Goal: Task Accomplishment & Management: Complete application form

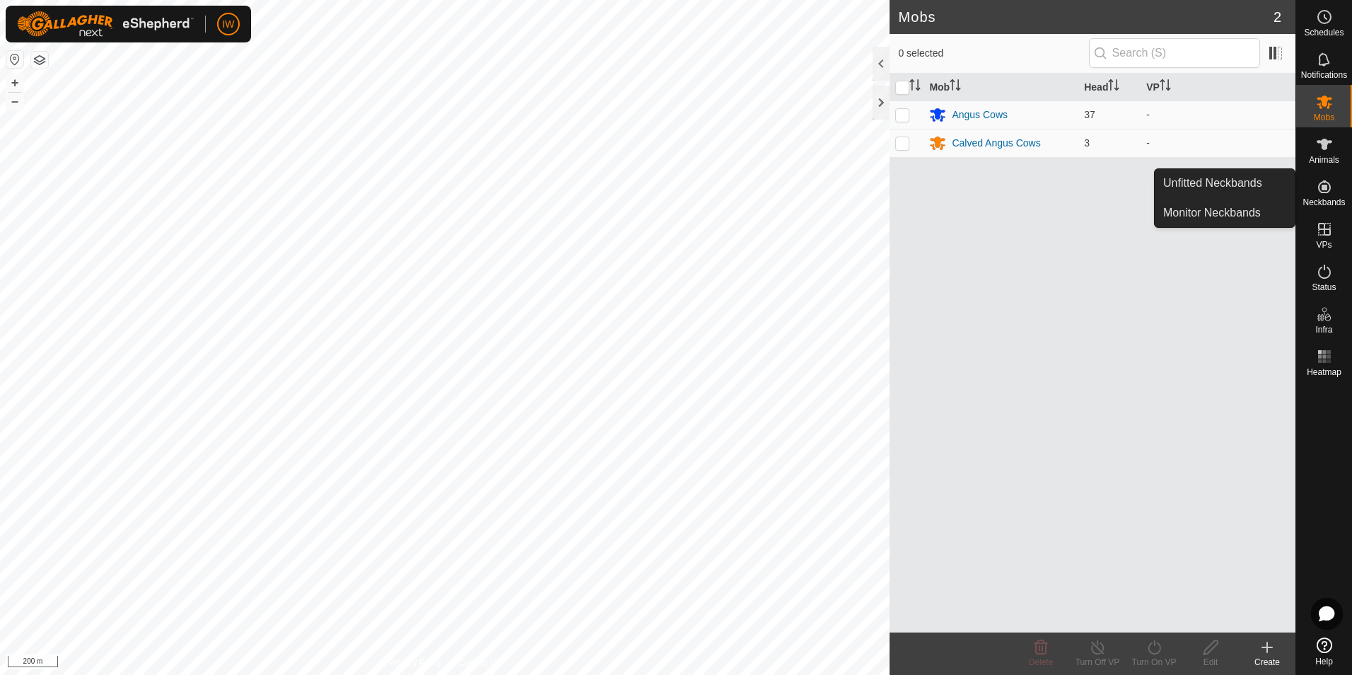
click at [1326, 186] on icon at bounding box center [1325, 186] width 13 height 13
click at [1227, 188] on link "Unfitted Neckbands" at bounding box center [1225, 183] width 140 height 28
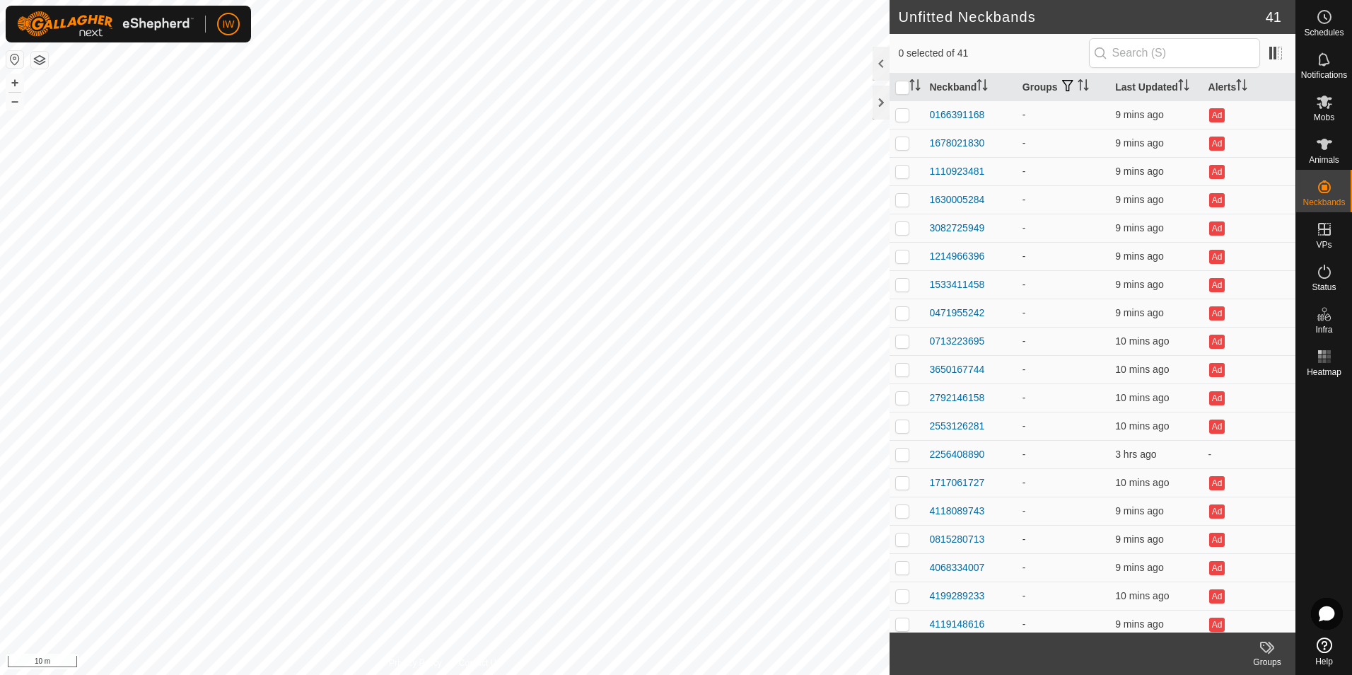
click at [1268, 651] on icon at bounding box center [1266, 647] width 11 height 11
click at [1248, 620] on link "Manage Groups" at bounding box center [1225, 616] width 140 height 28
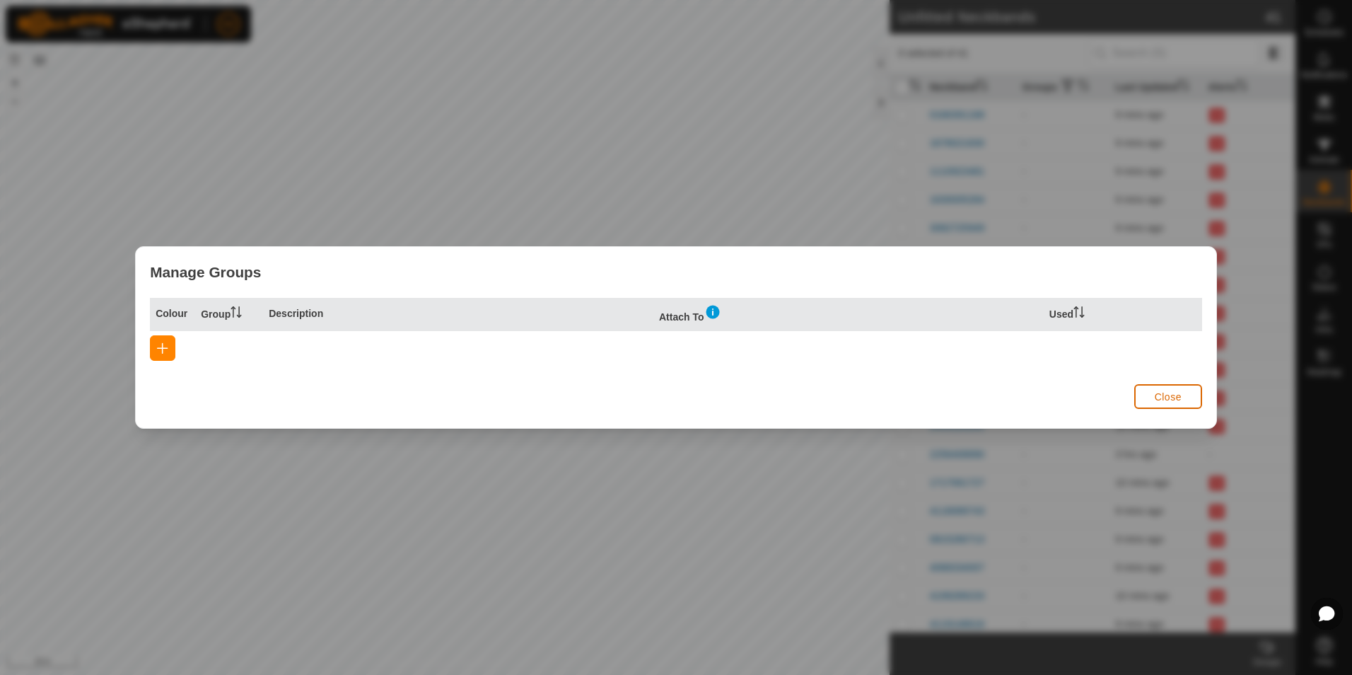
click at [1181, 398] on span "Close" at bounding box center [1168, 396] width 27 height 11
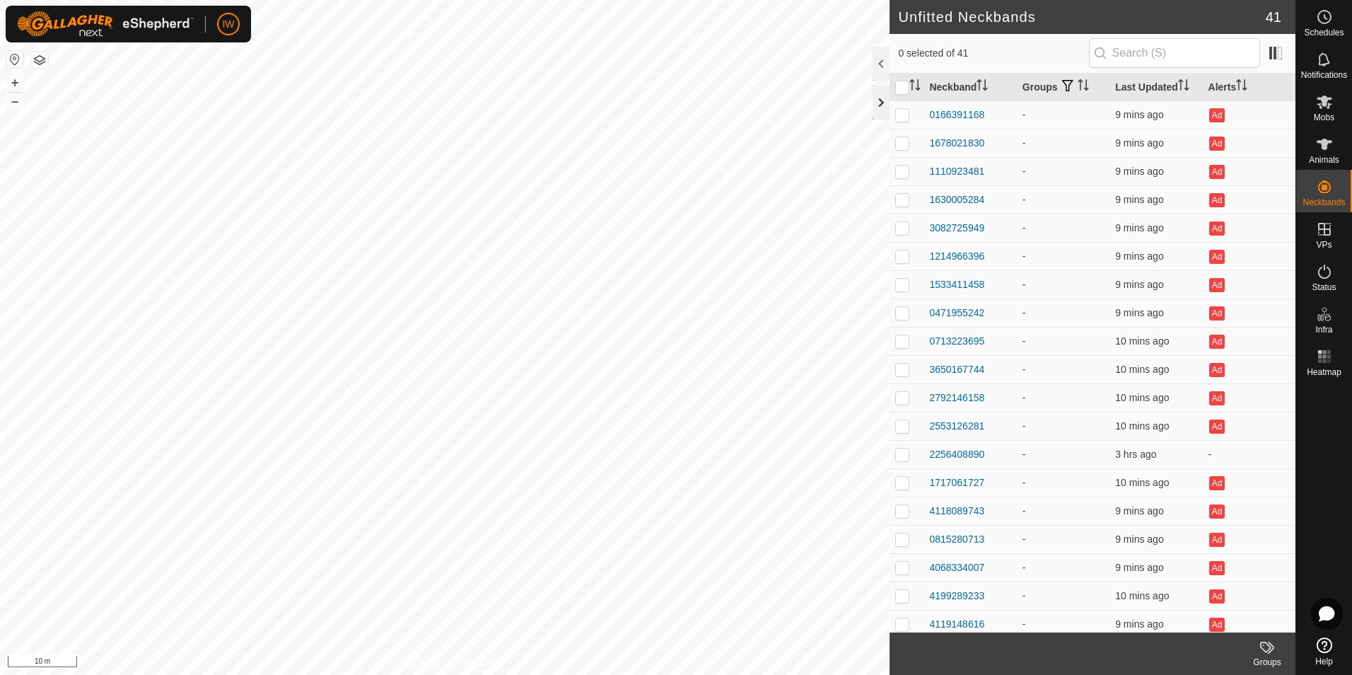
click at [883, 101] on div at bounding box center [881, 103] width 17 height 34
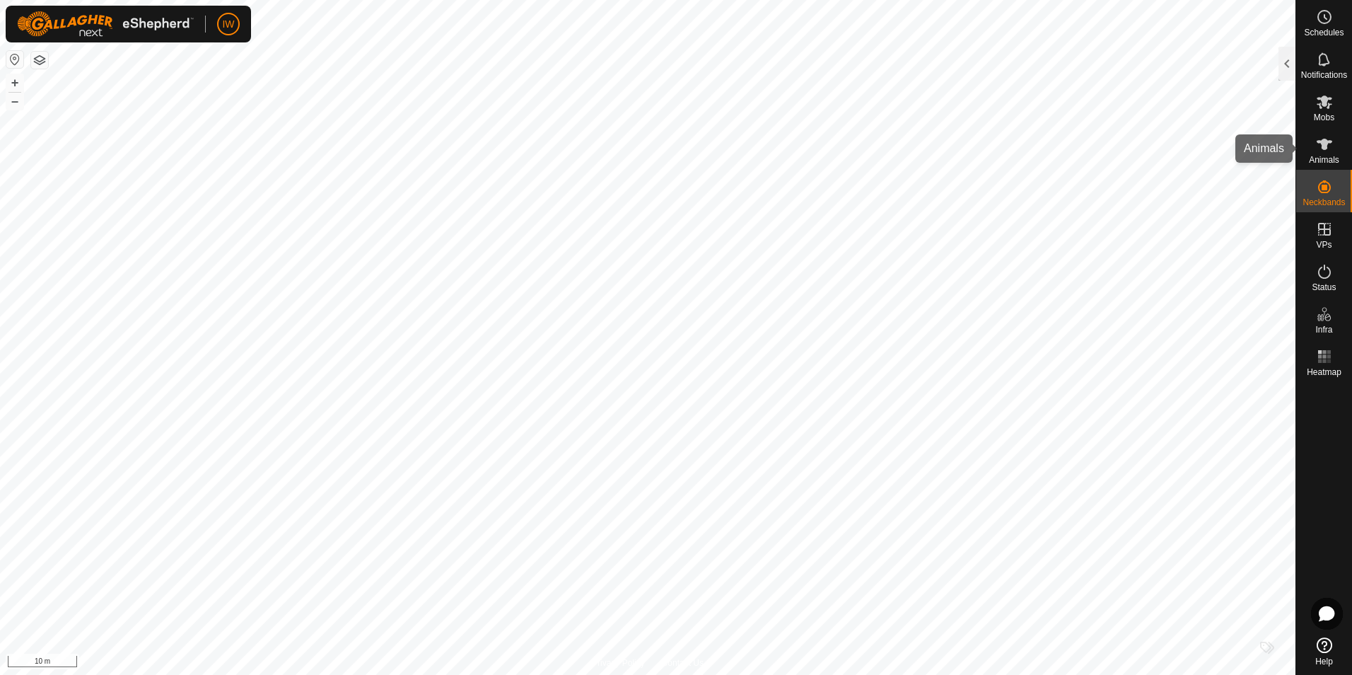
click at [1331, 139] on icon at bounding box center [1324, 144] width 17 height 17
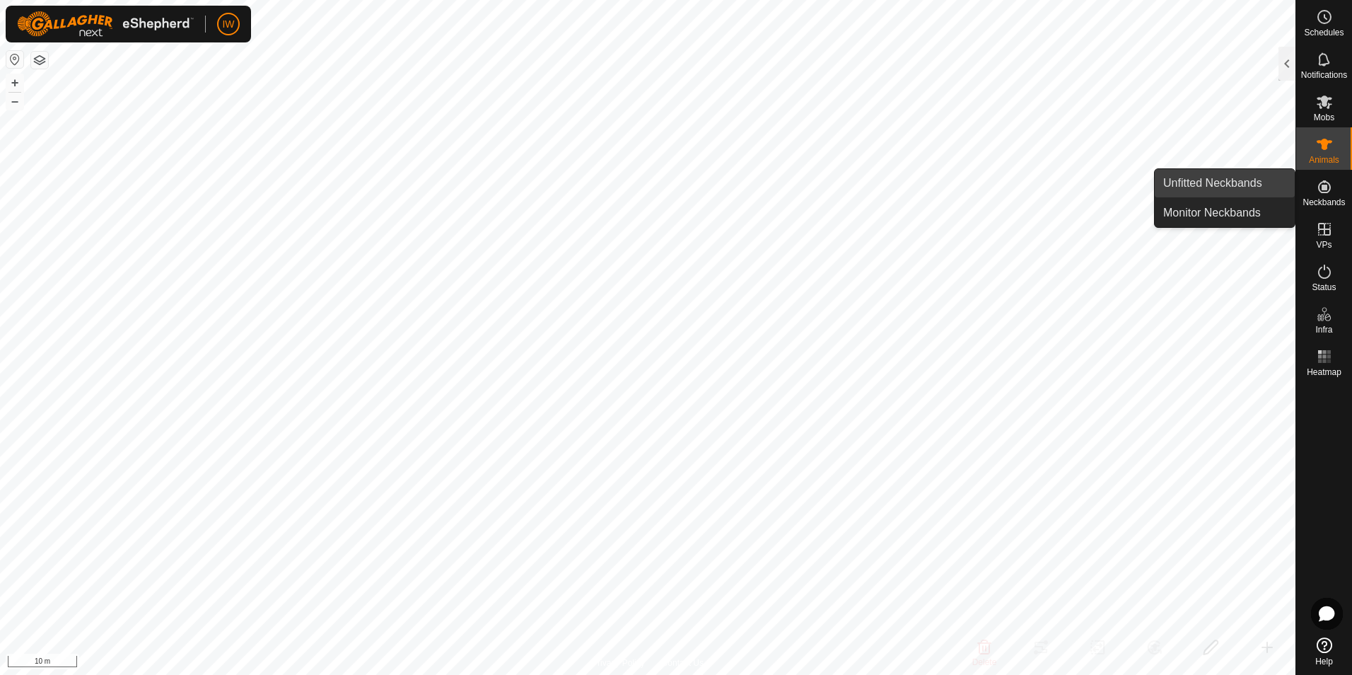
click at [1225, 174] on link "Unfitted Neckbands" at bounding box center [1225, 183] width 140 height 28
click at [1235, 208] on link "Monitor Neckbands" at bounding box center [1225, 213] width 140 height 28
click at [1232, 185] on link "Unfitted Neckbands" at bounding box center [1225, 183] width 140 height 28
click at [1230, 207] on link "Monitor Neckbands" at bounding box center [1225, 213] width 140 height 28
click at [1332, 192] on icon at bounding box center [1324, 186] width 17 height 17
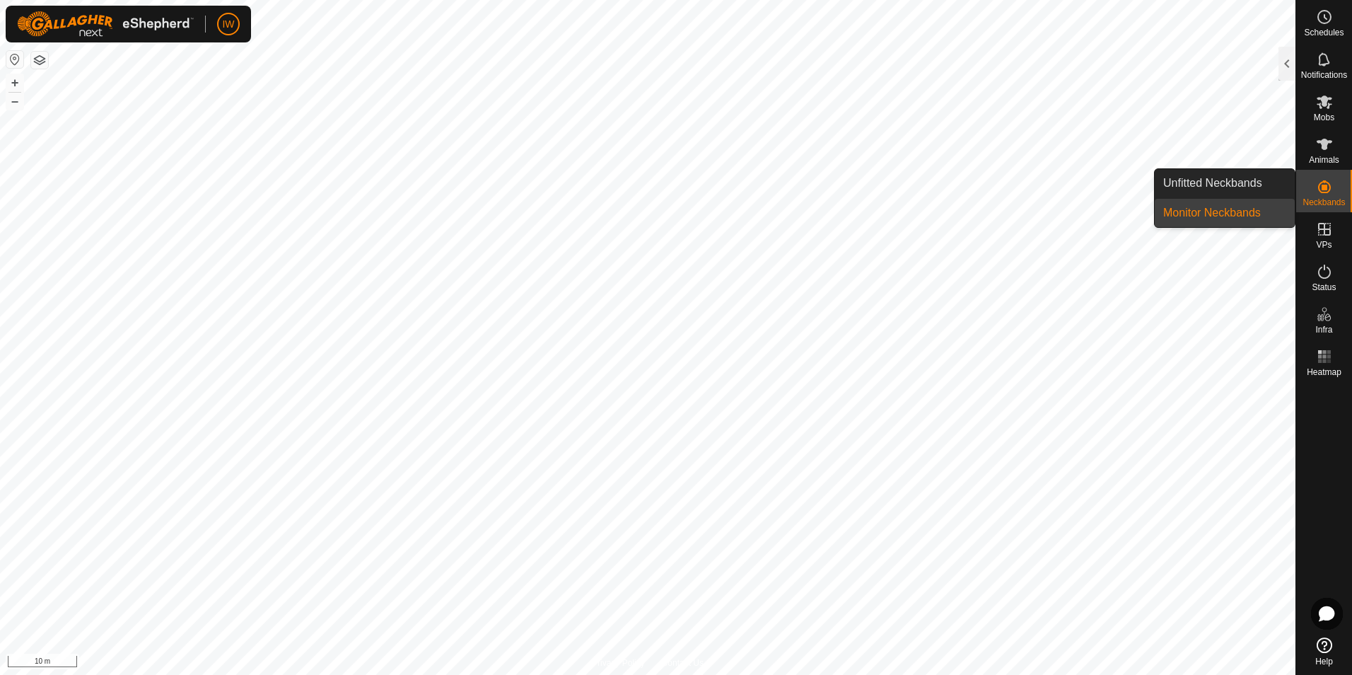
click at [1321, 188] on icon at bounding box center [1324, 186] width 17 height 17
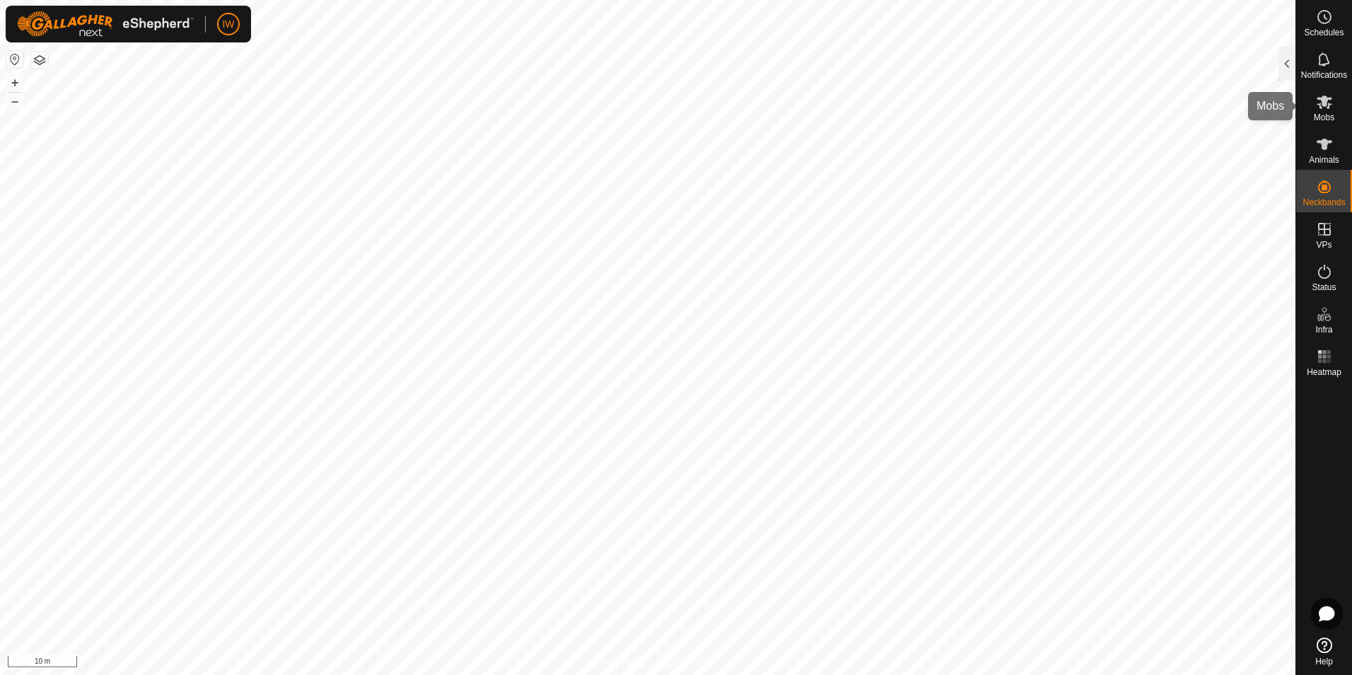
click at [1323, 116] on span "Mobs" at bounding box center [1324, 117] width 21 height 8
click at [1329, 153] on es-animals-svg-icon at bounding box center [1324, 144] width 25 height 23
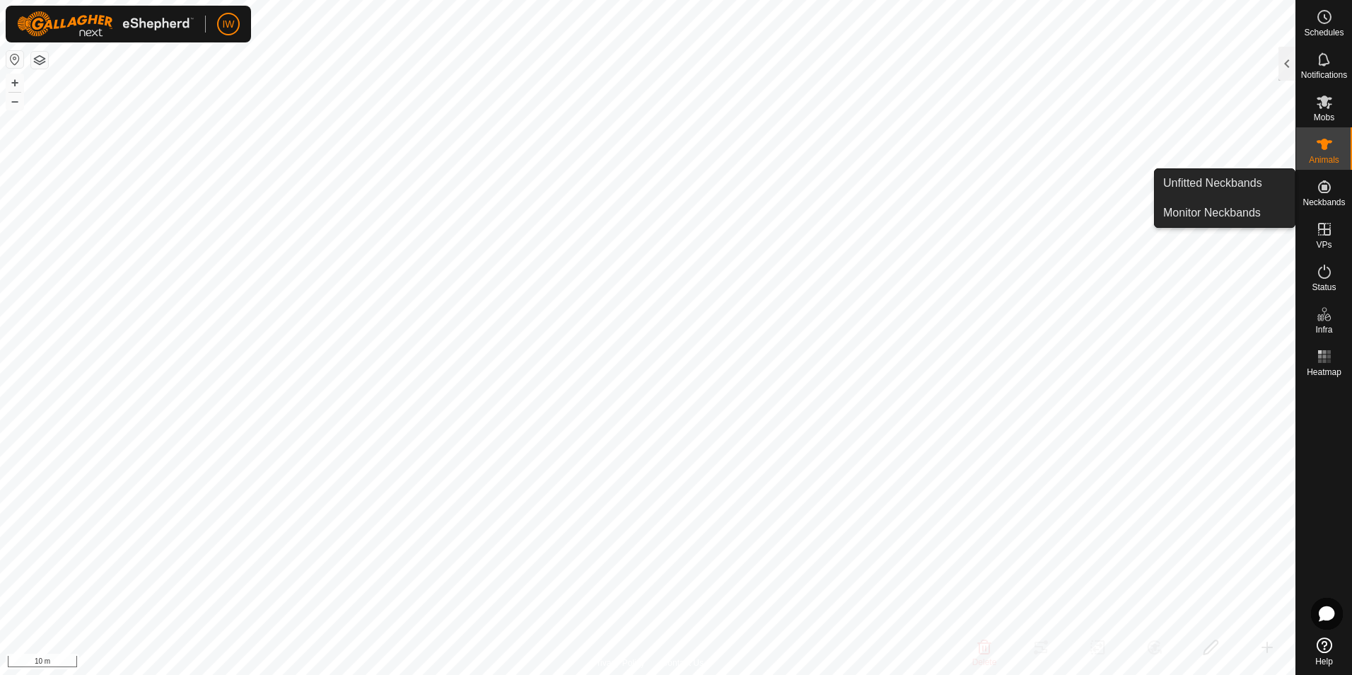
click at [1260, 186] on link "Unfitted Neckbands" at bounding box center [1225, 183] width 140 height 28
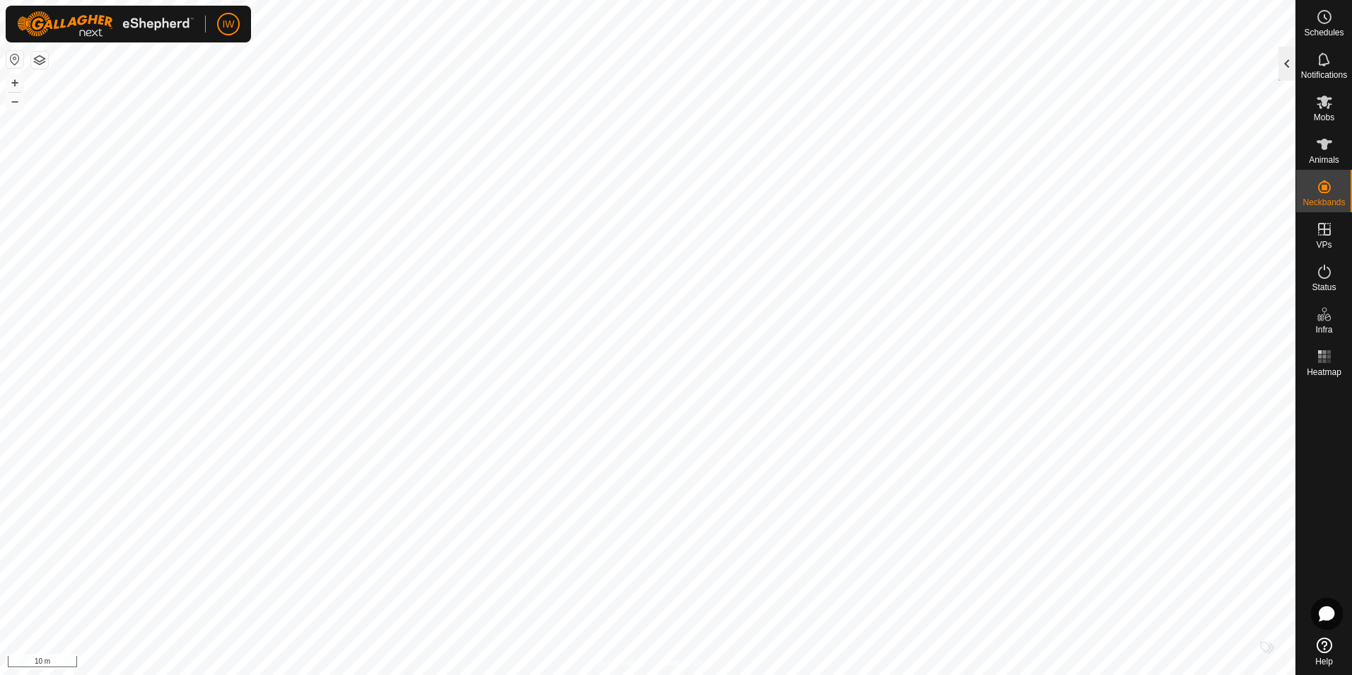
click at [1288, 67] on div at bounding box center [1287, 64] width 17 height 34
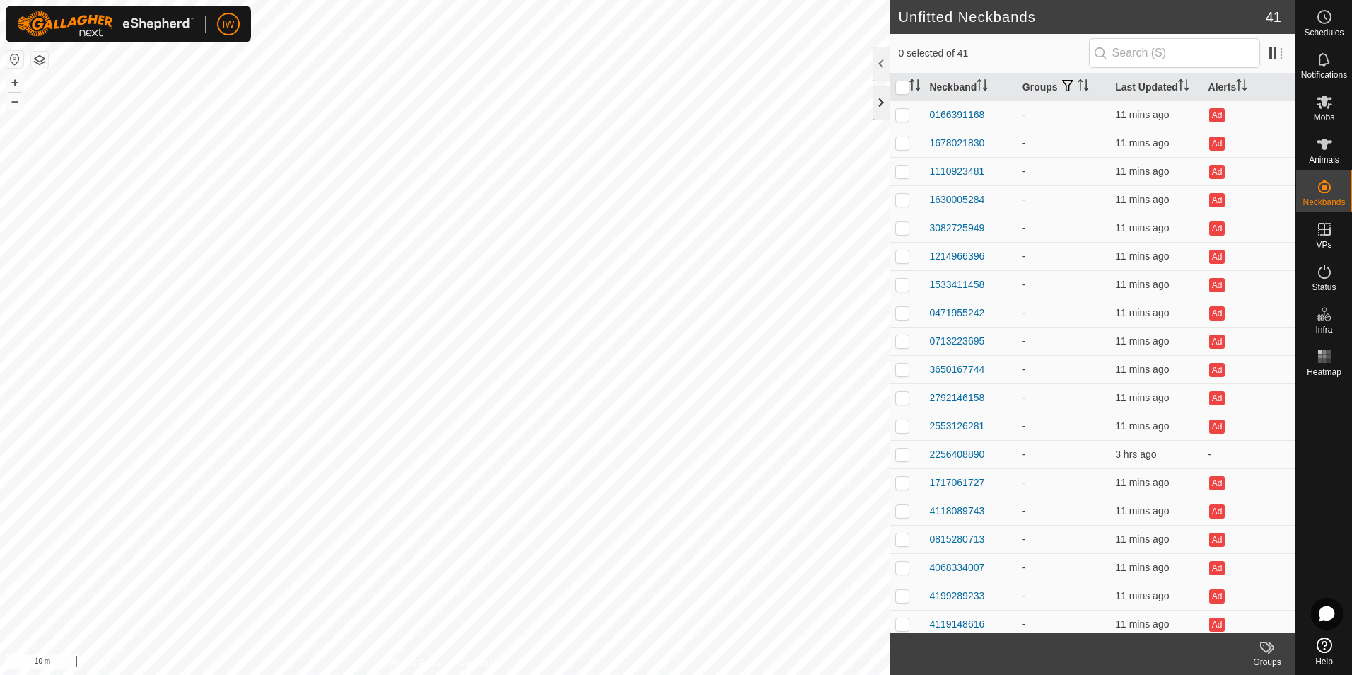
click at [879, 102] on div at bounding box center [881, 103] width 17 height 34
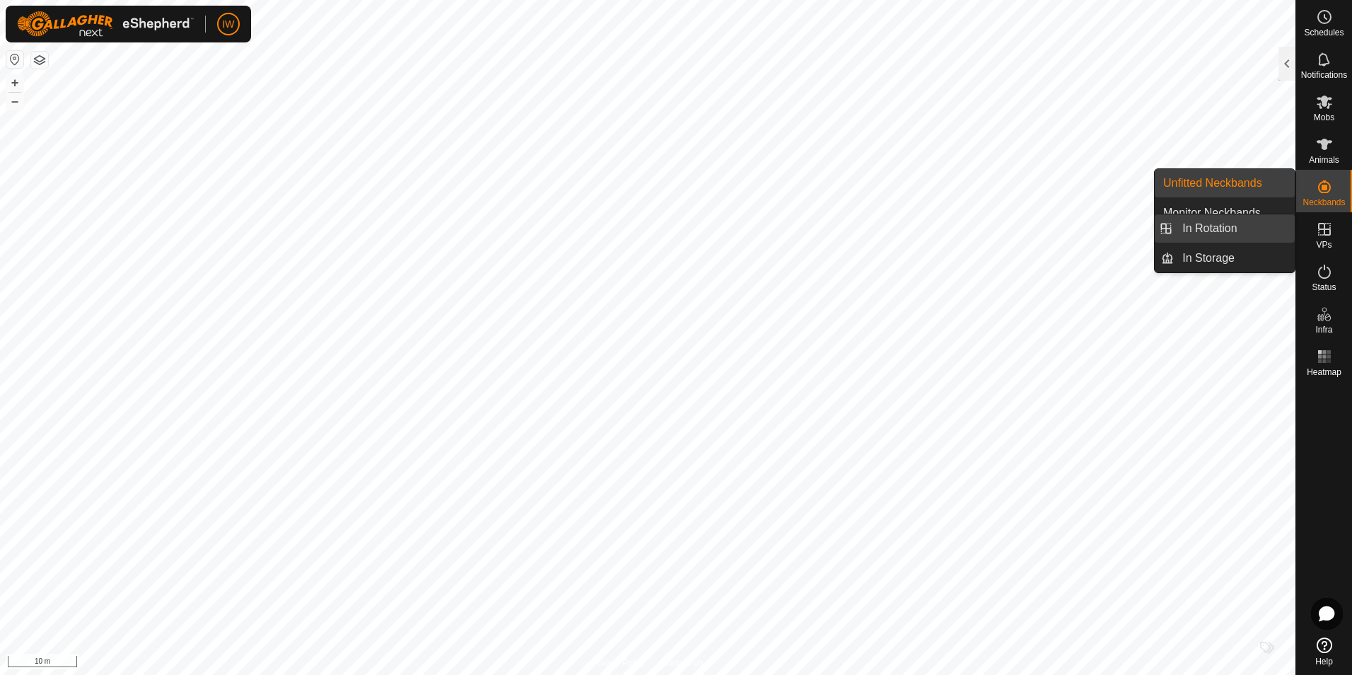
click at [1249, 232] on link "In Rotation" at bounding box center [1234, 228] width 121 height 28
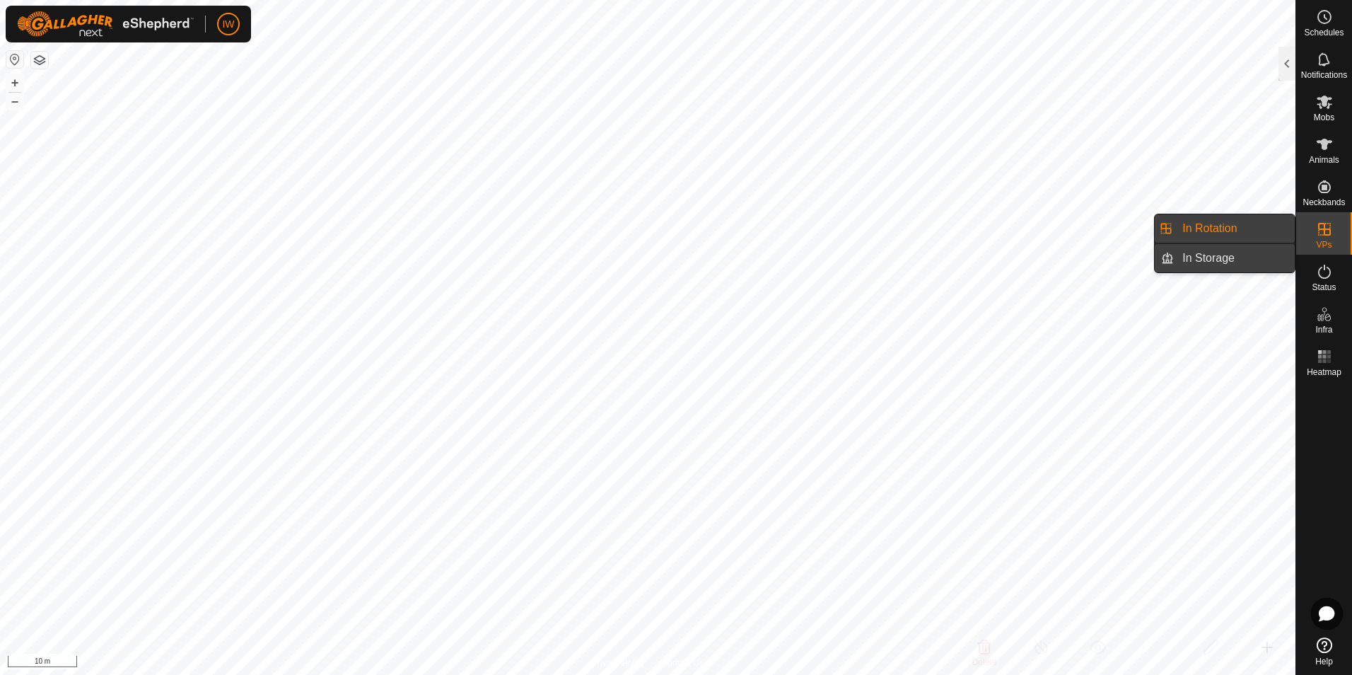
click at [1249, 249] on link "In Storage" at bounding box center [1234, 258] width 121 height 28
click at [1246, 233] on link "In Rotation" at bounding box center [1234, 228] width 121 height 28
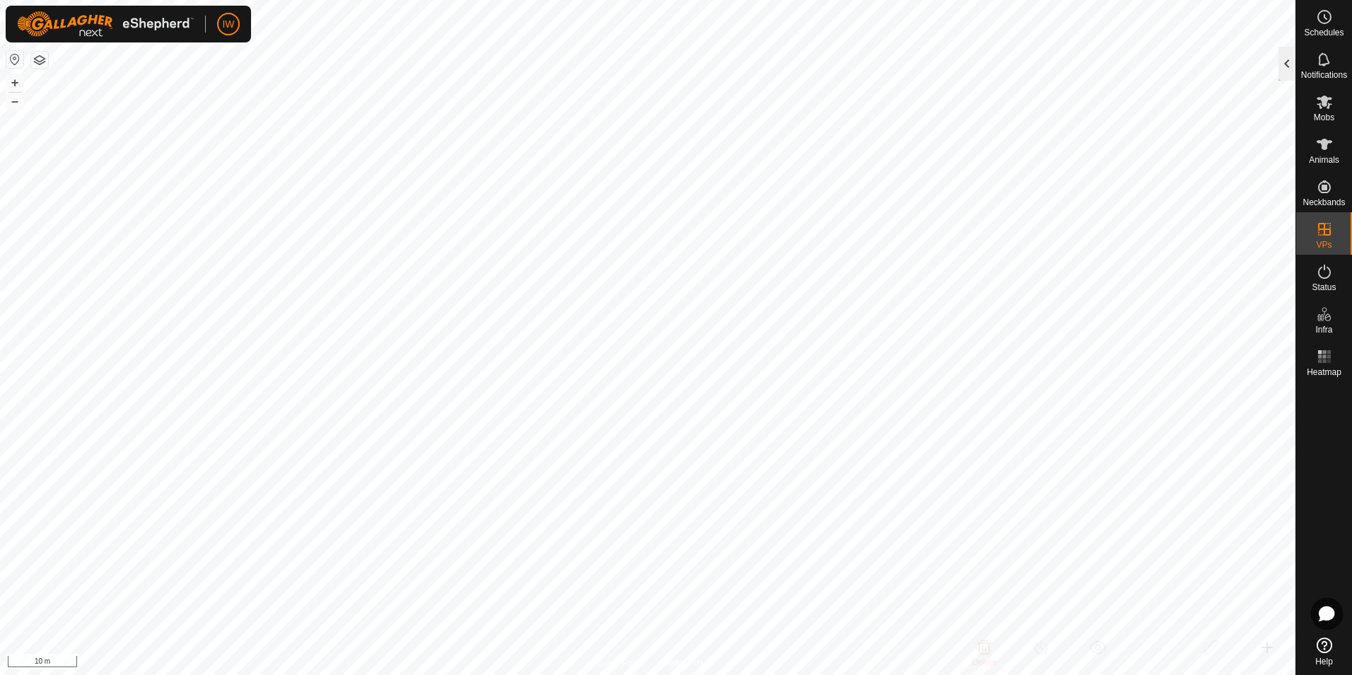
click at [1281, 67] on div at bounding box center [1287, 64] width 17 height 34
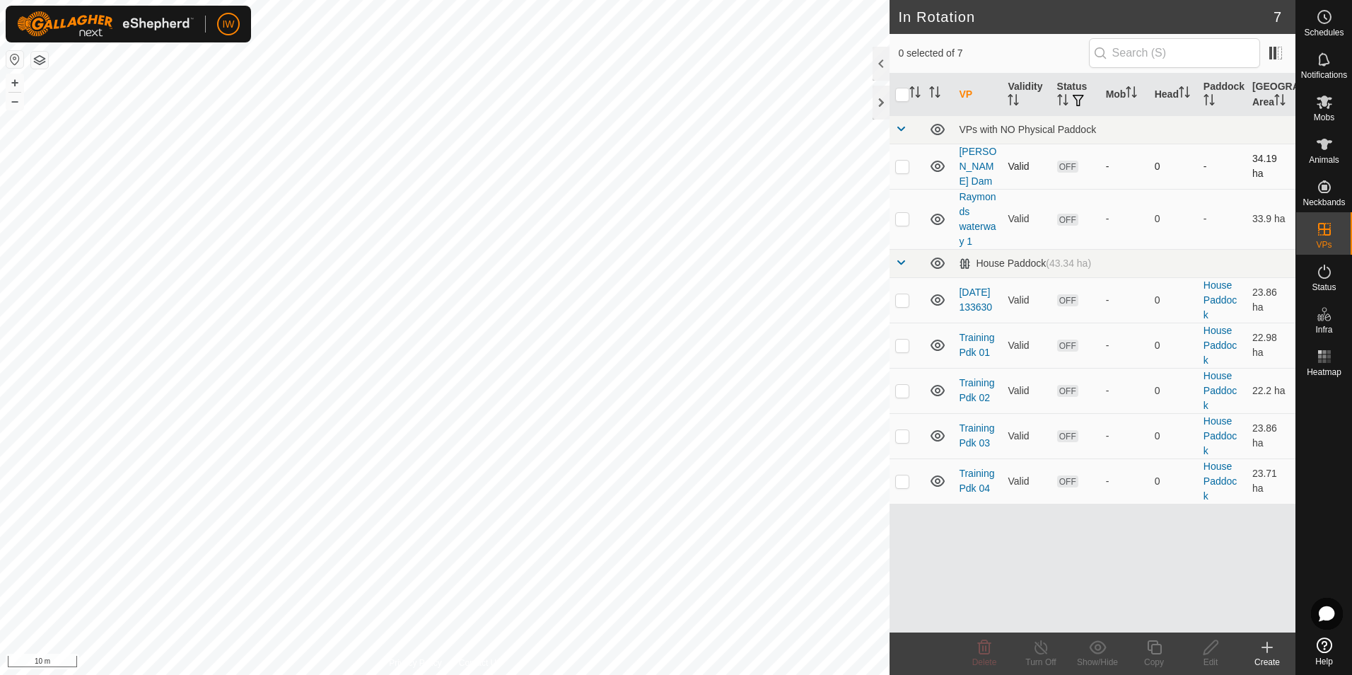
click at [909, 161] on p-checkbox at bounding box center [903, 166] width 14 height 11
click at [908, 161] on p-checkbox at bounding box center [903, 166] width 14 height 11
checkbox input "false"
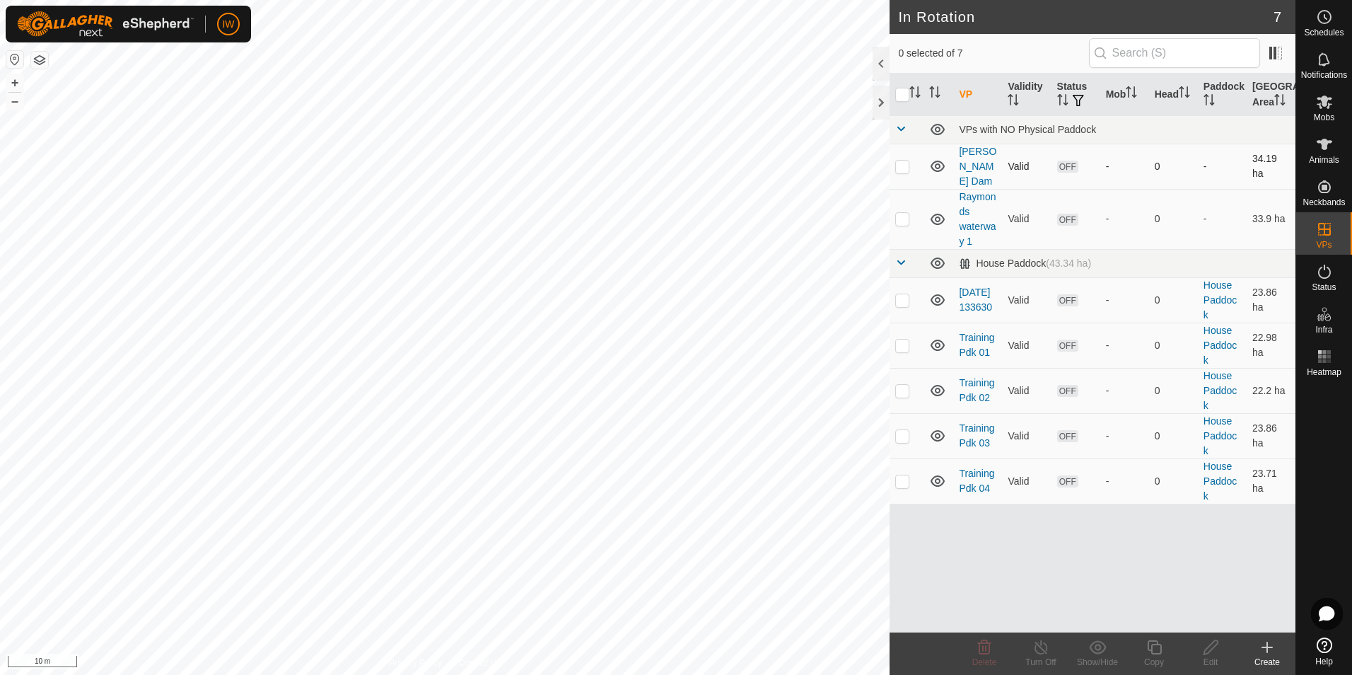
click at [935, 160] on icon at bounding box center [937, 166] width 17 height 17
click at [937, 160] on icon at bounding box center [937, 166] width 17 height 17
click at [970, 154] on link "[PERSON_NAME] Dam" at bounding box center [977, 166] width 37 height 41
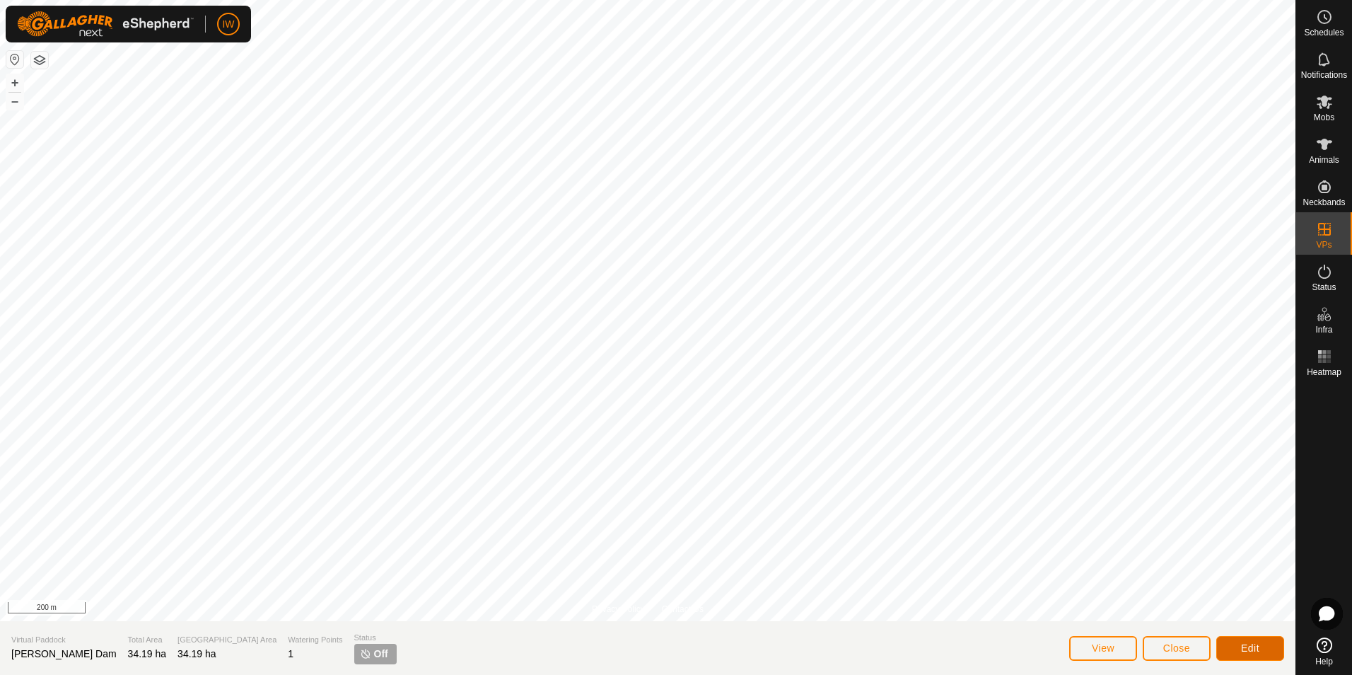
click at [1237, 651] on button "Edit" at bounding box center [1251, 648] width 68 height 25
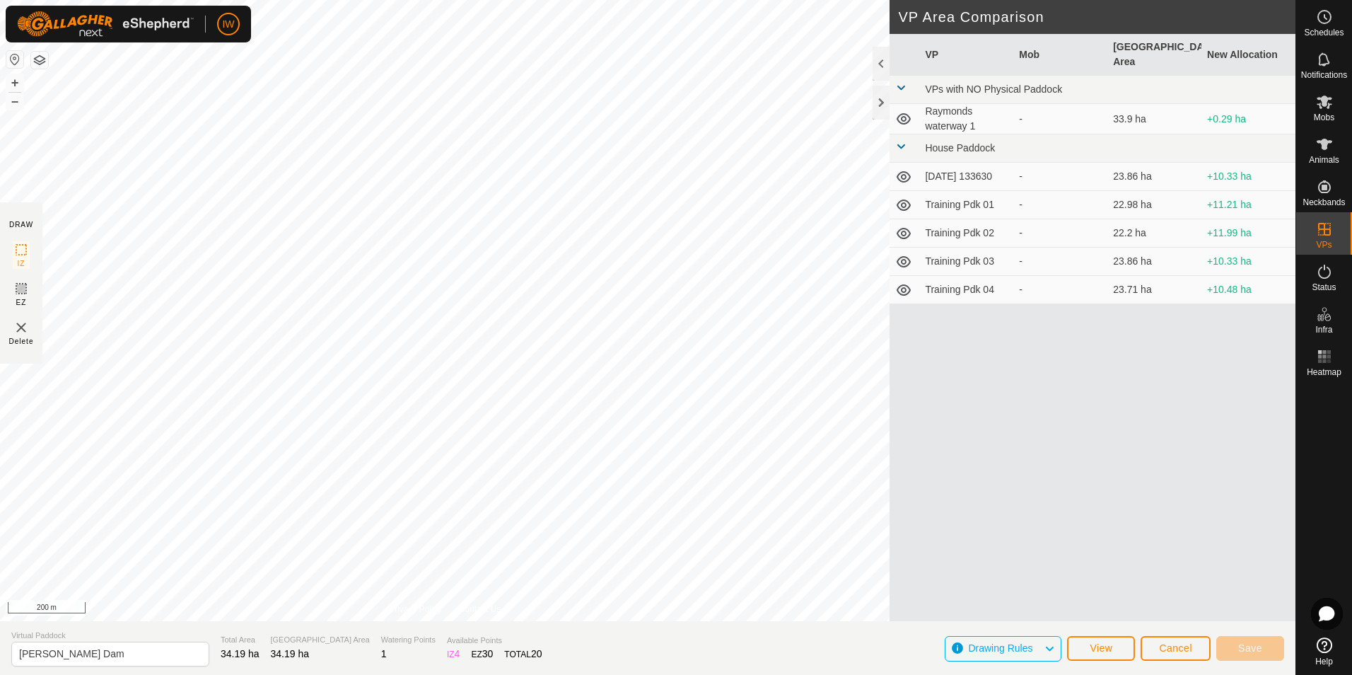
click at [1045, 648] on icon at bounding box center [1049, 648] width 11 height 18
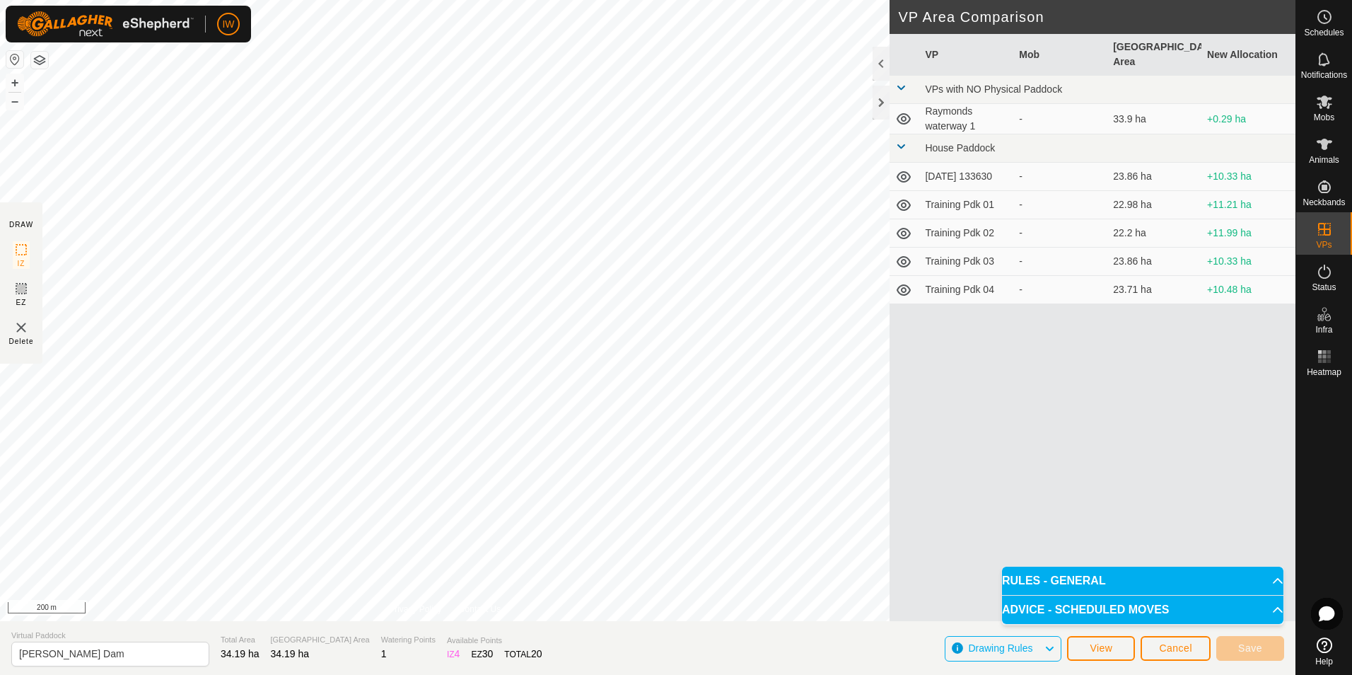
click at [1045, 648] on icon at bounding box center [1049, 648] width 11 height 18
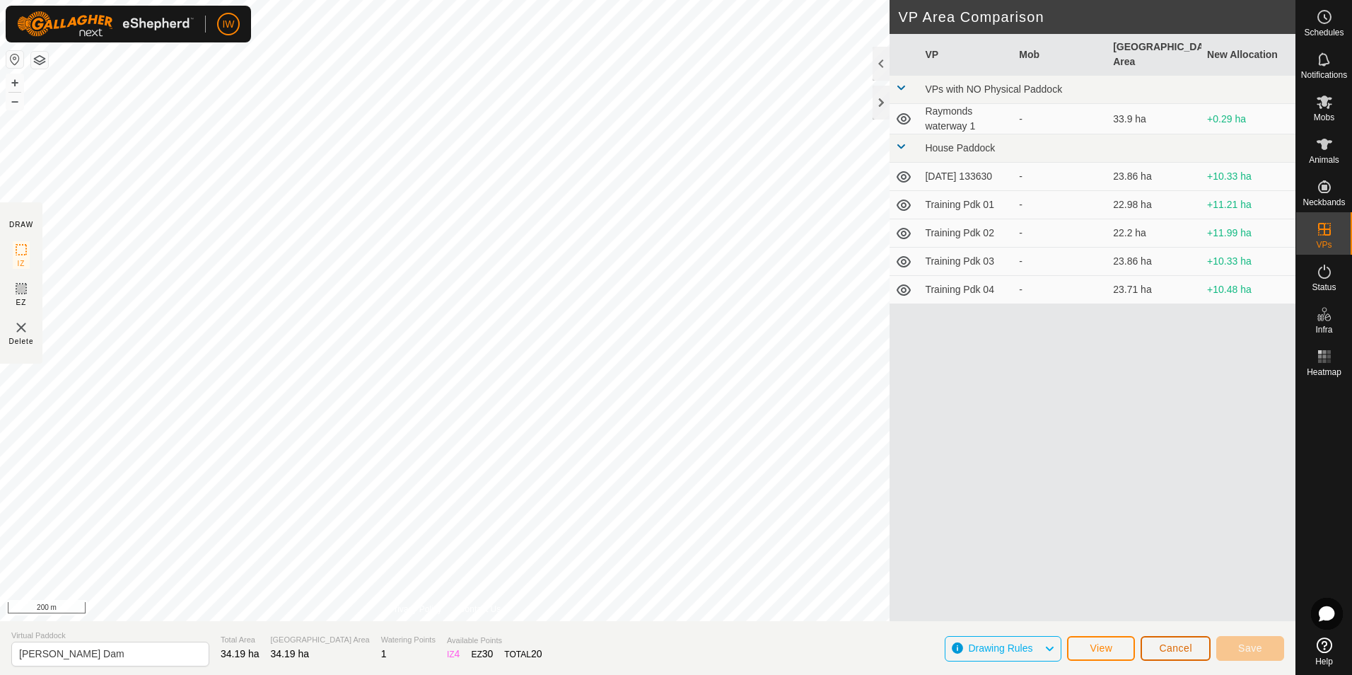
click at [1178, 654] on button "Cancel" at bounding box center [1176, 648] width 70 height 25
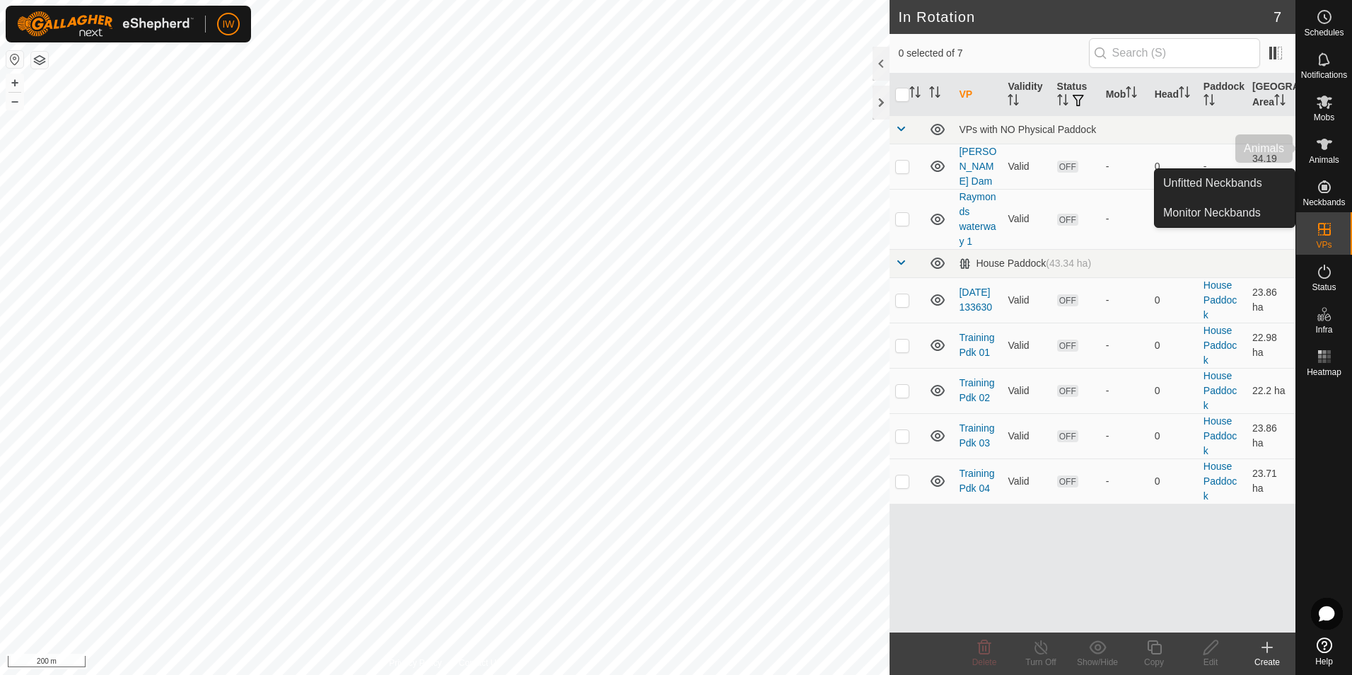
click at [1324, 164] on span "Animals" at bounding box center [1324, 160] width 30 height 8
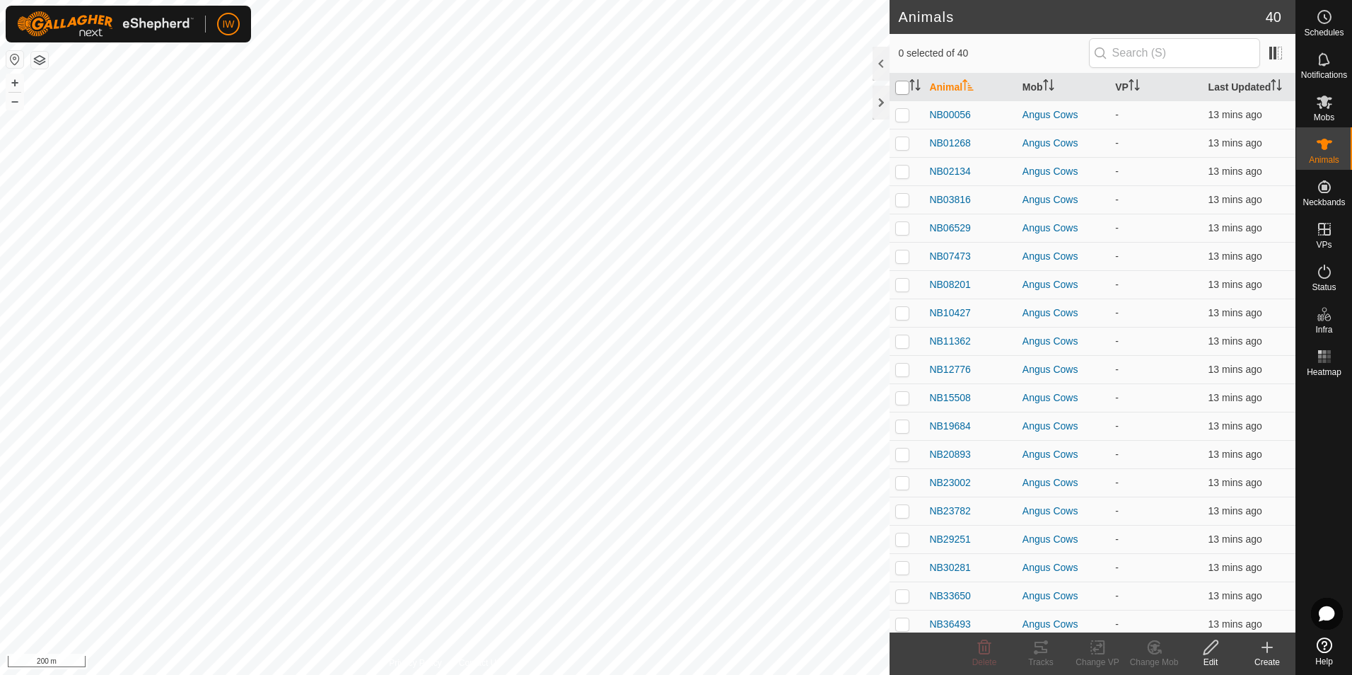
click at [905, 89] on input "checkbox" at bounding box center [903, 88] width 14 height 14
checkbox input "true"
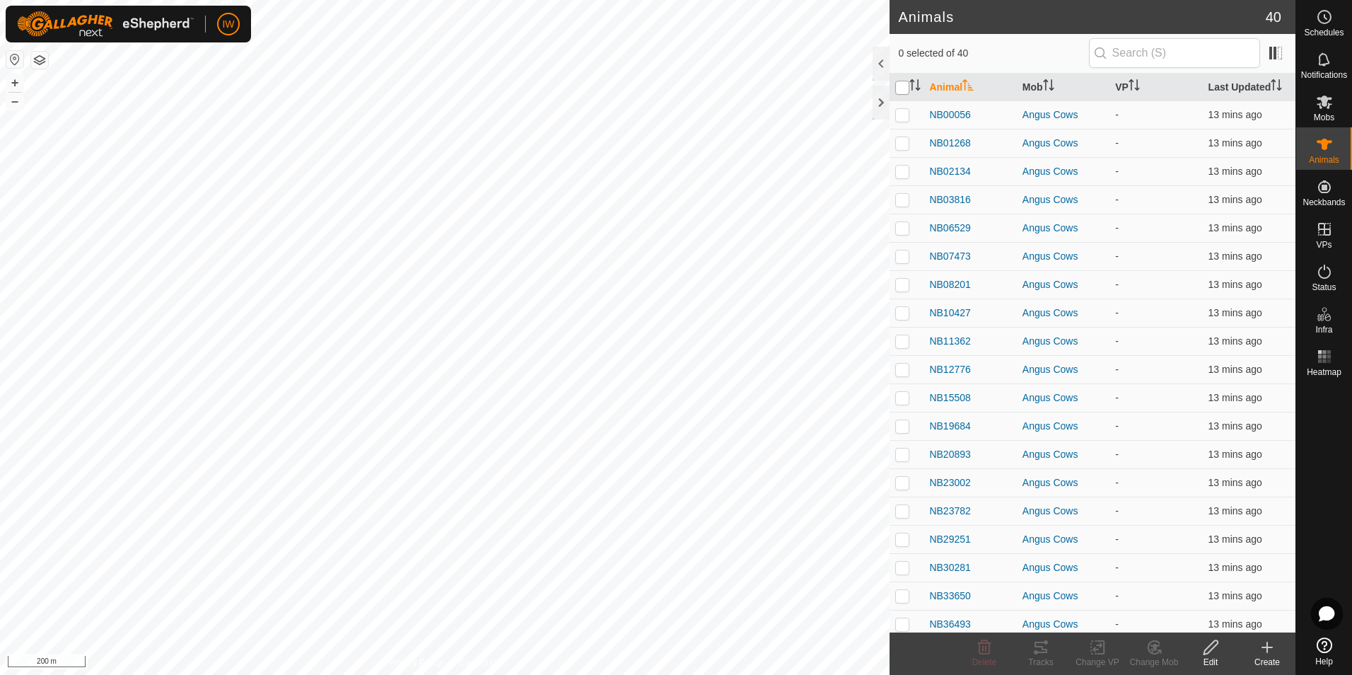
checkbox input "true"
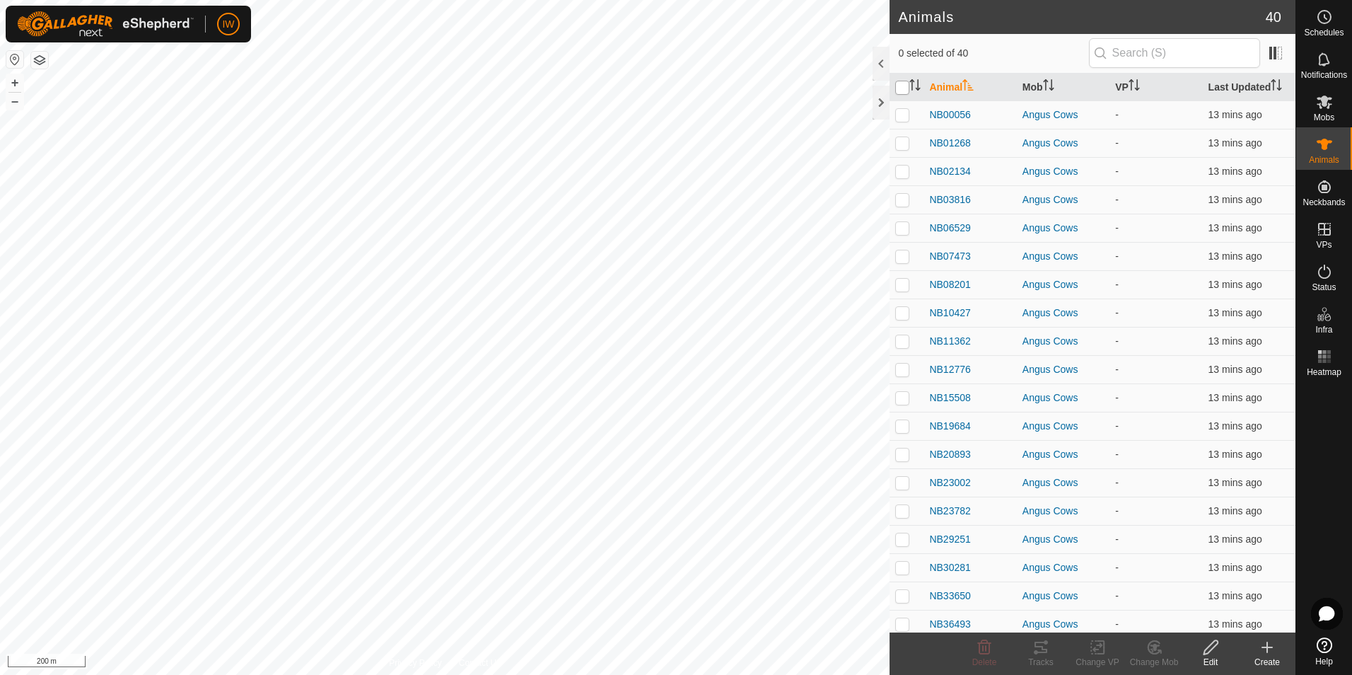
checkbox input "true"
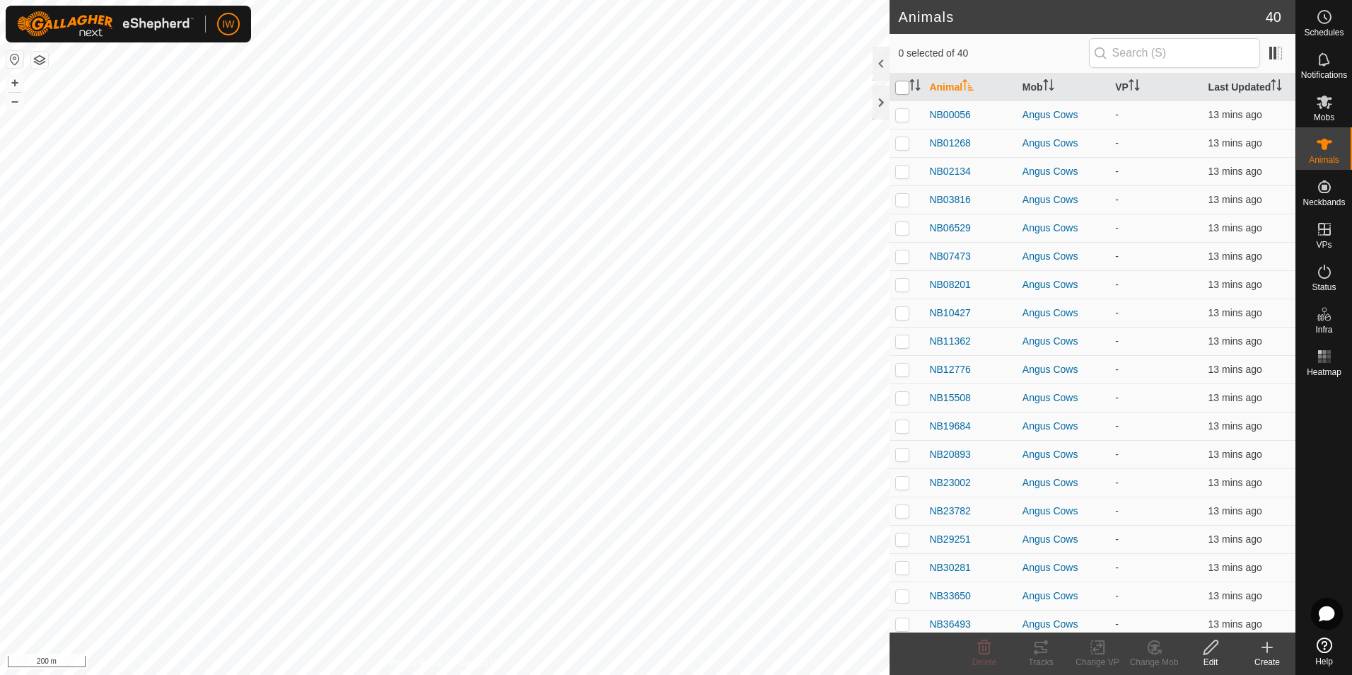
checkbox input "true"
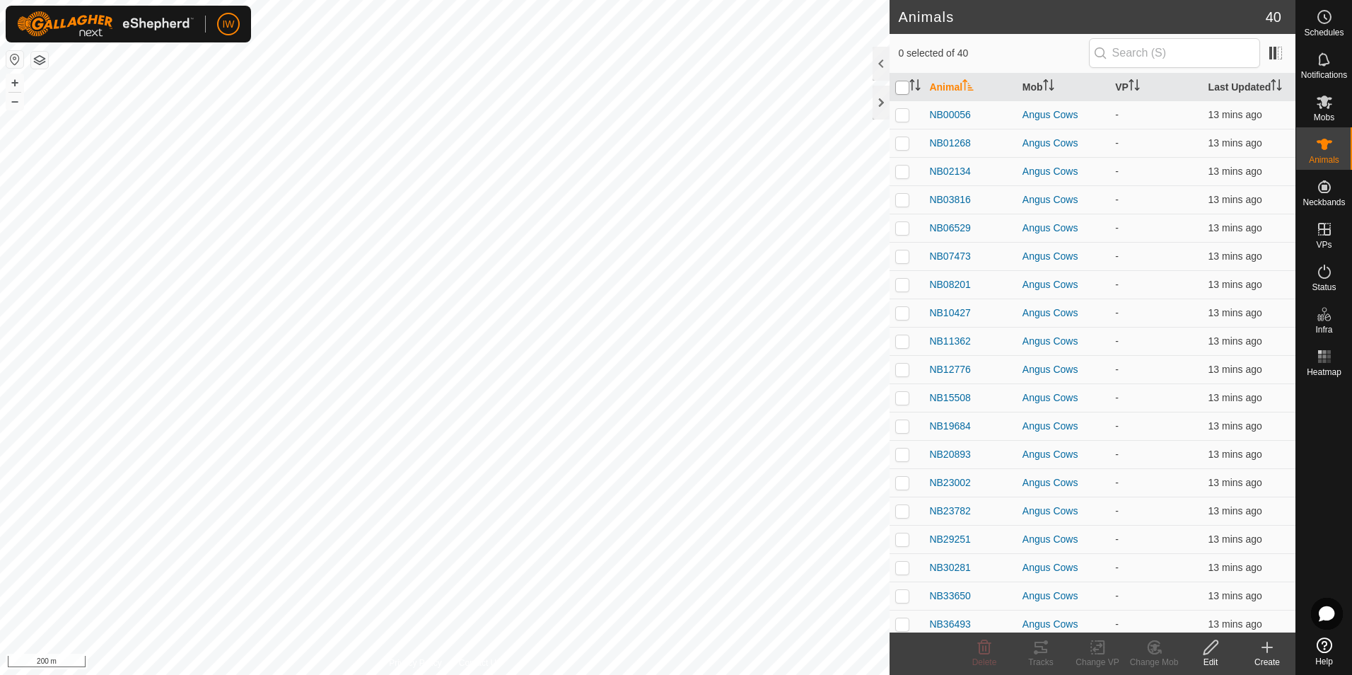
checkbox input "true"
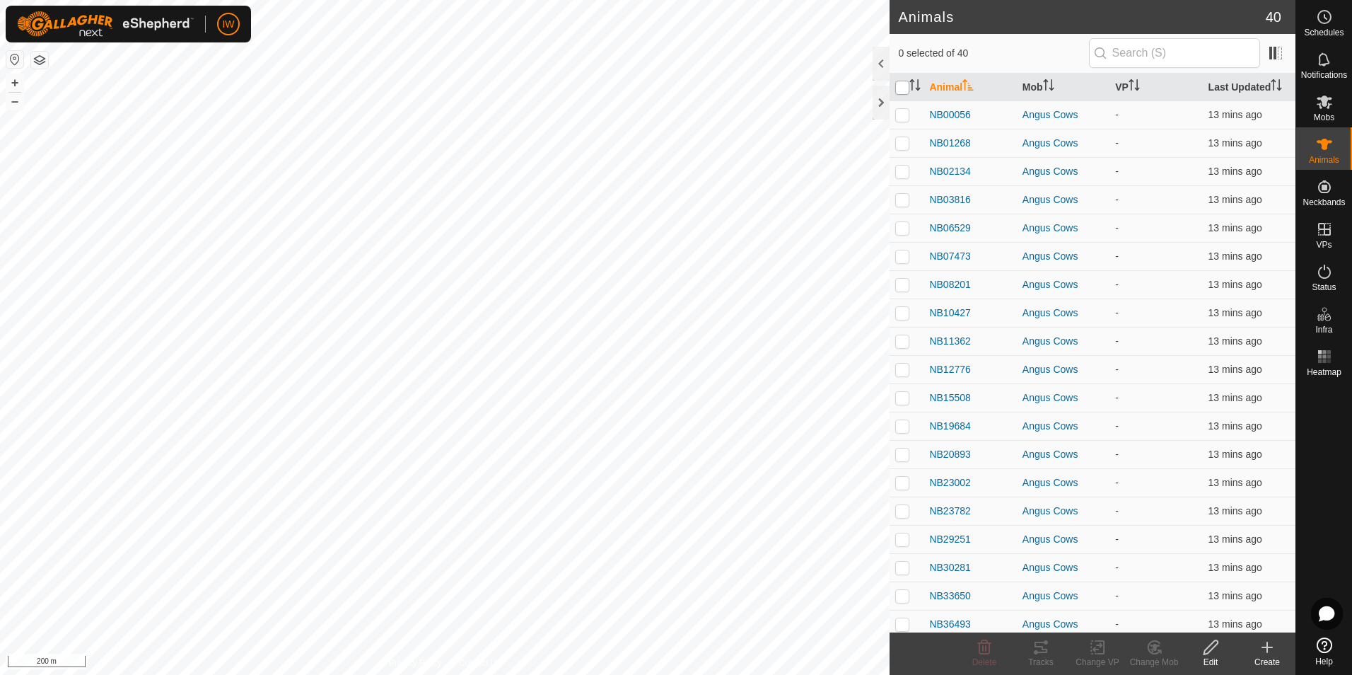
checkbox input "true"
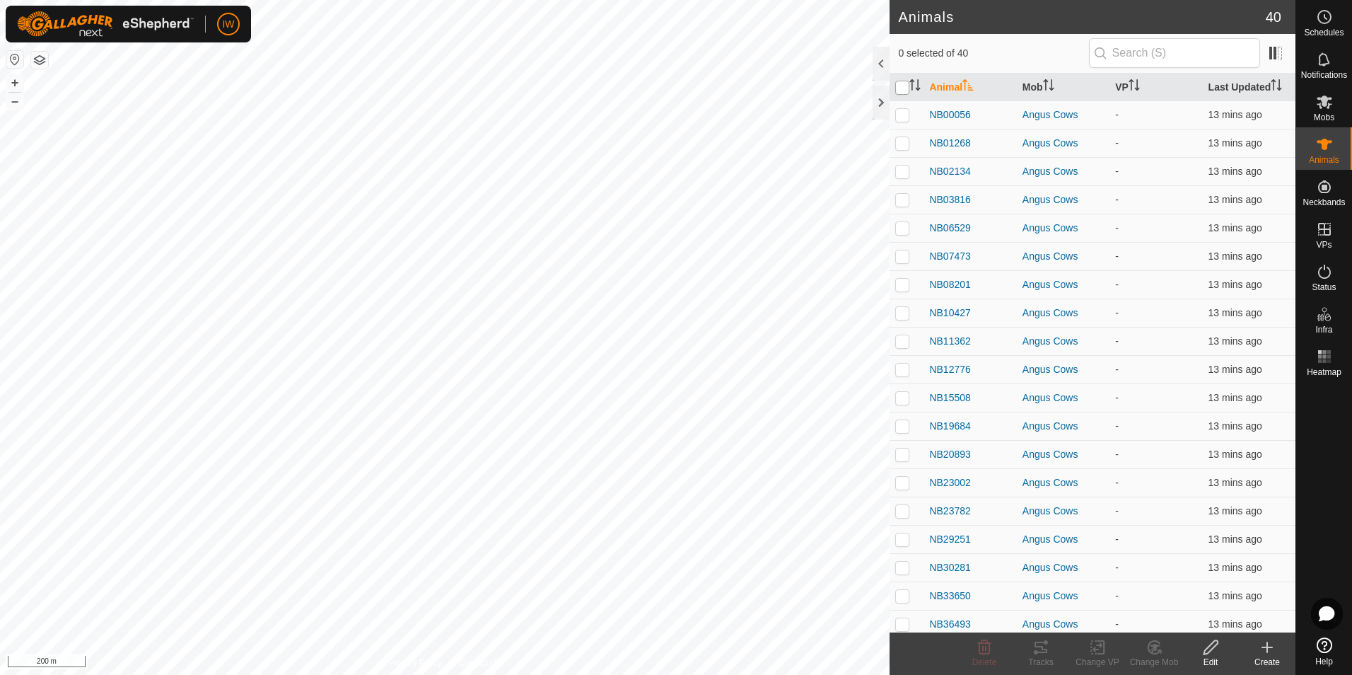
checkbox input "true"
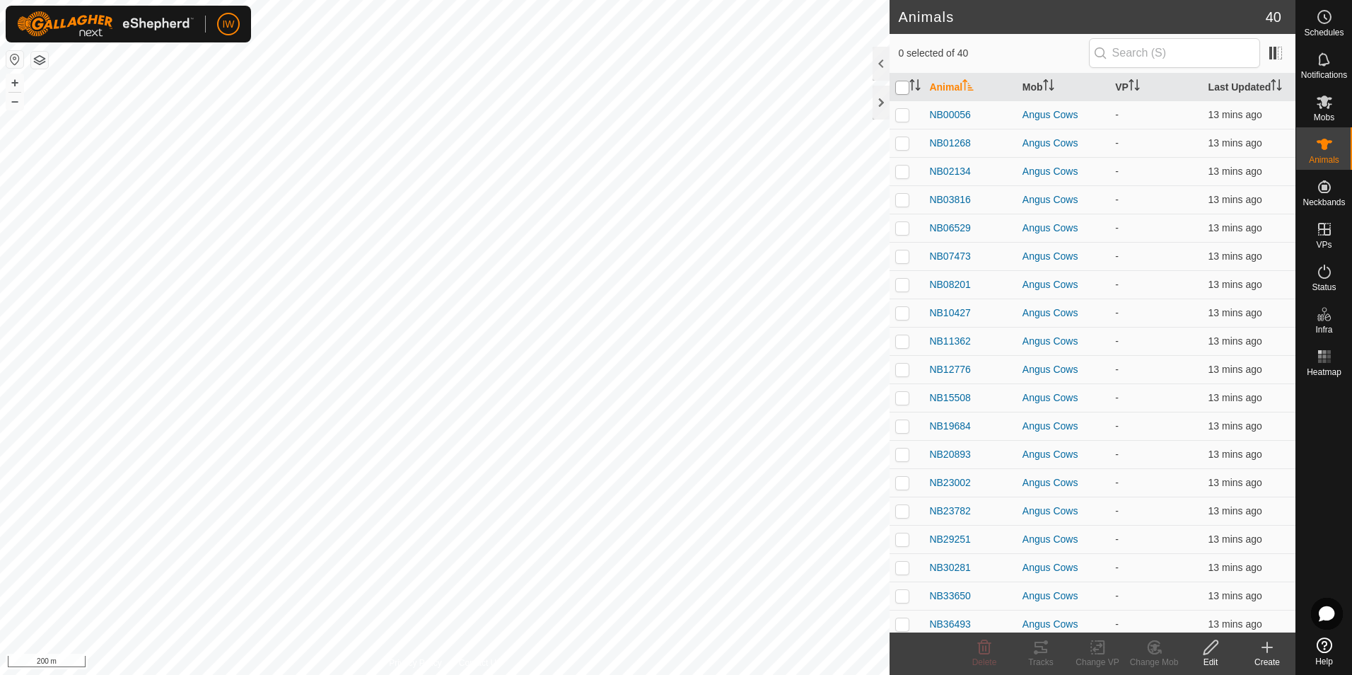
checkbox input "true"
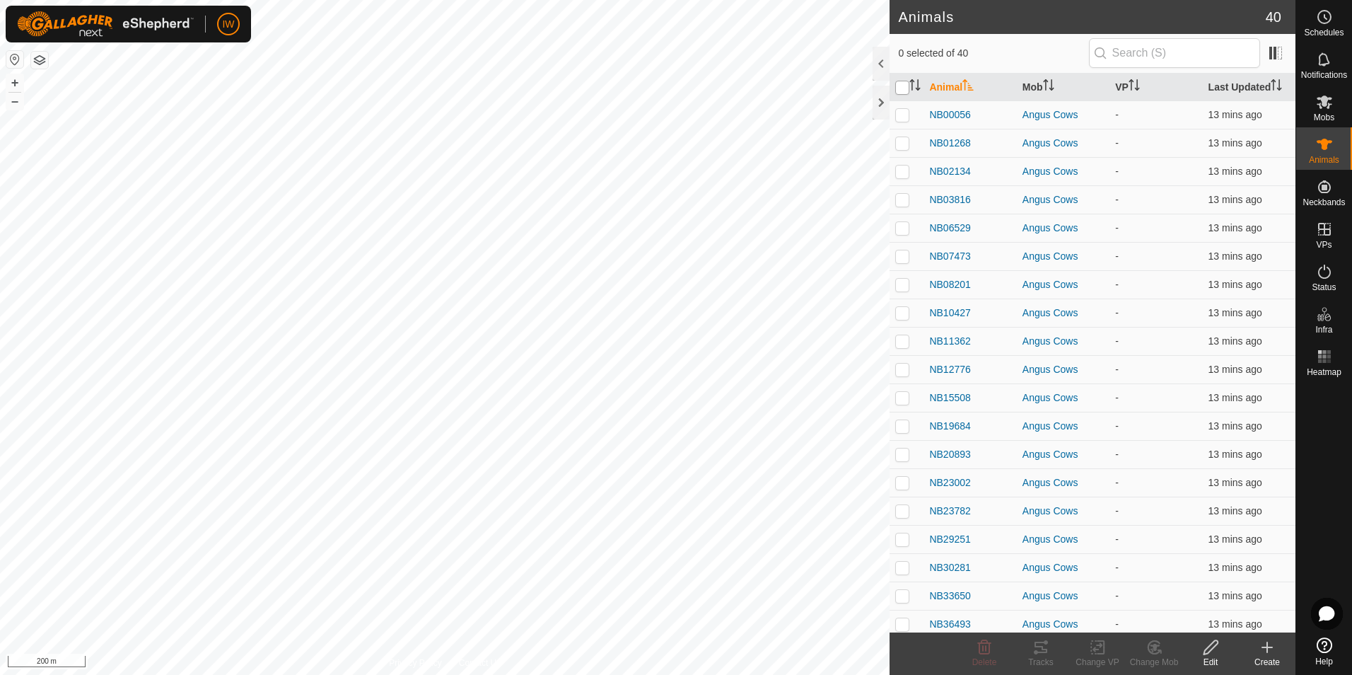
checkbox input "true"
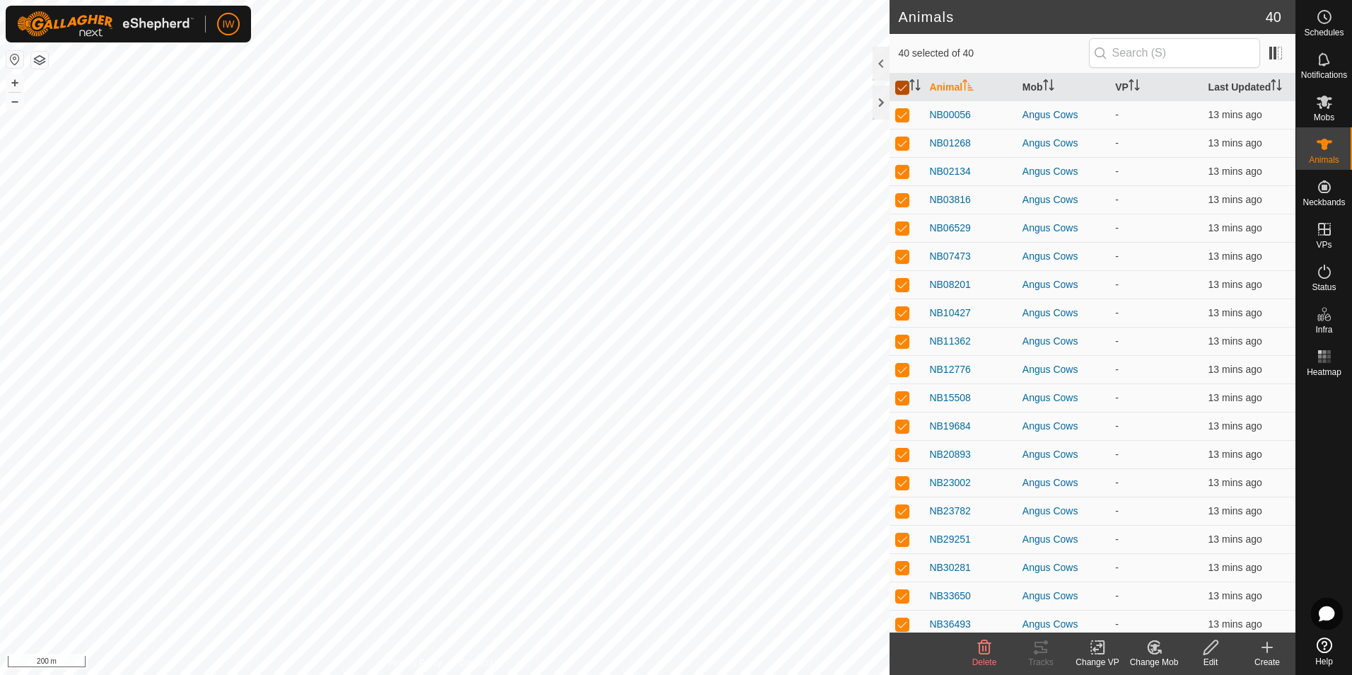
click at [906, 84] on input "checkbox" at bounding box center [903, 88] width 14 height 14
checkbox input "false"
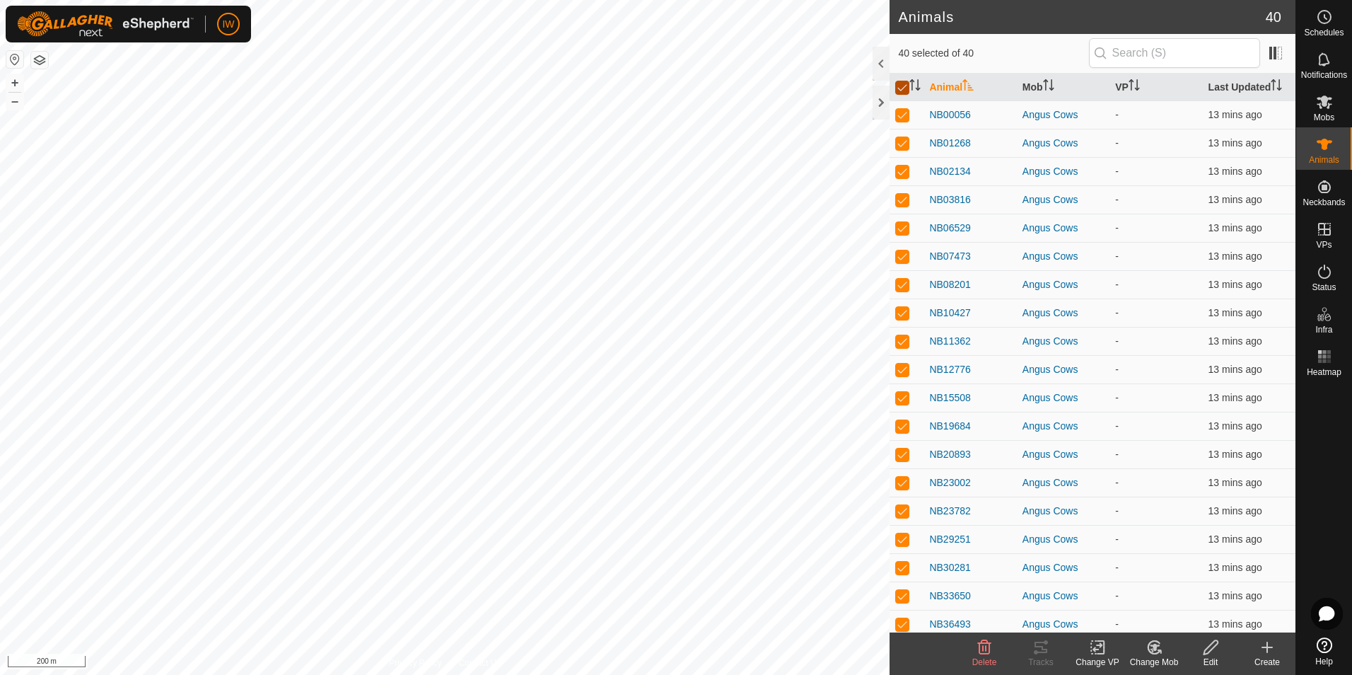
checkbox input "false"
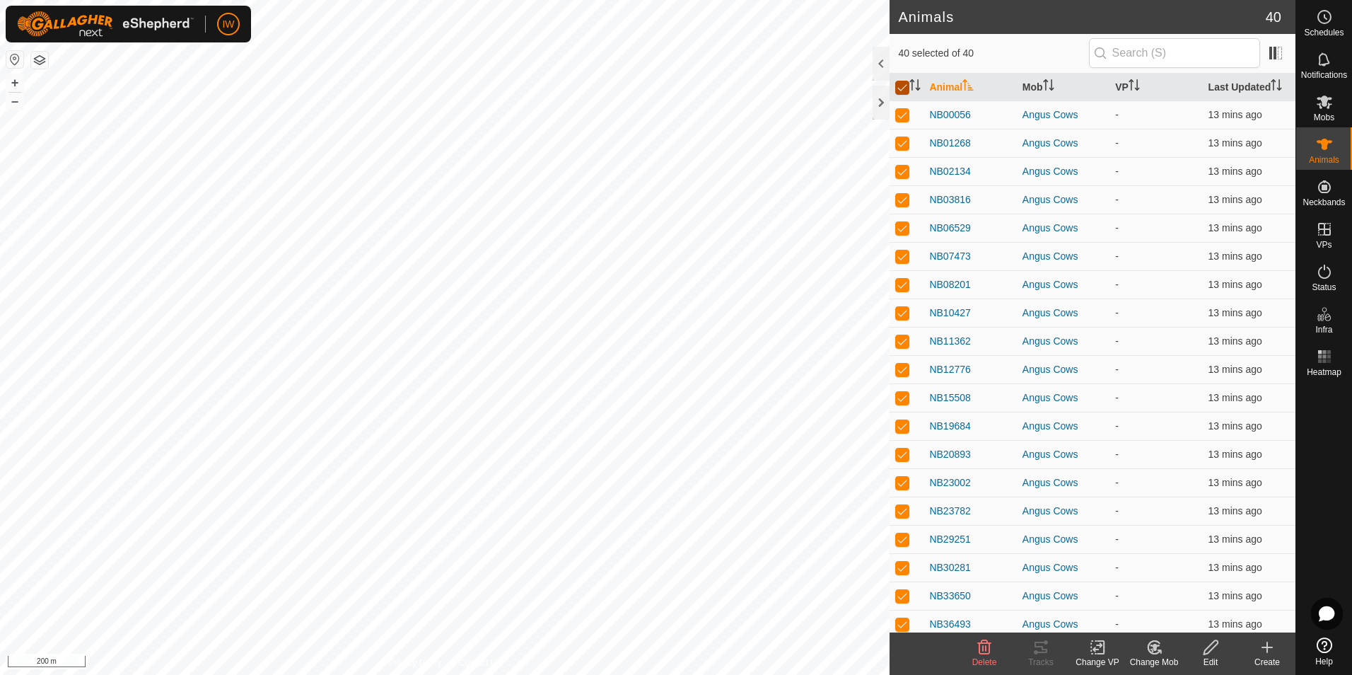
checkbox input "false"
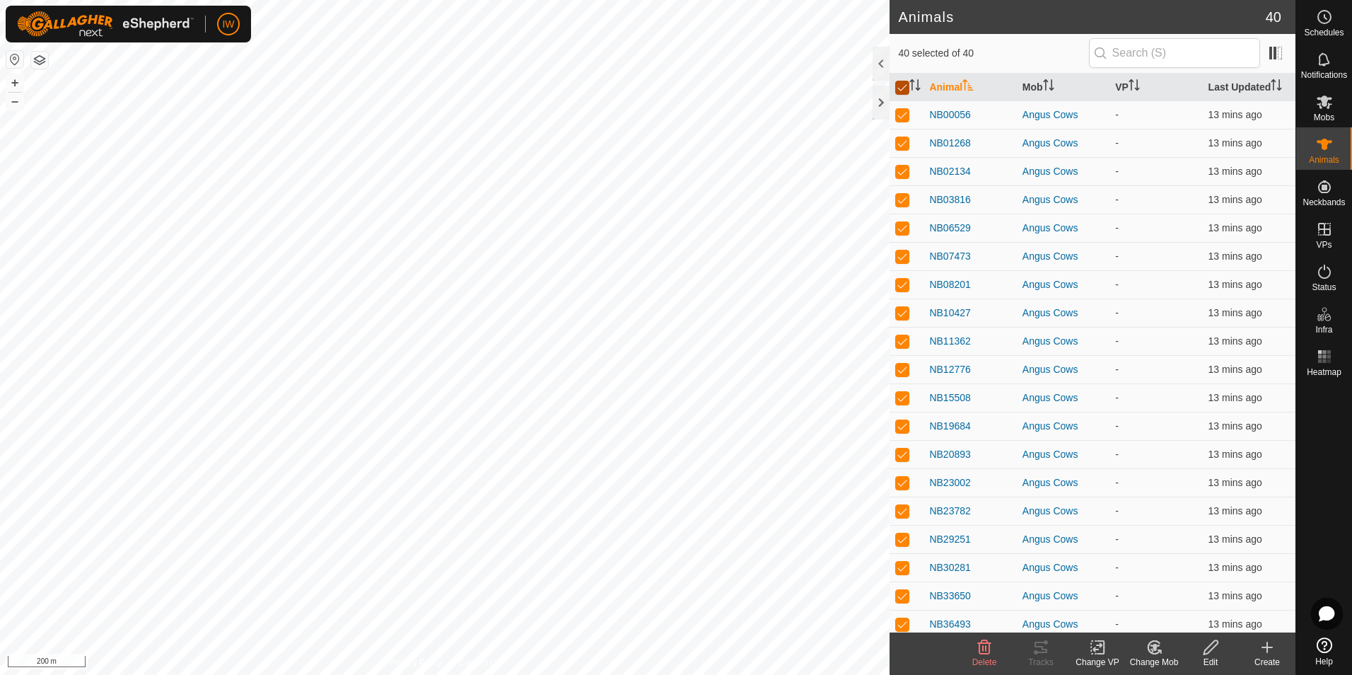
checkbox input "false"
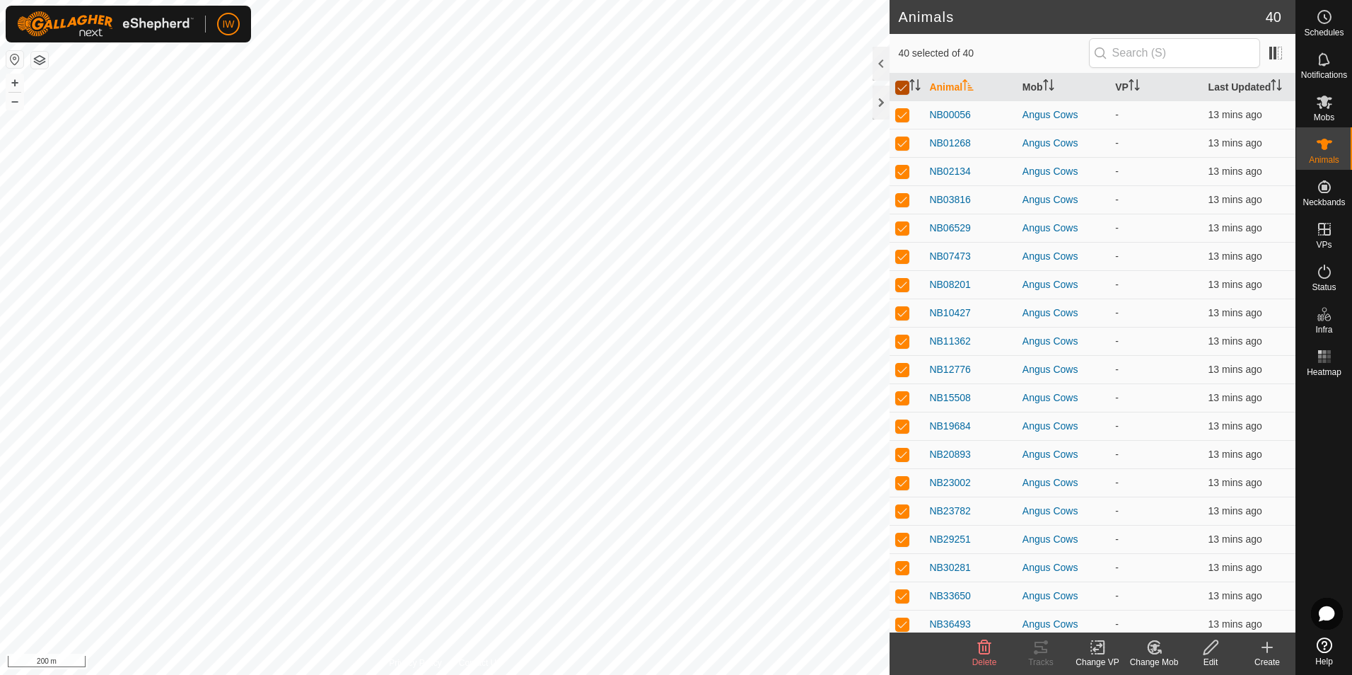
checkbox input "false"
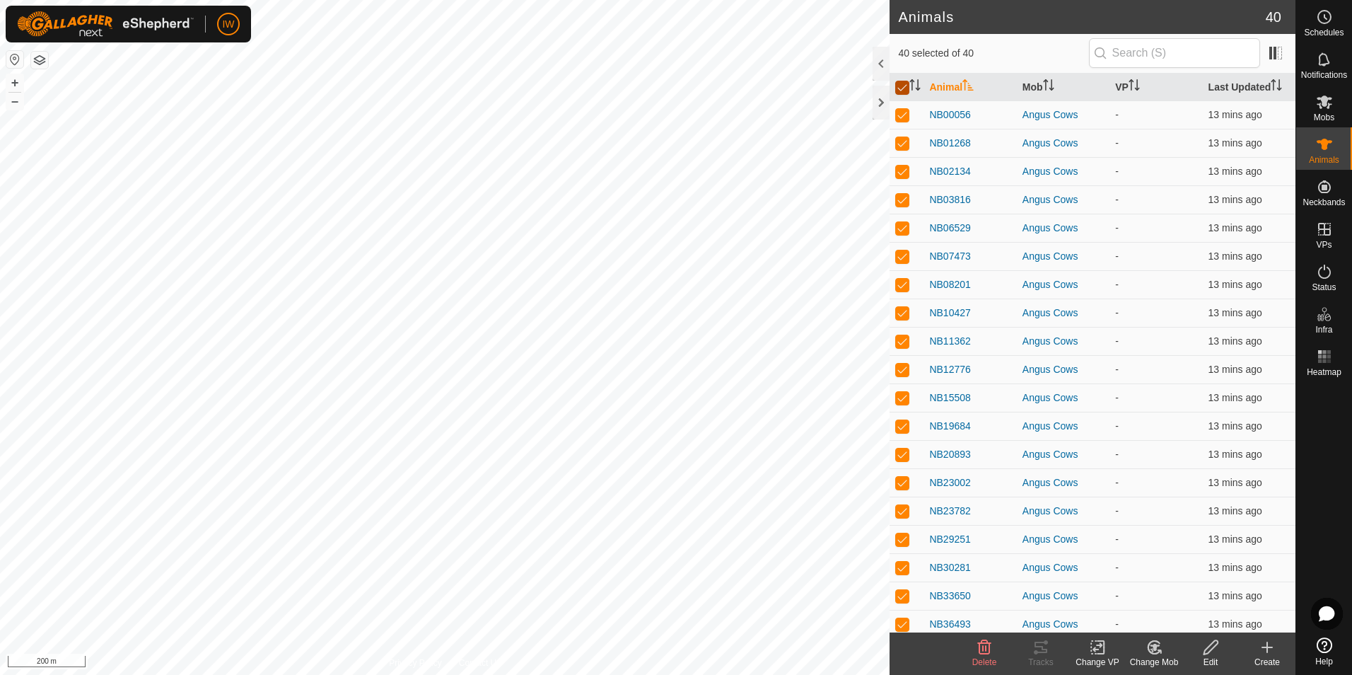
checkbox input "false"
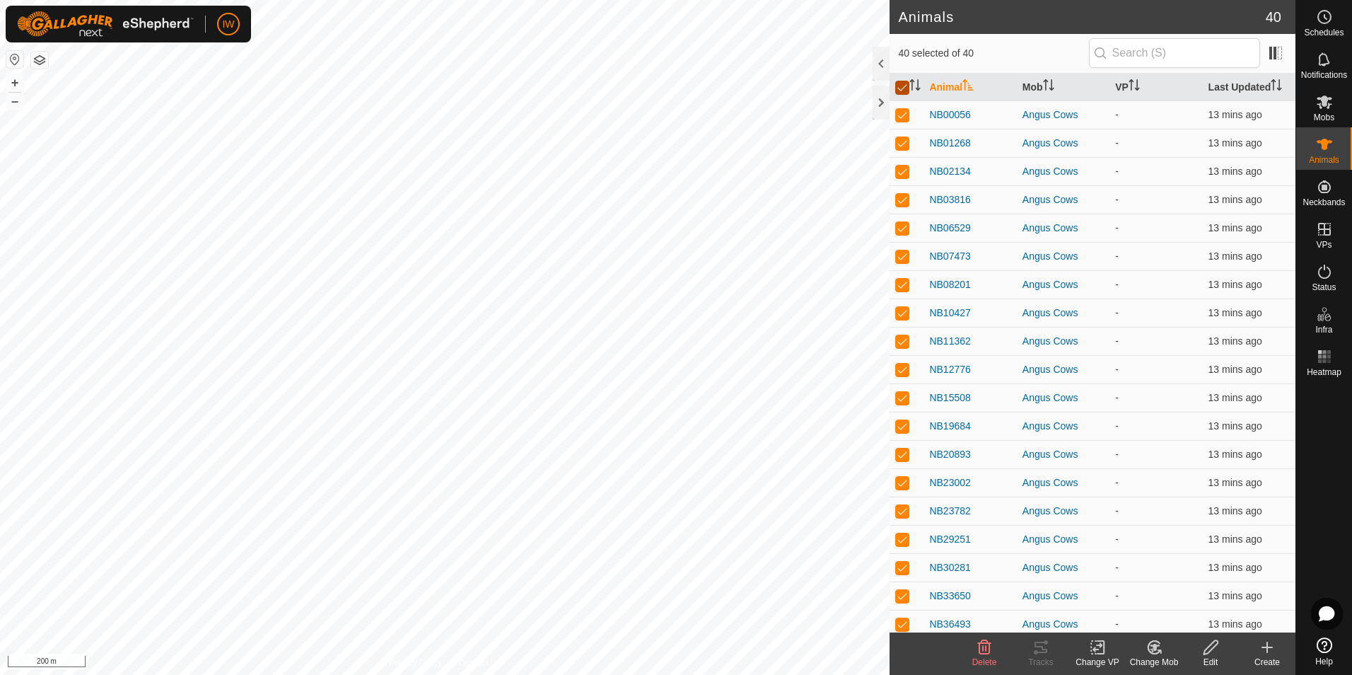
checkbox input "false"
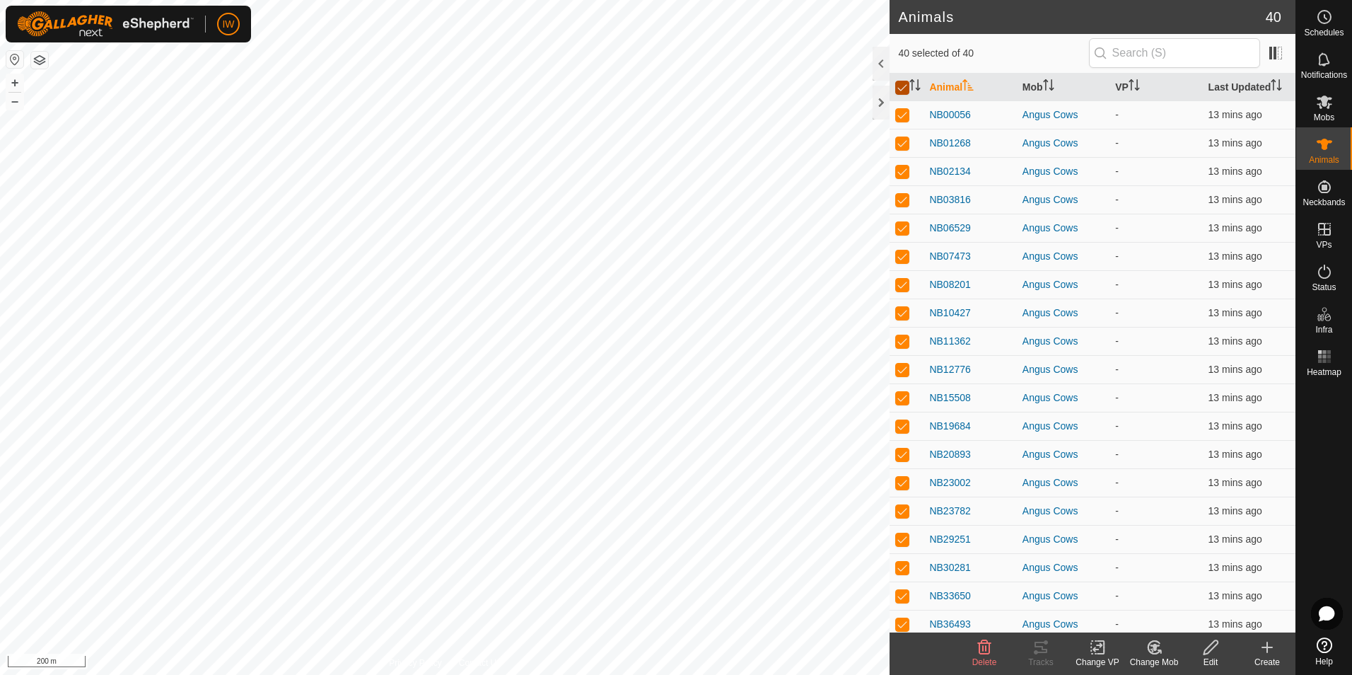
checkbox input "false"
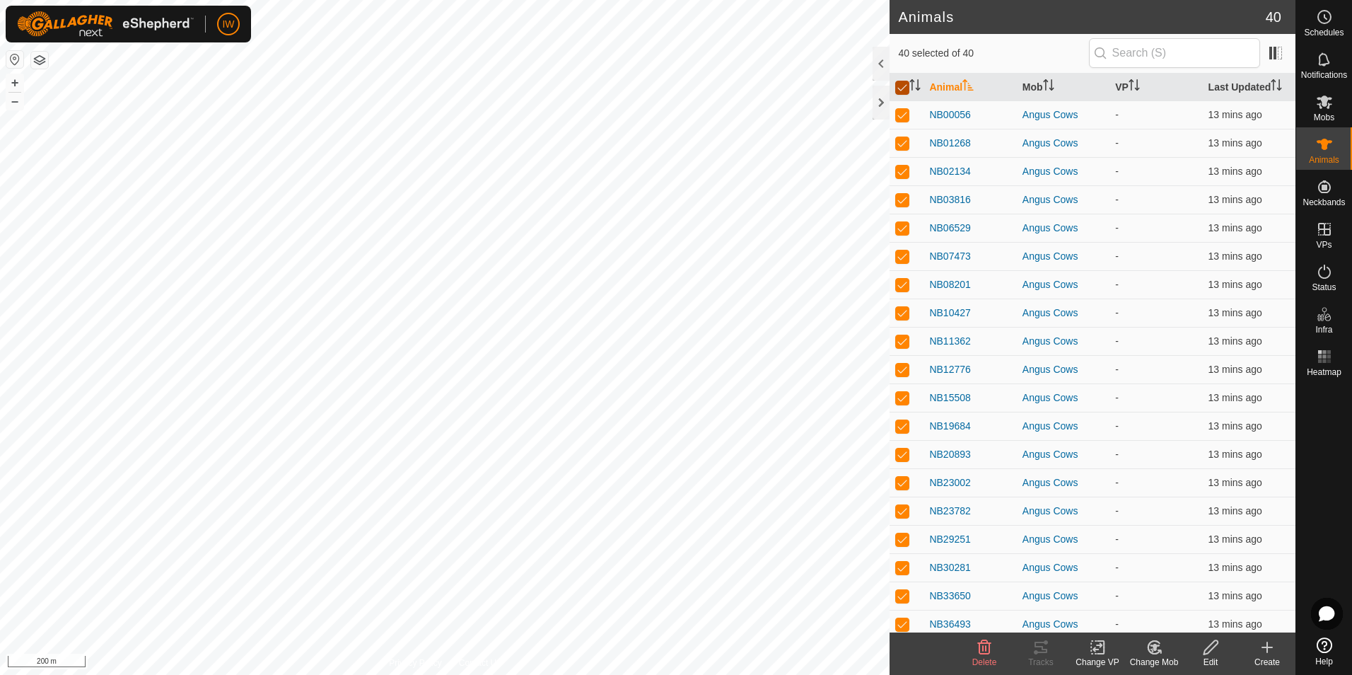
checkbox input "false"
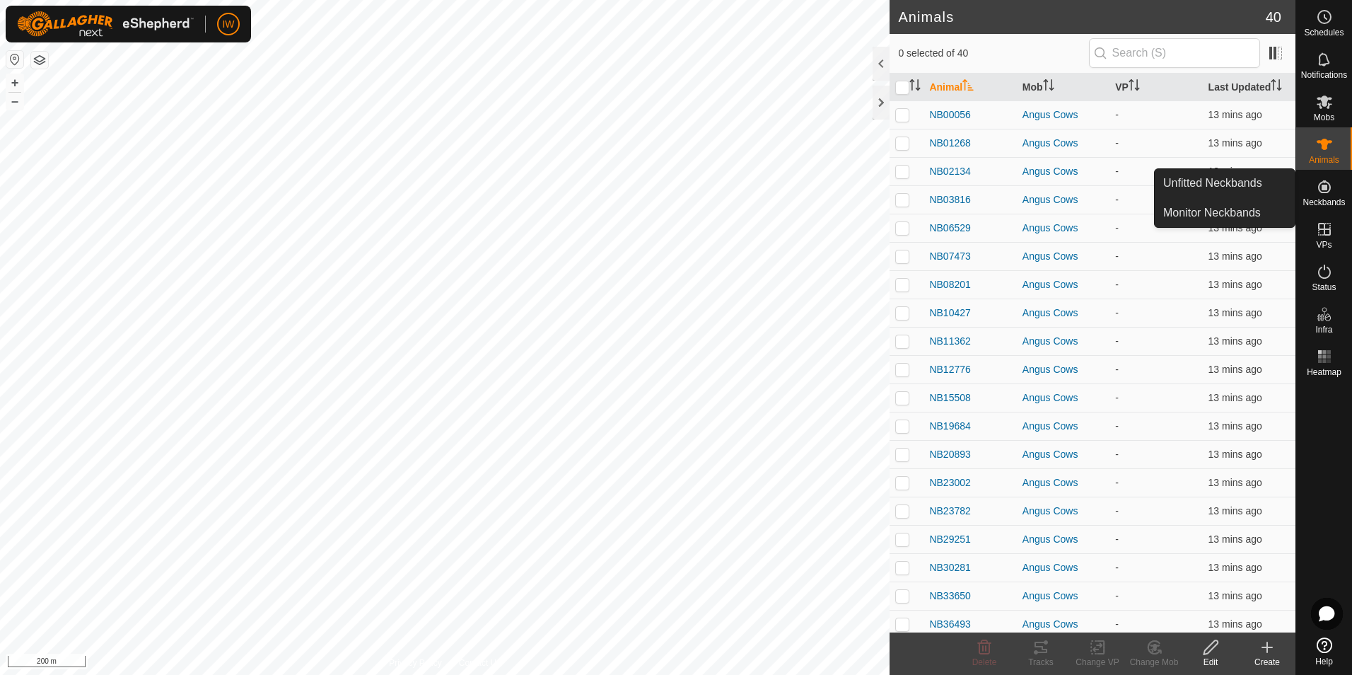
click at [1316, 198] on span "Neckbands" at bounding box center [1324, 202] width 42 height 8
click at [1328, 188] on icon at bounding box center [1324, 186] width 17 height 17
click at [1240, 185] on link "Unfitted Neckbands" at bounding box center [1225, 183] width 140 height 28
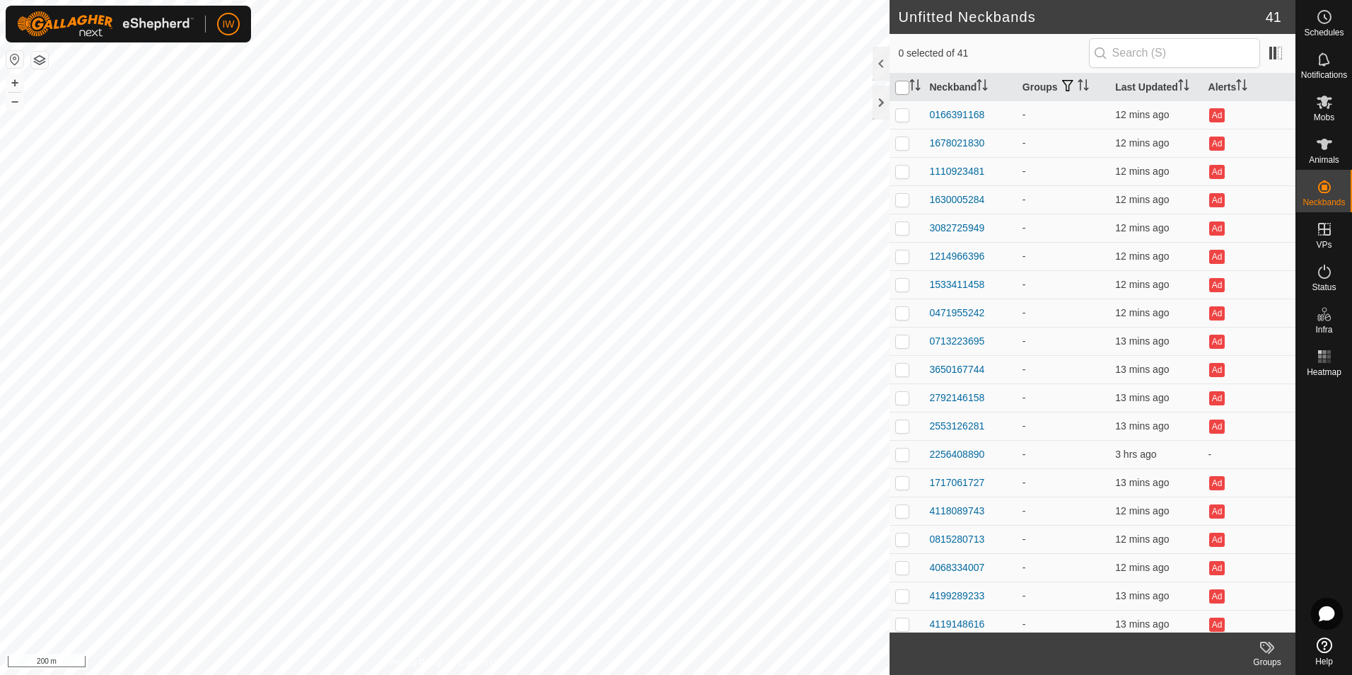
click at [904, 86] on input "checkbox" at bounding box center [903, 88] width 14 height 14
checkbox input "true"
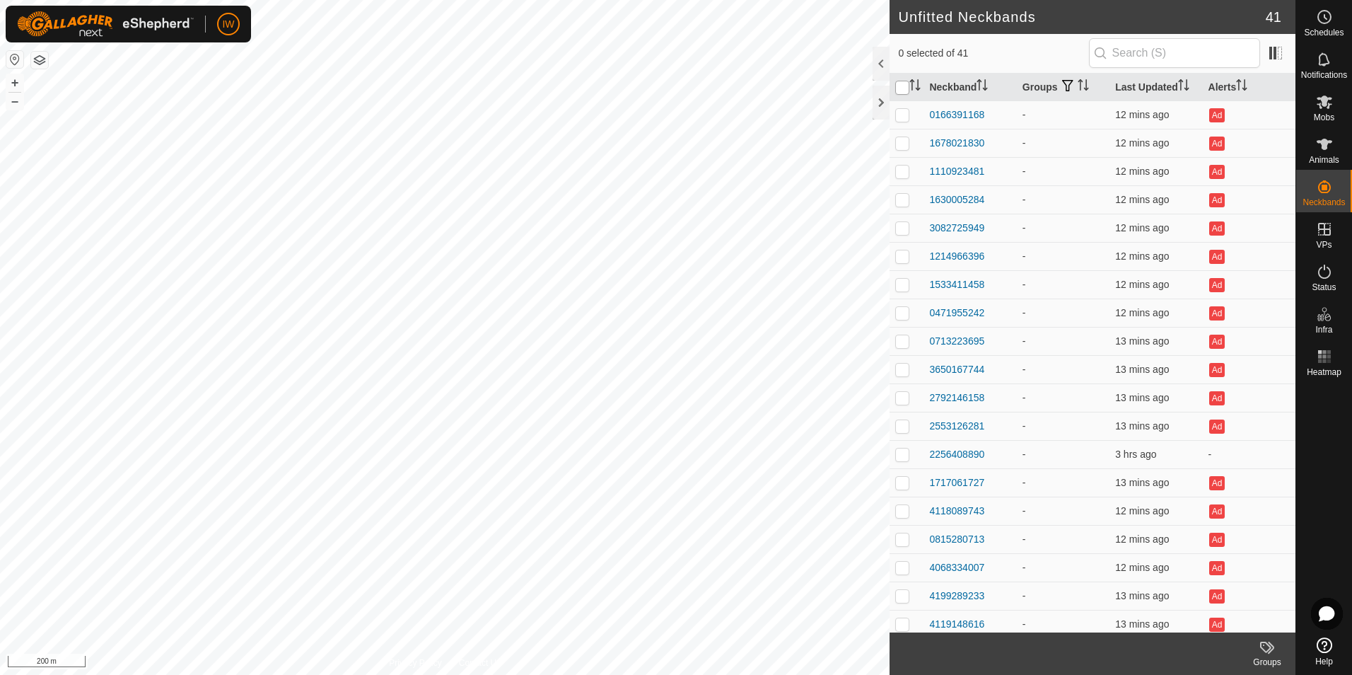
checkbox input "true"
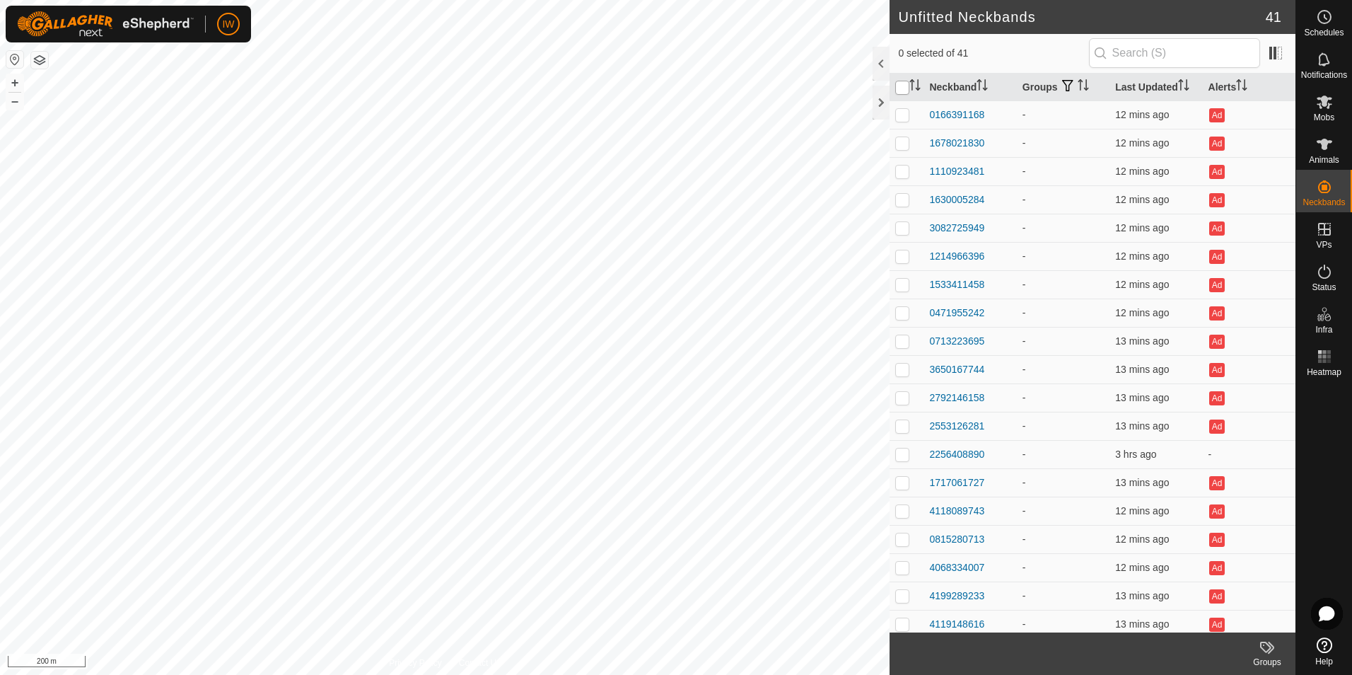
checkbox input "true"
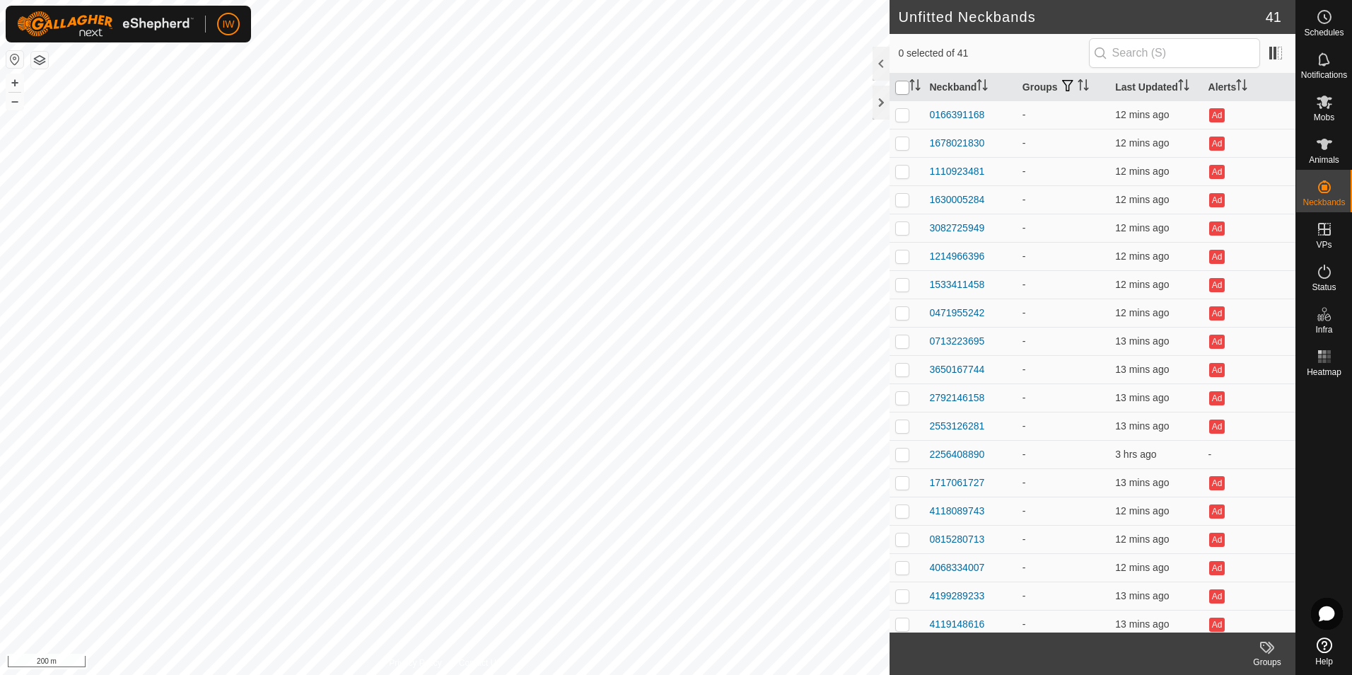
checkbox input "true"
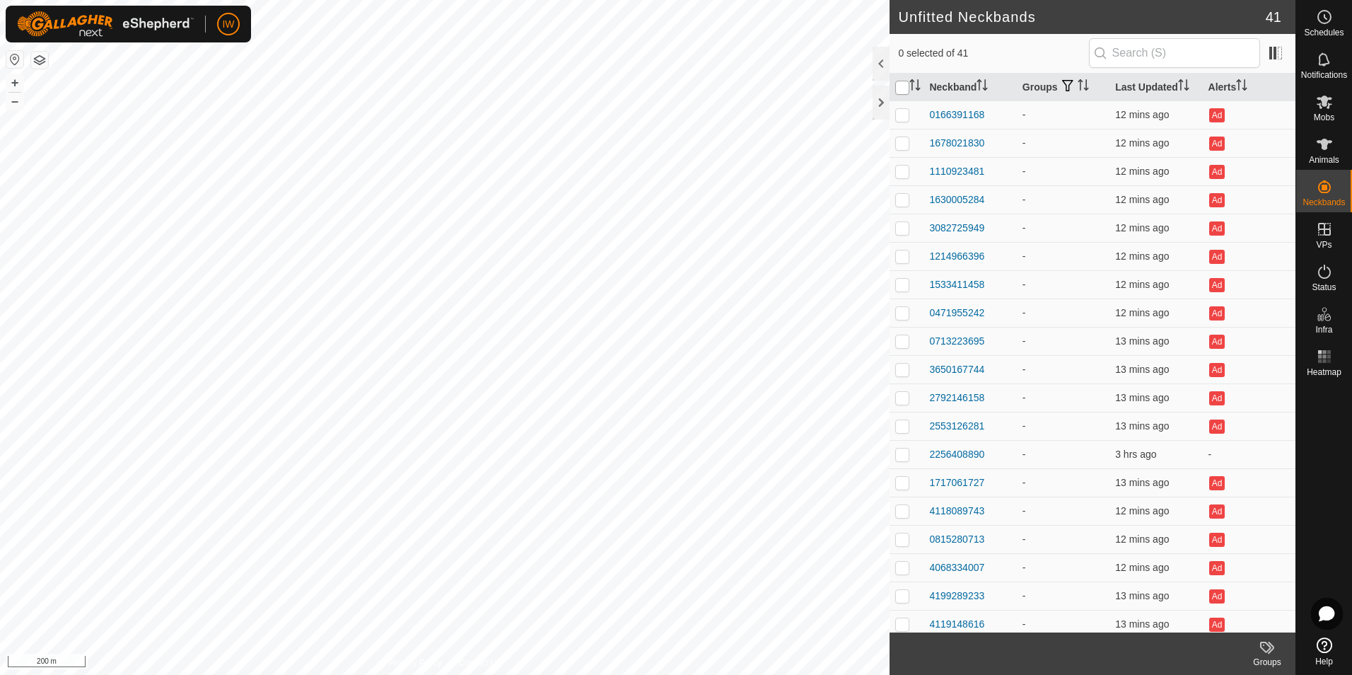
checkbox input "true"
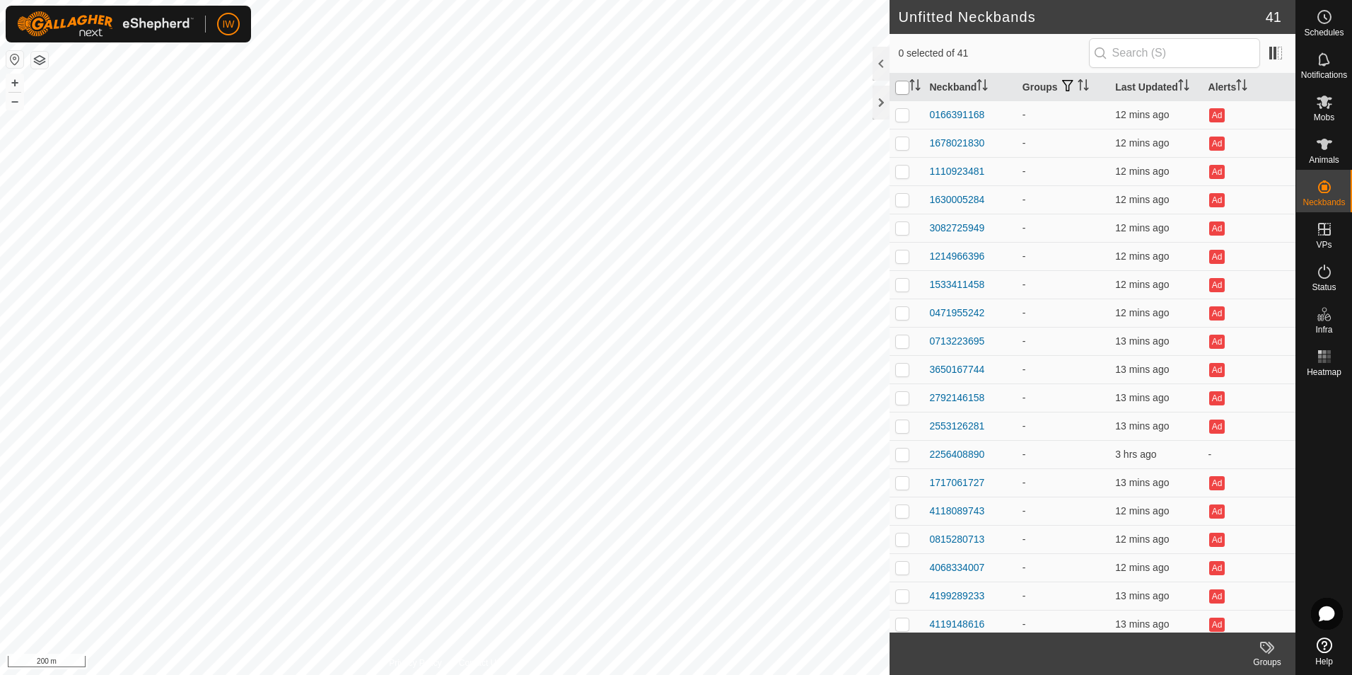
checkbox input "true"
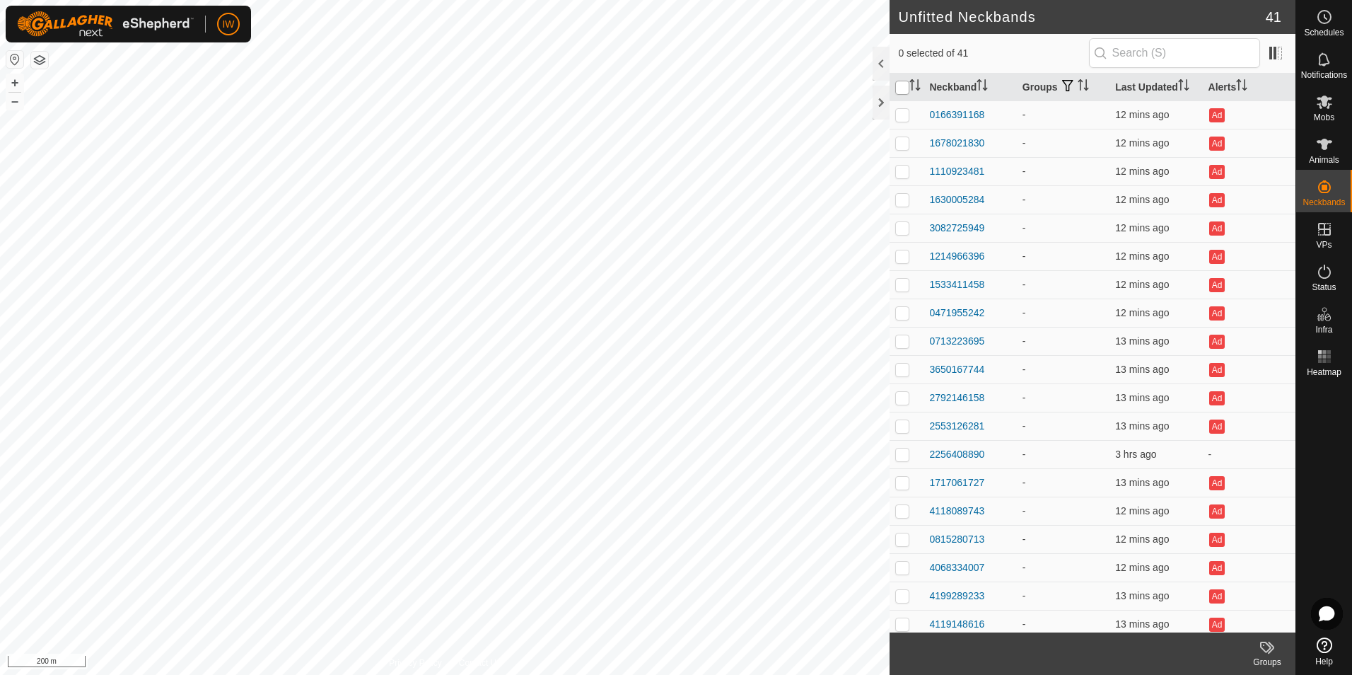
checkbox input "true"
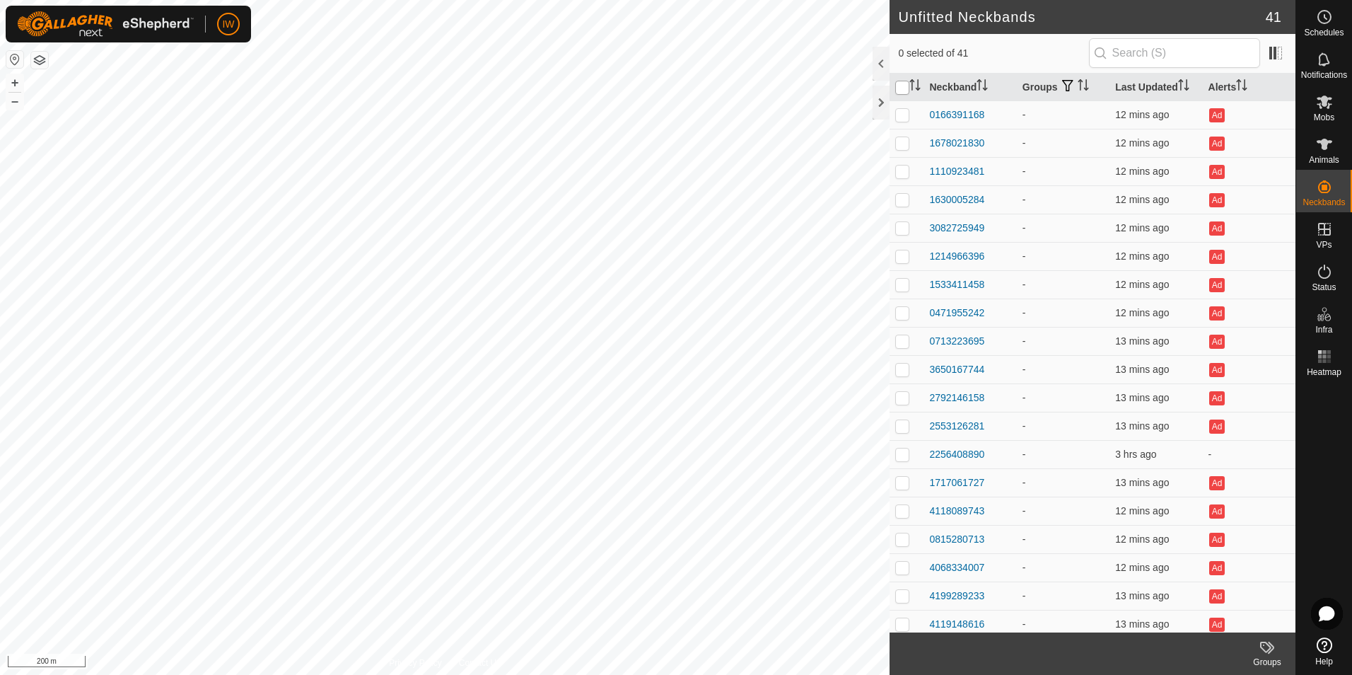
checkbox input "true"
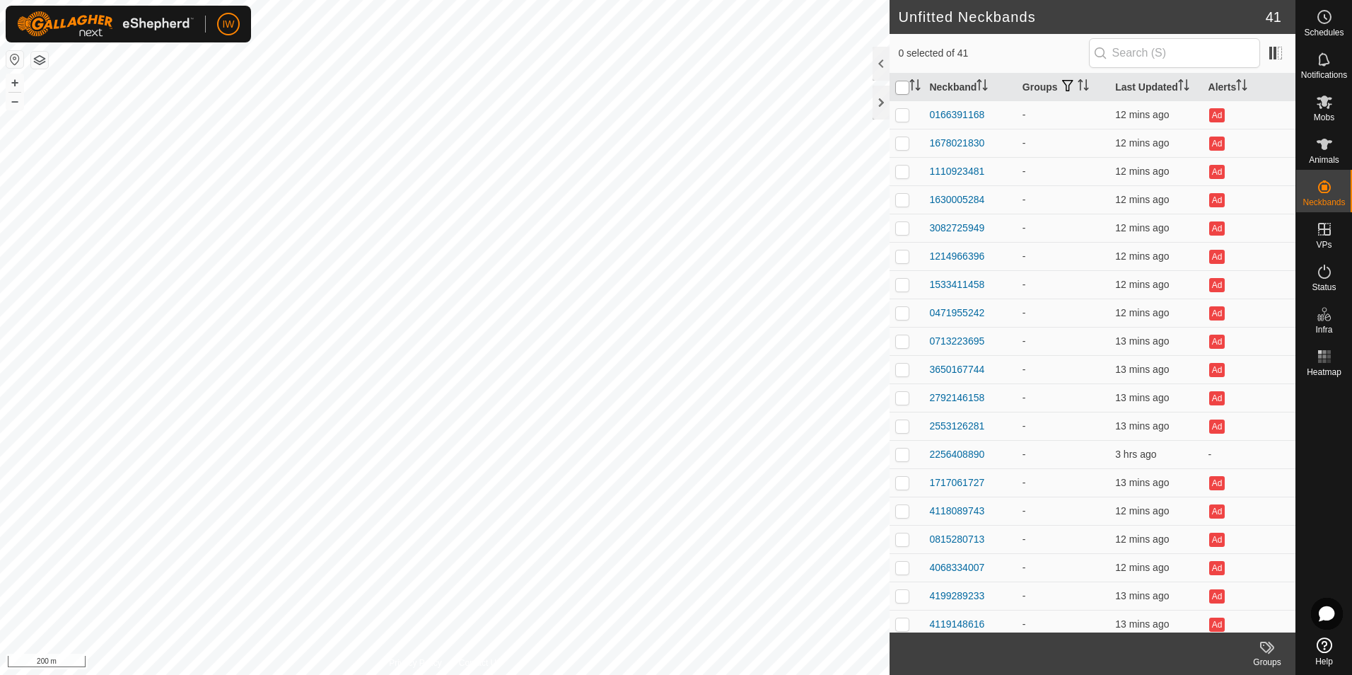
checkbox input "true"
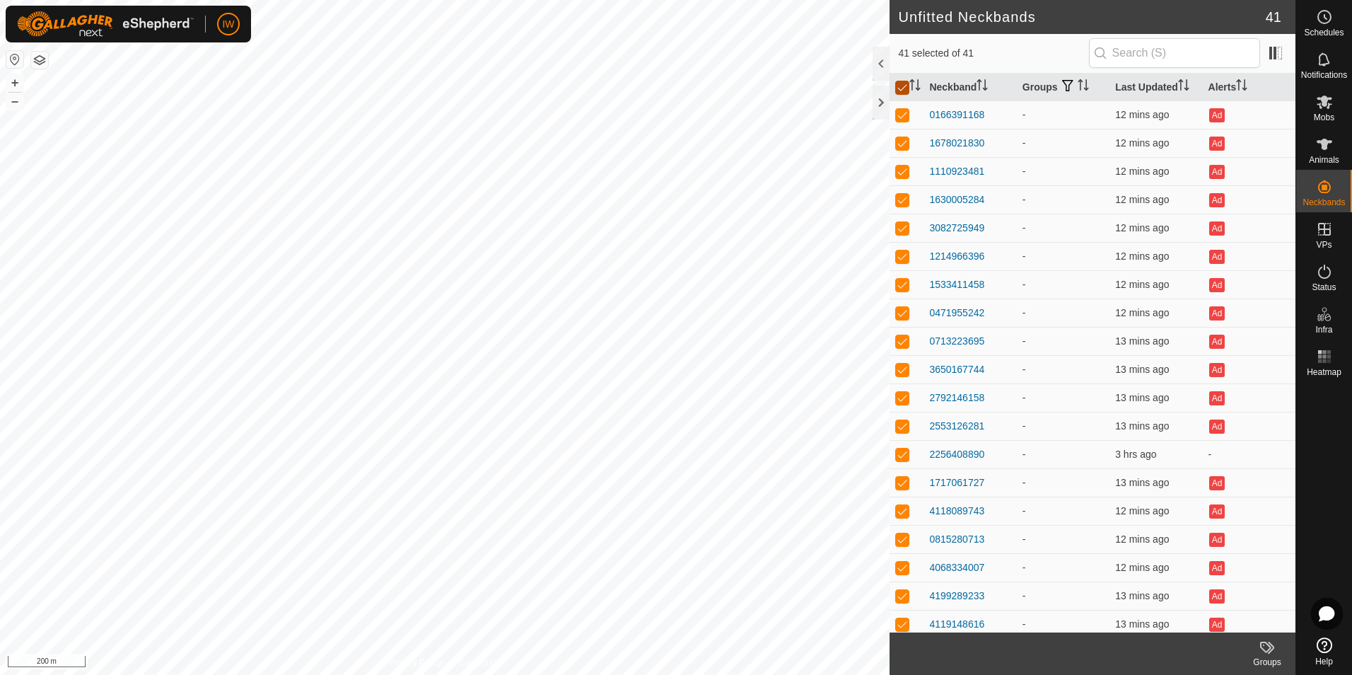
click at [904, 89] on input "checkbox" at bounding box center [903, 88] width 14 height 14
checkbox input "false"
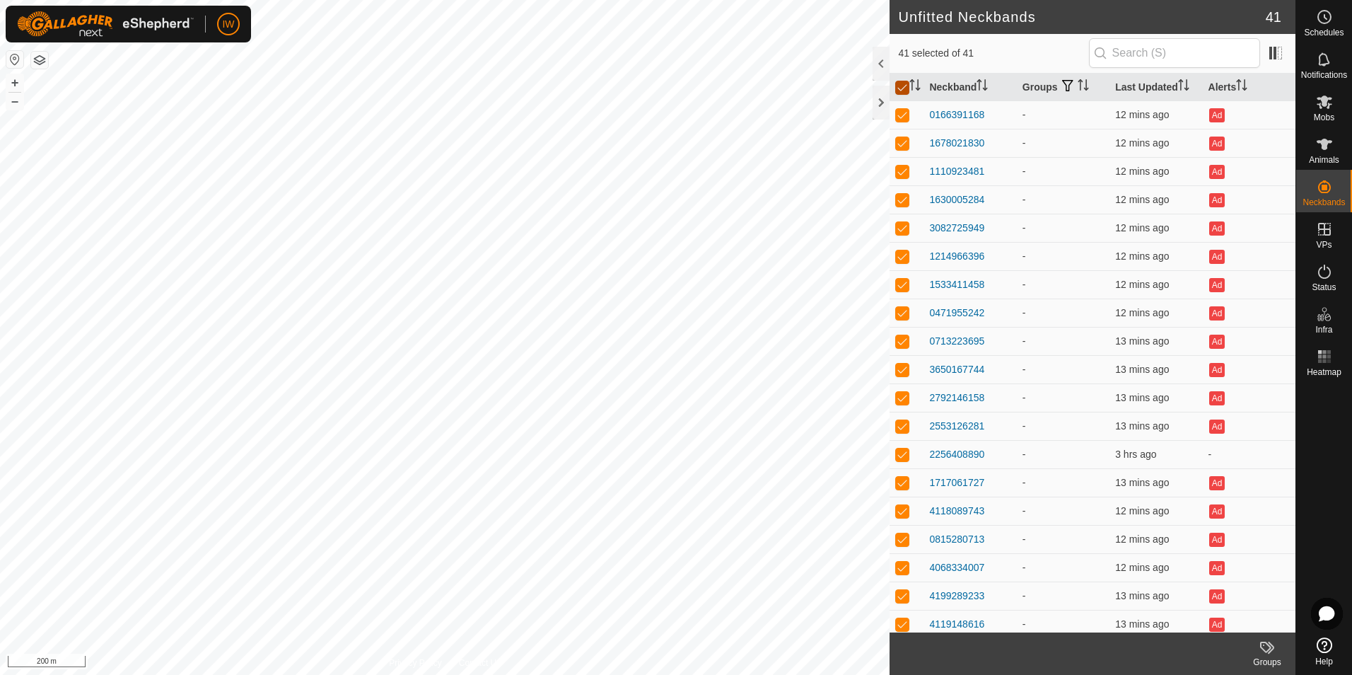
checkbox input "false"
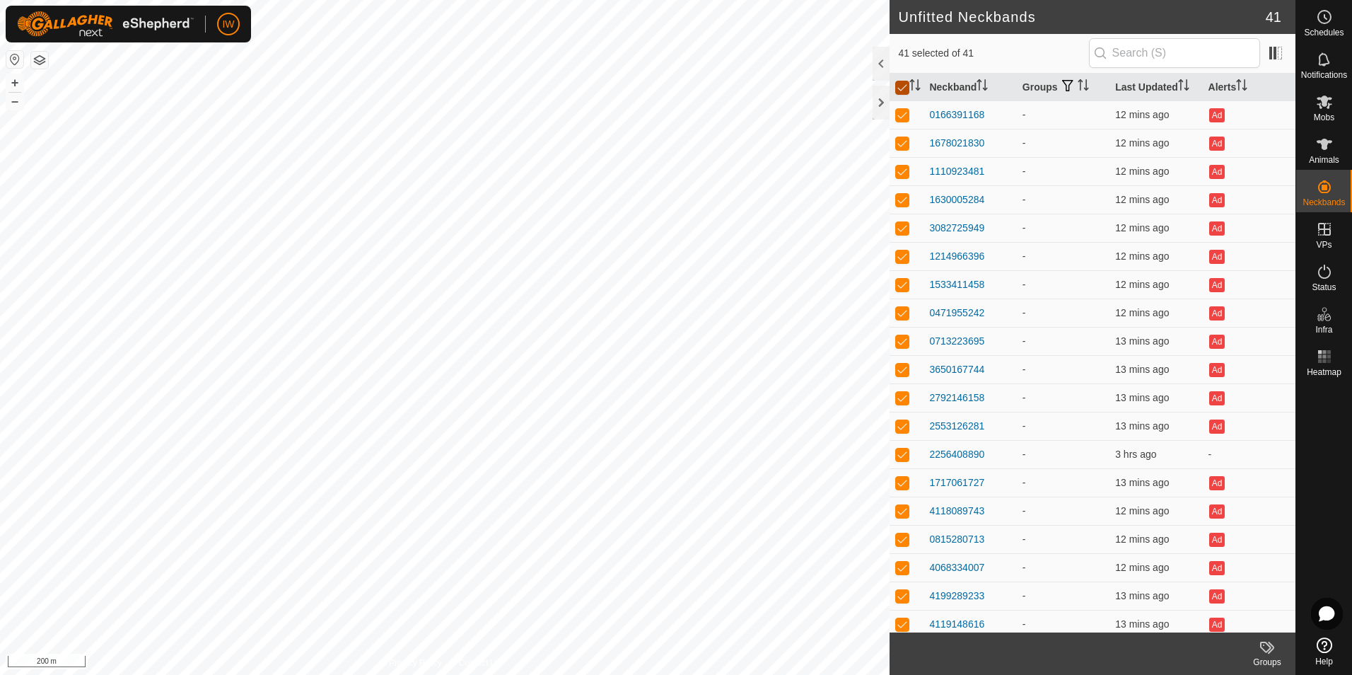
checkbox input "false"
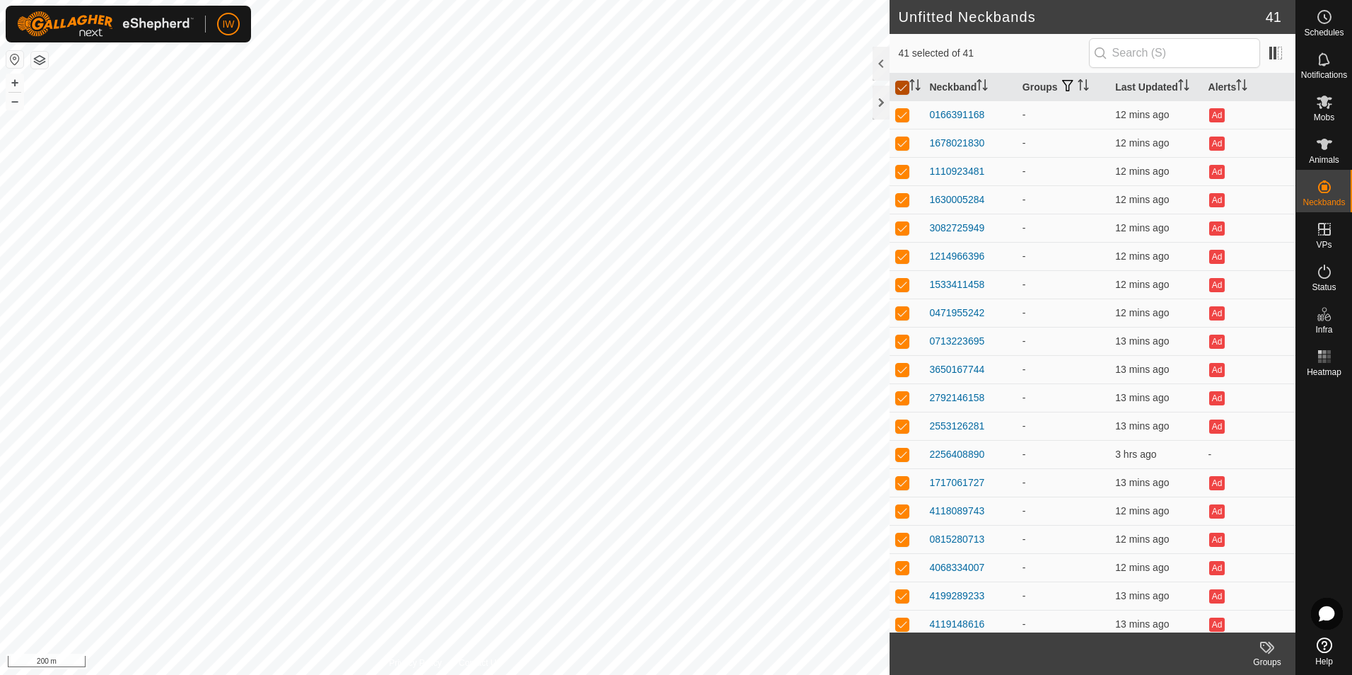
checkbox input "false"
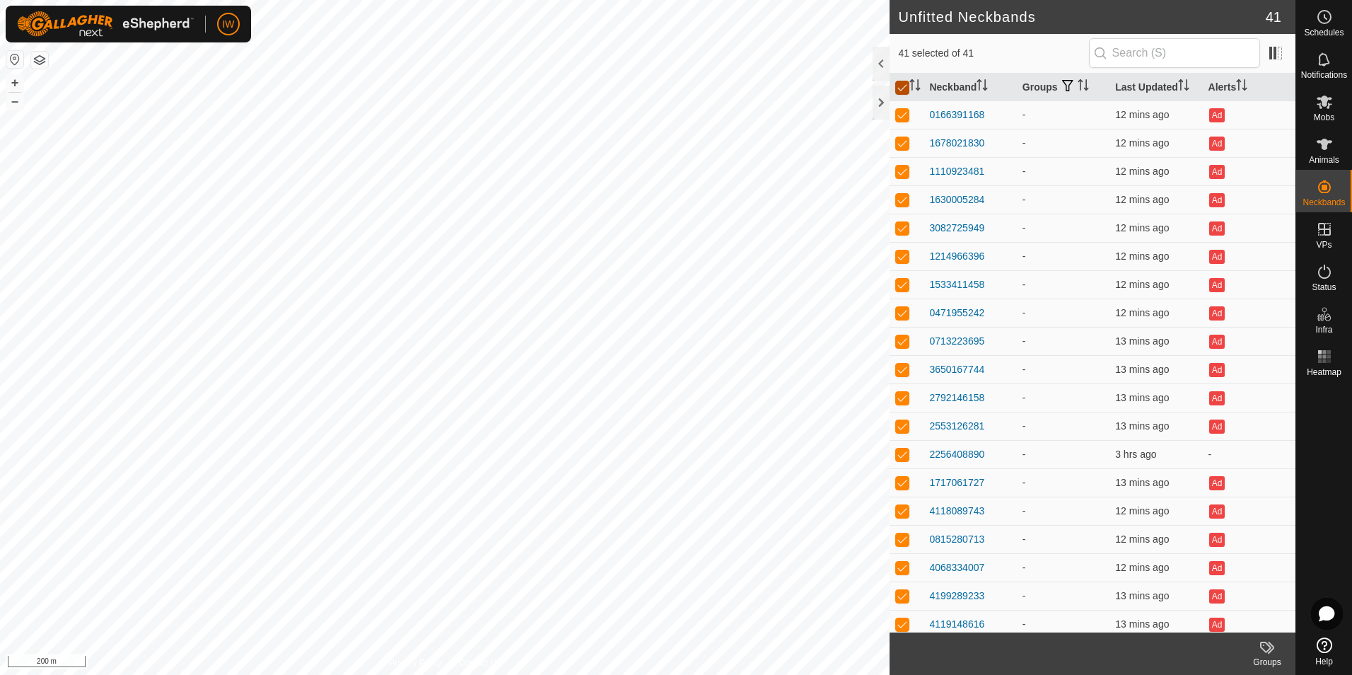
checkbox input "false"
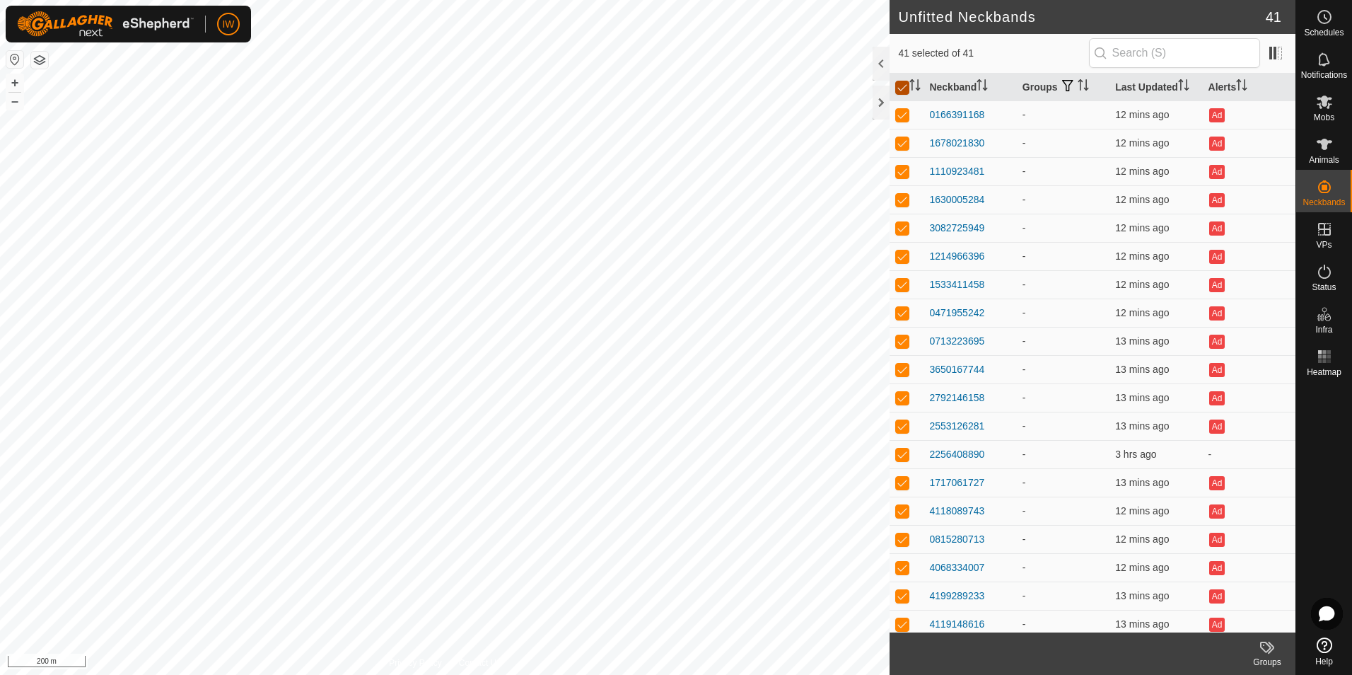
checkbox input "false"
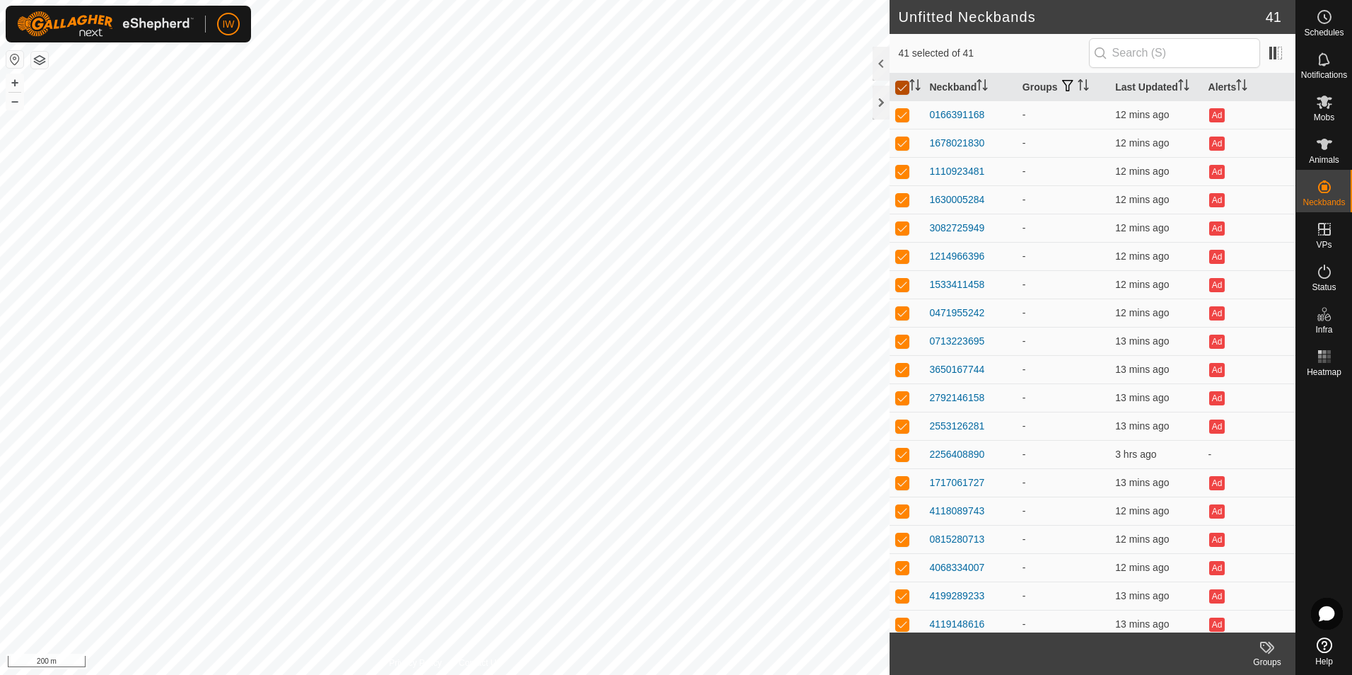
checkbox input "false"
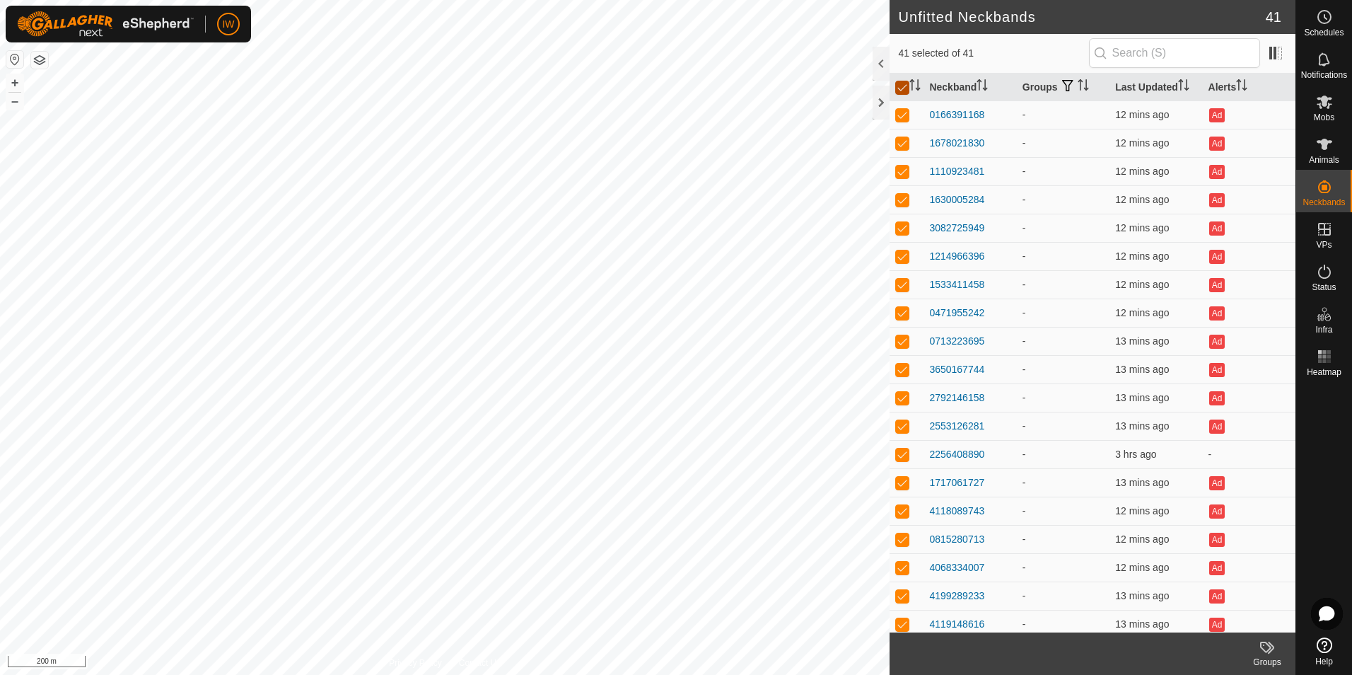
checkbox input "false"
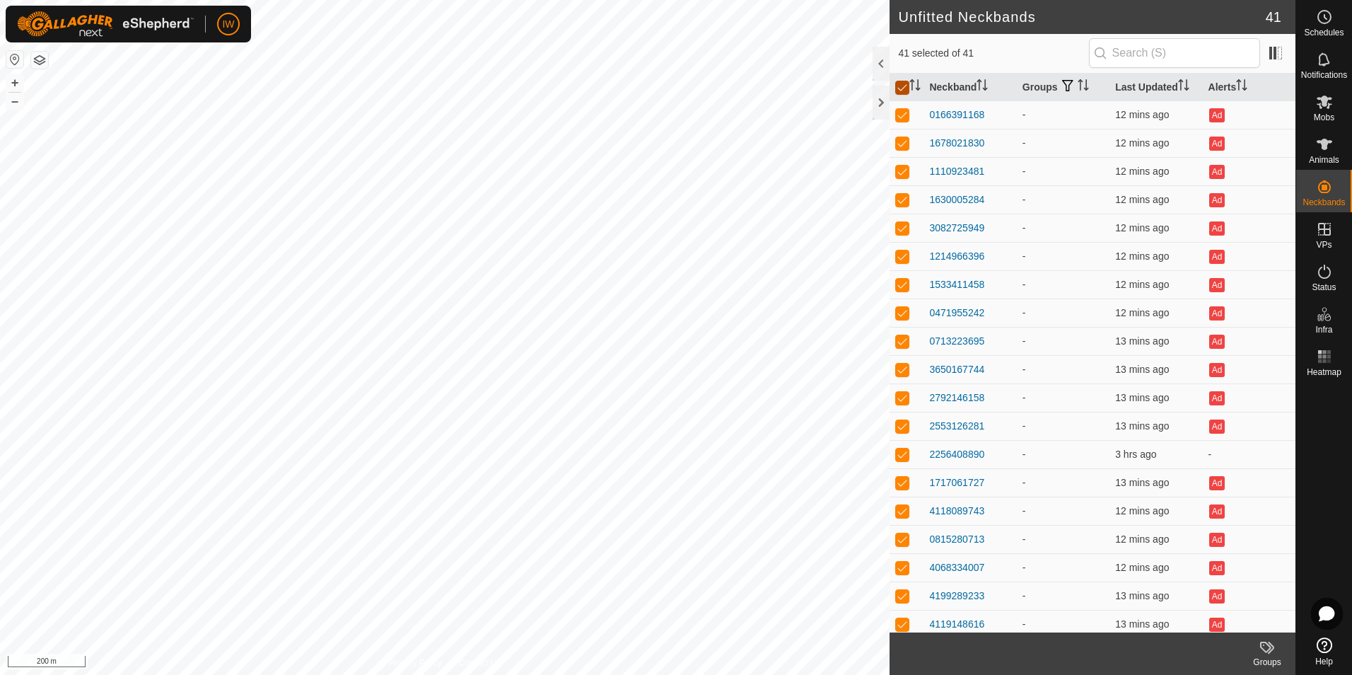
checkbox input "false"
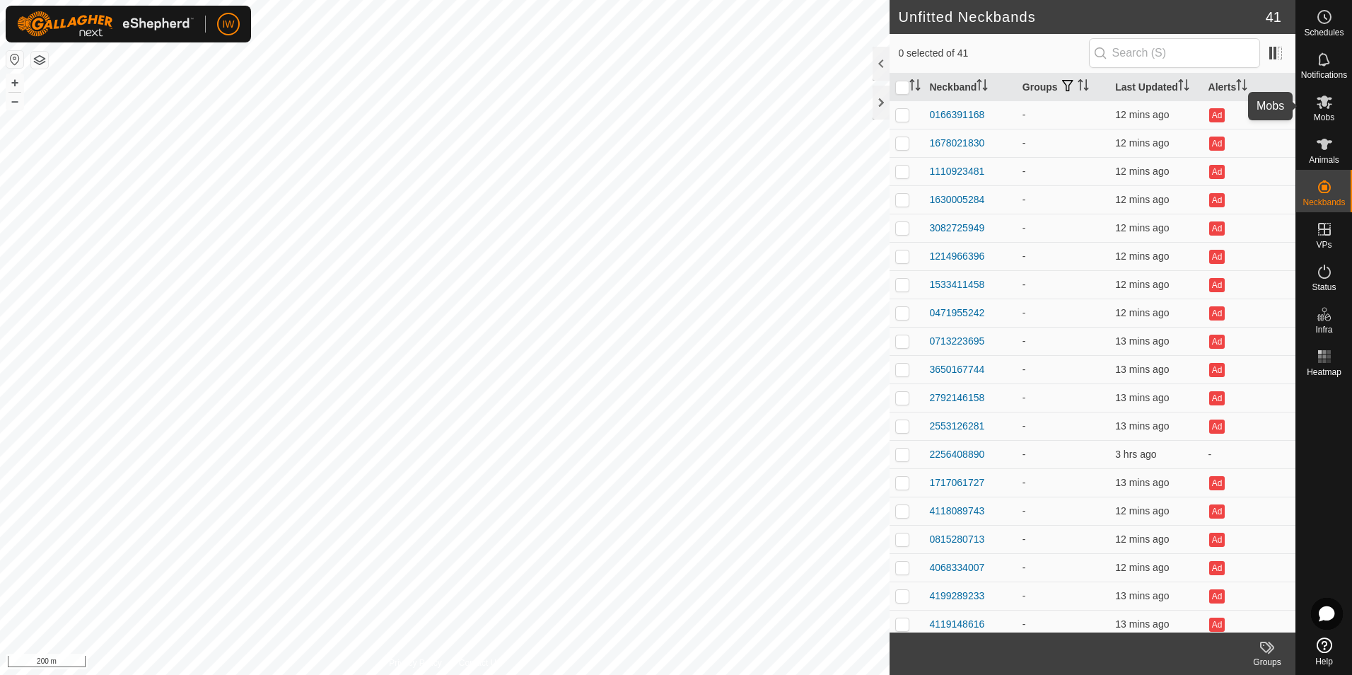
click at [1309, 102] on div "Mobs" at bounding box center [1325, 106] width 56 height 42
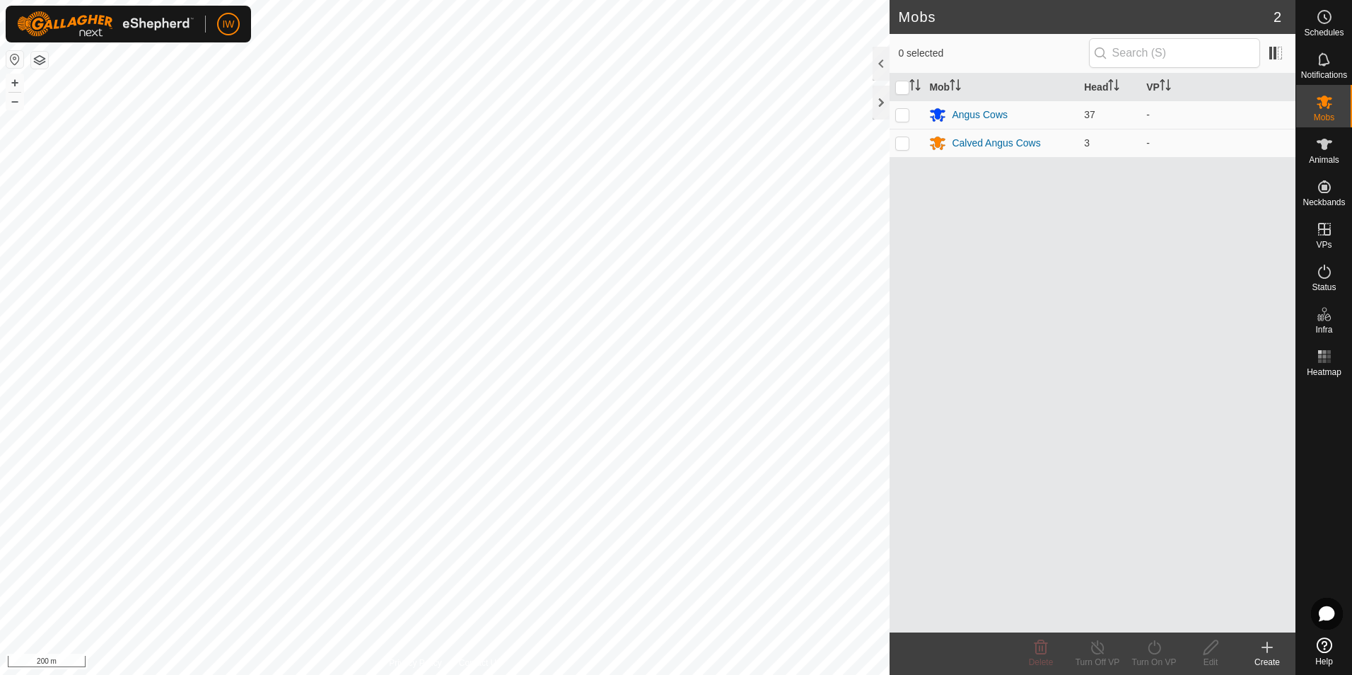
click at [1273, 652] on icon at bounding box center [1267, 647] width 17 height 17
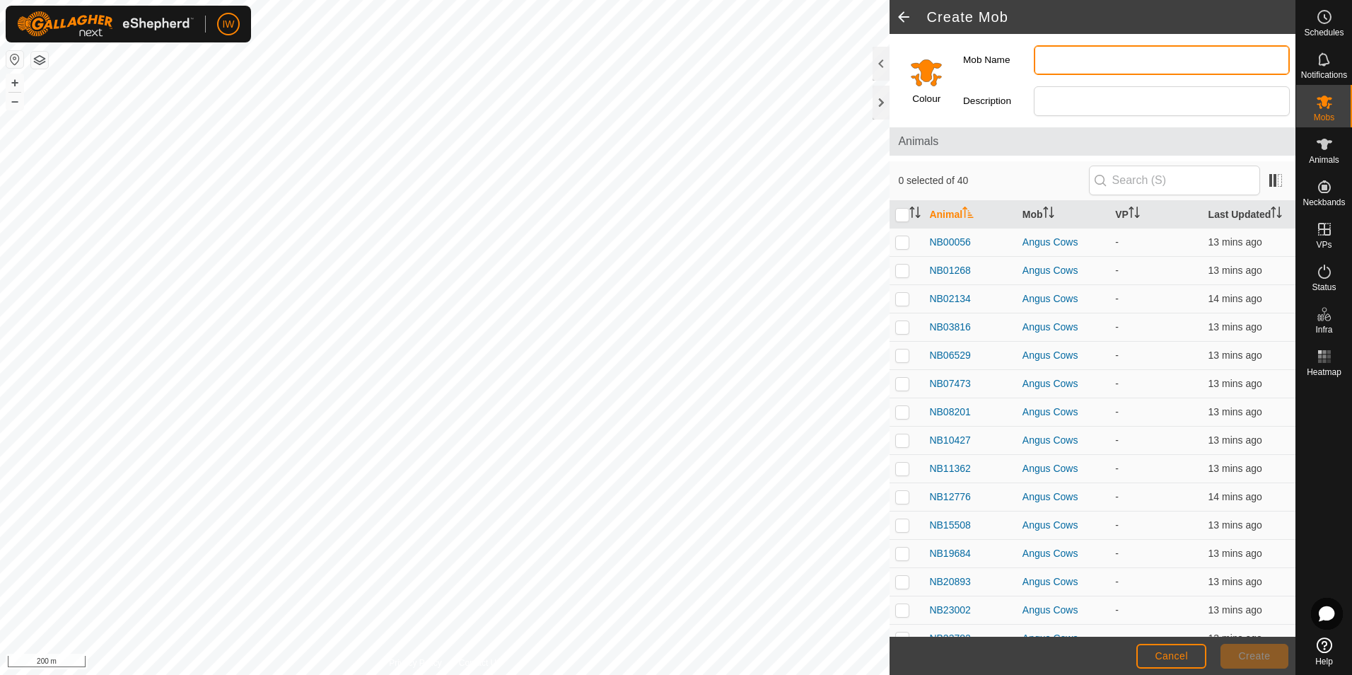
click at [1054, 64] on input "Mob Name" at bounding box center [1162, 60] width 256 height 30
click at [1044, 60] on input "trade heifers" at bounding box center [1162, 60] width 256 height 30
type input "Trade heifers"
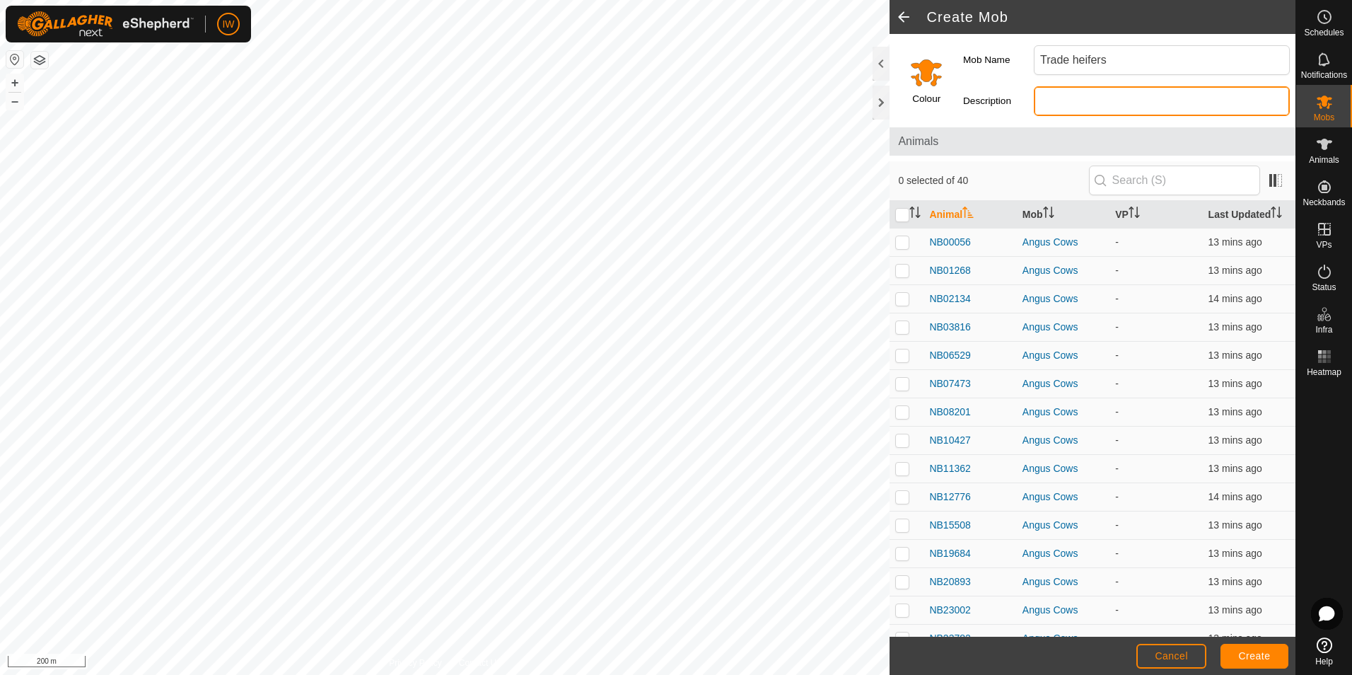
click at [1074, 103] on input "Description" at bounding box center [1162, 101] width 256 height 30
type input "Mixed breed young heifers"
click at [1010, 121] on div "Description Mixed breed young heifers" at bounding box center [1127, 101] width 338 height 41
click at [904, 218] on input "checkbox" at bounding box center [903, 215] width 14 height 14
checkbox input "true"
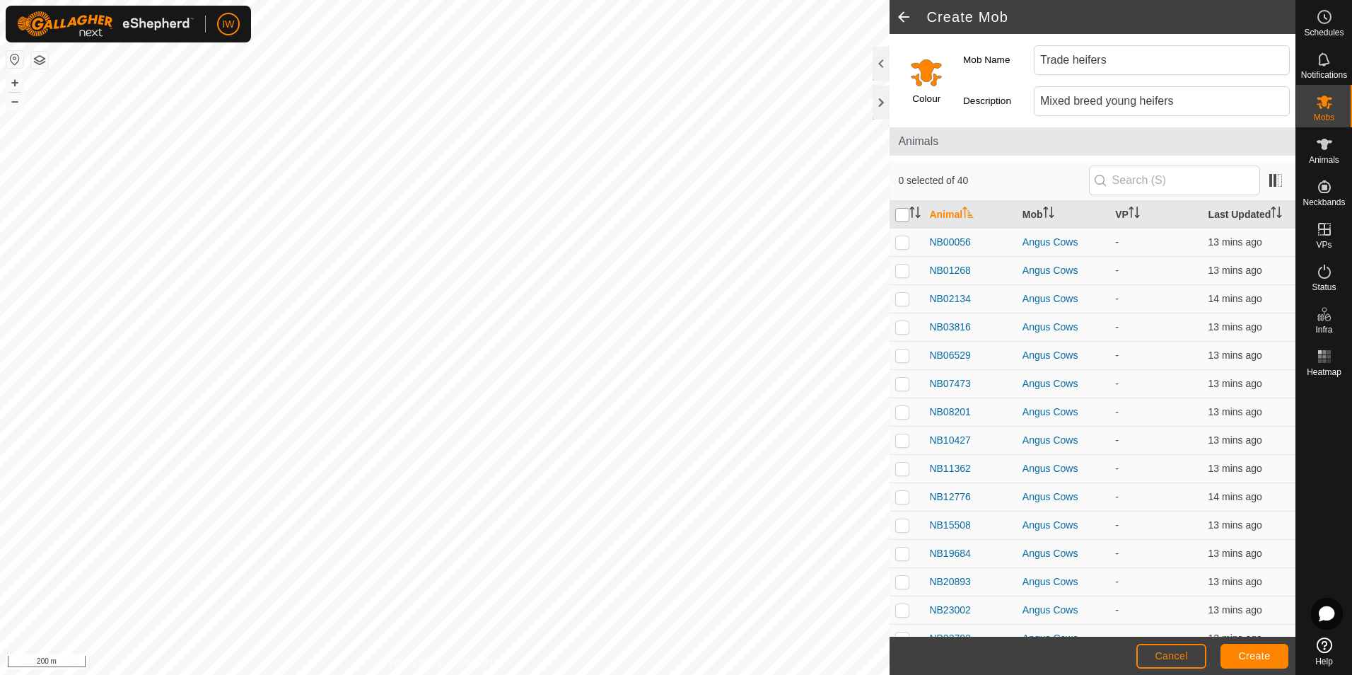
checkbox input "true"
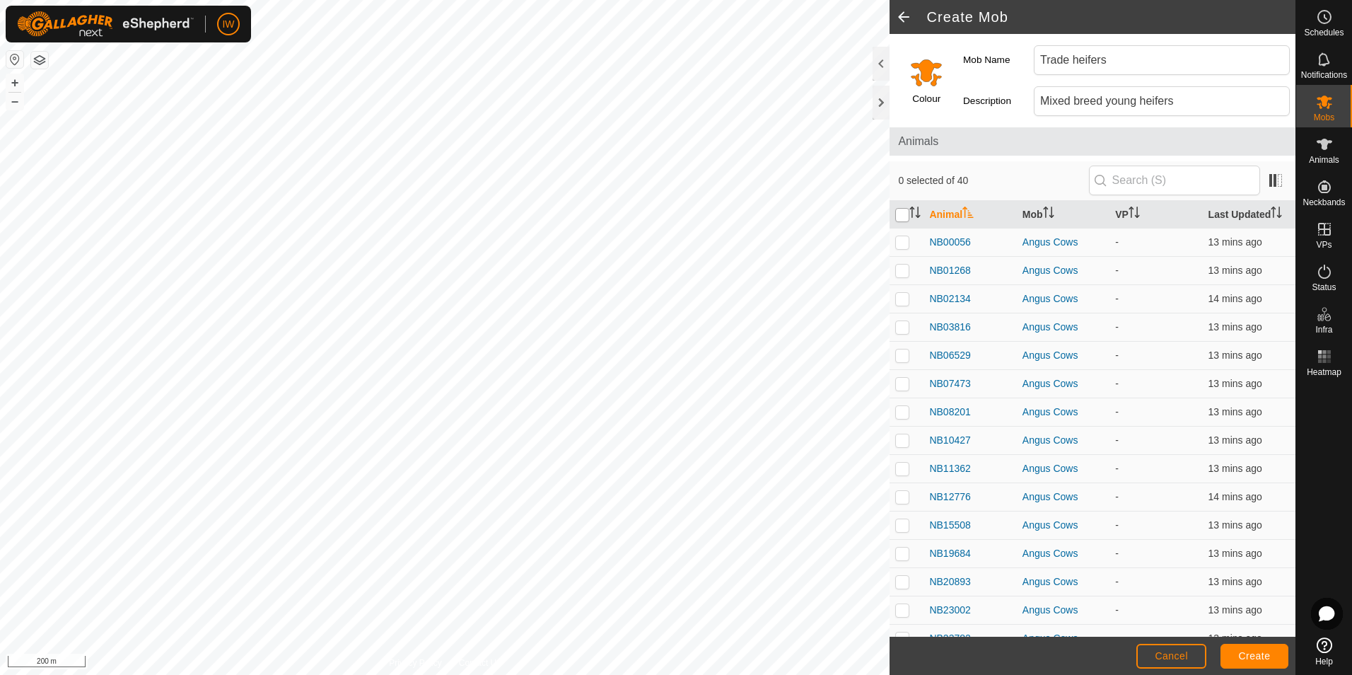
checkbox input "true"
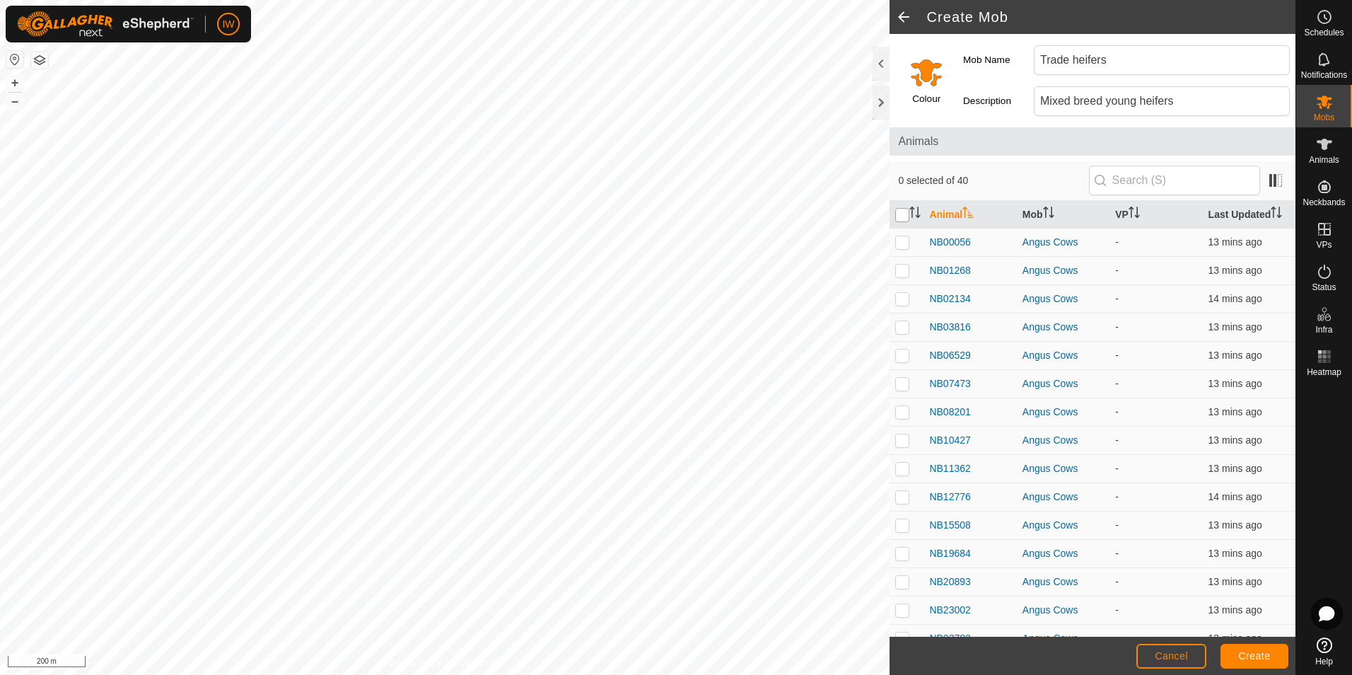
checkbox input "true"
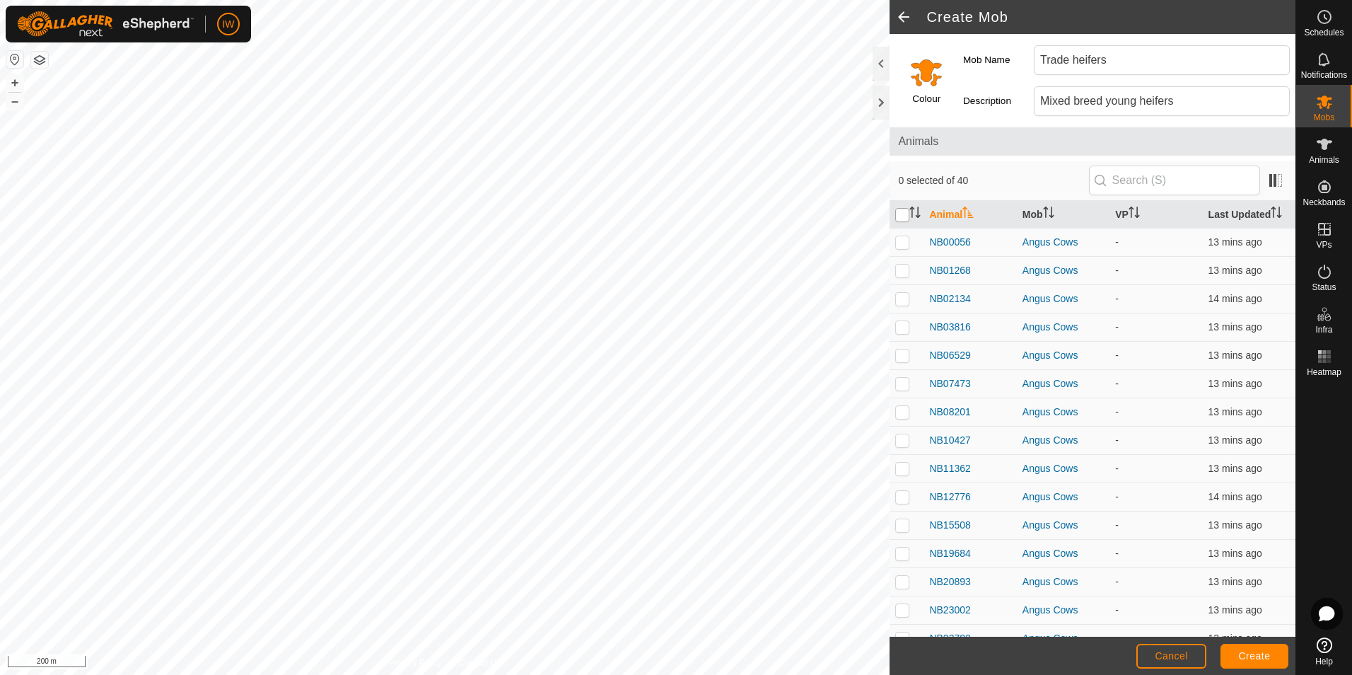
checkbox input "true"
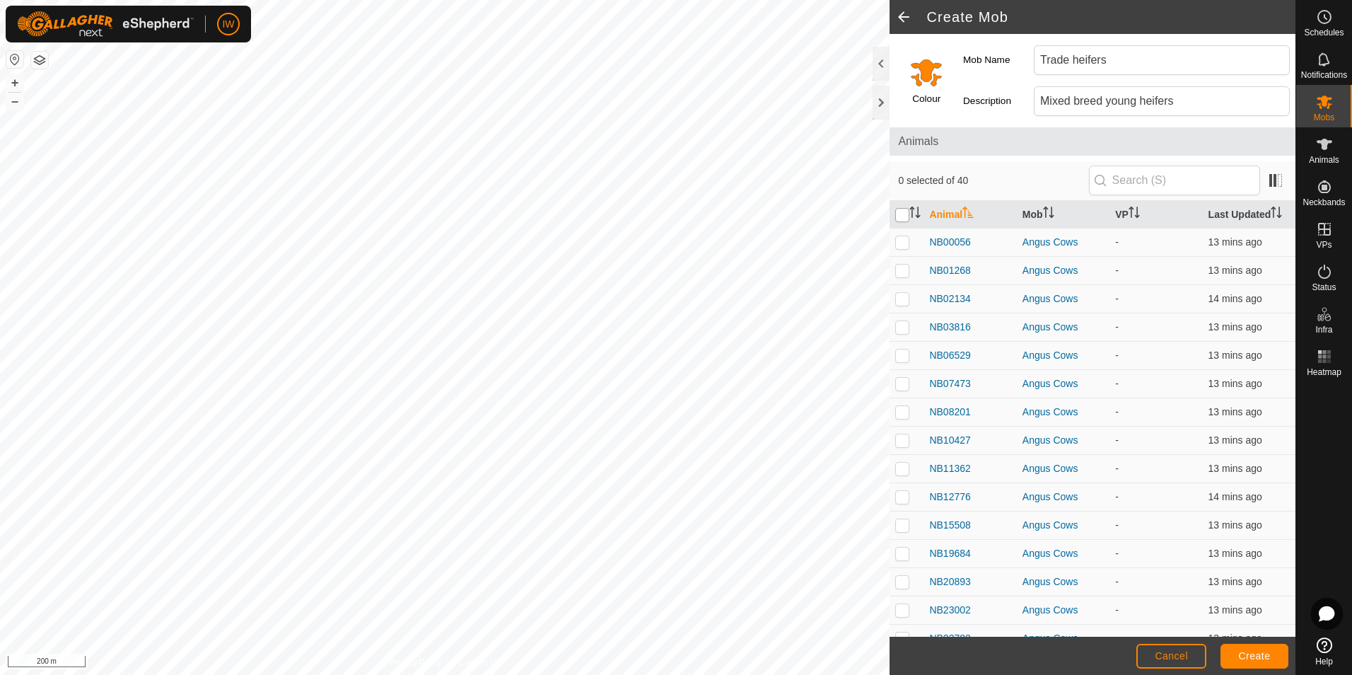
checkbox input "true"
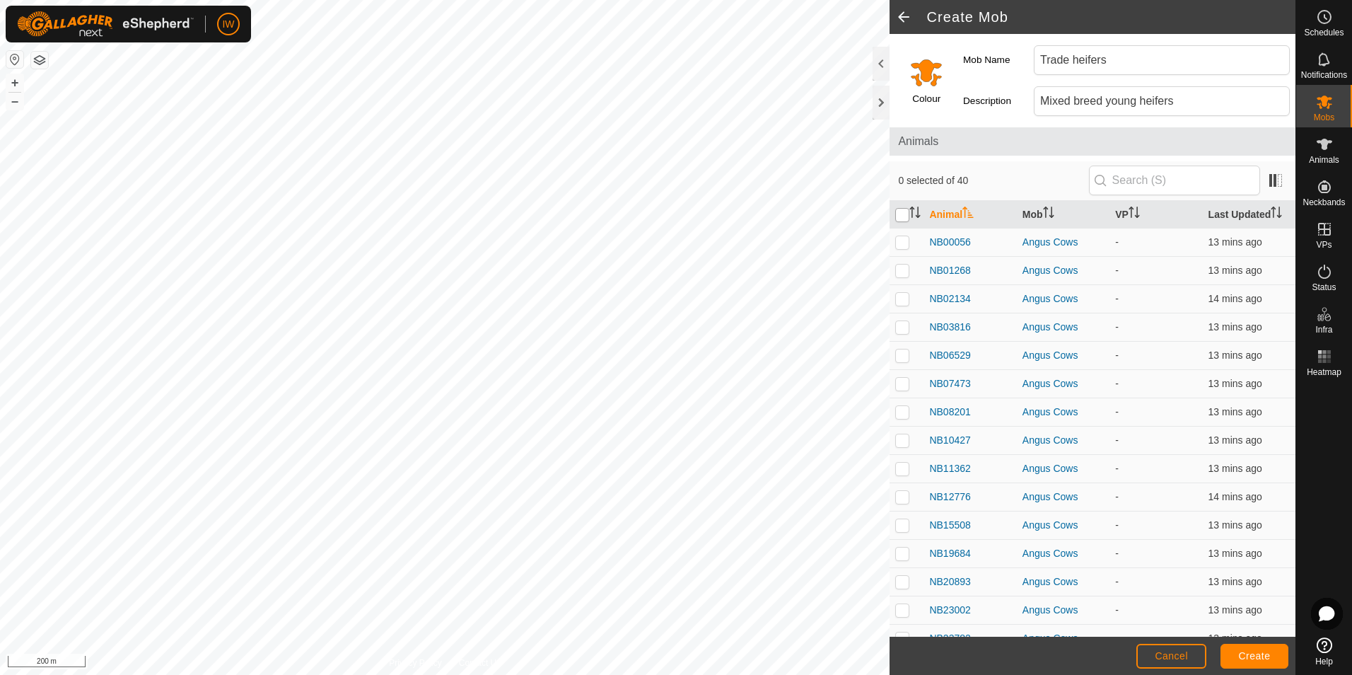
checkbox input "true"
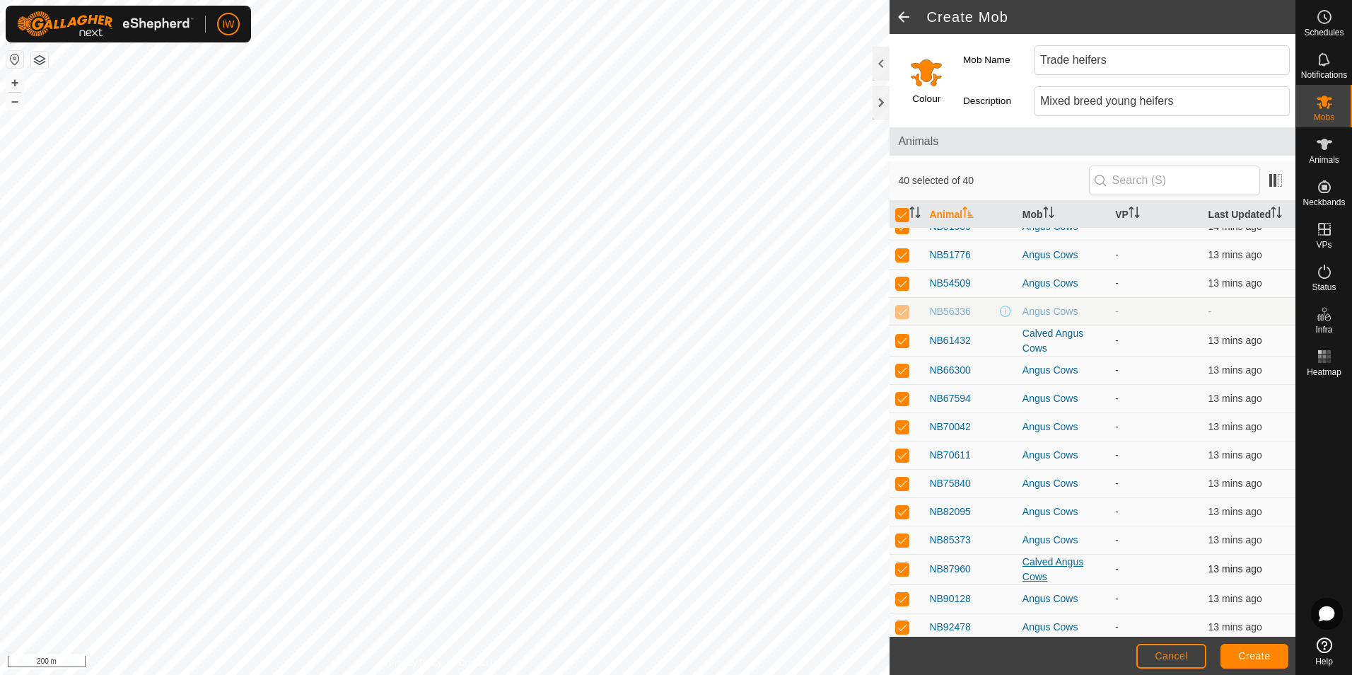
scroll to position [729, 0]
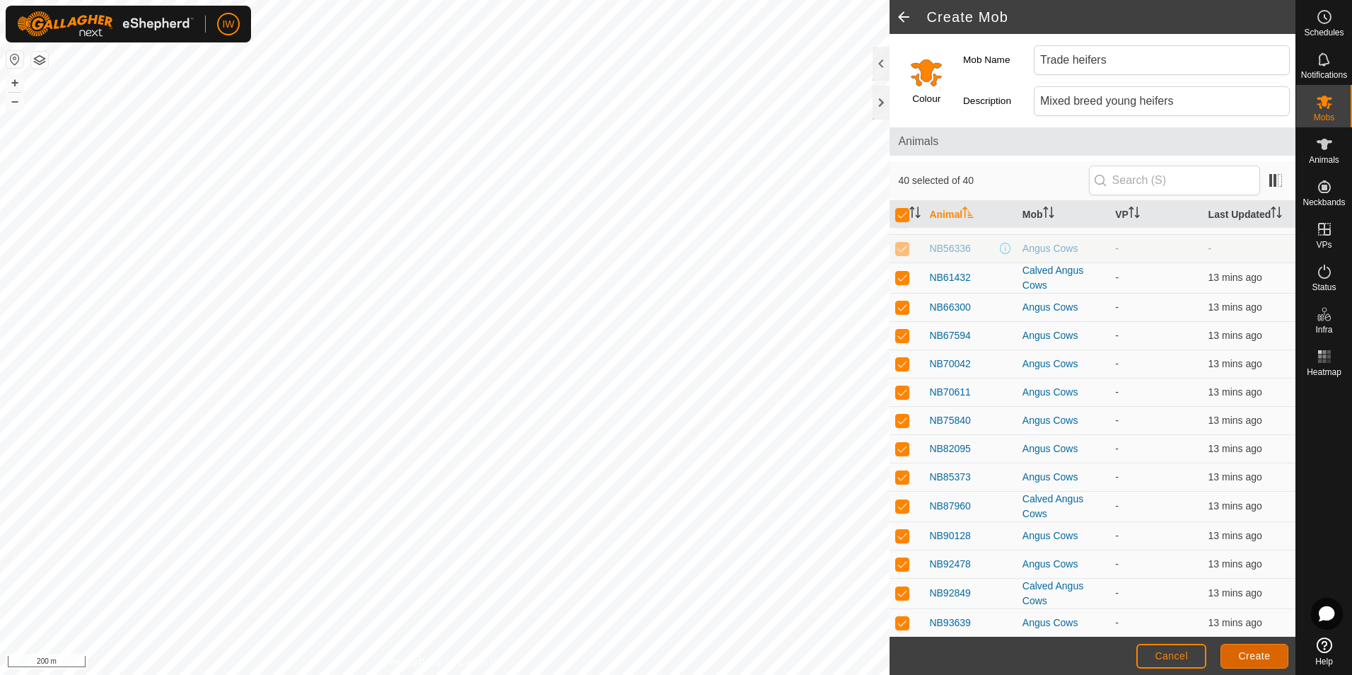
click at [1257, 657] on span "Create" at bounding box center [1255, 655] width 32 height 11
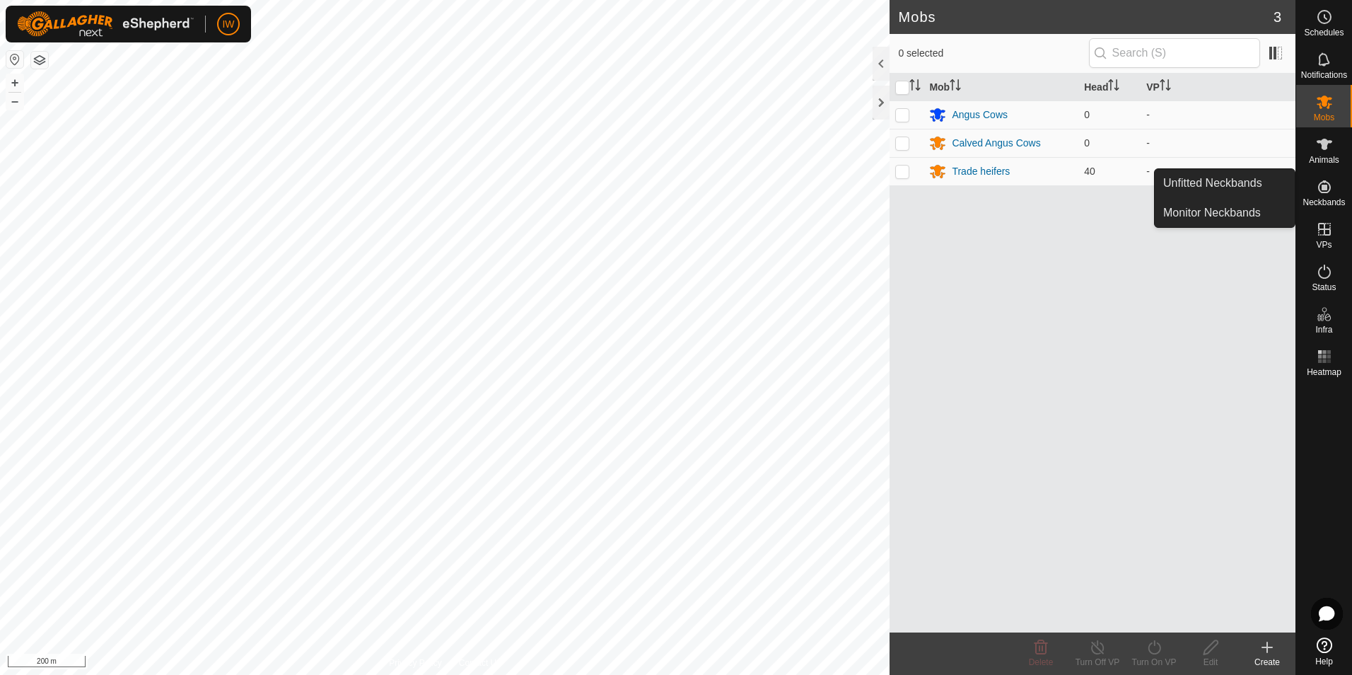
click at [1335, 192] on es-neckbands-svg-icon at bounding box center [1324, 186] width 25 height 23
click at [1217, 175] on link "Unfitted Neckbands" at bounding box center [1225, 183] width 140 height 28
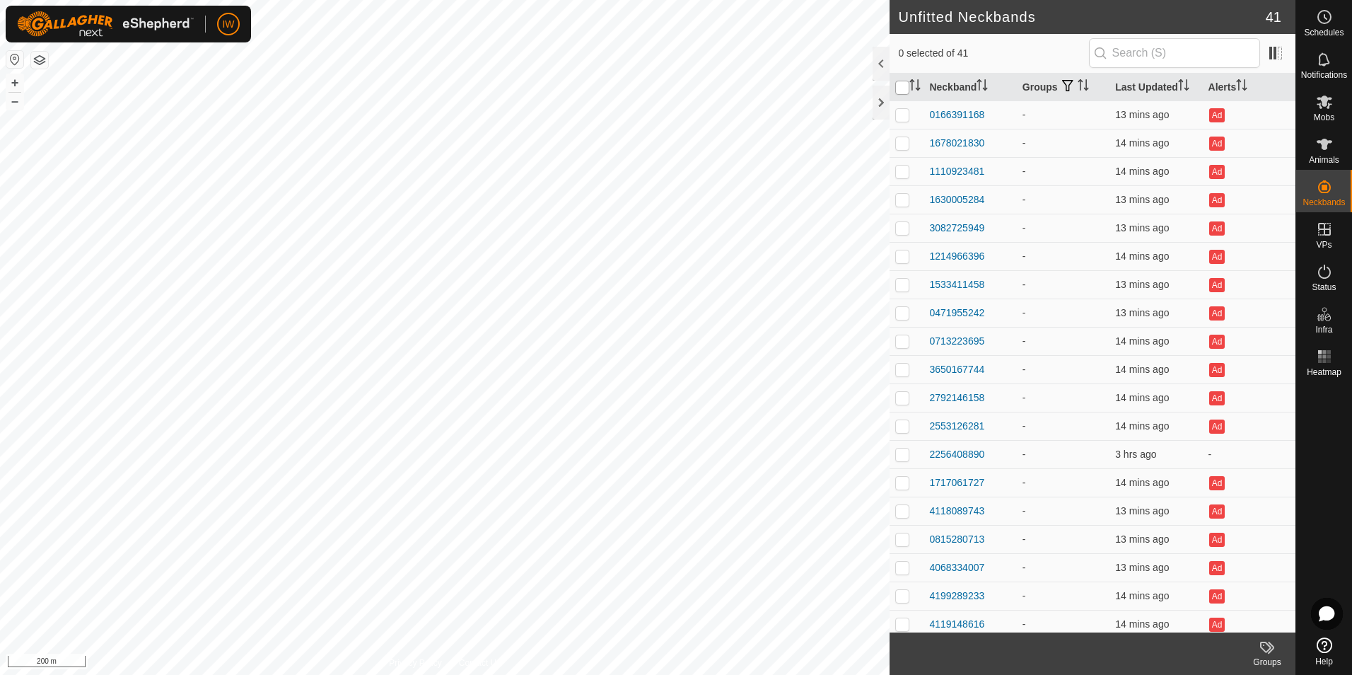
click at [905, 83] on input "checkbox" at bounding box center [903, 88] width 14 height 14
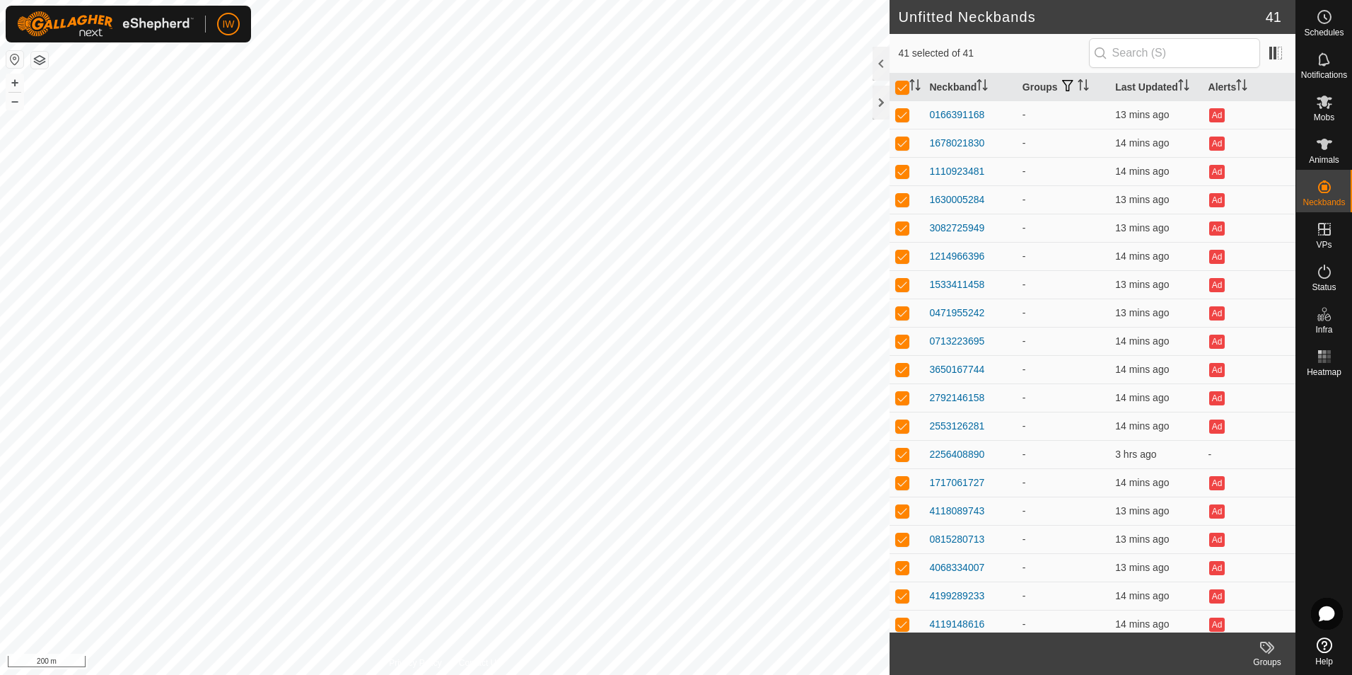
click at [1267, 649] on icon at bounding box center [1267, 647] width 17 height 17
click at [1253, 622] on link "Manage Groups" at bounding box center [1225, 616] width 140 height 28
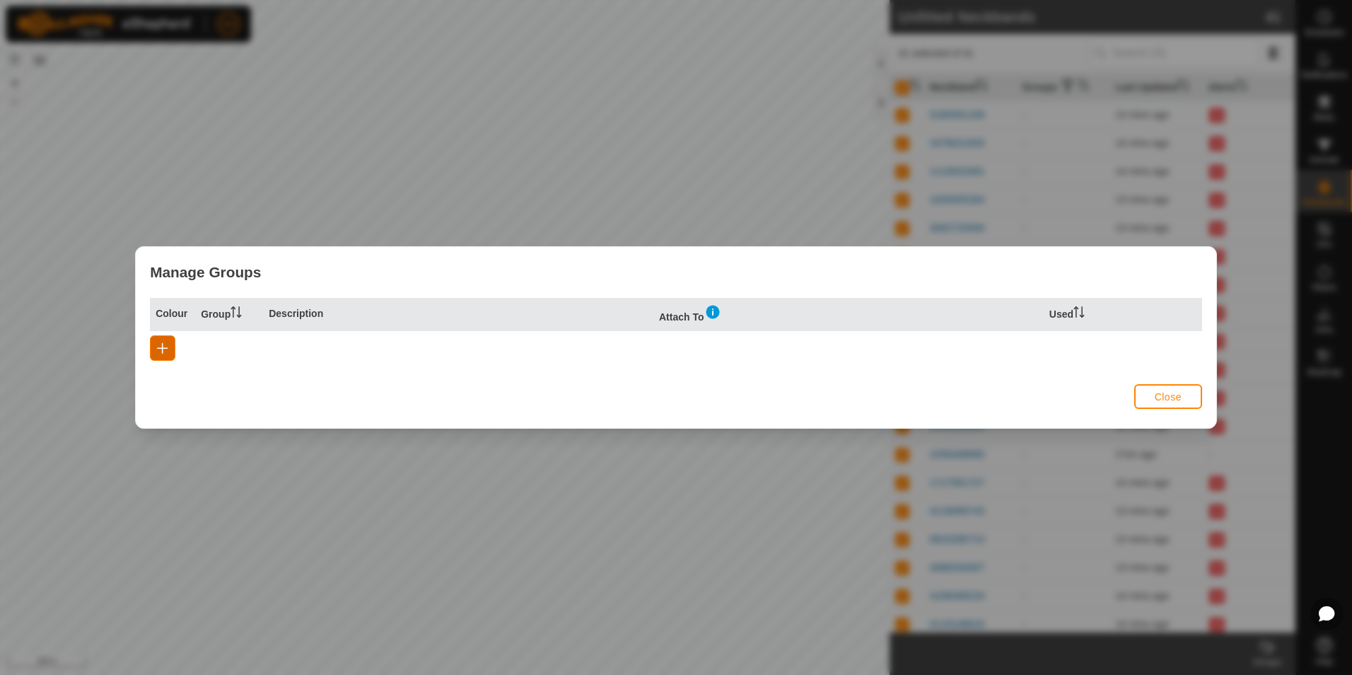
click at [166, 344] on span "button" at bounding box center [162, 347] width 11 height 11
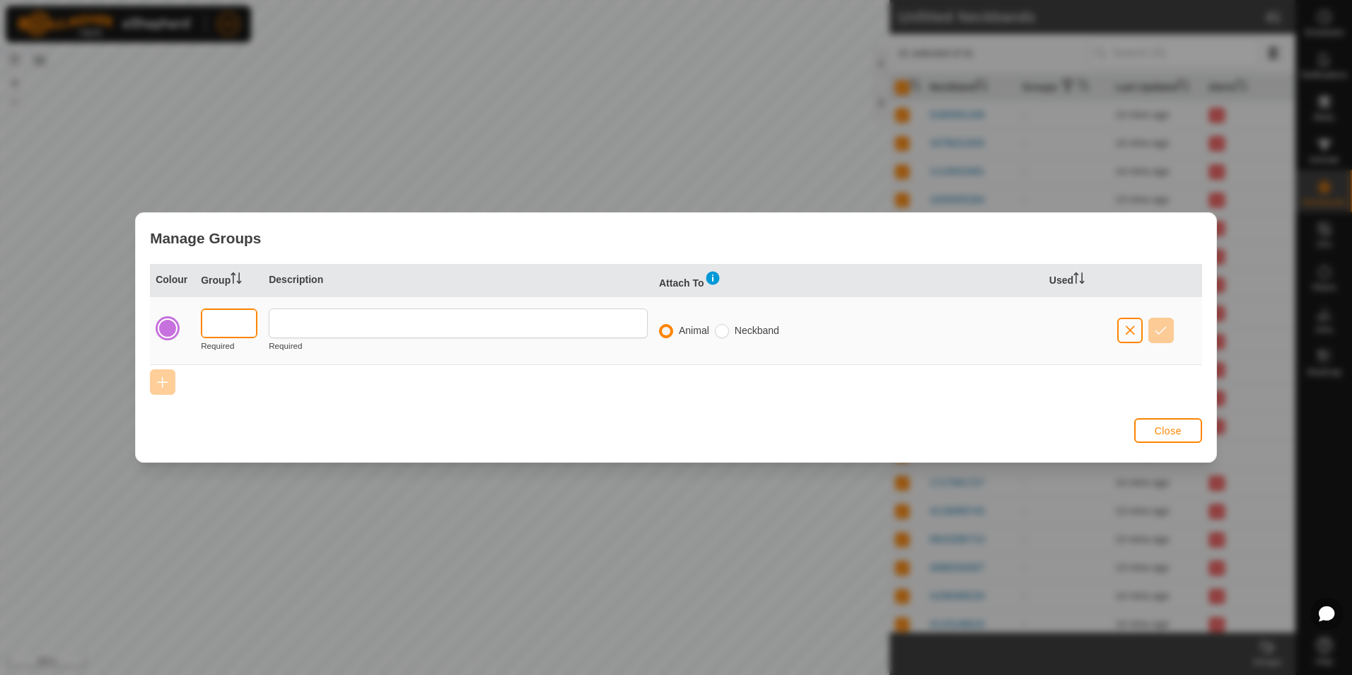
click at [232, 315] on input "text" at bounding box center [229, 323] width 57 height 30
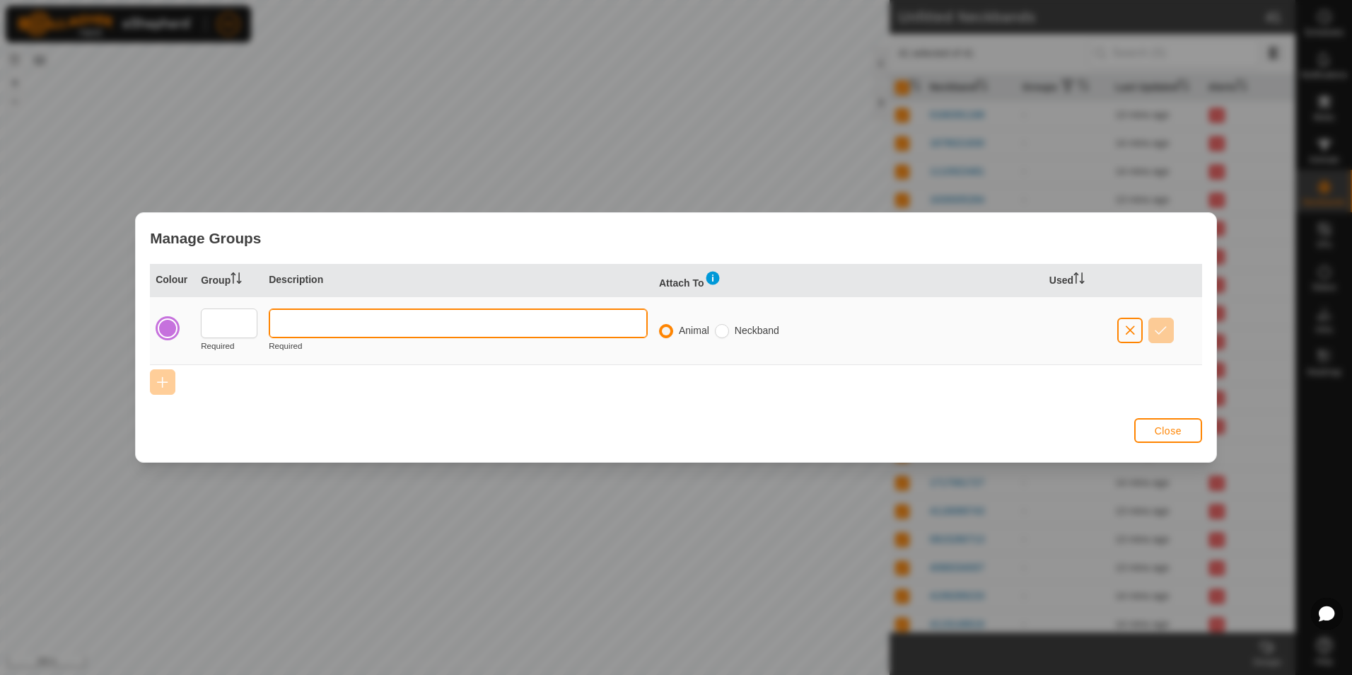
click at [298, 324] on input "text" at bounding box center [458, 323] width 379 height 30
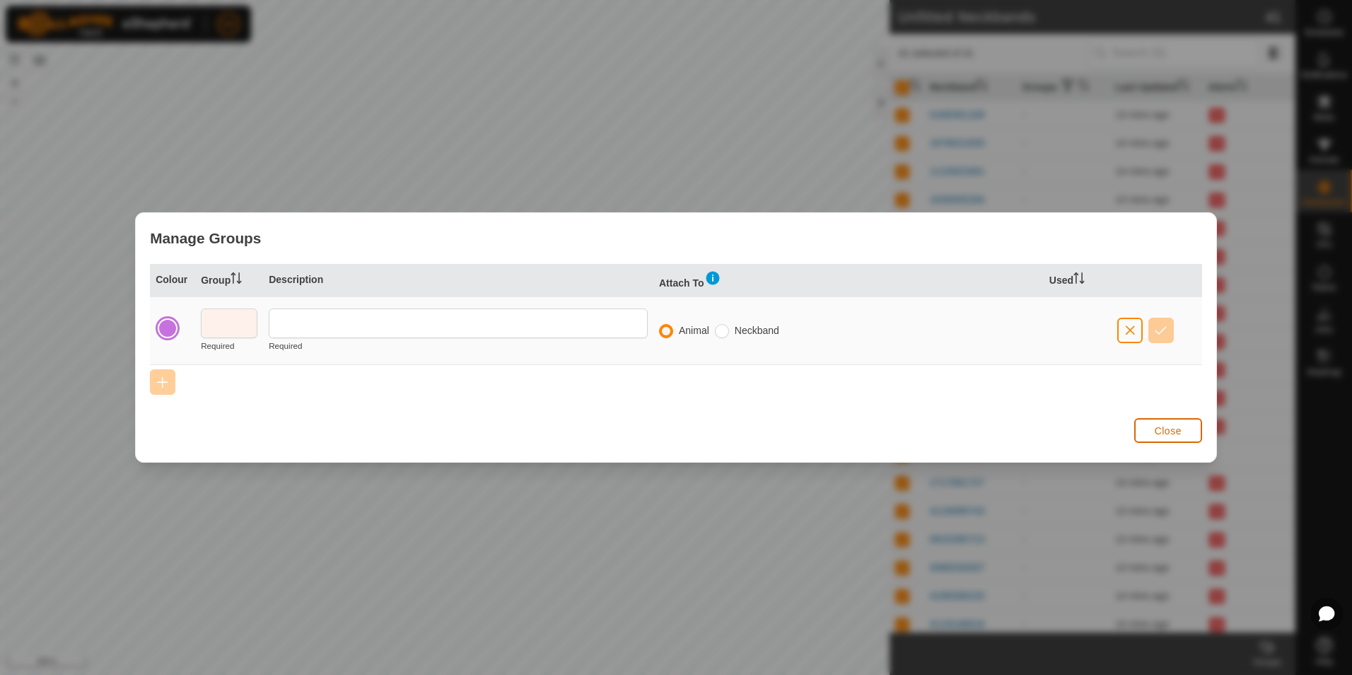
click at [1161, 428] on span "Close" at bounding box center [1168, 430] width 27 height 11
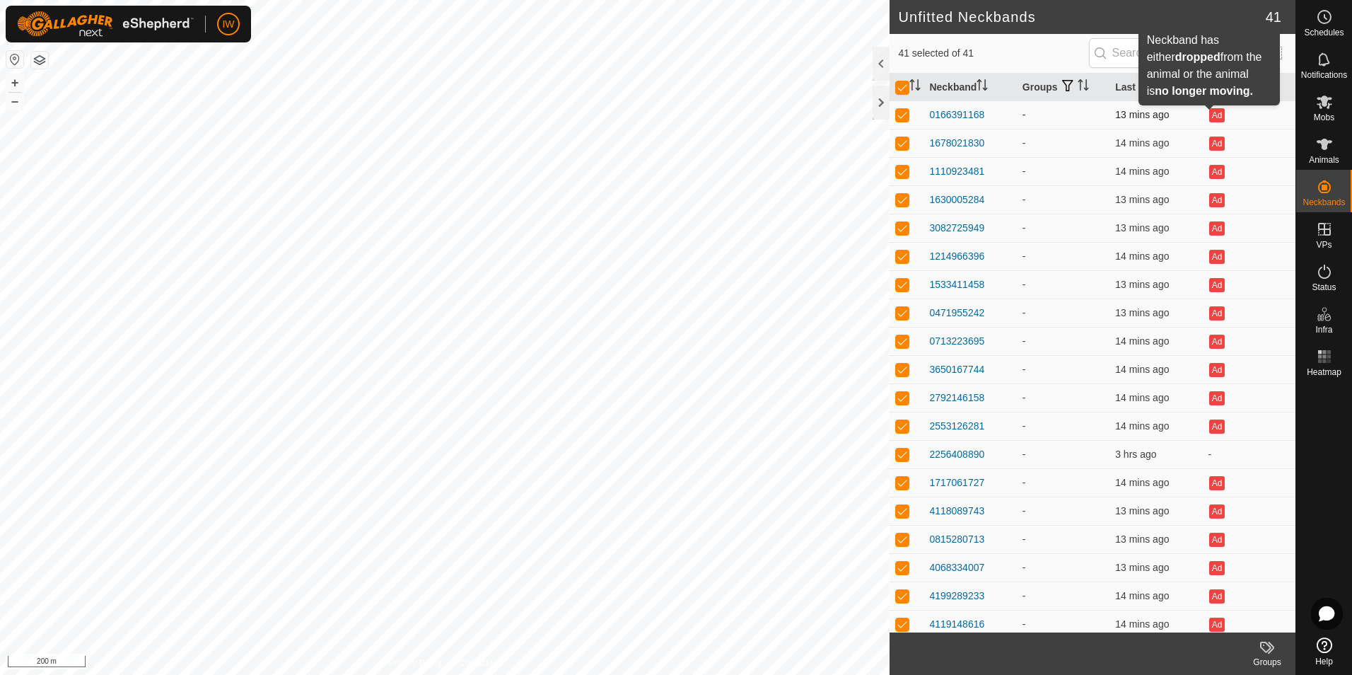
click at [1210, 118] on button "Ad" at bounding box center [1218, 115] width 16 height 14
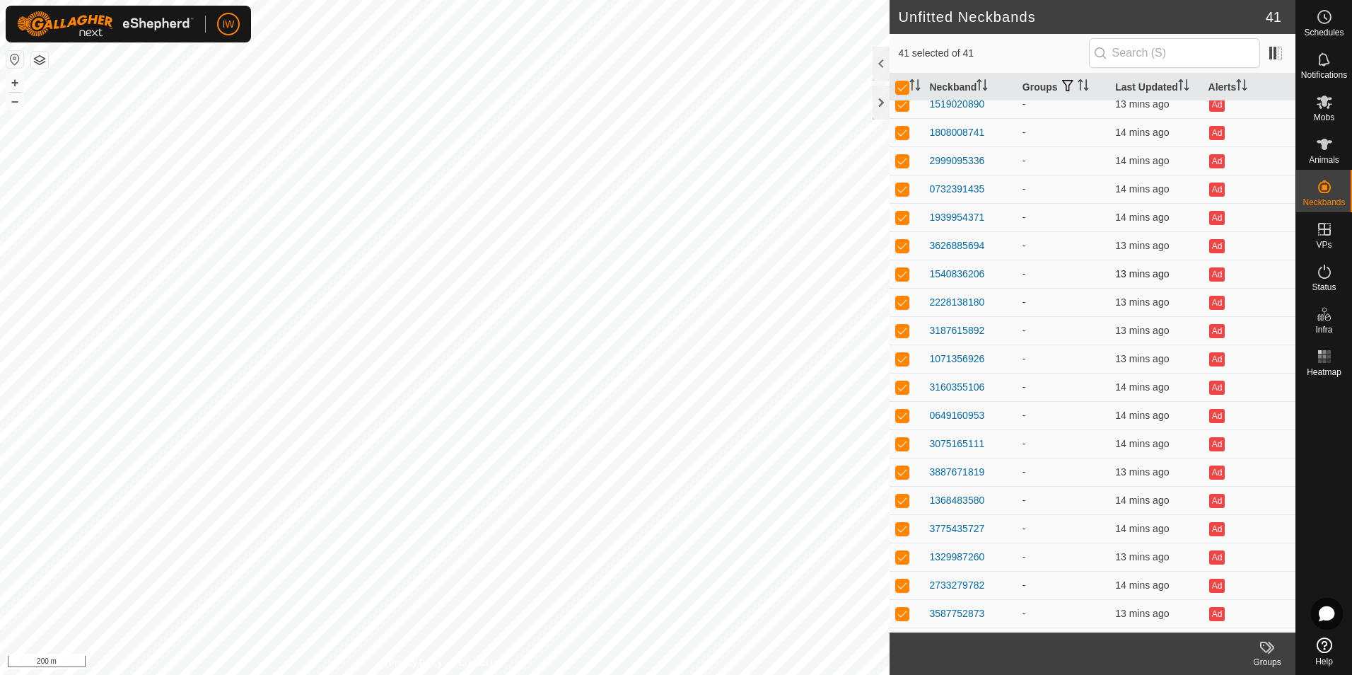
scroll to position [629, 0]
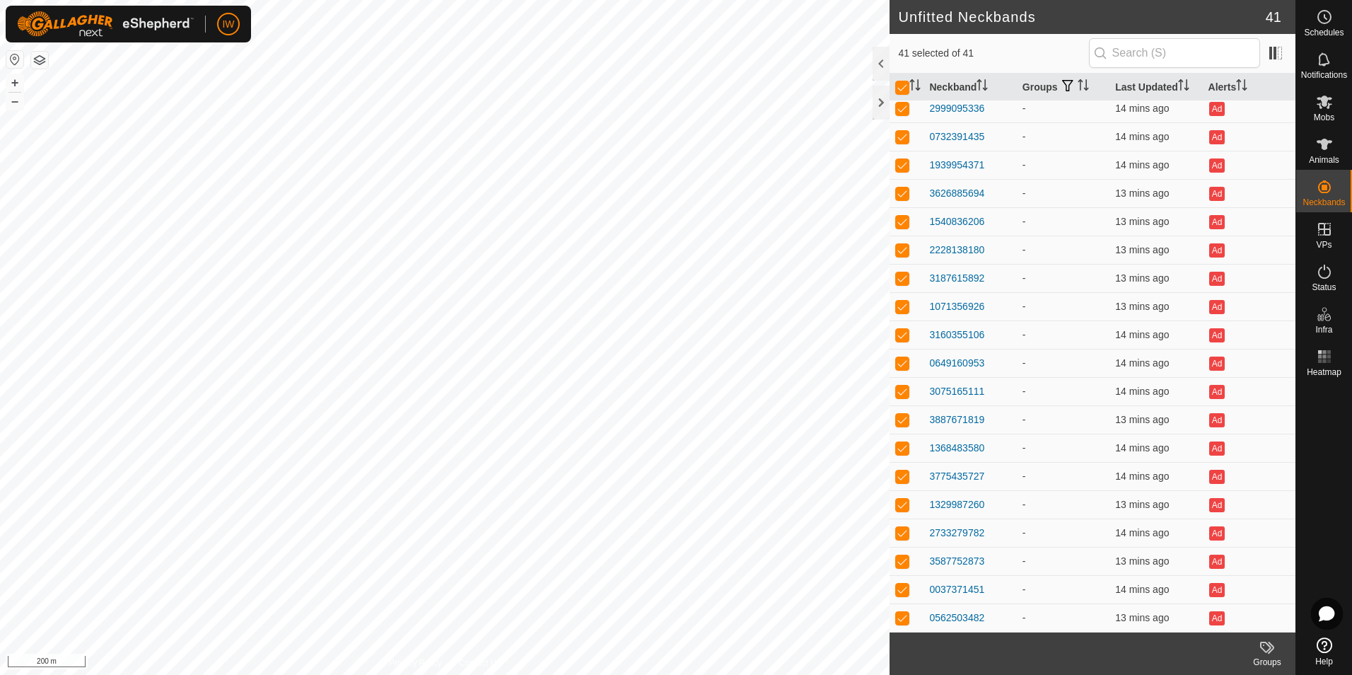
click at [1271, 648] on icon at bounding box center [1266, 647] width 11 height 11
click at [1224, 589] on link "Clear Groups" at bounding box center [1225, 586] width 140 height 28
click at [1269, 650] on icon at bounding box center [1266, 647] width 11 height 11
click at [1229, 621] on link "Manage Groups" at bounding box center [1225, 616] width 140 height 28
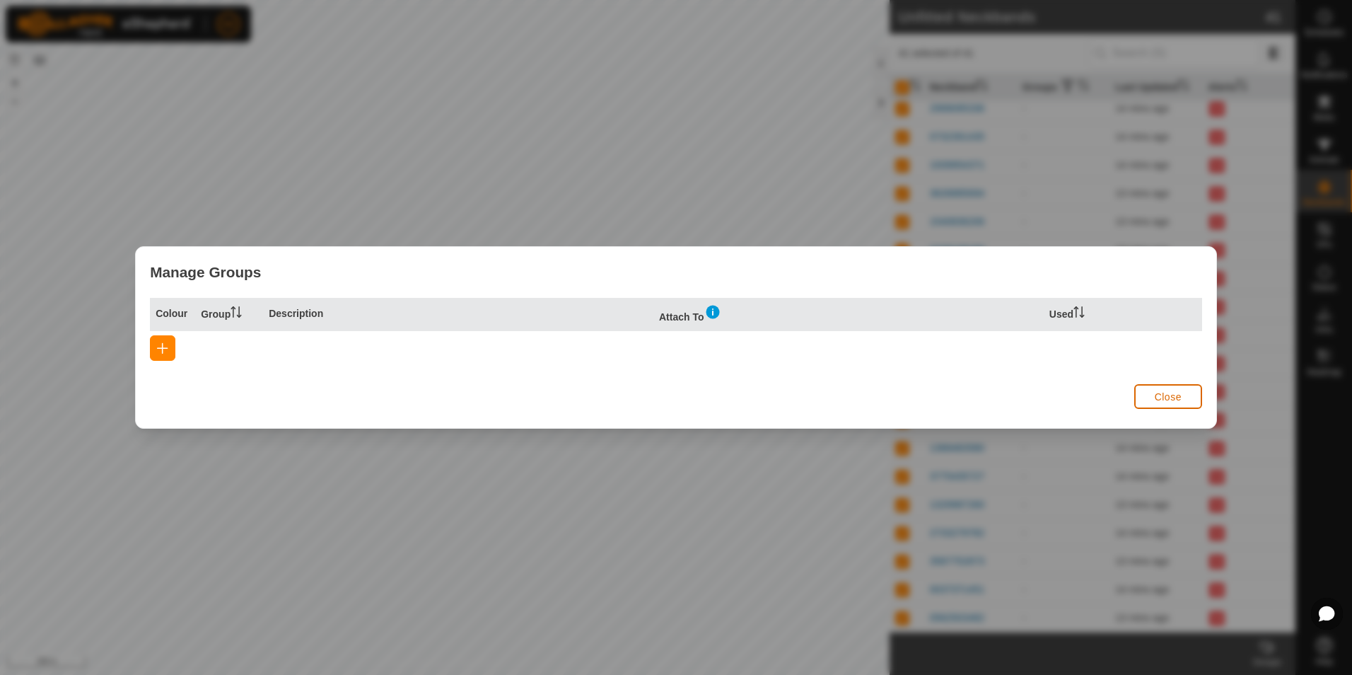
click at [1177, 400] on span "Close" at bounding box center [1168, 396] width 27 height 11
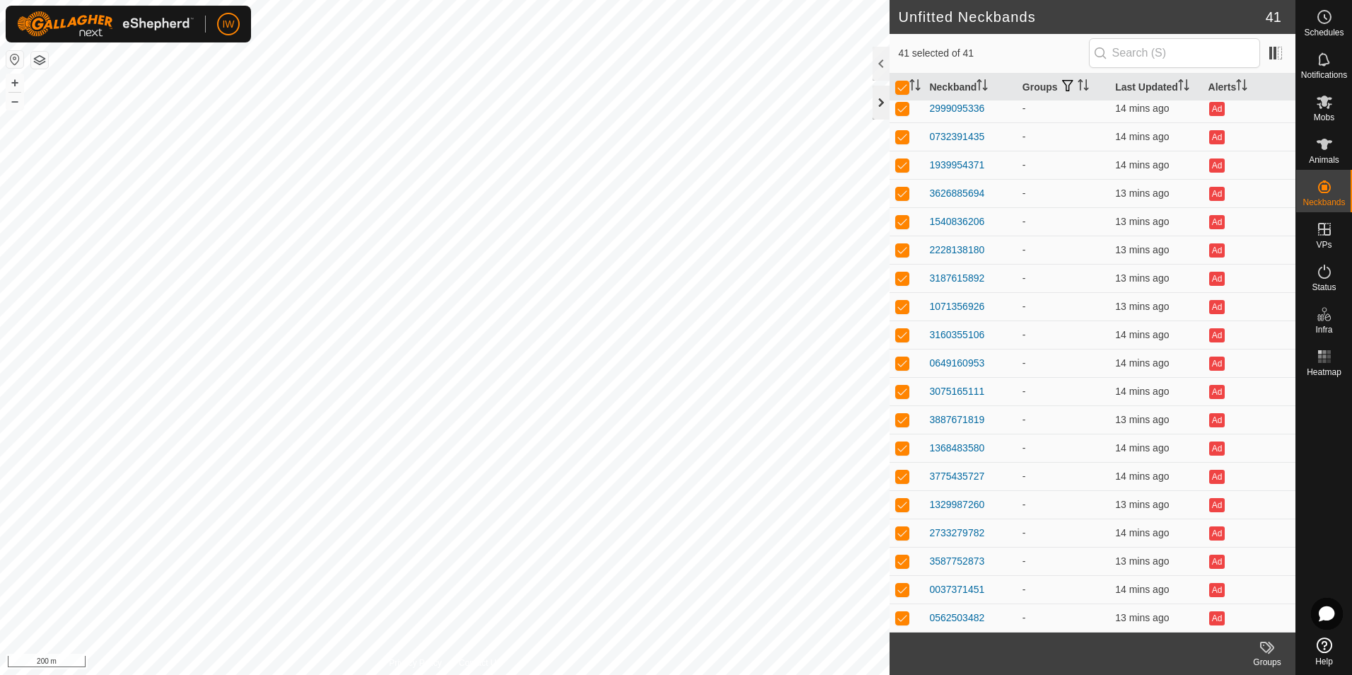
click at [879, 104] on div at bounding box center [881, 103] width 17 height 34
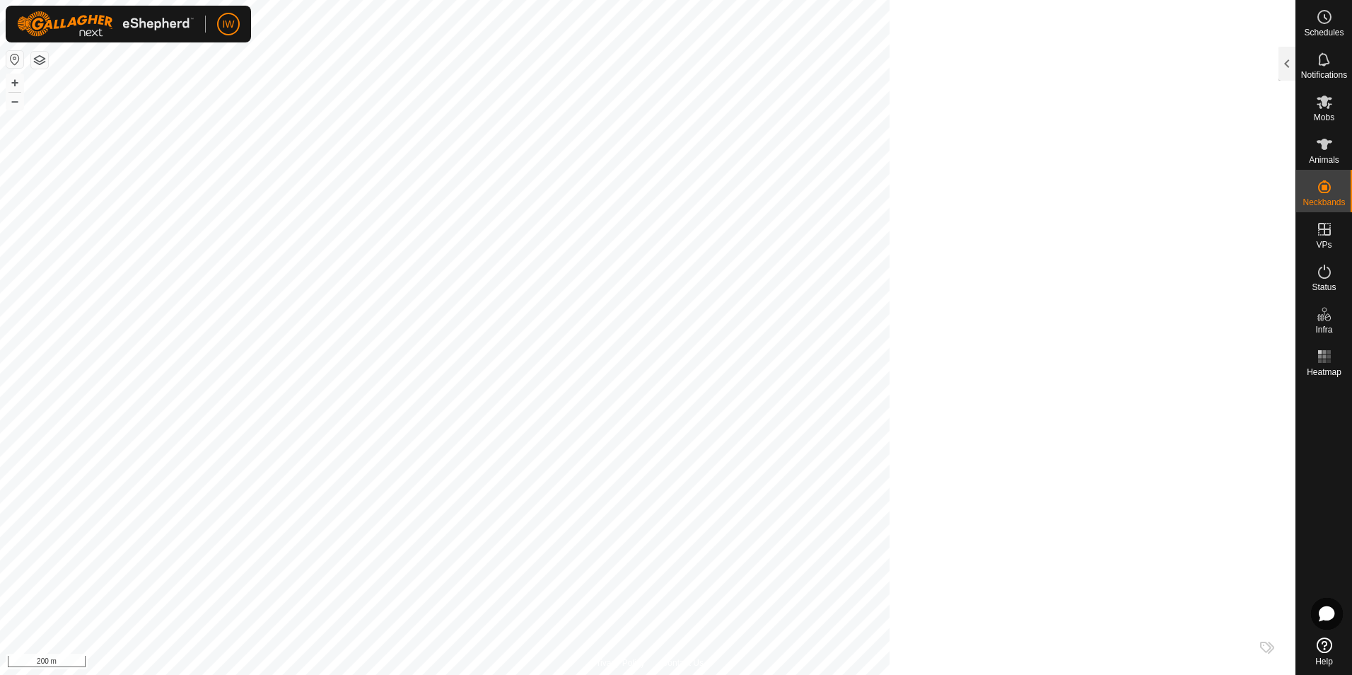
scroll to position [3260, 0]
click at [1313, 110] on es-mob-svg-icon at bounding box center [1324, 102] width 25 height 23
click at [1340, 152] on div "Animals" at bounding box center [1325, 148] width 56 height 42
click at [1326, 154] on es-animals-svg-icon at bounding box center [1324, 144] width 25 height 23
click at [1330, 148] on icon at bounding box center [1324, 144] width 17 height 17
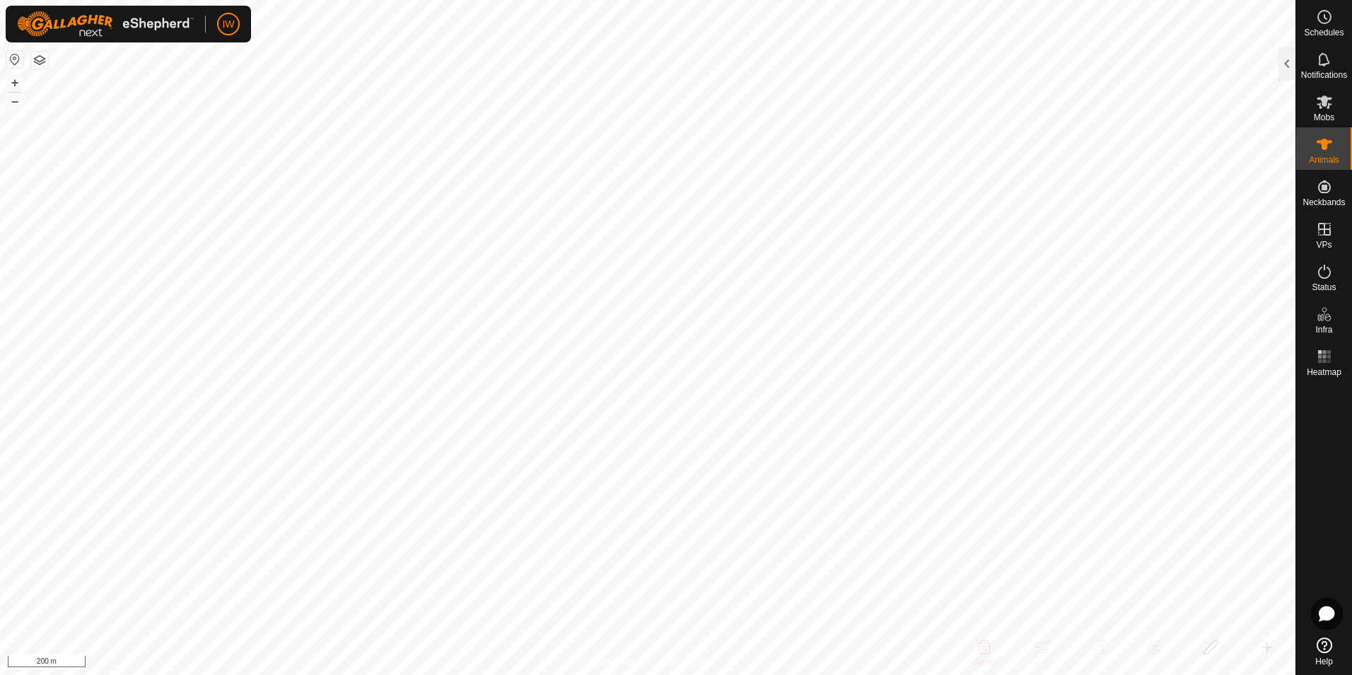
click at [1330, 148] on icon at bounding box center [1324, 144] width 17 height 17
copy span "Animals"
click at [1328, 144] on icon at bounding box center [1325, 144] width 16 height 11
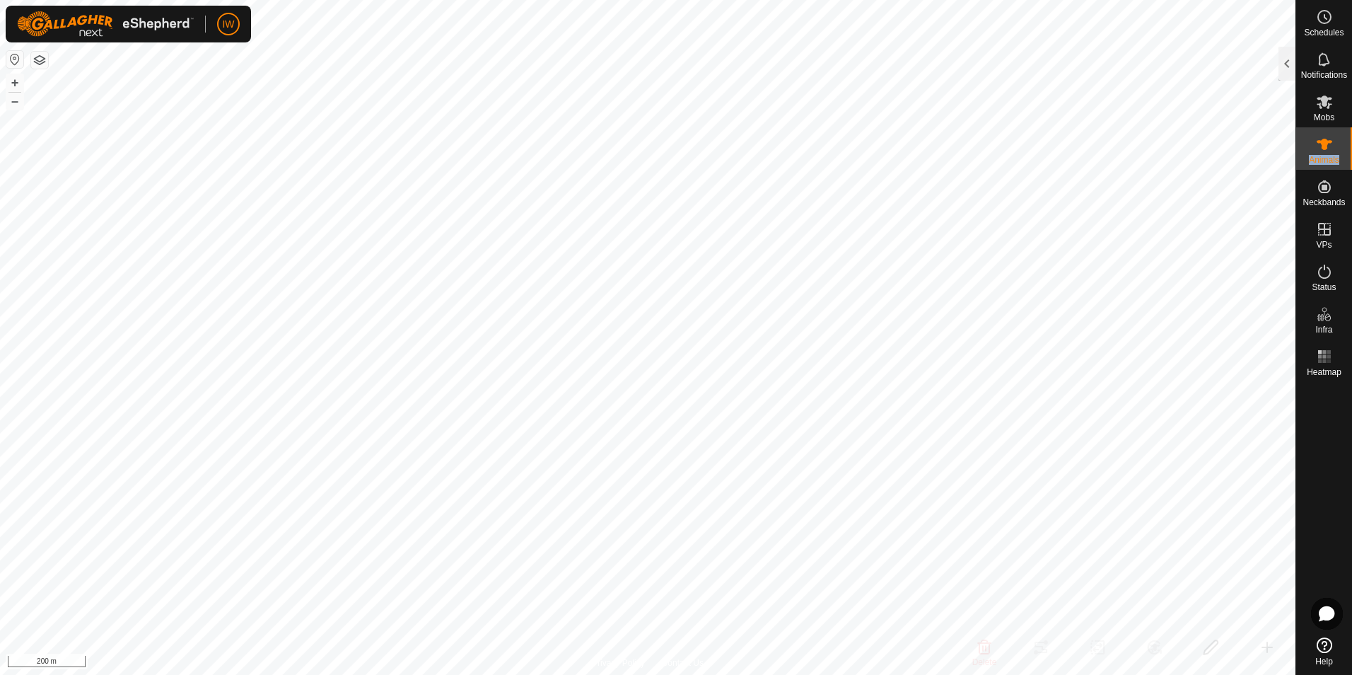
copy span "Animals"
click at [1286, 70] on div at bounding box center [1287, 64] width 17 height 34
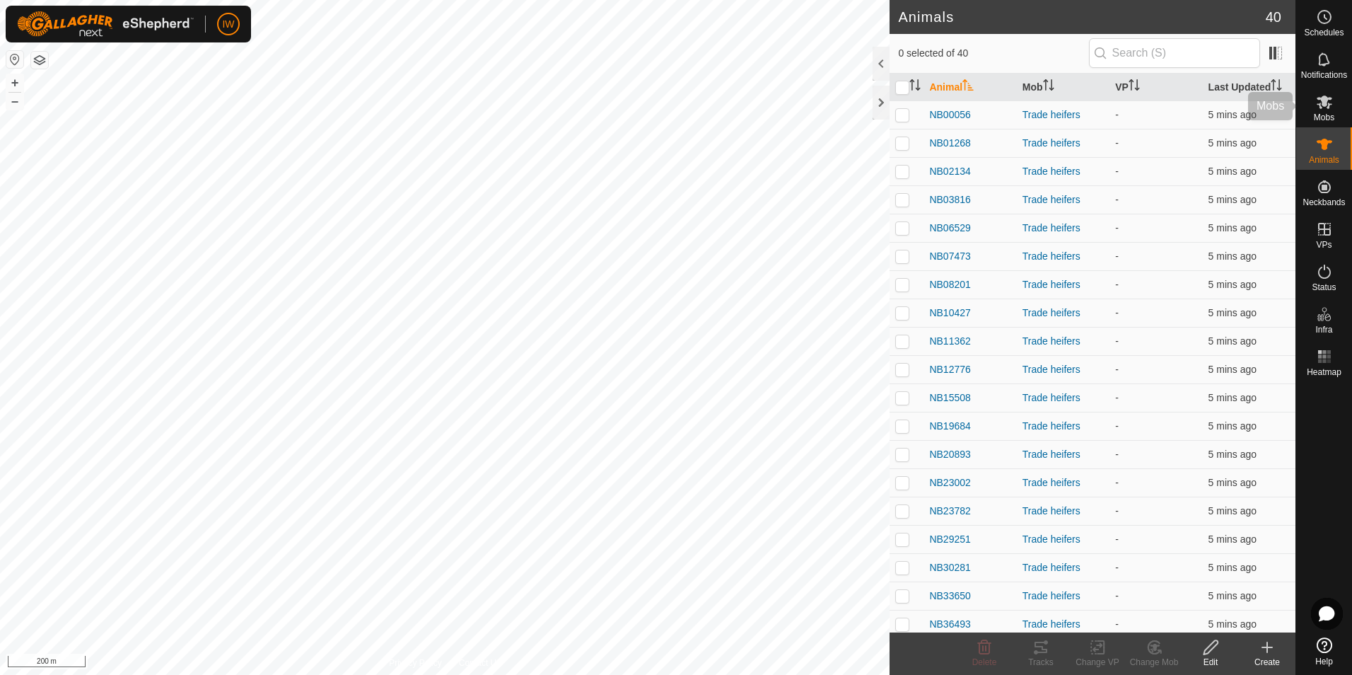
click at [1328, 111] on es-mob-svg-icon at bounding box center [1324, 102] width 25 height 23
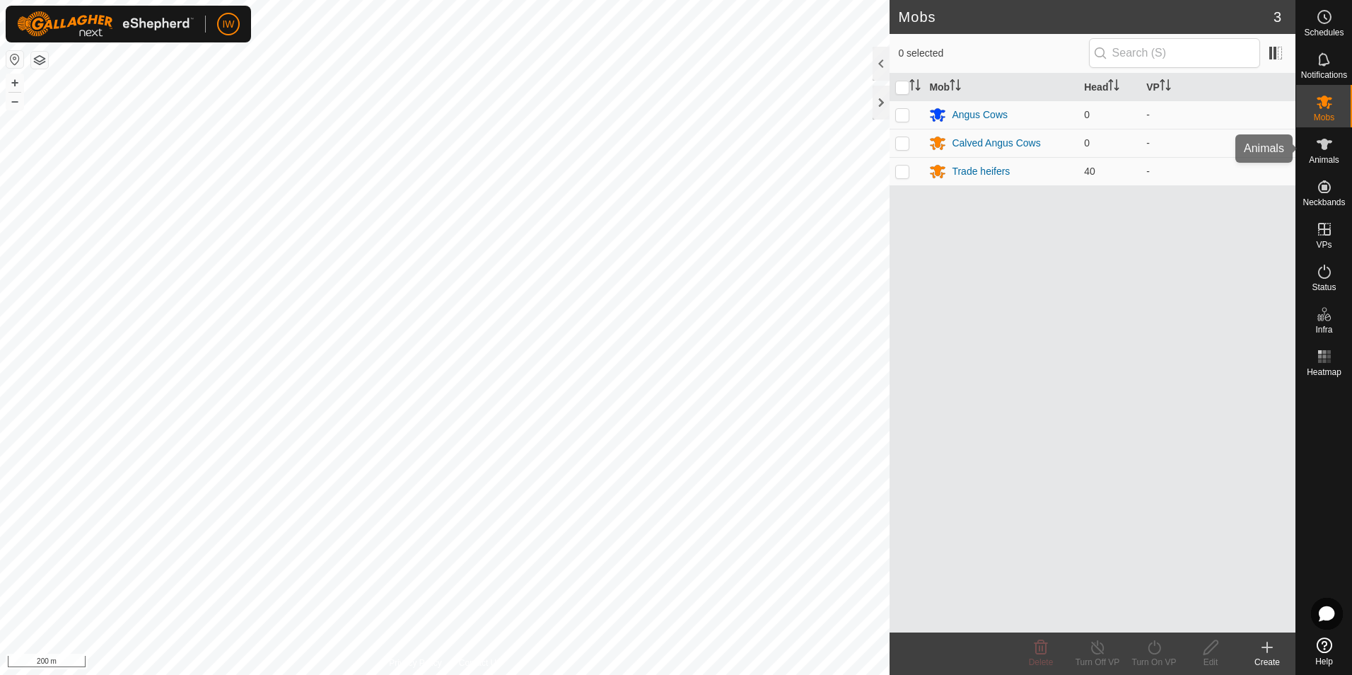
click at [1331, 141] on icon at bounding box center [1325, 144] width 16 height 11
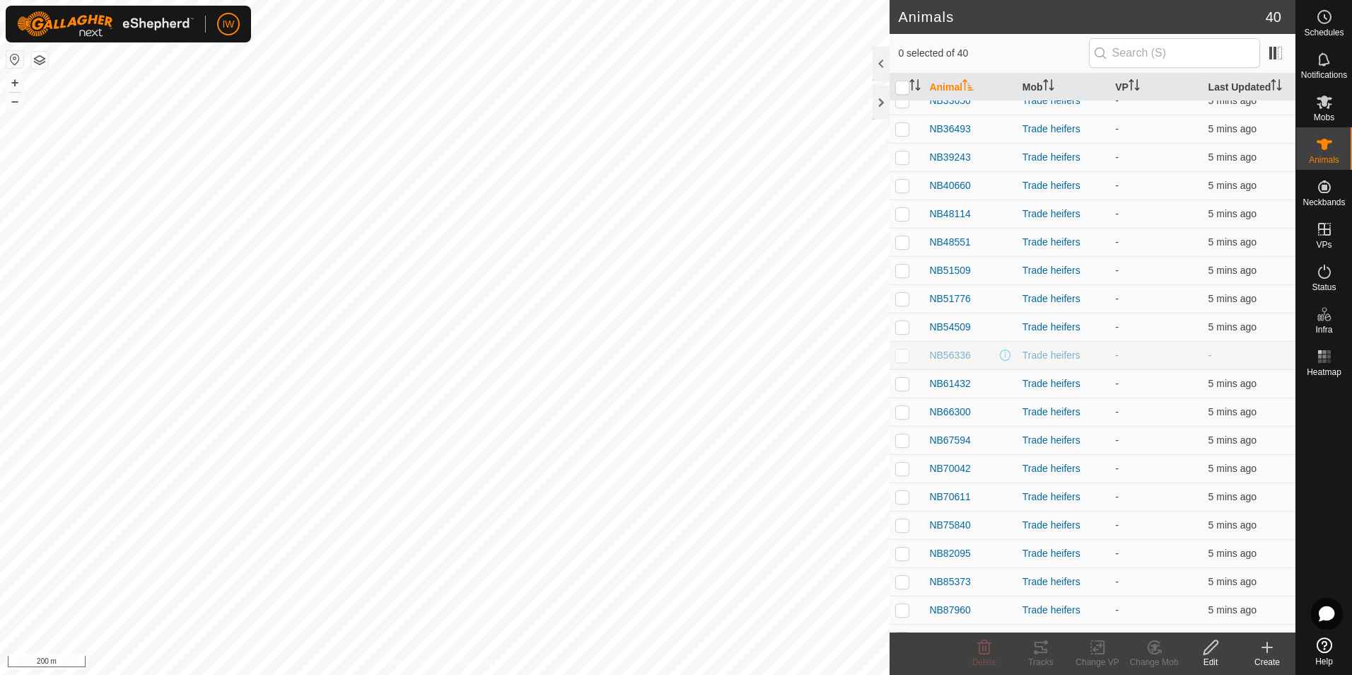
scroll to position [566, 0]
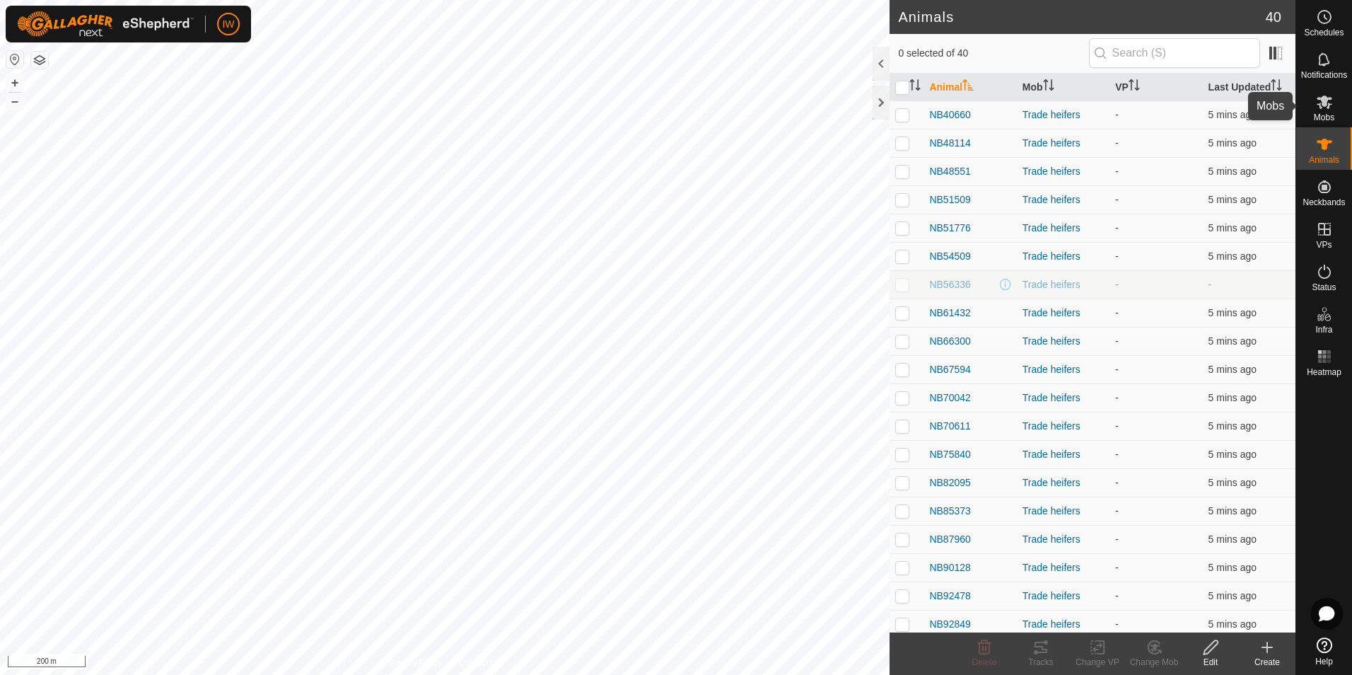
click at [1319, 118] on span "Mobs" at bounding box center [1324, 117] width 21 height 8
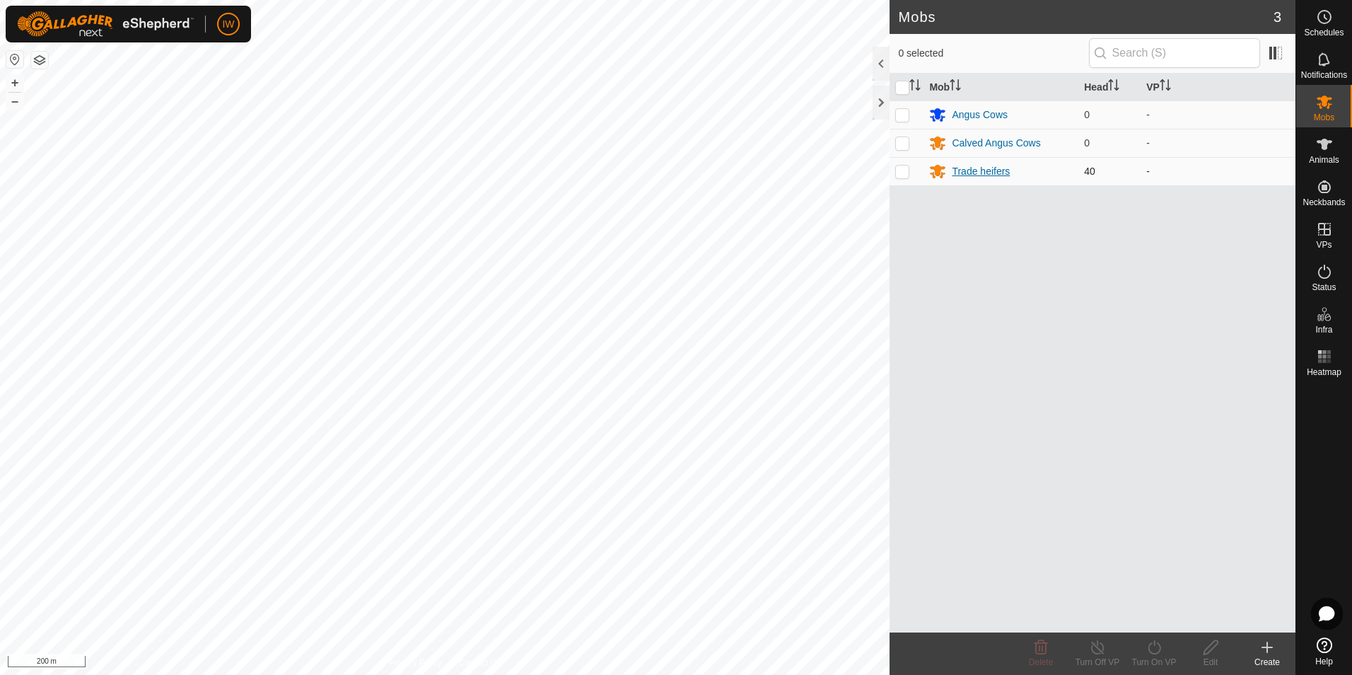
click at [994, 171] on div "Trade heifers" at bounding box center [981, 171] width 58 height 15
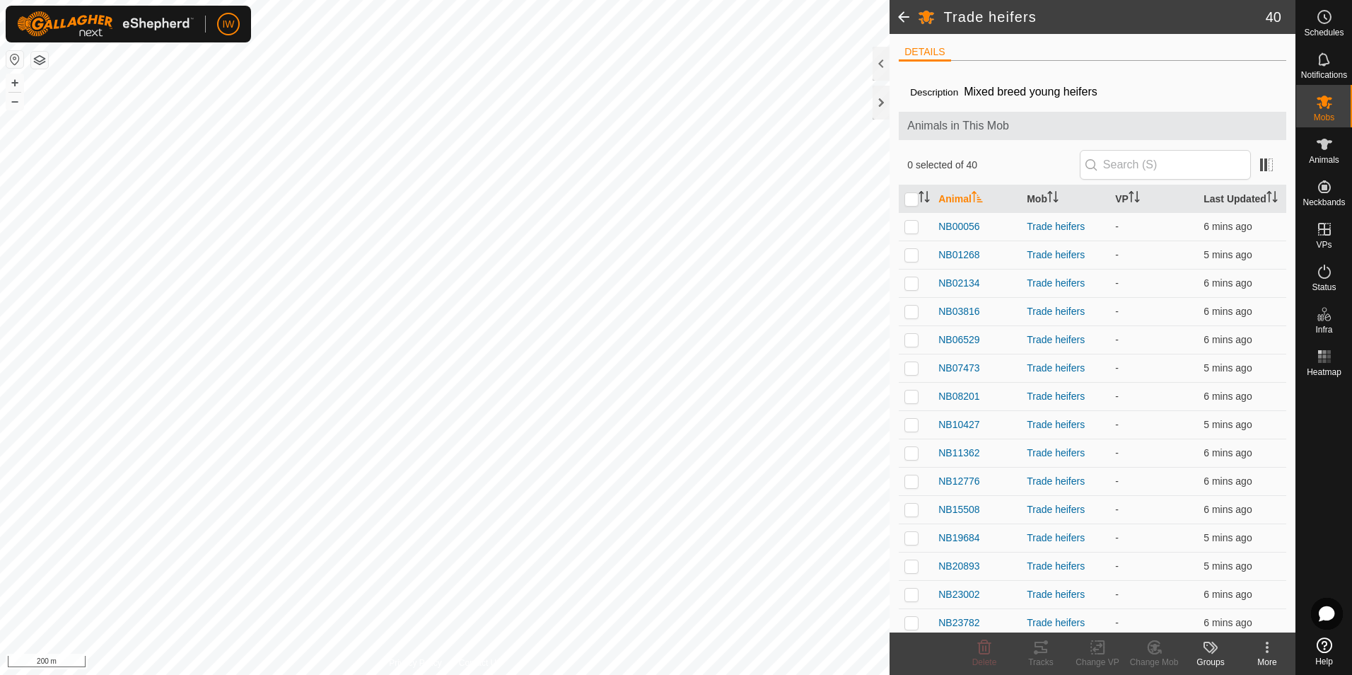
click at [1266, 659] on div "More" at bounding box center [1267, 662] width 57 height 13
click at [1241, 621] on link "Edit Mob Detail" at bounding box center [1225, 616] width 140 height 28
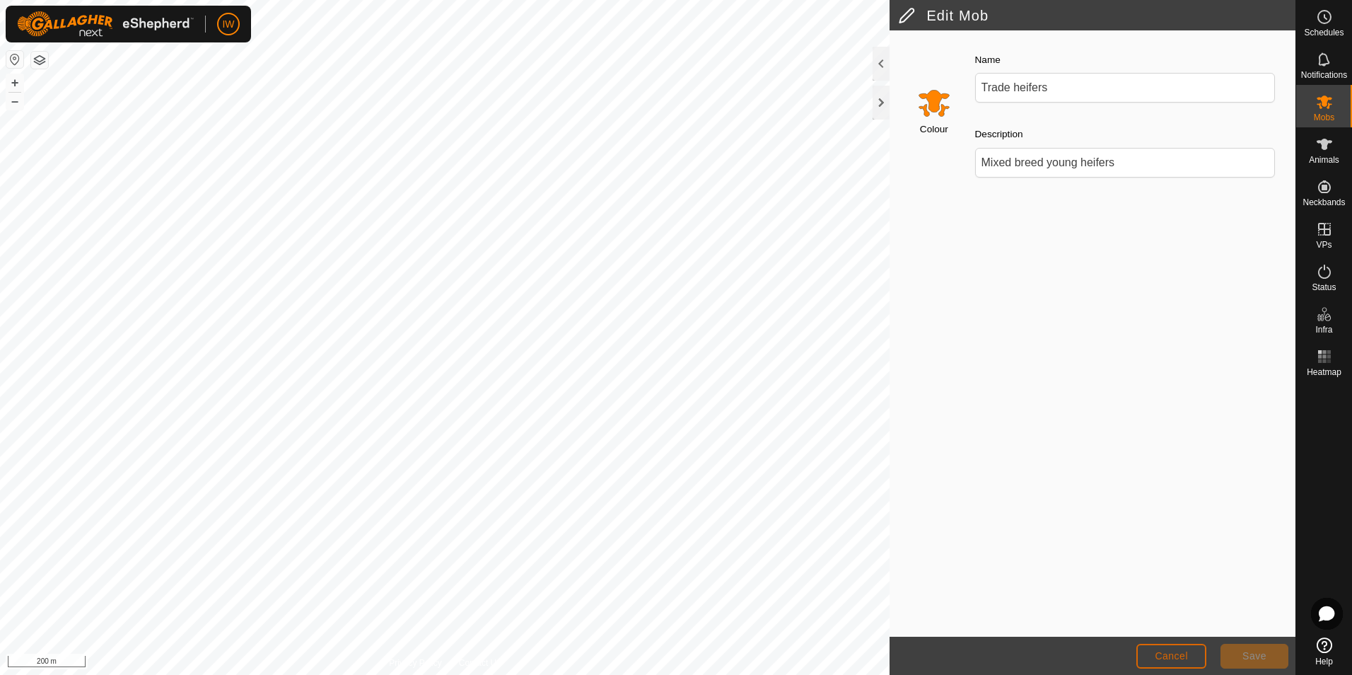
click at [1194, 662] on button "Cancel" at bounding box center [1172, 656] width 70 height 25
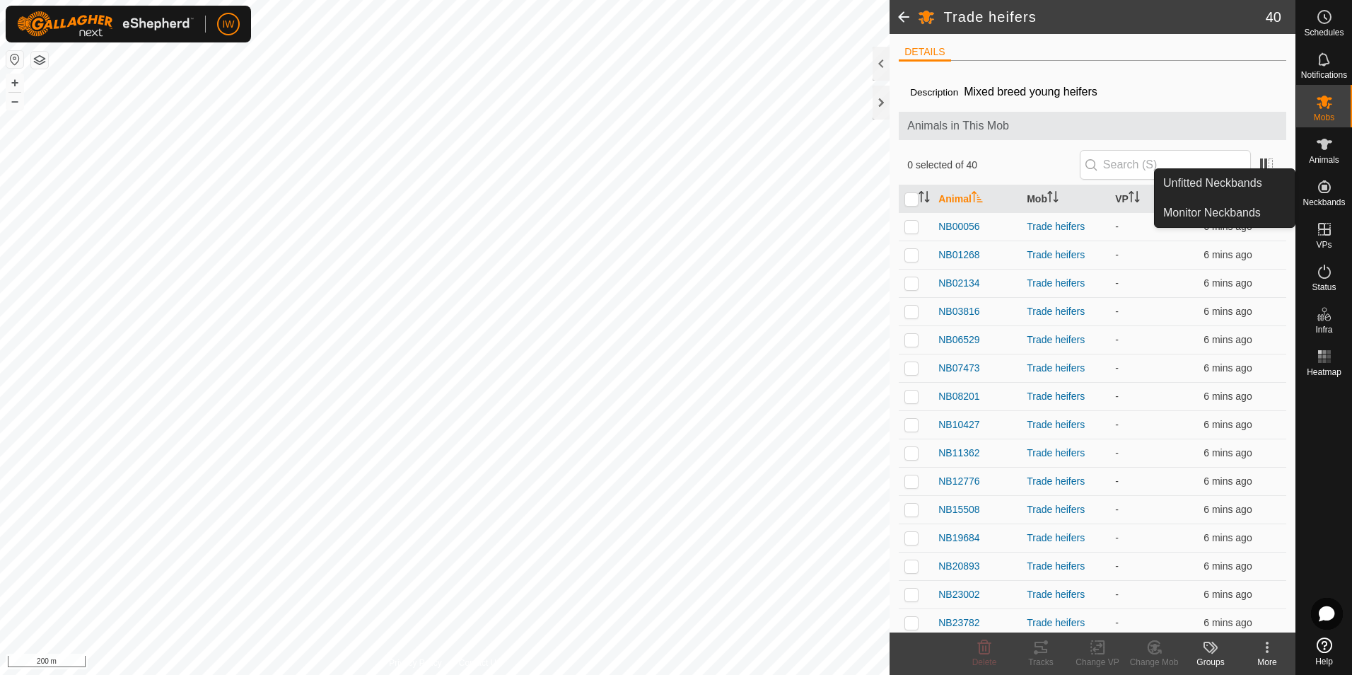
click at [1335, 190] on es-neckbands-svg-icon at bounding box center [1324, 186] width 25 height 23
click at [1257, 211] on link "Monitor Neckbands" at bounding box center [1225, 213] width 140 height 28
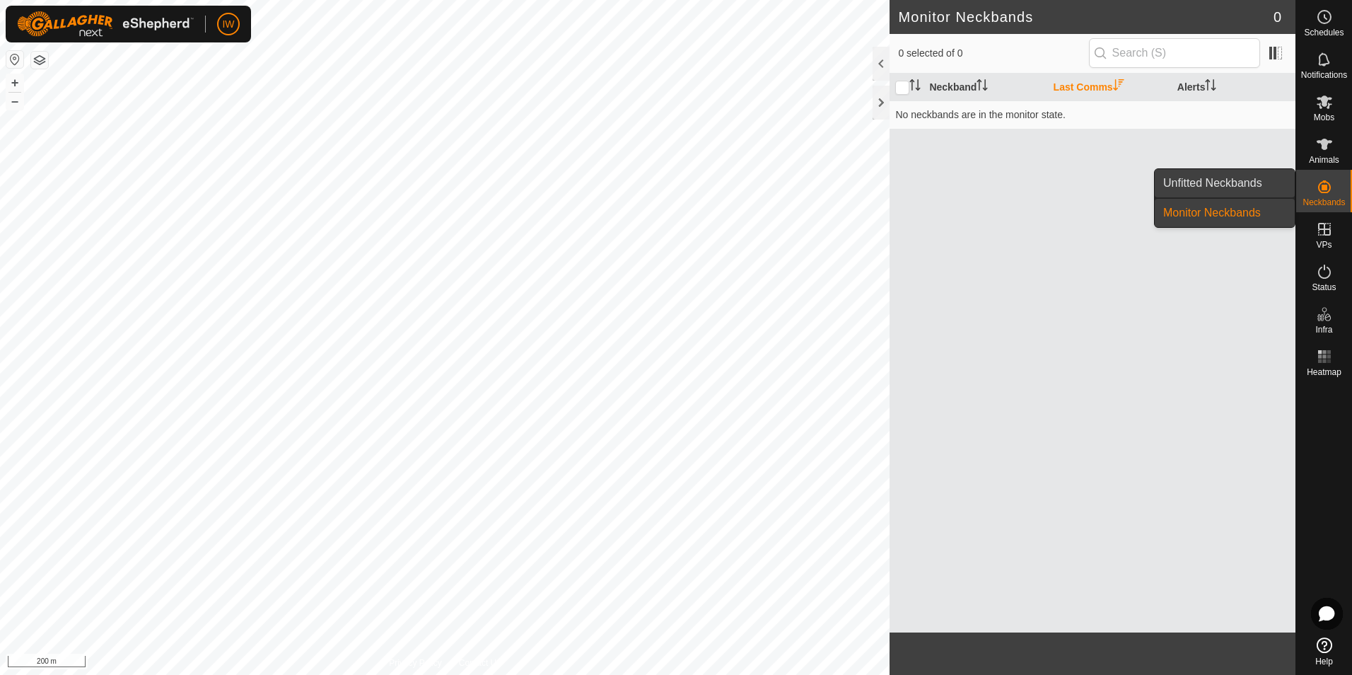
click at [1242, 190] on link "Unfitted Neckbands" at bounding box center [1225, 183] width 140 height 28
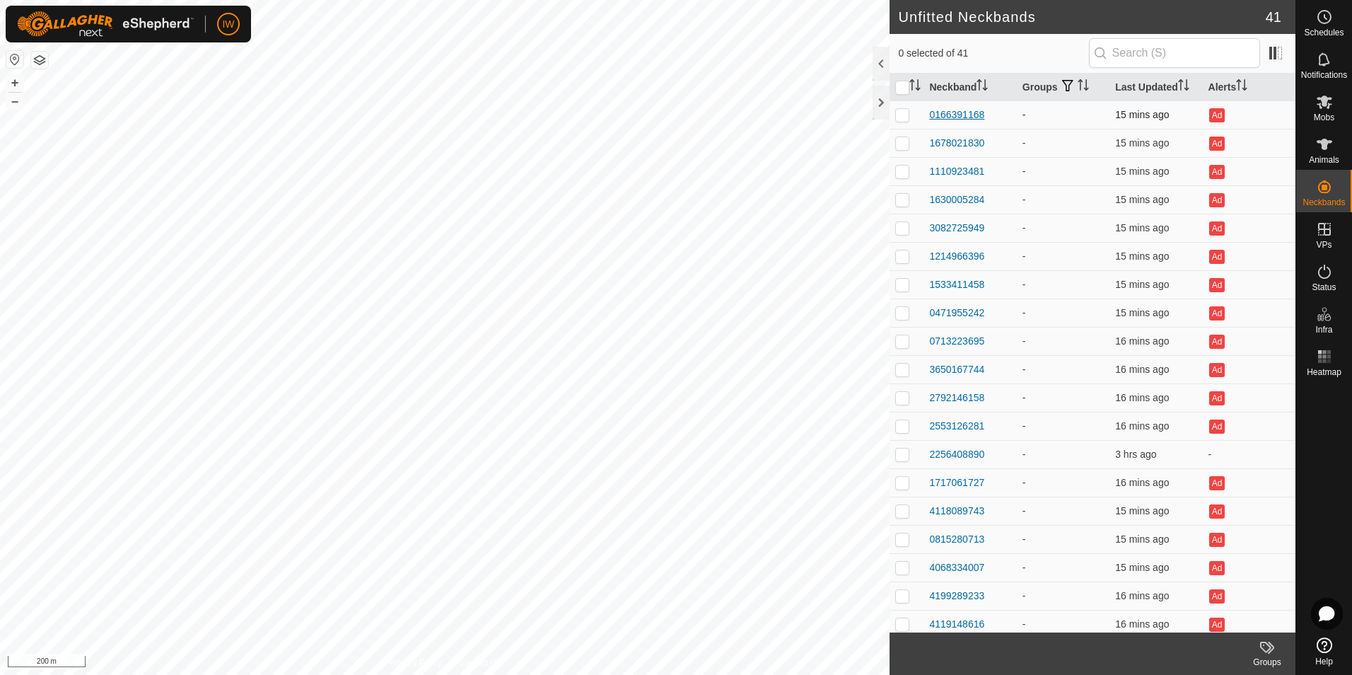
click at [940, 111] on div "0166391168" at bounding box center [956, 115] width 55 height 15
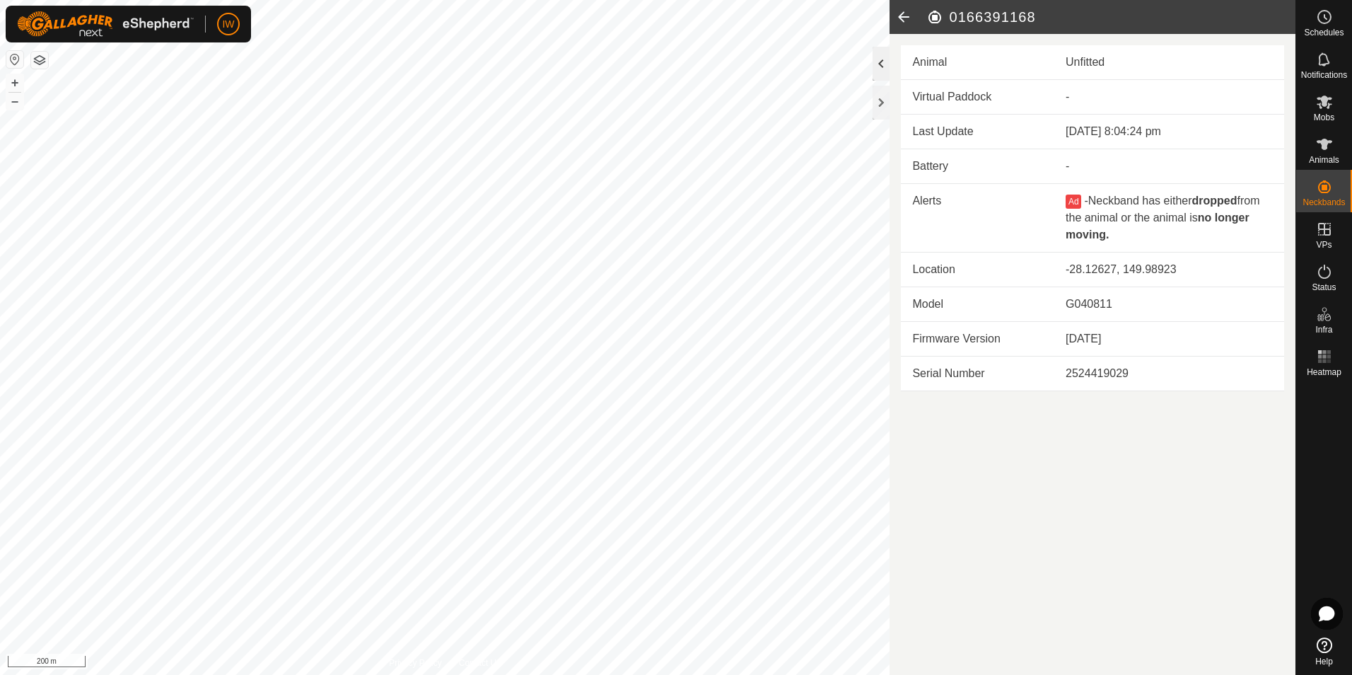
click at [881, 71] on div at bounding box center [881, 64] width 17 height 34
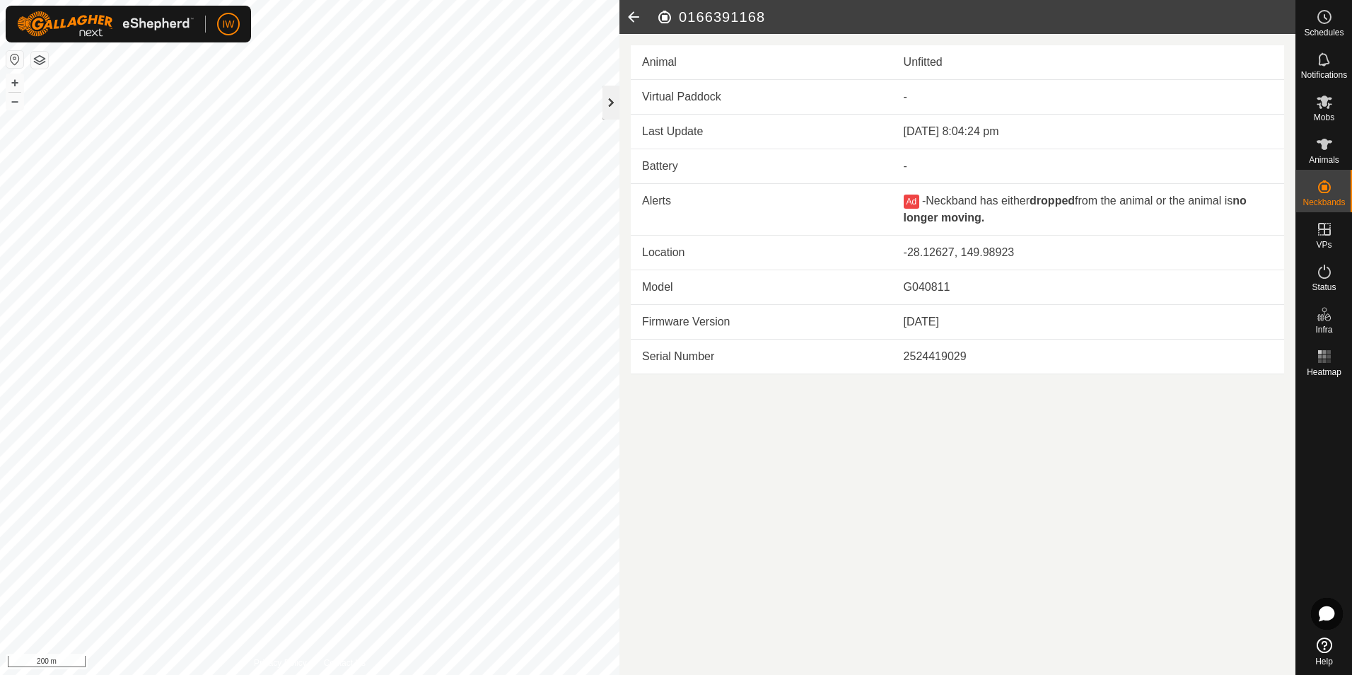
click at [612, 94] on div at bounding box center [611, 103] width 17 height 34
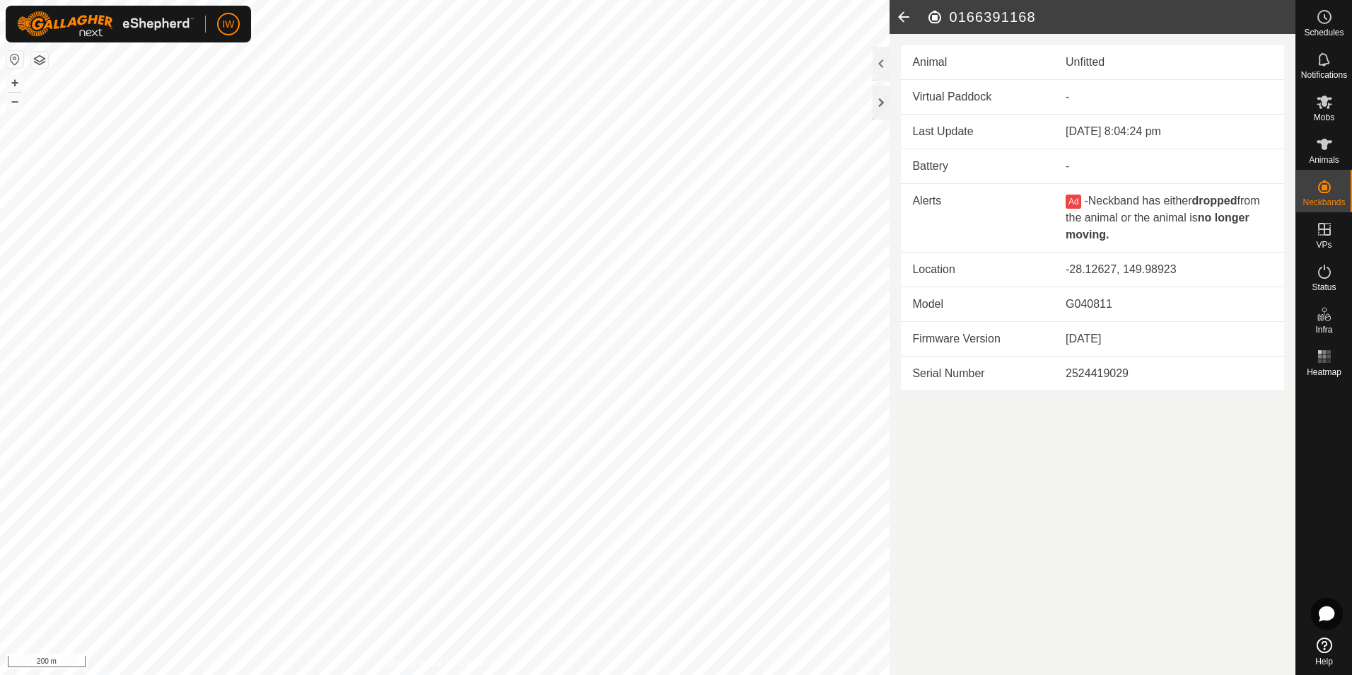
click at [905, 21] on icon at bounding box center [904, 17] width 28 height 34
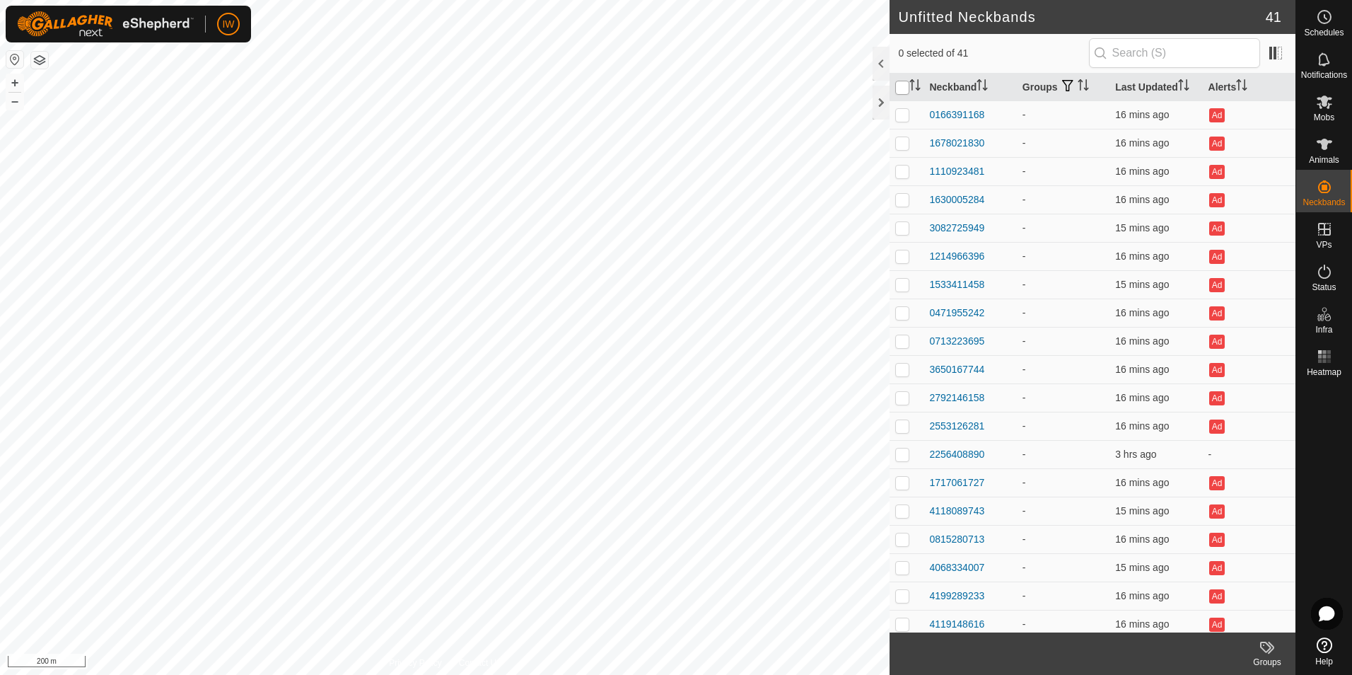
click at [908, 86] on input "checkbox" at bounding box center [903, 88] width 14 height 14
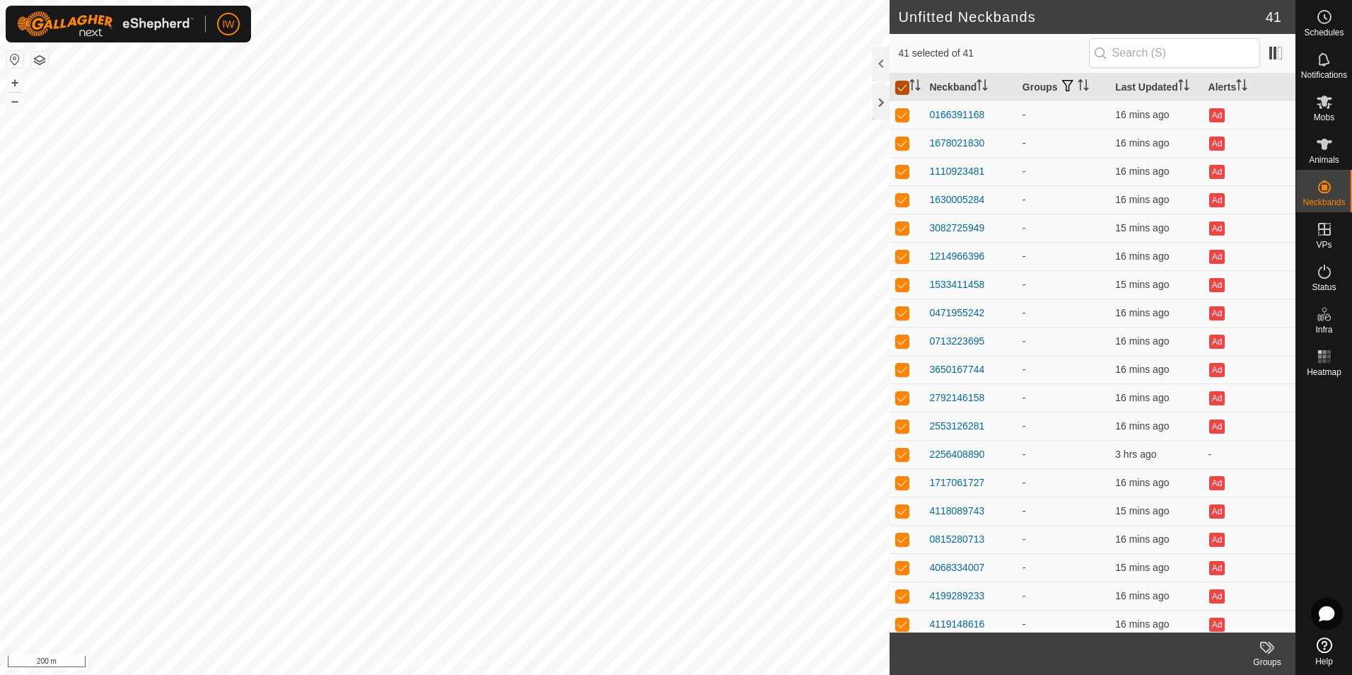
click at [902, 83] on input "checkbox" at bounding box center [903, 88] width 14 height 14
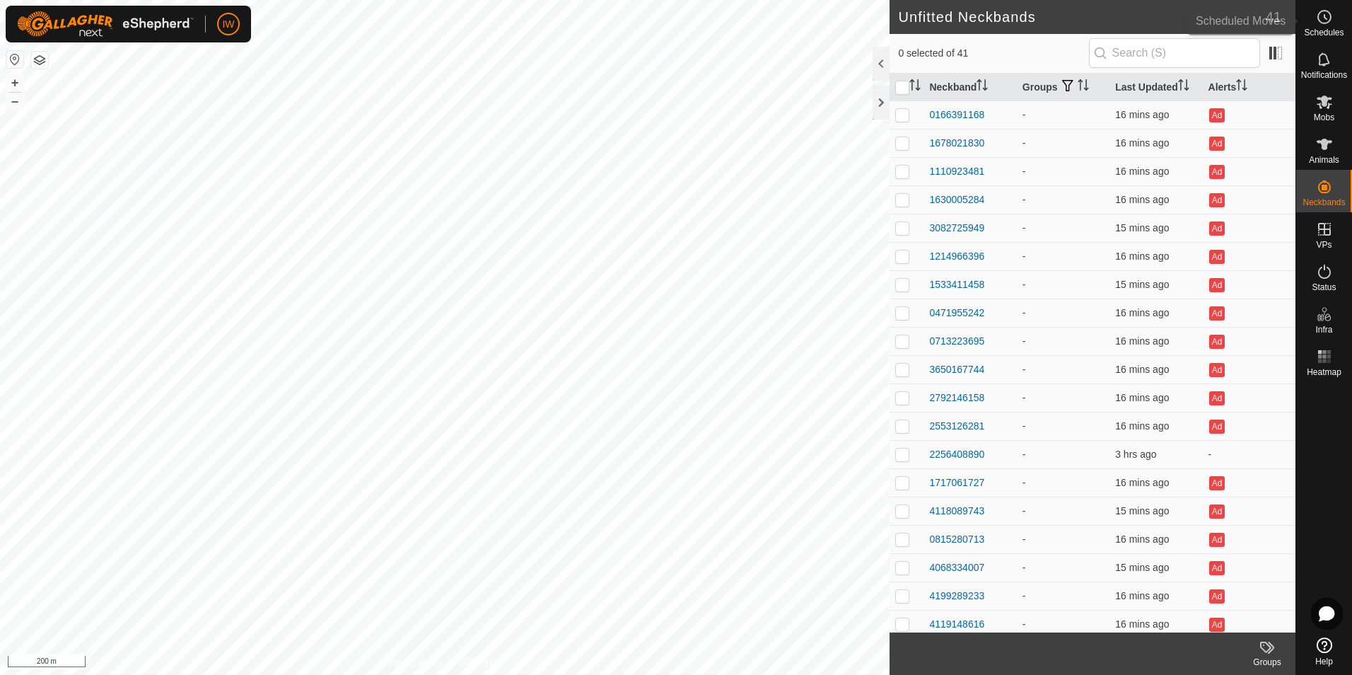
click at [1328, 21] on circle at bounding box center [1325, 17] width 13 height 13
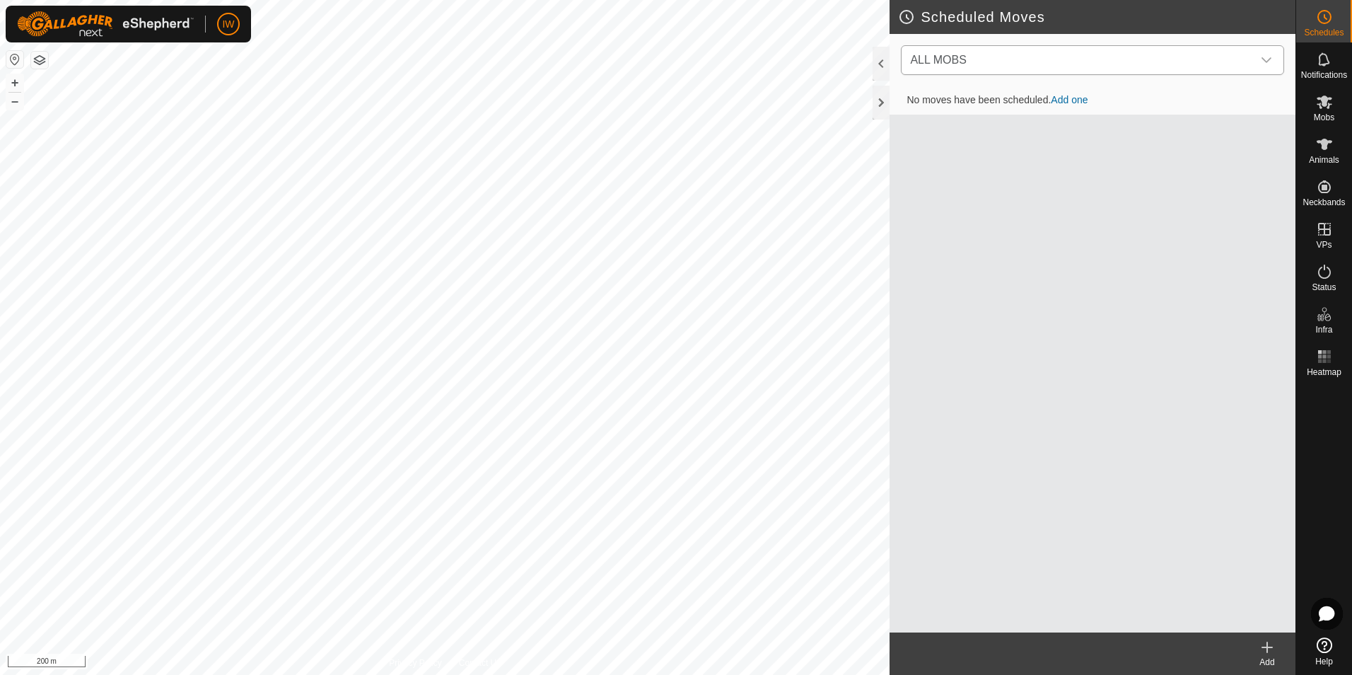
click at [1268, 66] on div "dropdown trigger" at bounding box center [1267, 60] width 28 height 28
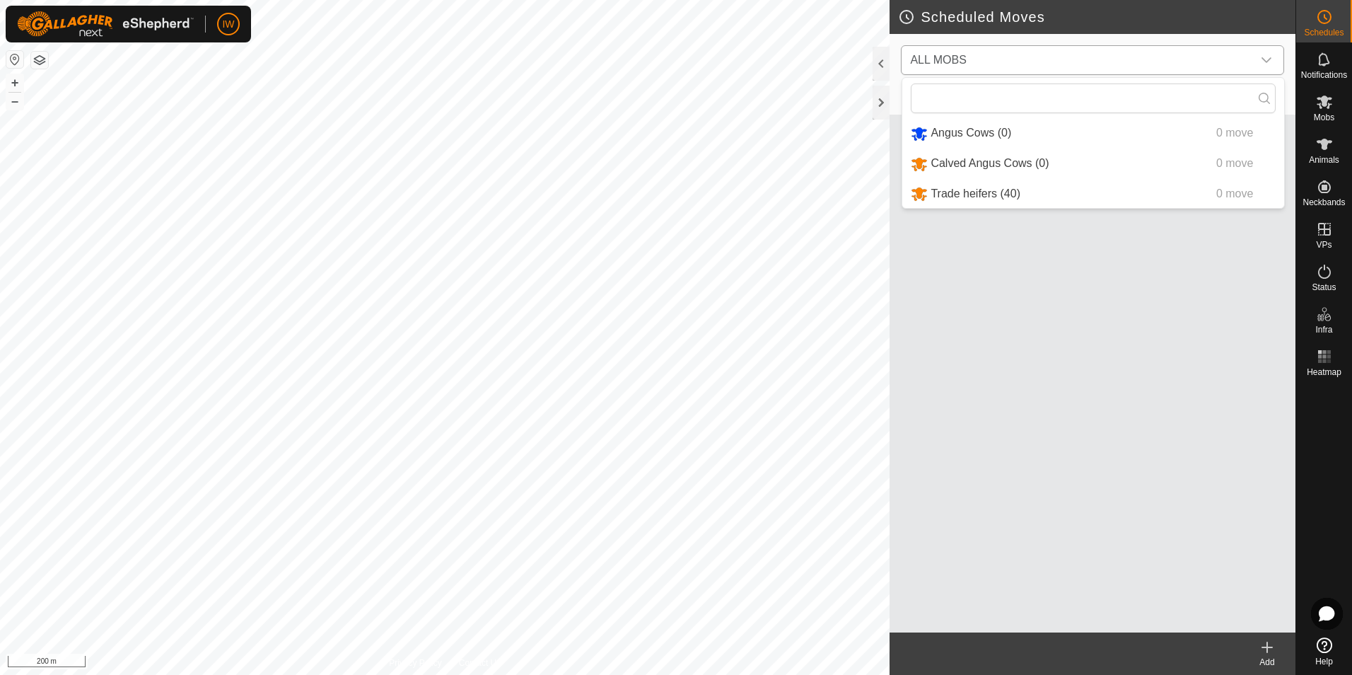
click at [1268, 63] on icon "dropdown trigger" at bounding box center [1266, 59] width 11 height 11
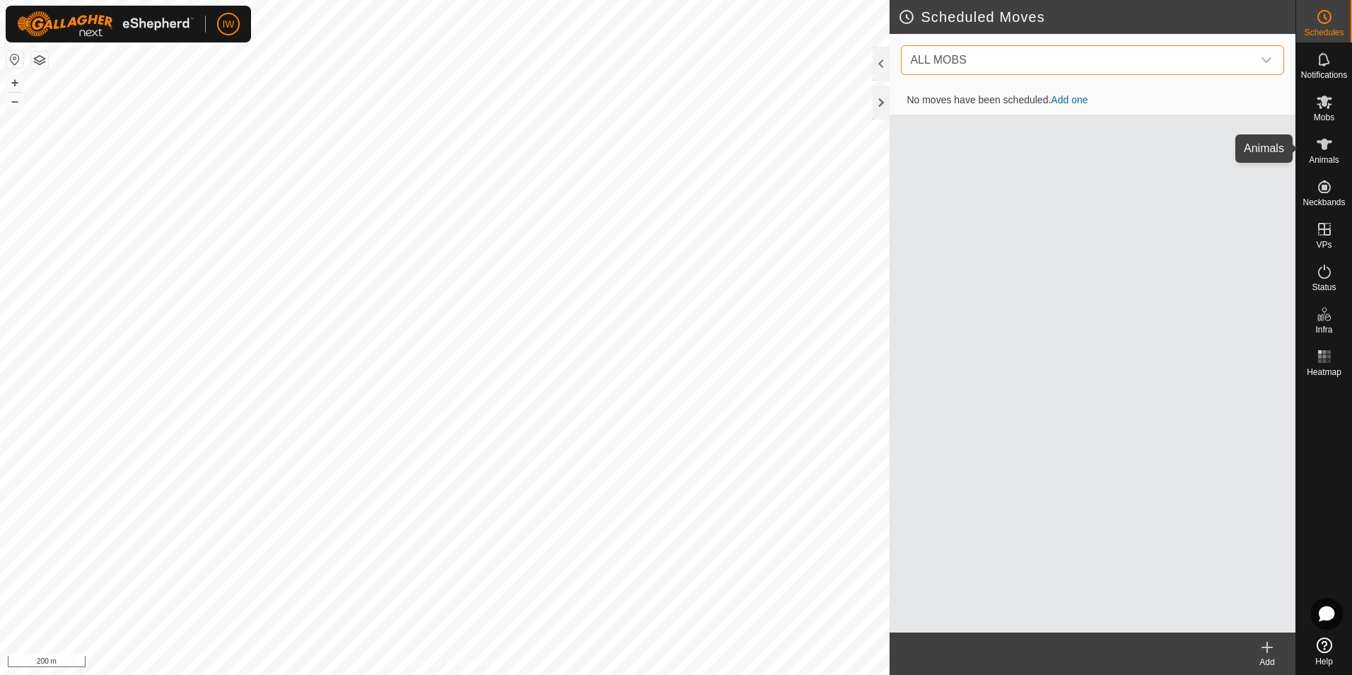
click at [1330, 154] on es-animals-svg-icon at bounding box center [1324, 144] width 25 height 23
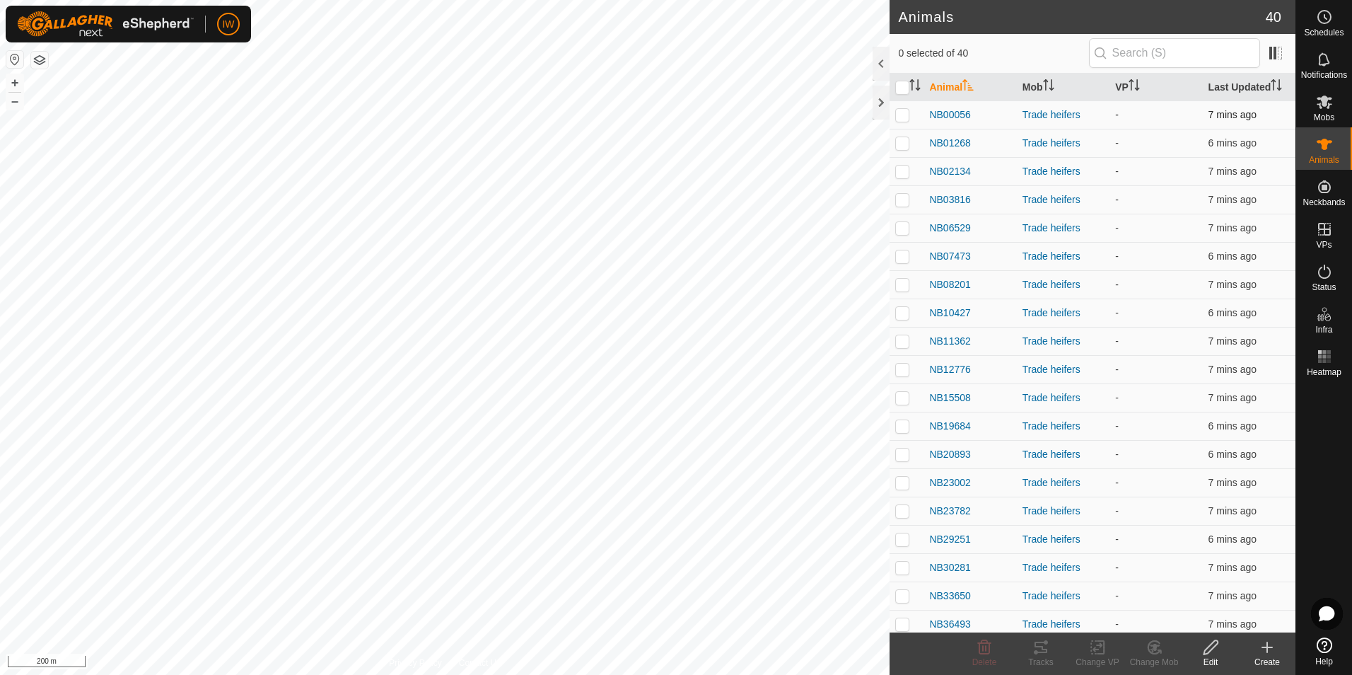
click at [909, 115] on p-checkbox at bounding box center [903, 114] width 14 height 11
click at [1215, 655] on icon at bounding box center [1211, 647] width 18 height 17
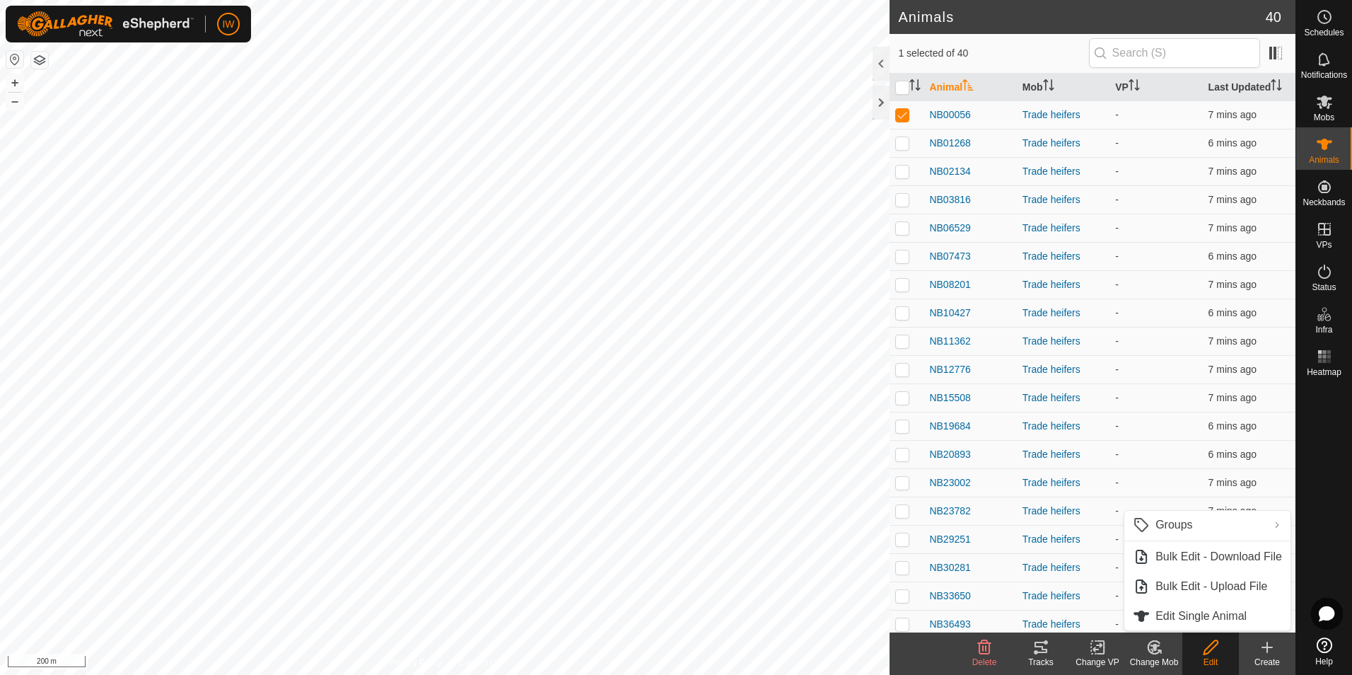
click at [1215, 655] on icon at bounding box center [1211, 647] width 18 height 17
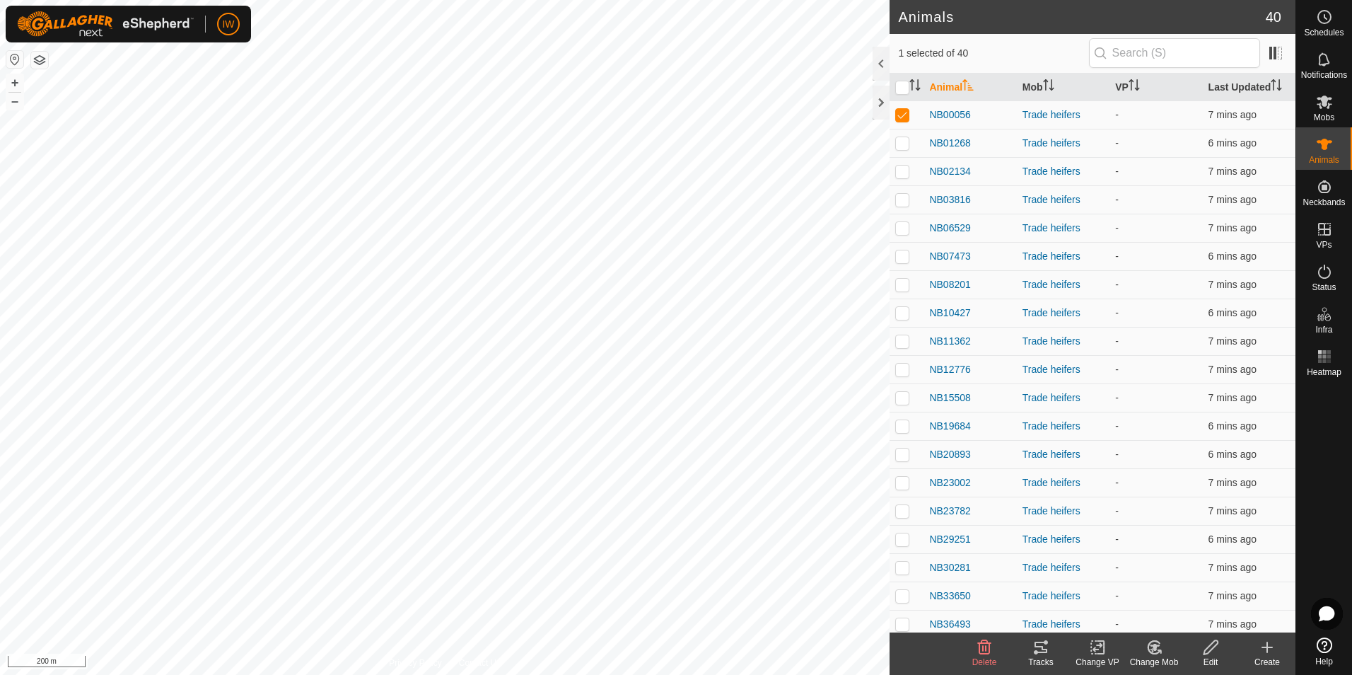
click at [1275, 654] on icon at bounding box center [1267, 647] width 17 height 17
click at [1270, 654] on icon at bounding box center [1267, 647] width 17 height 17
click at [1215, 660] on div "Edit" at bounding box center [1211, 662] width 57 height 13
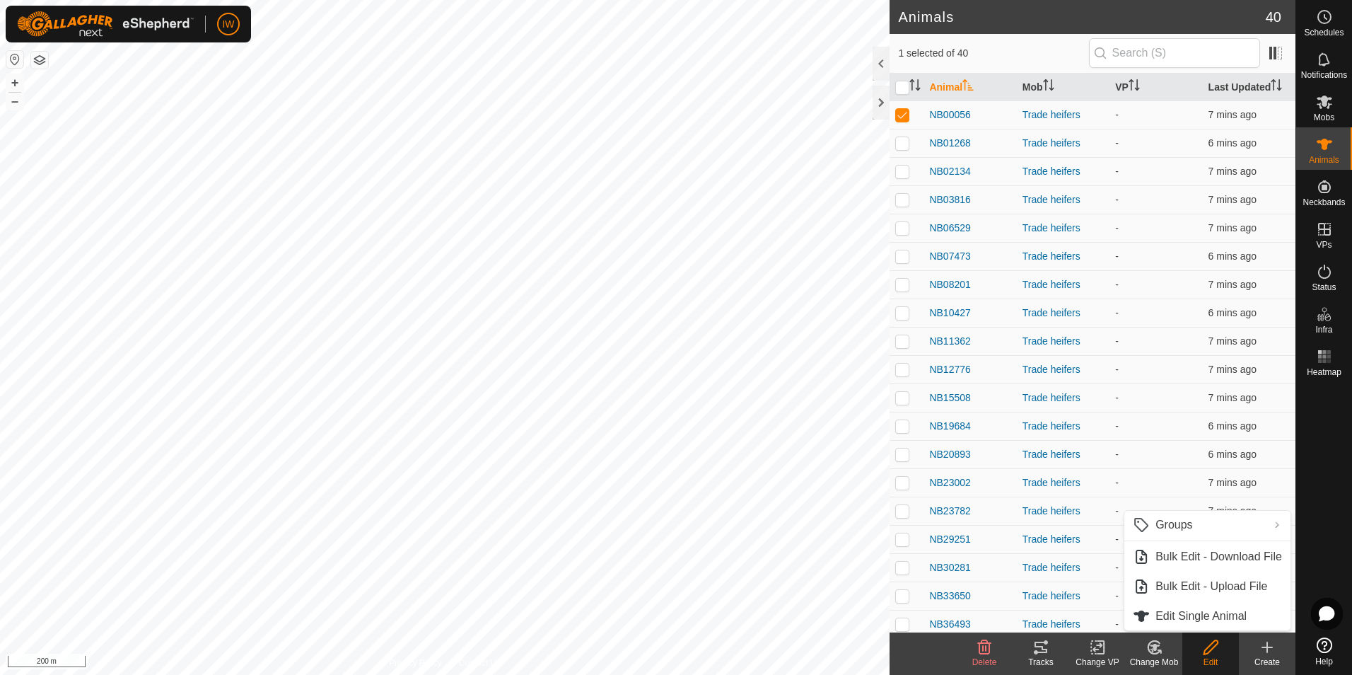
click at [1215, 660] on div "Edit" at bounding box center [1211, 662] width 57 height 13
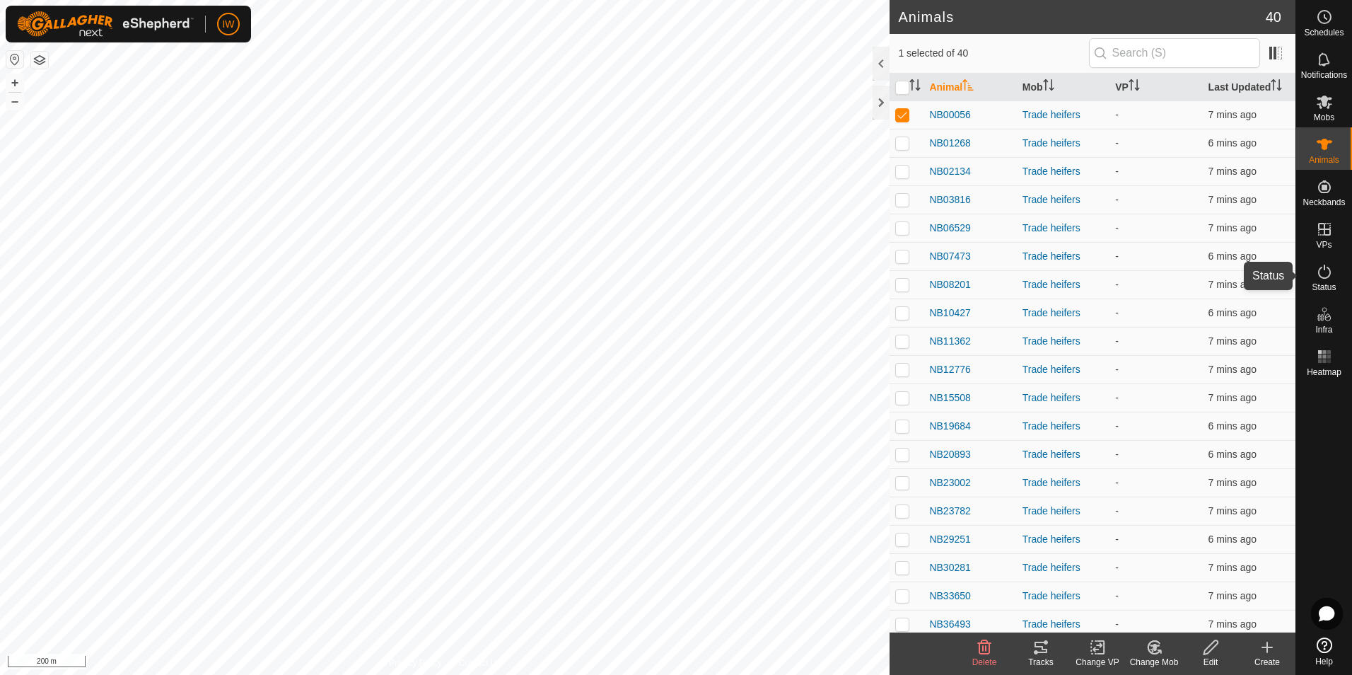
click at [1328, 279] on icon at bounding box center [1324, 271] width 17 height 17
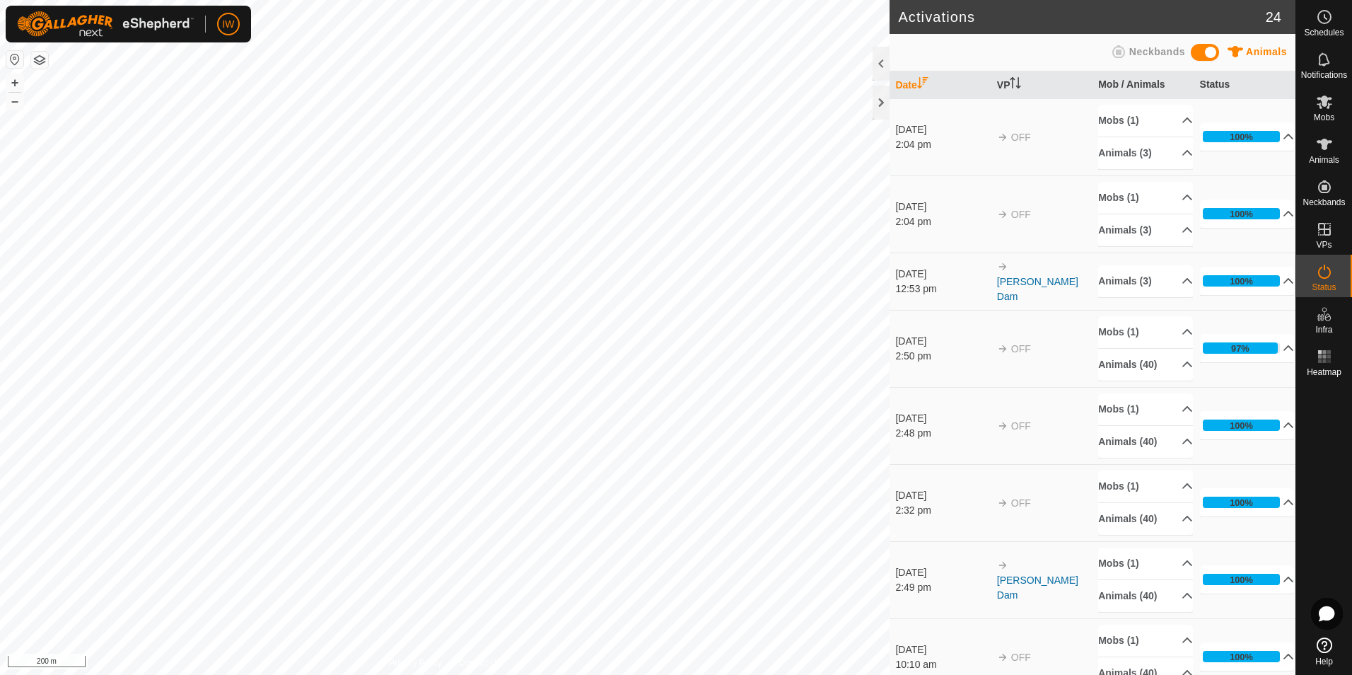
click at [1137, 49] on span "Neckbands" at bounding box center [1158, 51] width 56 height 11
click at [1201, 48] on span at bounding box center [1205, 52] width 28 height 17
click at [1323, 121] on span "Mobs" at bounding box center [1324, 117] width 21 height 8
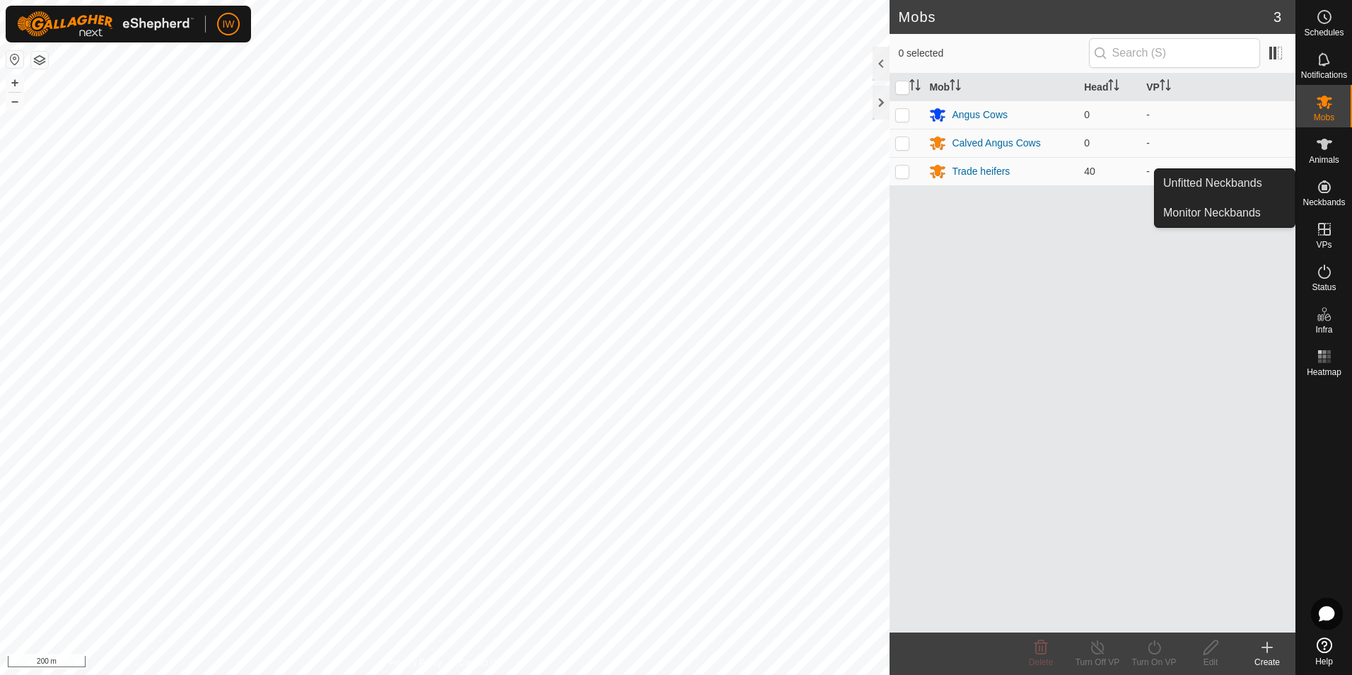
click at [1331, 196] on es-neckbands-svg-icon at bounding box center [1324, 186] width 25 height 23
click at [1241, 193] on link "Unfitted Neckbands" at bounding box center [1225, 183] width 140 height 28
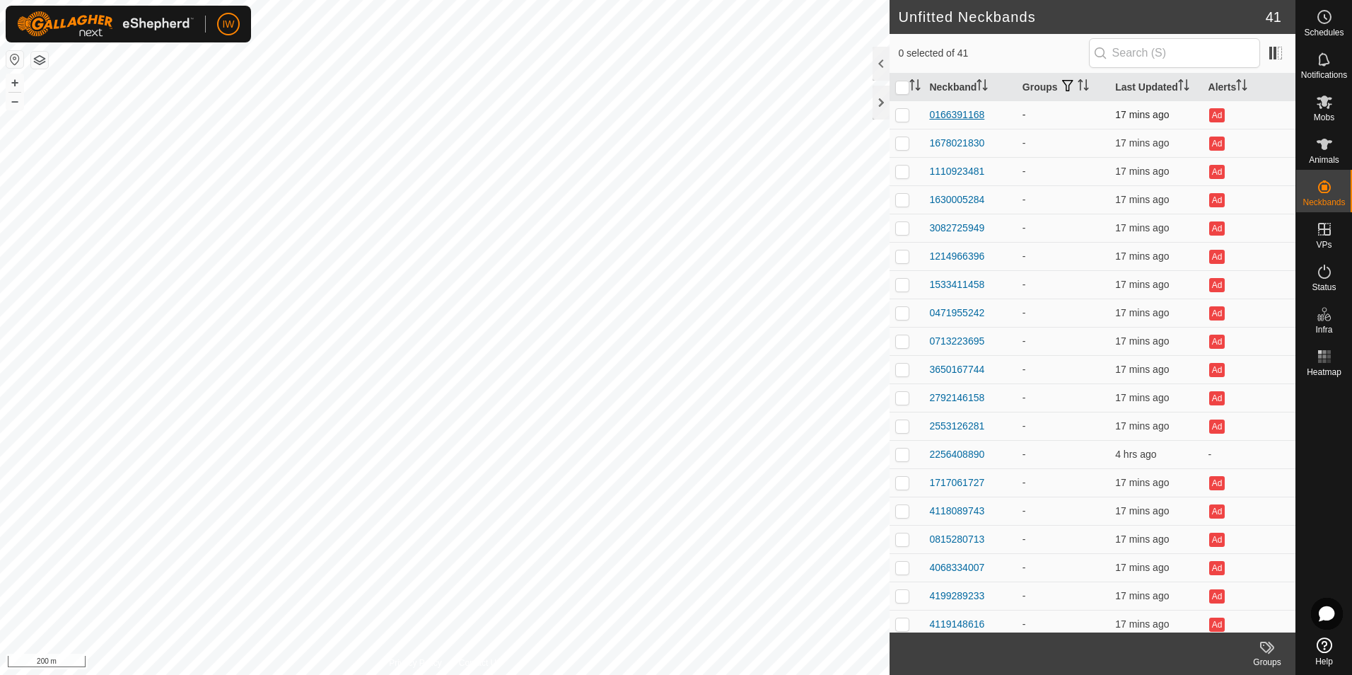
click at [975, 112] on div "0166391168" at bounding box center [956, 115] width 55 height 15
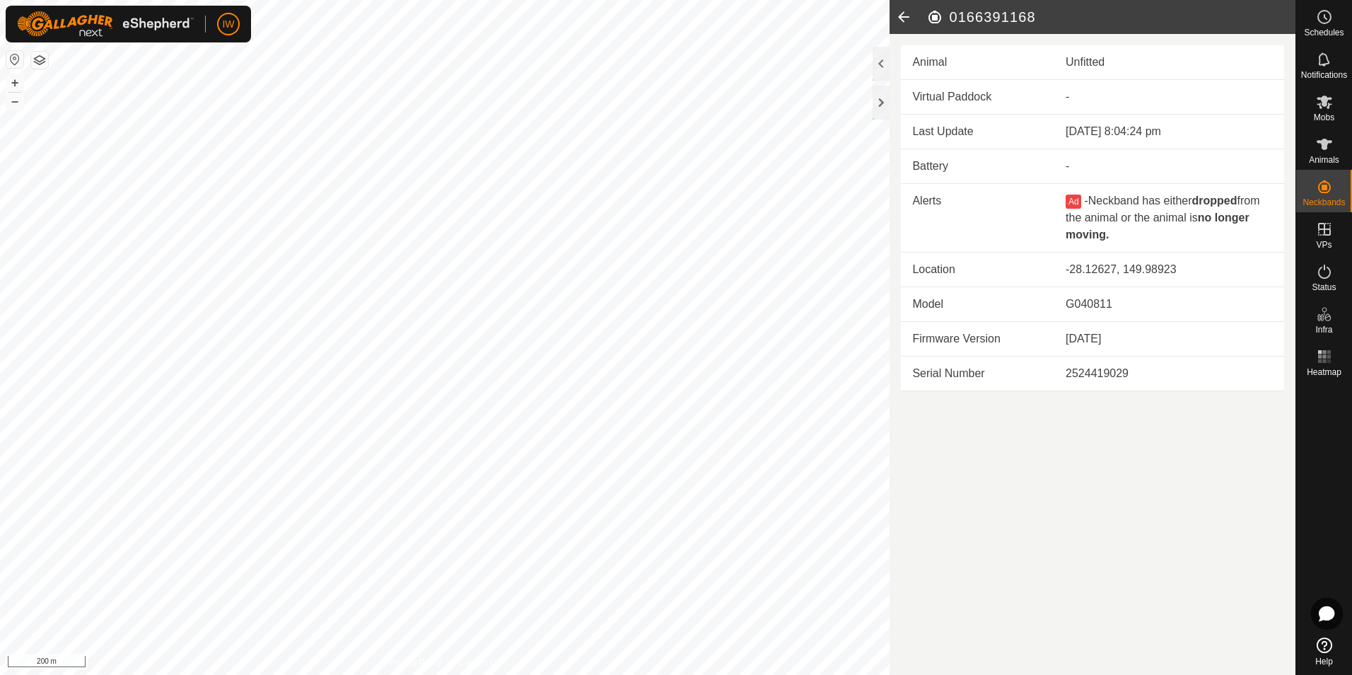
click at [910, 13] on icon at bounding box center [904, 17] width 28 height 34
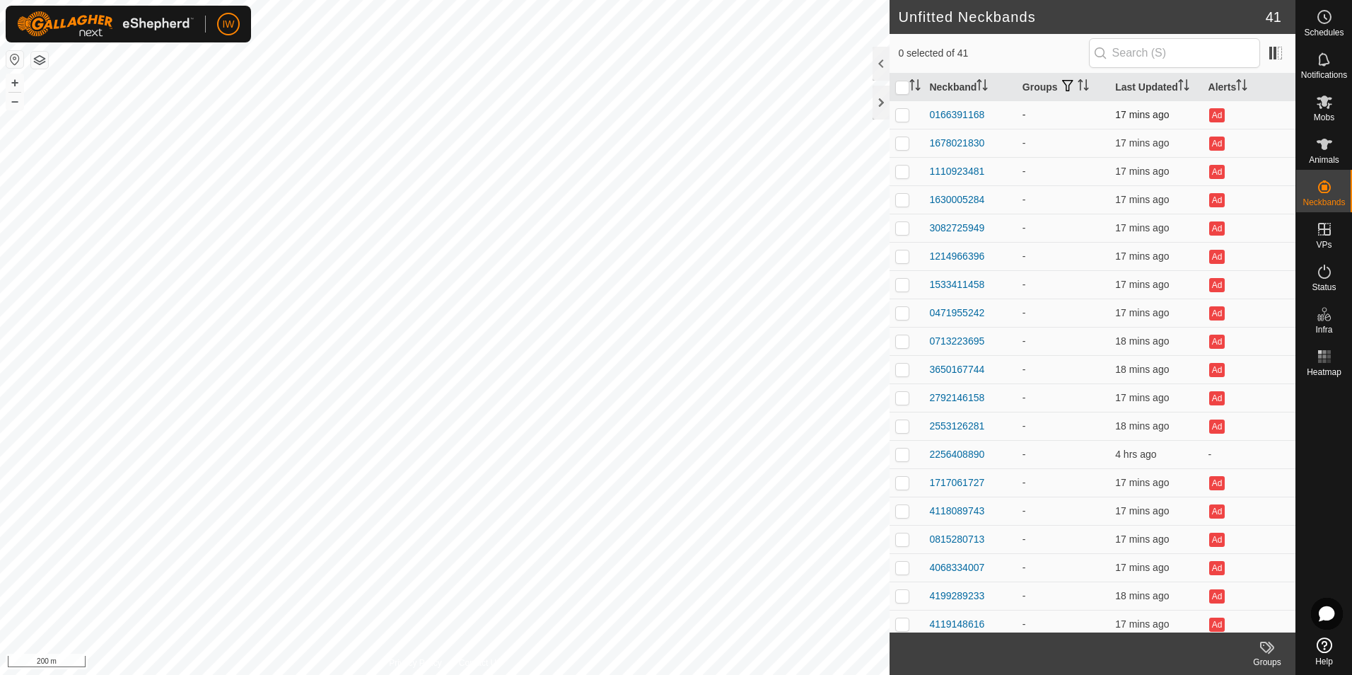
click at [907, 117] on p-checkbox at bounding box center [903, 114] width 14 height 11
click at [1274, 54] on span at bounding box center [1276, 53] width 23 height 23
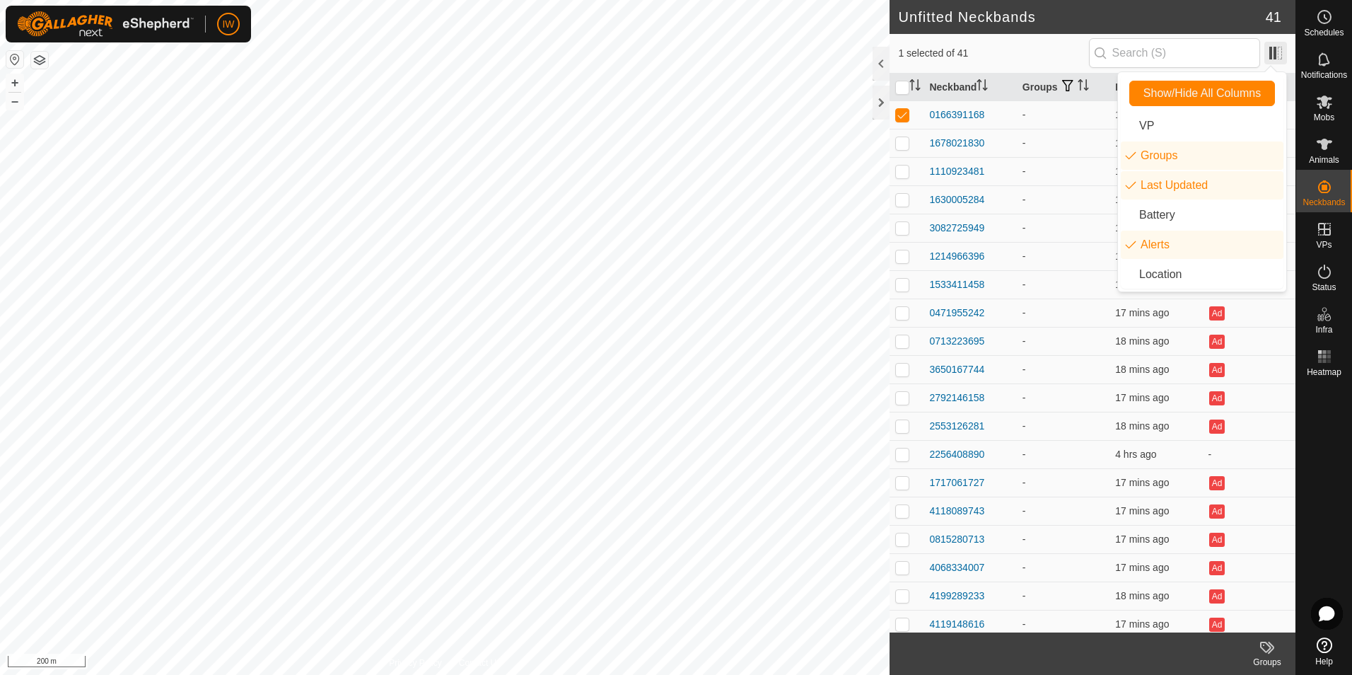
click at [1274, 54] on span at bounding box center [1276, 53] width 23 height 23
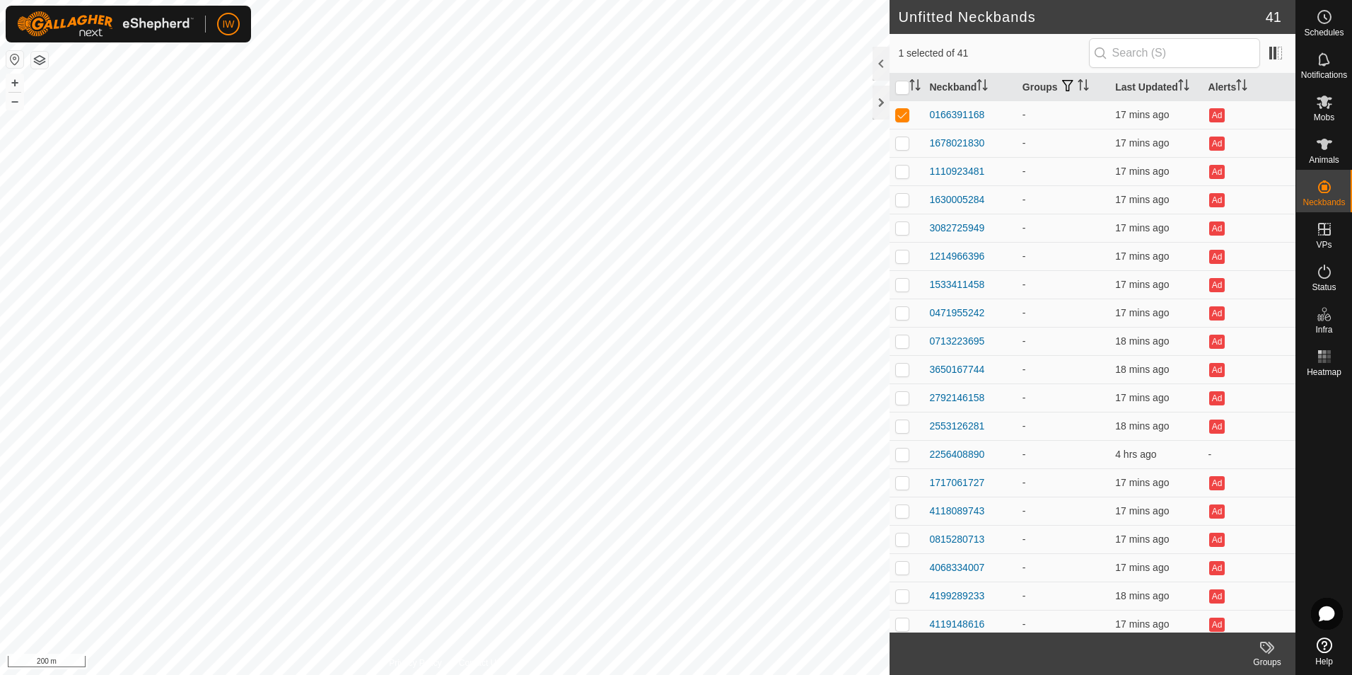
click at [932, 52] on span "1 selected of 41" at bounding box center [993, 53] width 190 height 15
click at [903, 114] on p-checkbox at bounding box center [903, 114] width 14 height 11
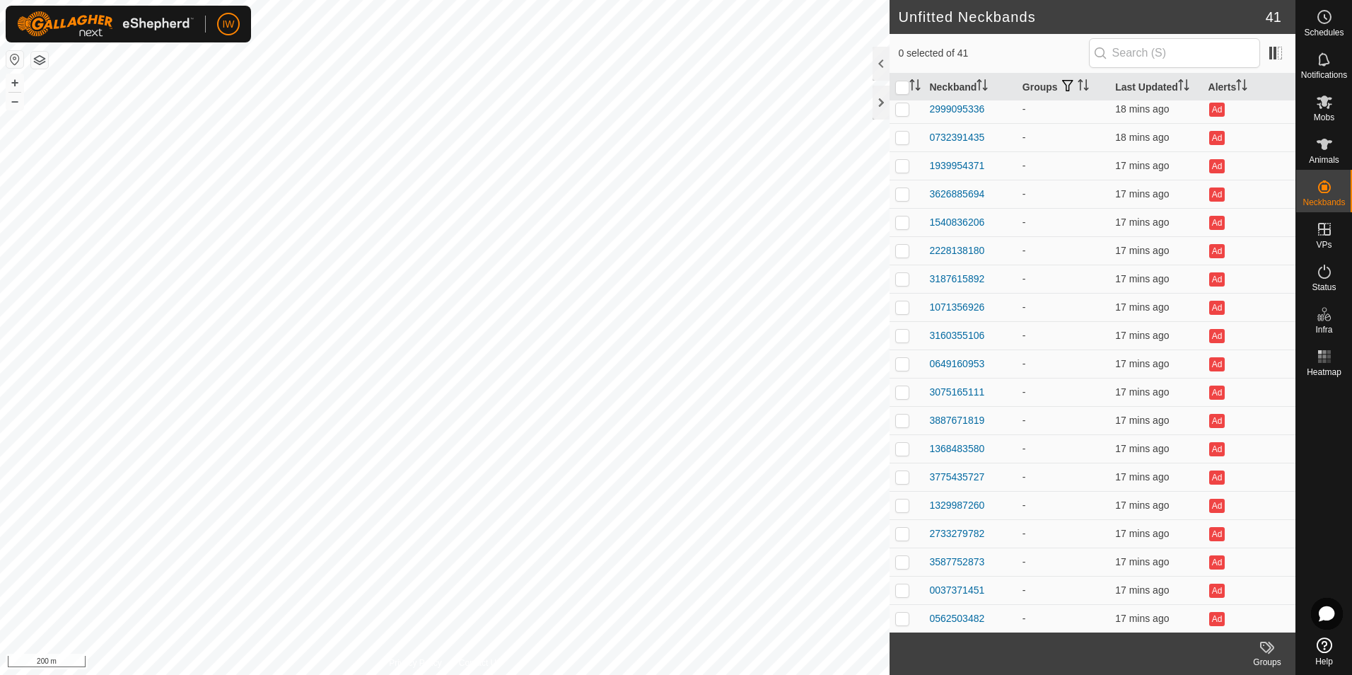
scroll to position [629, 0]
click at [1319, 153] on es-animals-svg-icon at bounding box center [1324, 144] width 25 height 23
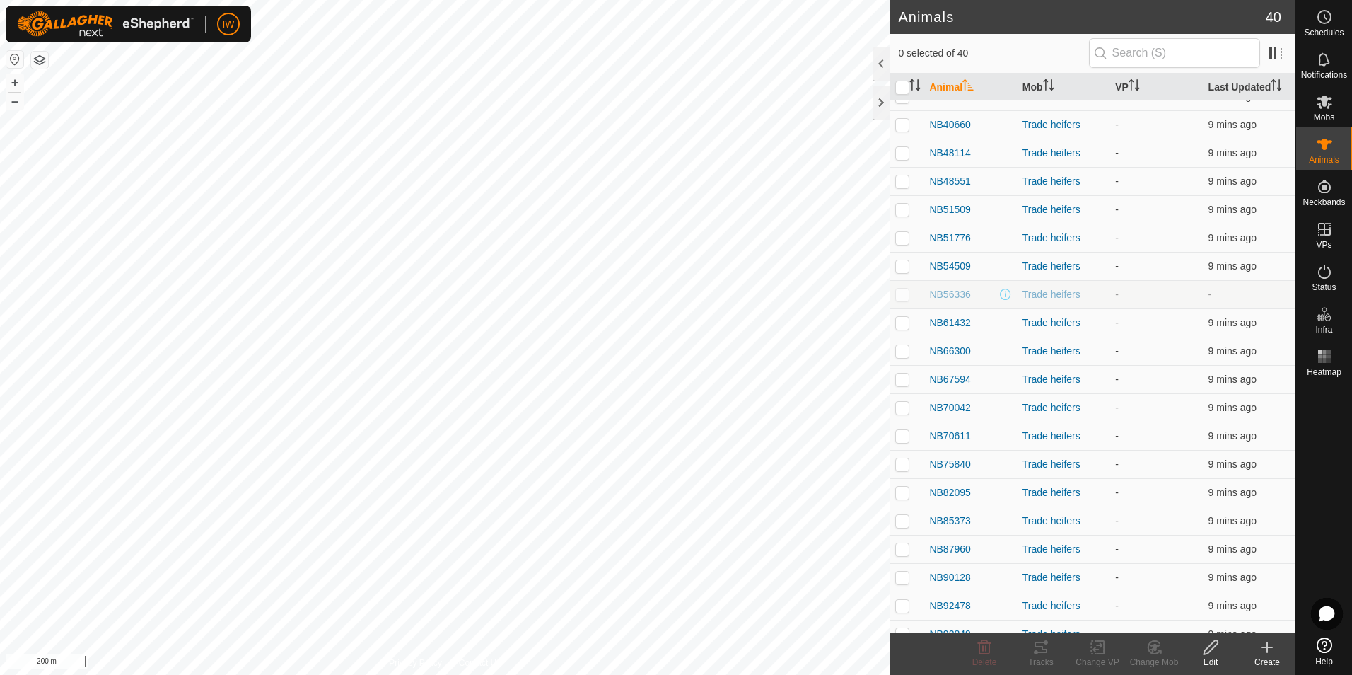
scroll to position [566, 0]
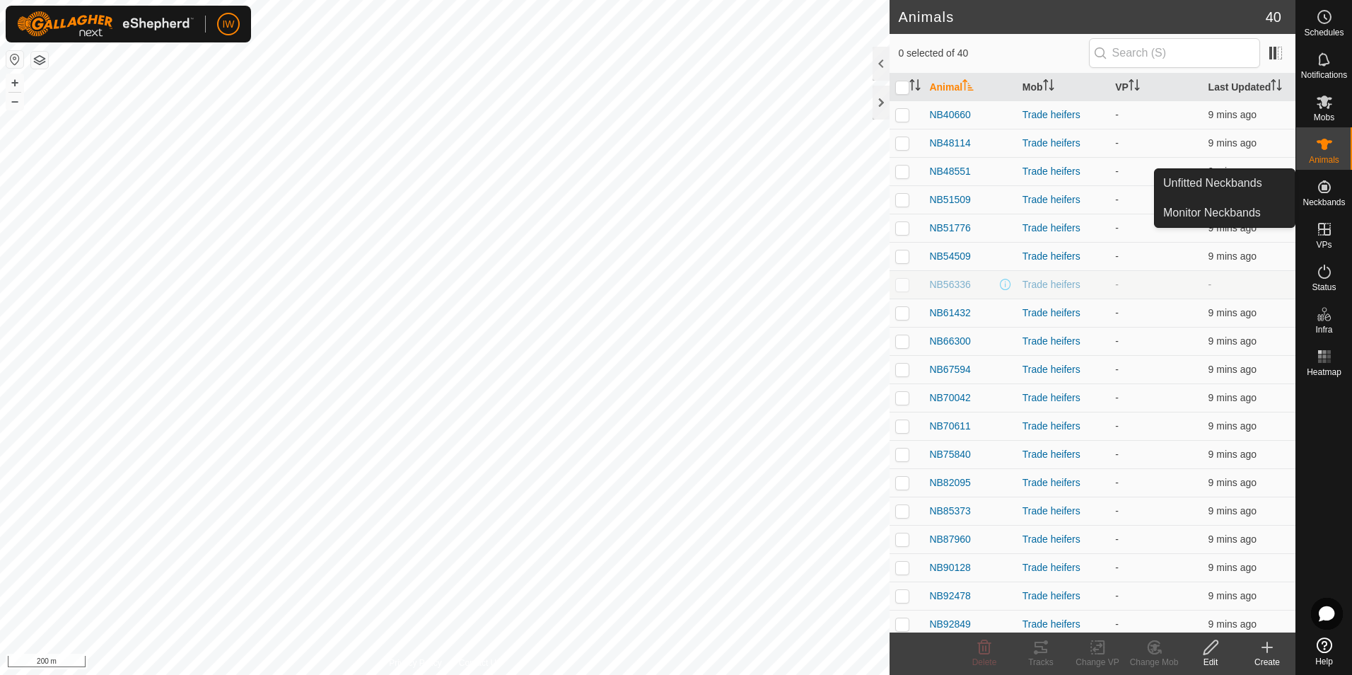
click at [1324, 195] on icon at bounding box center [1324, 186] width 17 height 17
click at [1260, 183] on link "Unfitted Neckbands" at bounding box center [1225, 183] width 140 height 28
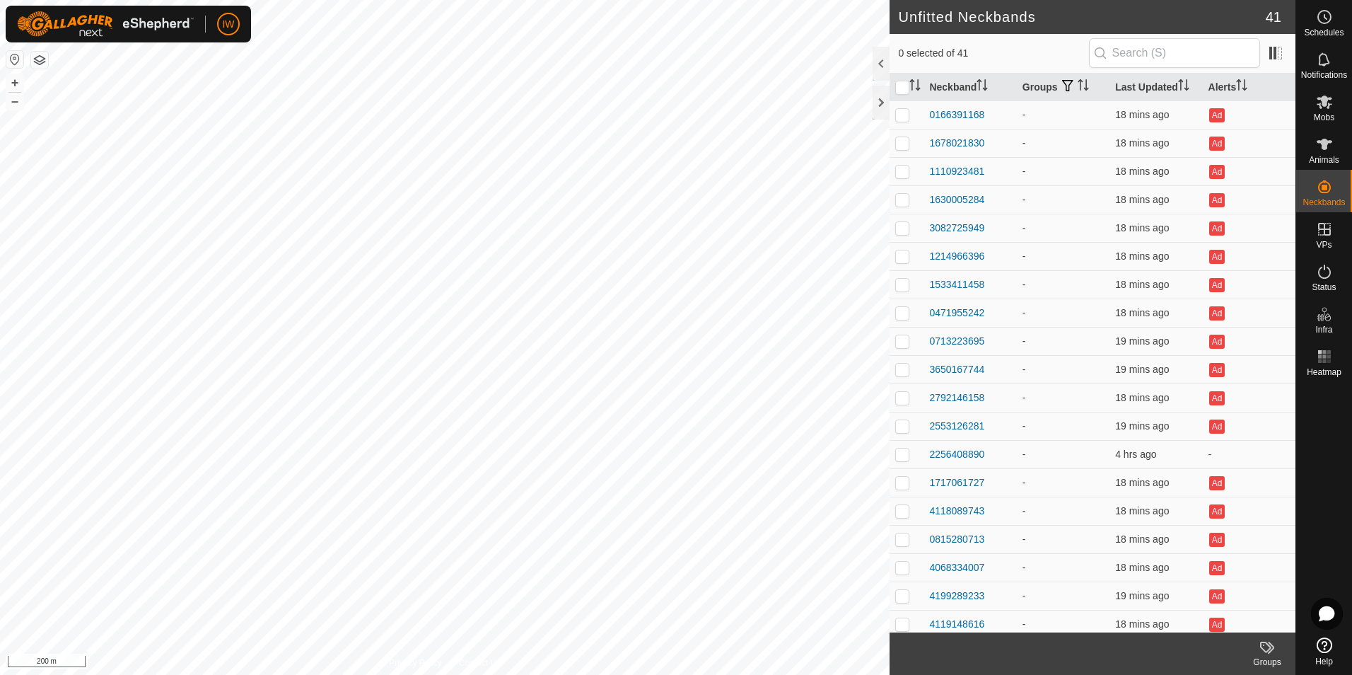
click at [905, 95] on th at bounding box center [907, 88] width 34 height 28
click at [907, 87] on input "checkbox" at bounding box center [903, 88] width 14 height 14
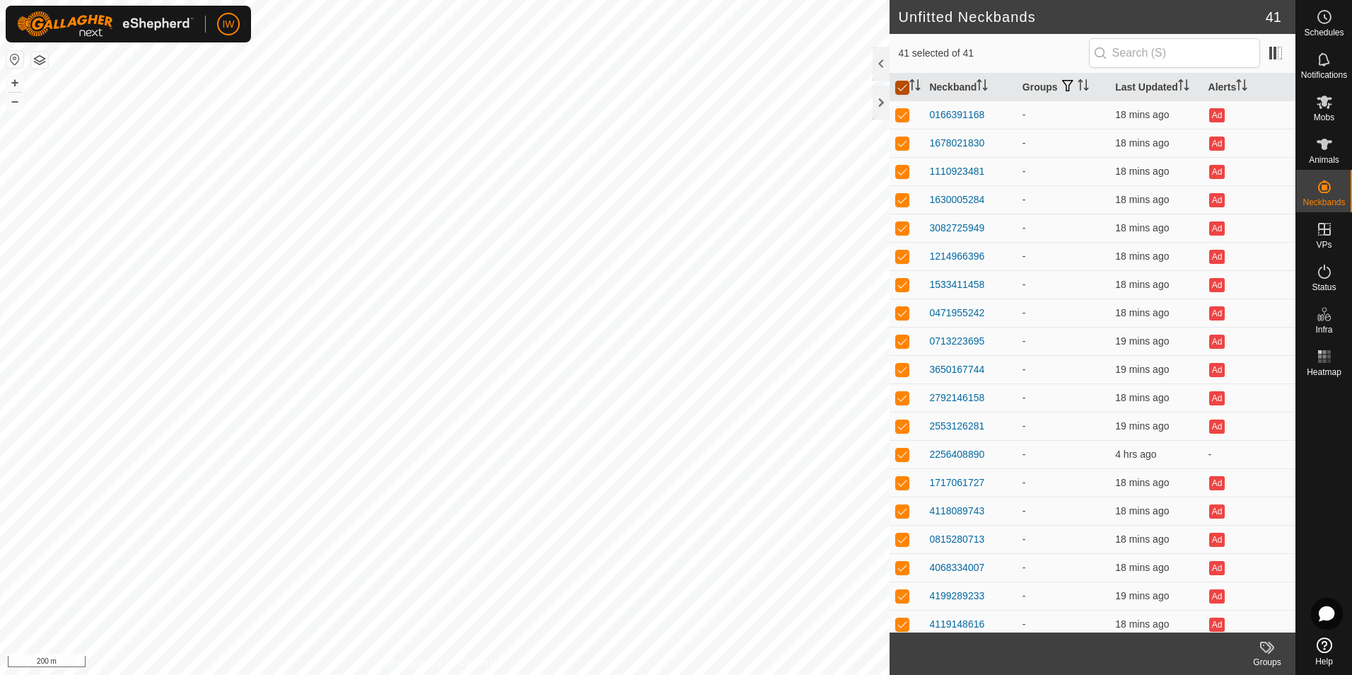
click at [905, 86] on input "checkbox" at bounding box center [903, 88] width 14 height 14
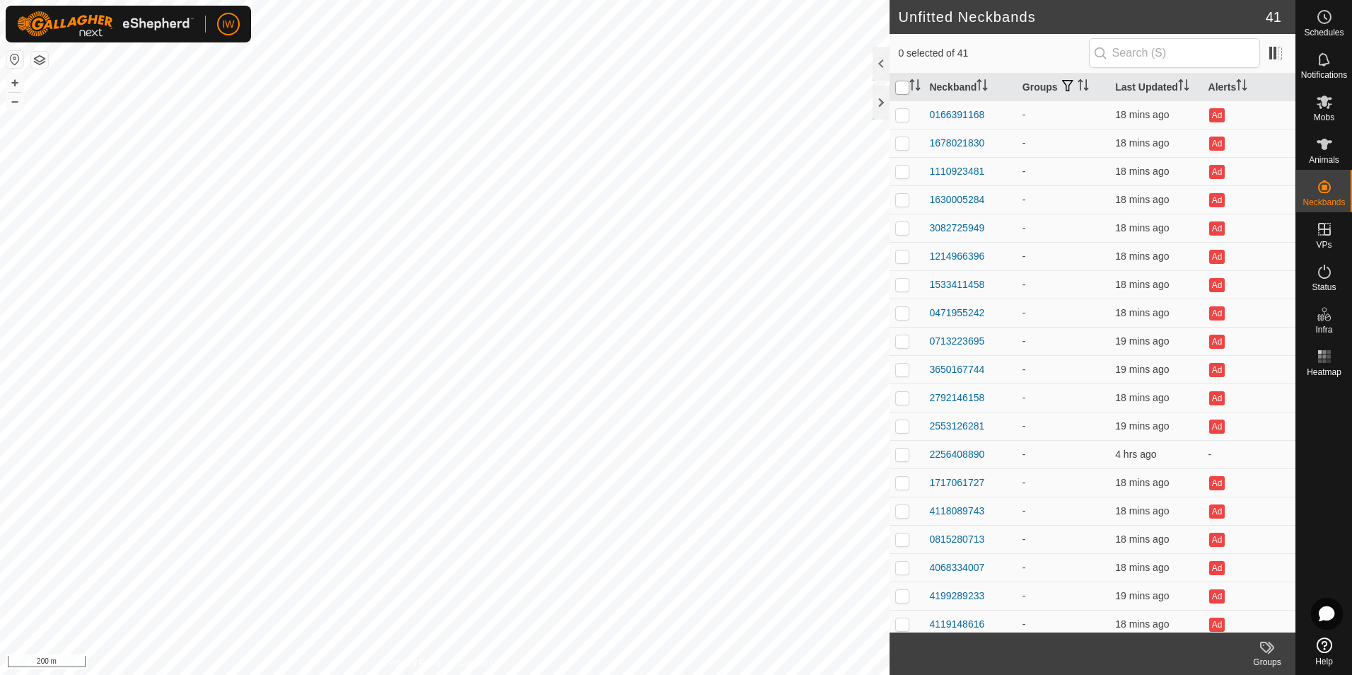
click at [905, 86] on input "checkbox" at bounding box center [903, 88] width 14 height 14
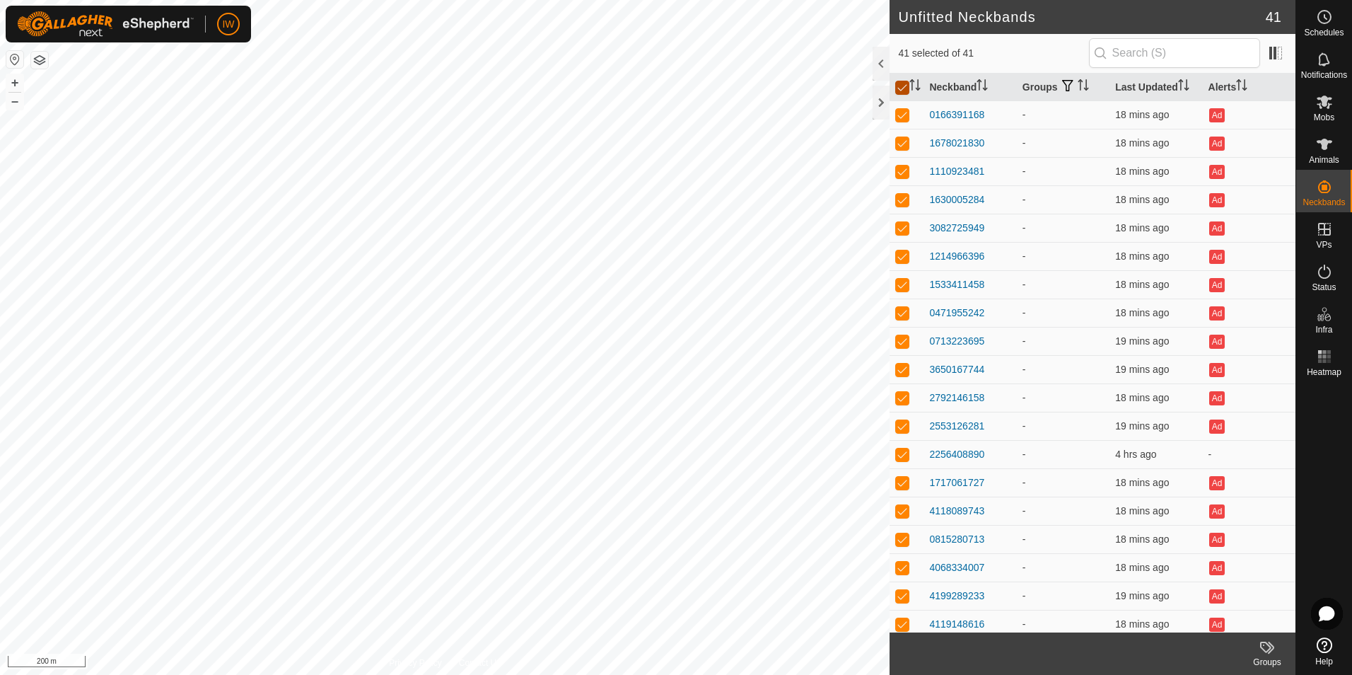
click at [898, 88] on input "checkbox" at bounding box center [903, 88] width 14 height 14
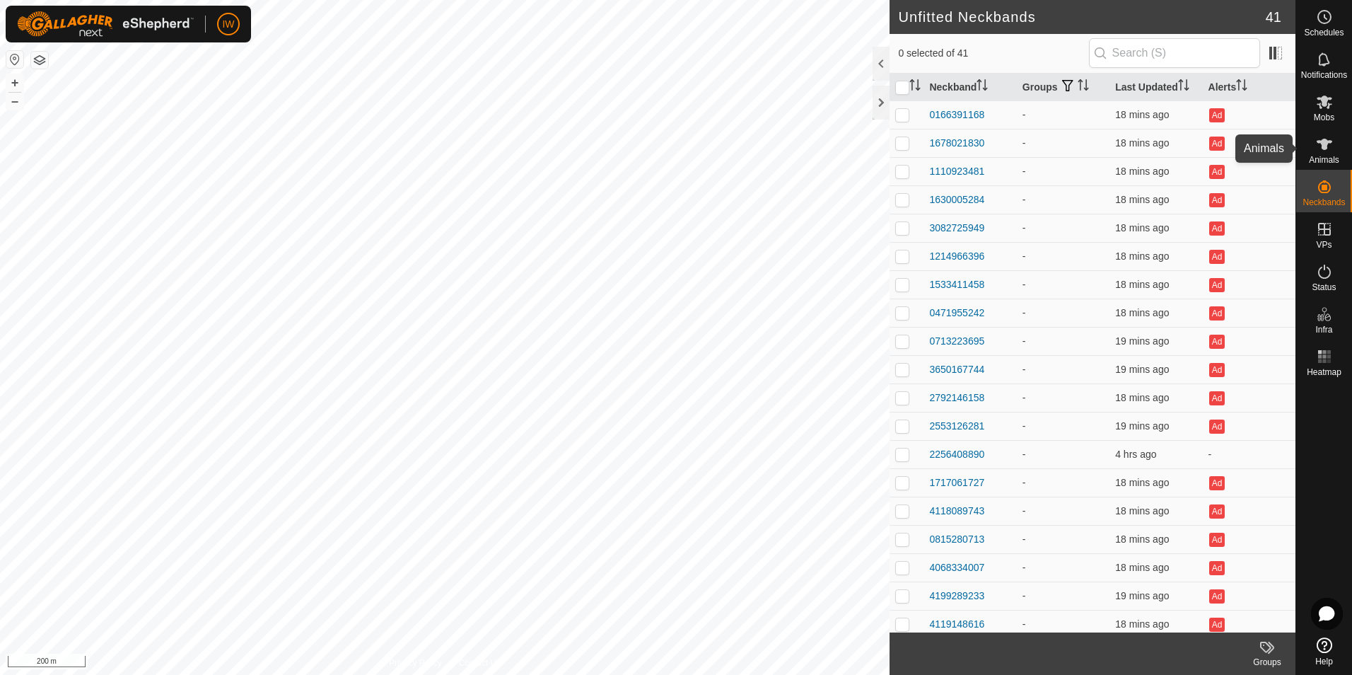
click at [1319, 151] on icon at bounding box center [1324, 144] width 17 height 17
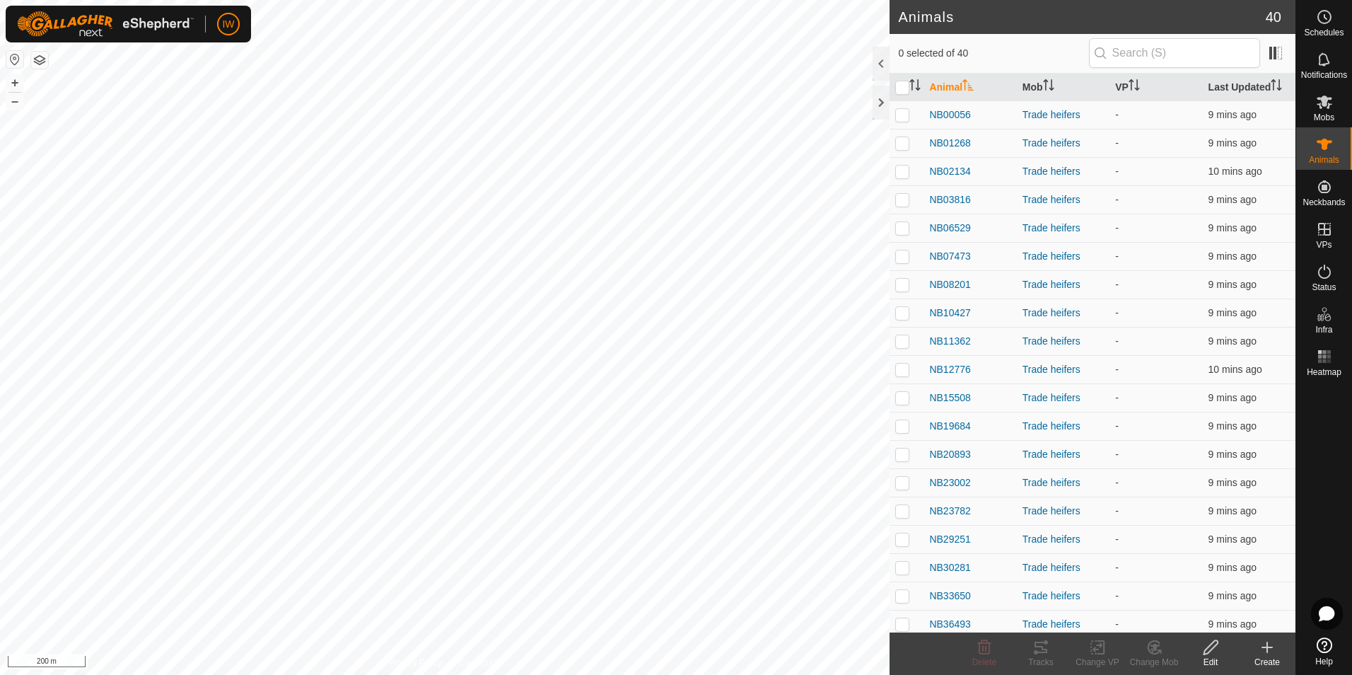
click at [1256, 651] on create-svg-icon at bounding box center [1267, 647] width 57 height 17
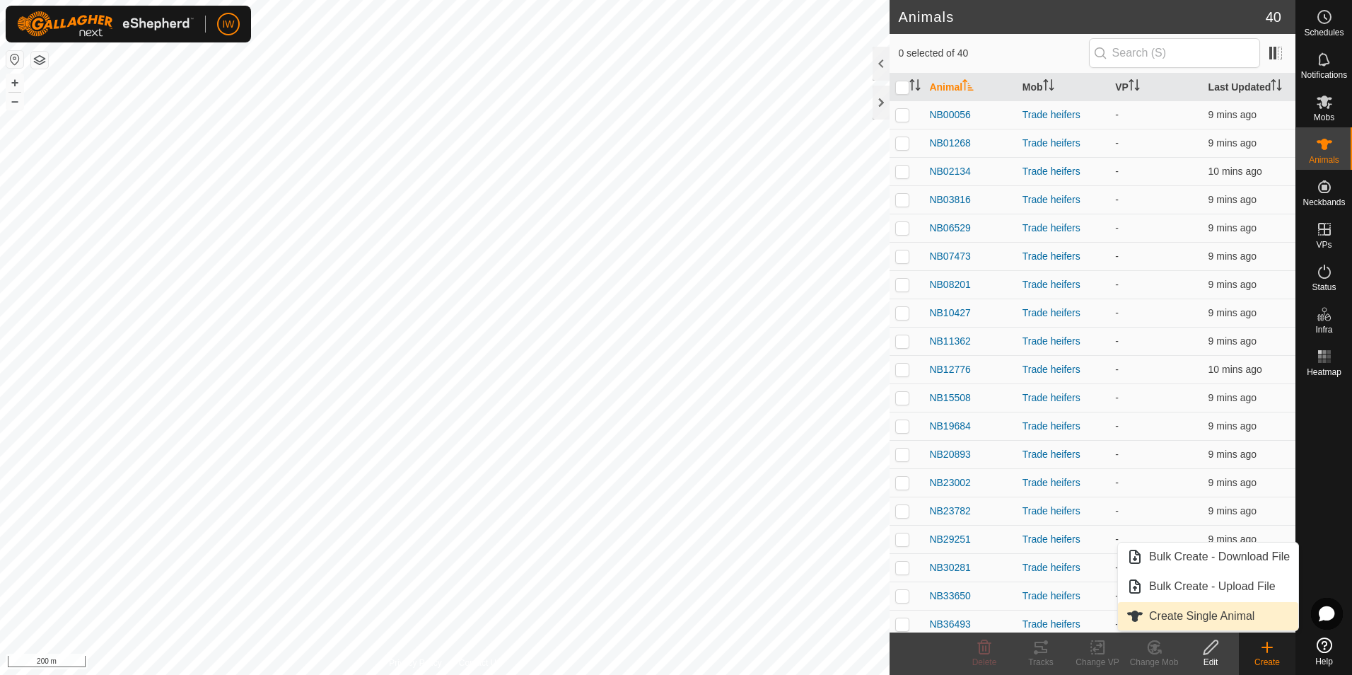
click at [1241, 621] on link "Create Single Animal" at bounding box center [1208, 616] width 180 height 28
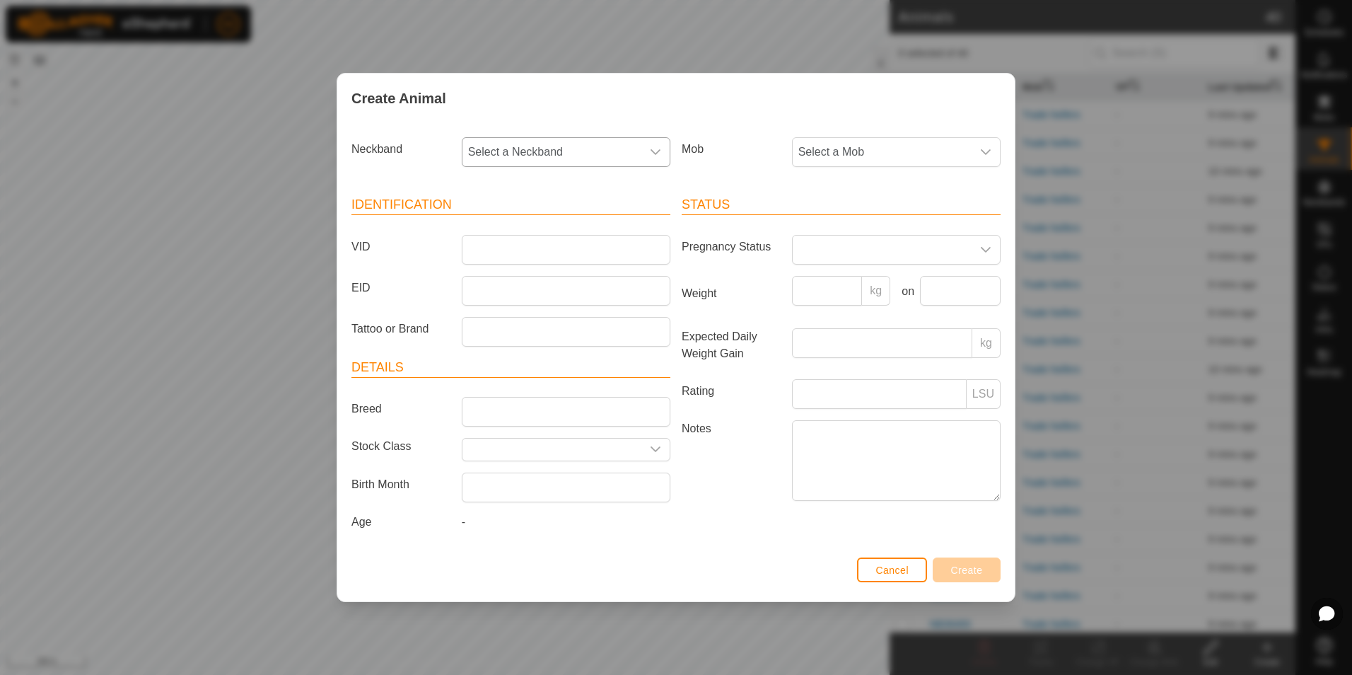
click at [659, 151] on icon "dropdown trigger" at bounding box center [656, 152] width 10 height 6
click at [729, 171] on div "Mob Select a Mob" at bounding box center [841, 158] width 330 height 52
click at [867, 160] on span "Select a Mob" at bounding box center [882, 152] width 179 height 28
click at [728, 158] on label "Mob" at bounding box center [731, 149] width 110 height 24
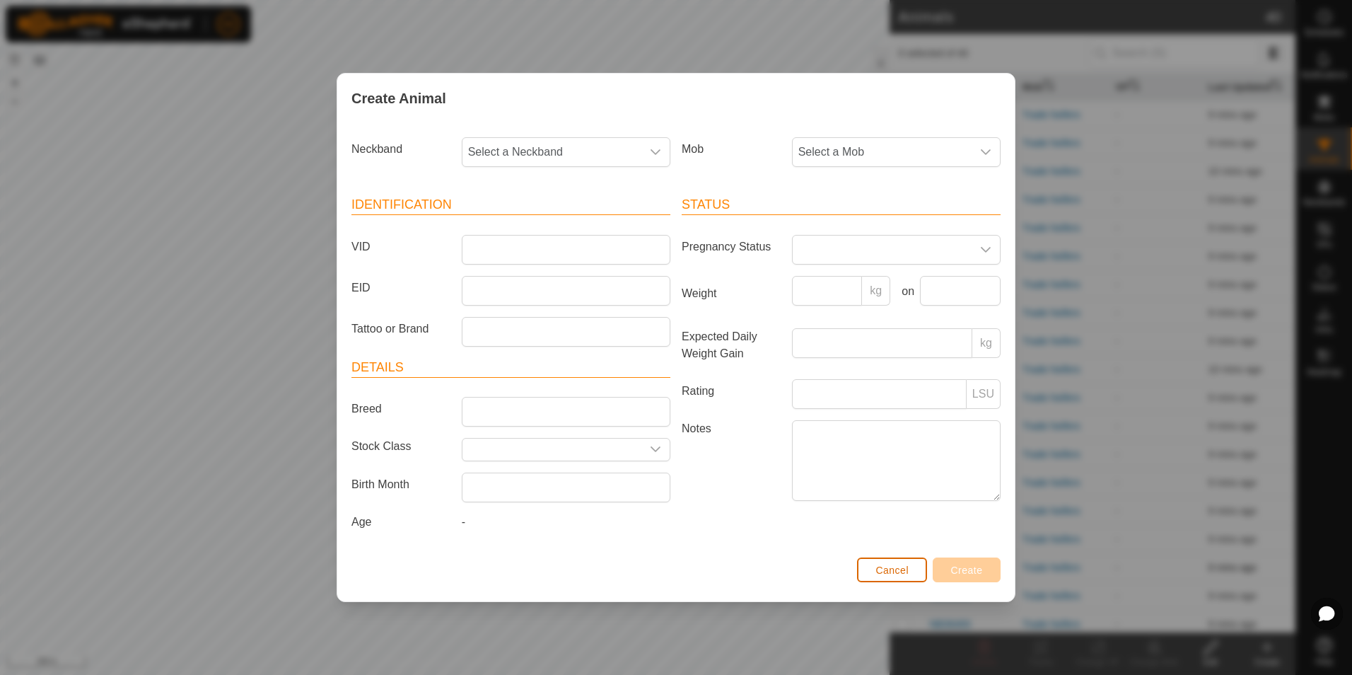
click at [899, 567] on span "Cancel" at bounding box center [892, 569] width 33 height 11
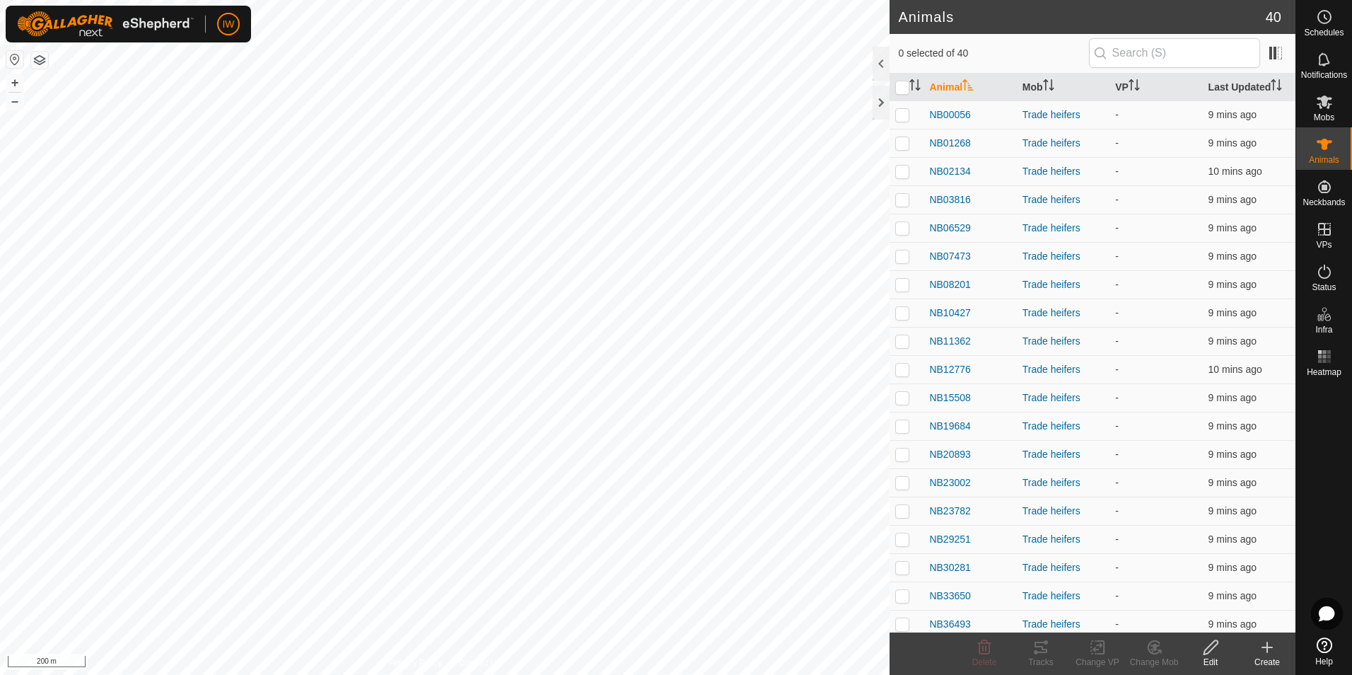
click at [1218, 651] on icon at bounding box center [1211, 647] width 18 height 17
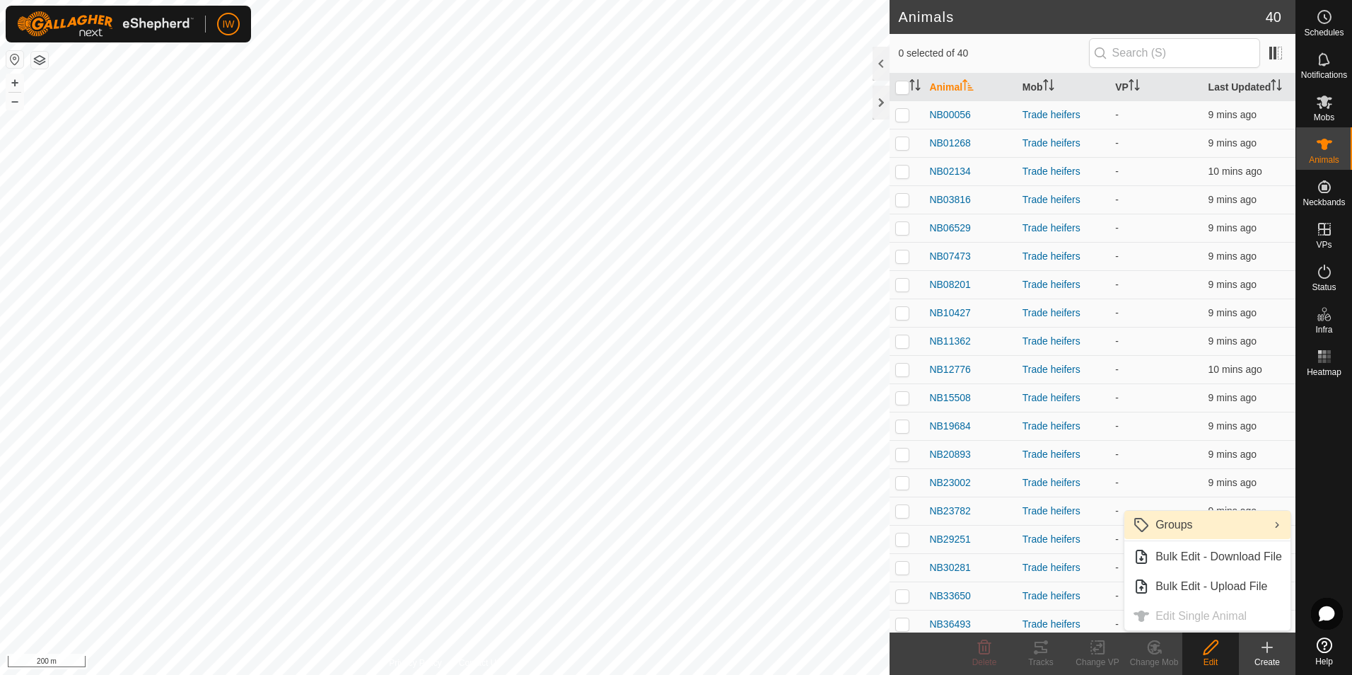
click at [1224, 524] on link "Groups" at bounding box center [1208, 525] width 166 height 28
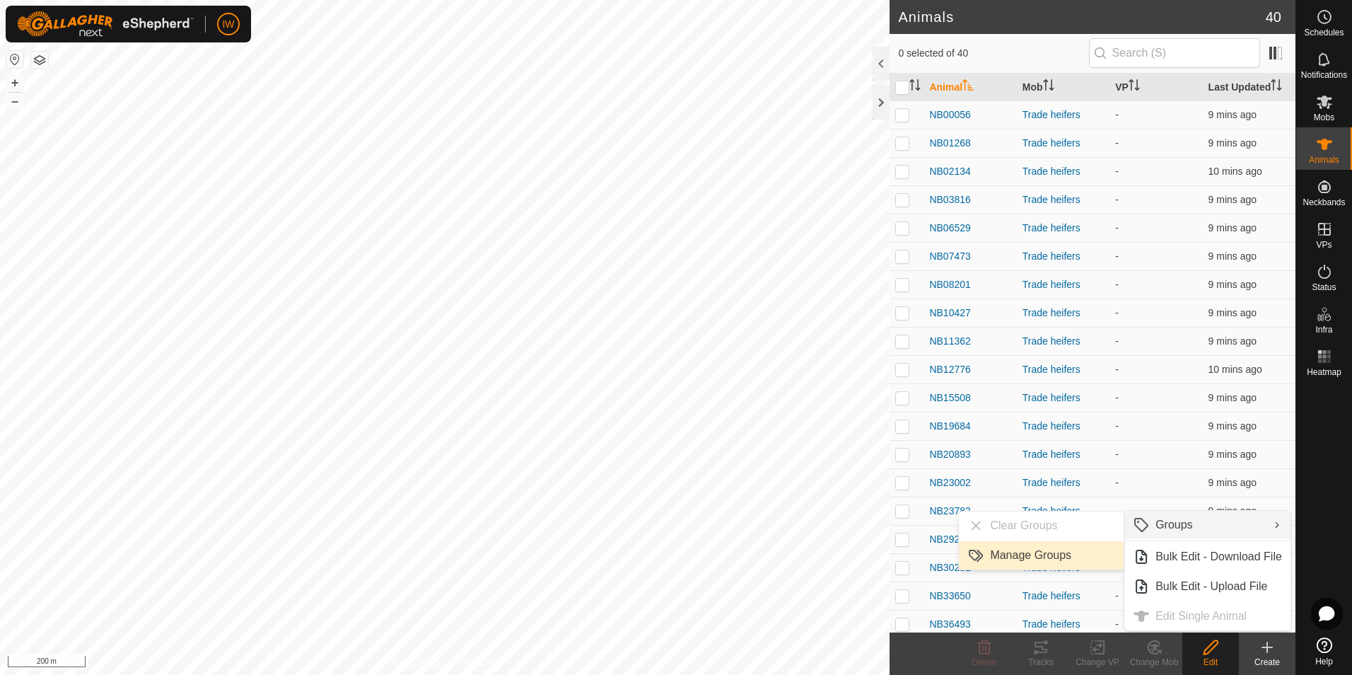
click at [1041, 556] on link "Manage Groups" at bounding box center [1041, 555] width 165 height 28
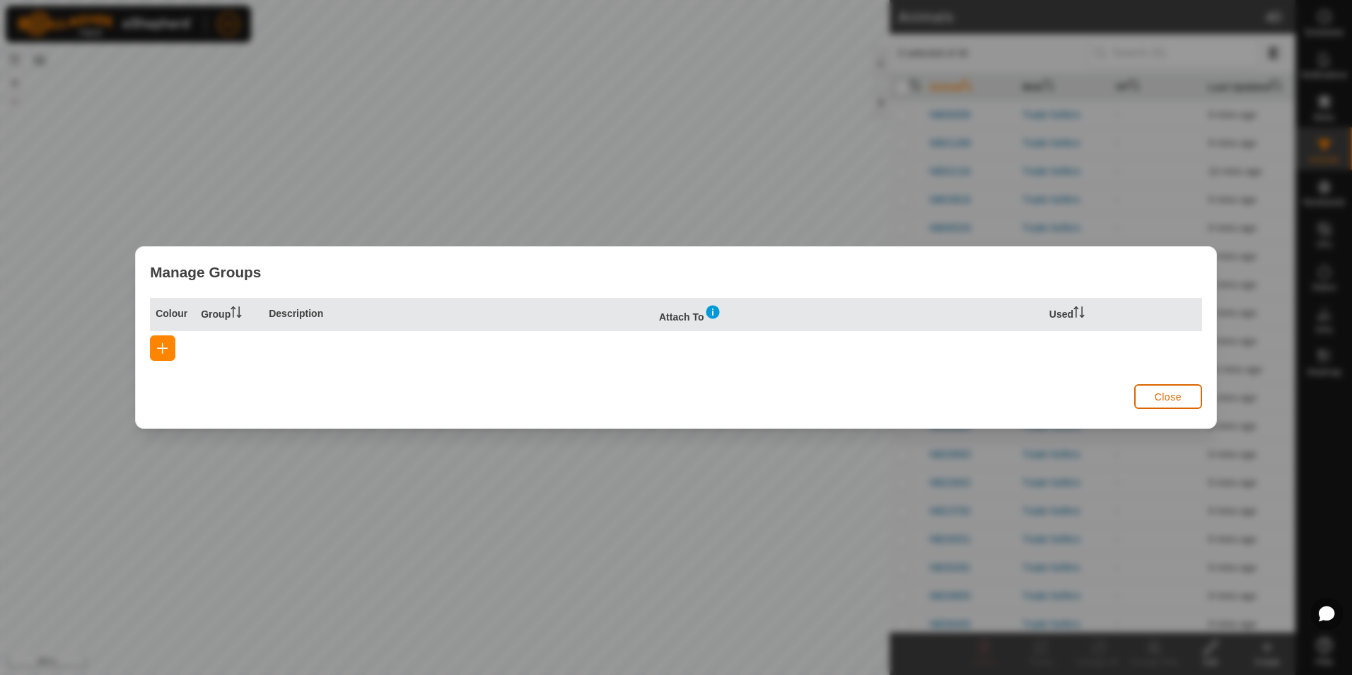
click at [1166, 398] on span "Close" at bounding box center [1168, 396] width 27 height 11
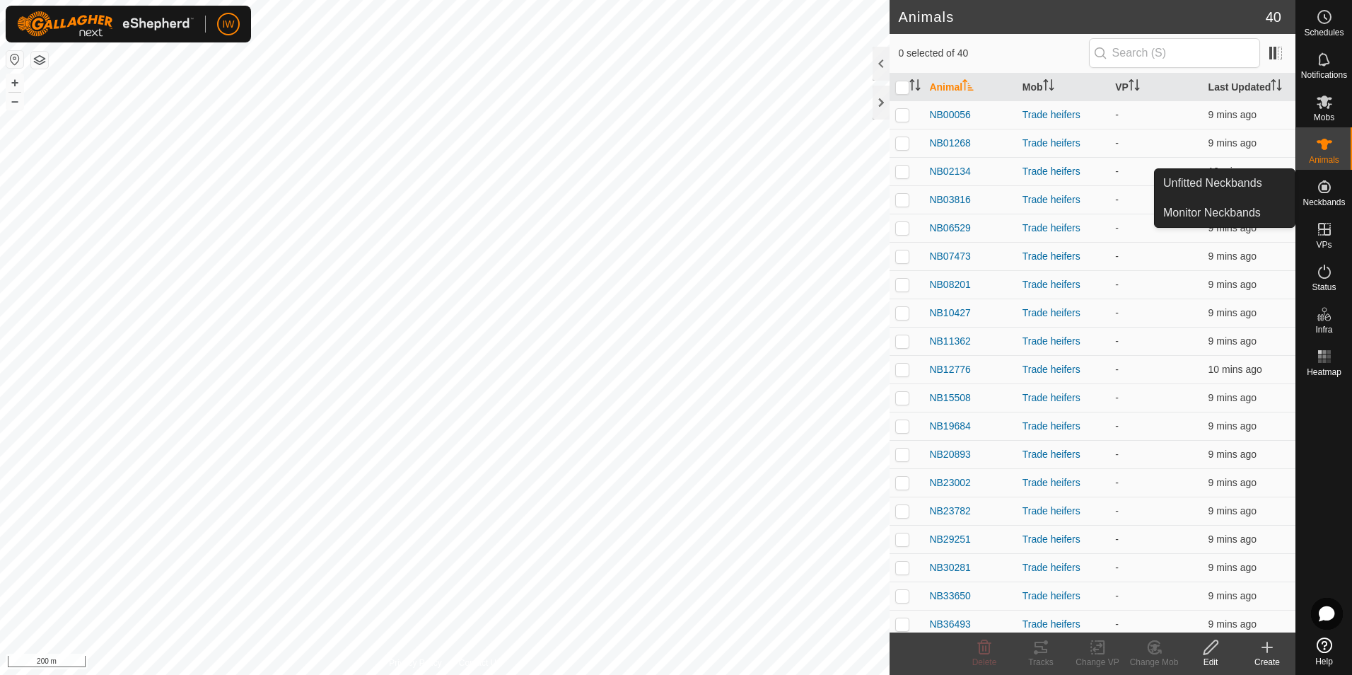
click at [1333, 196] on es-neckbands-svg-icon at bounding box center [1324, 186] width 25 height 23
click at [1321, 185] on icon at bounding box center [1324, 186] width 17 height 17
click at [1327, 195] on icon at bounding box center [1324, 186] width 17 height 17
click at [1322, 193] on icon at bounding box center [1325, 186] width 13 height 13
click at [1227, 179] on link "Unfitted Neckbands" at bounding box center [1225, 183] width 140 height 28
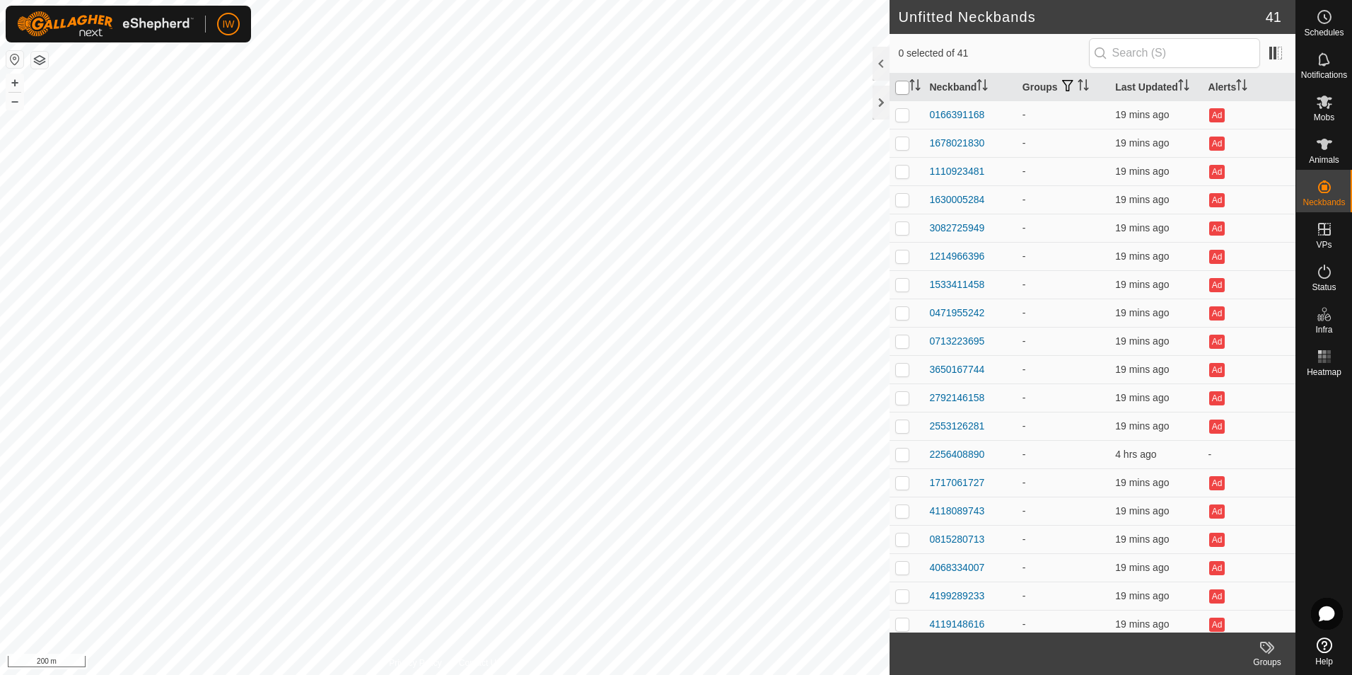
click at [900, 83] on input "checkbox" at bounding box center [903, 88] width 14 height 14
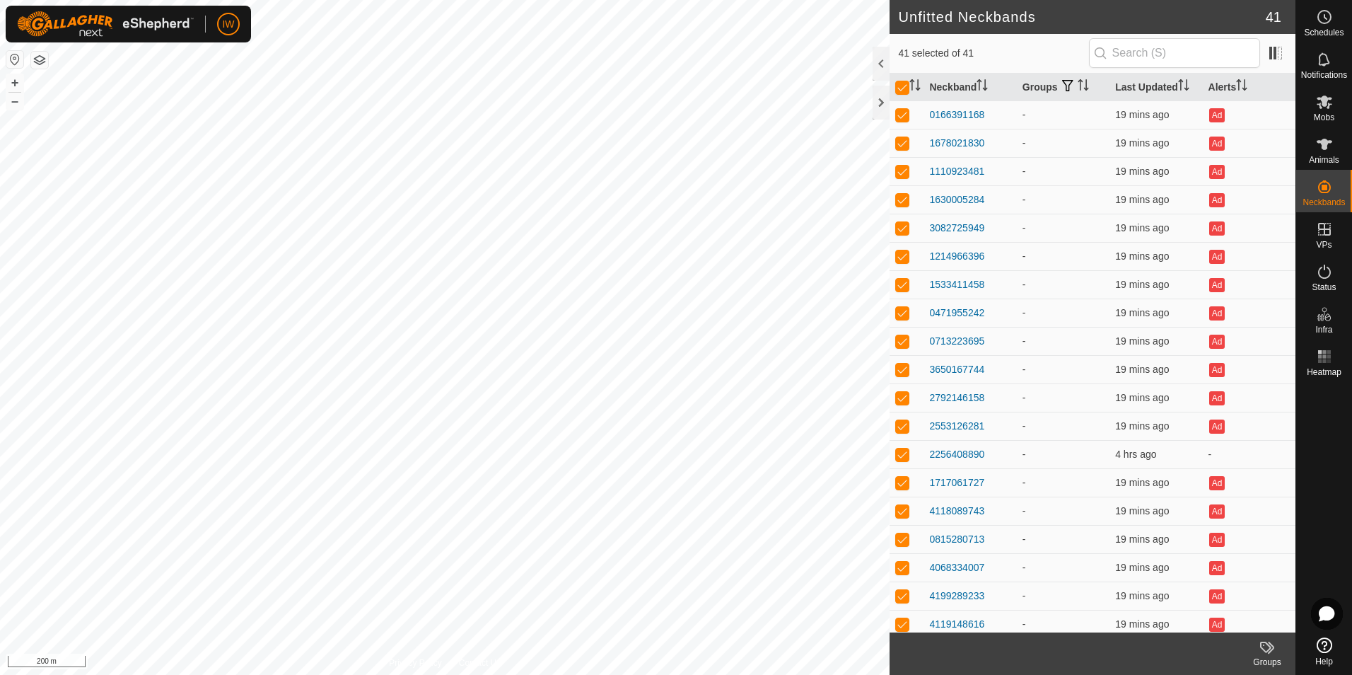
click at [1271, 654] on icon at bounding box center [1267, 647] width 17 height 17
click at [1258, 613] on link "Manage Groups" at bounding box center [1225, 616] width 140 height 28
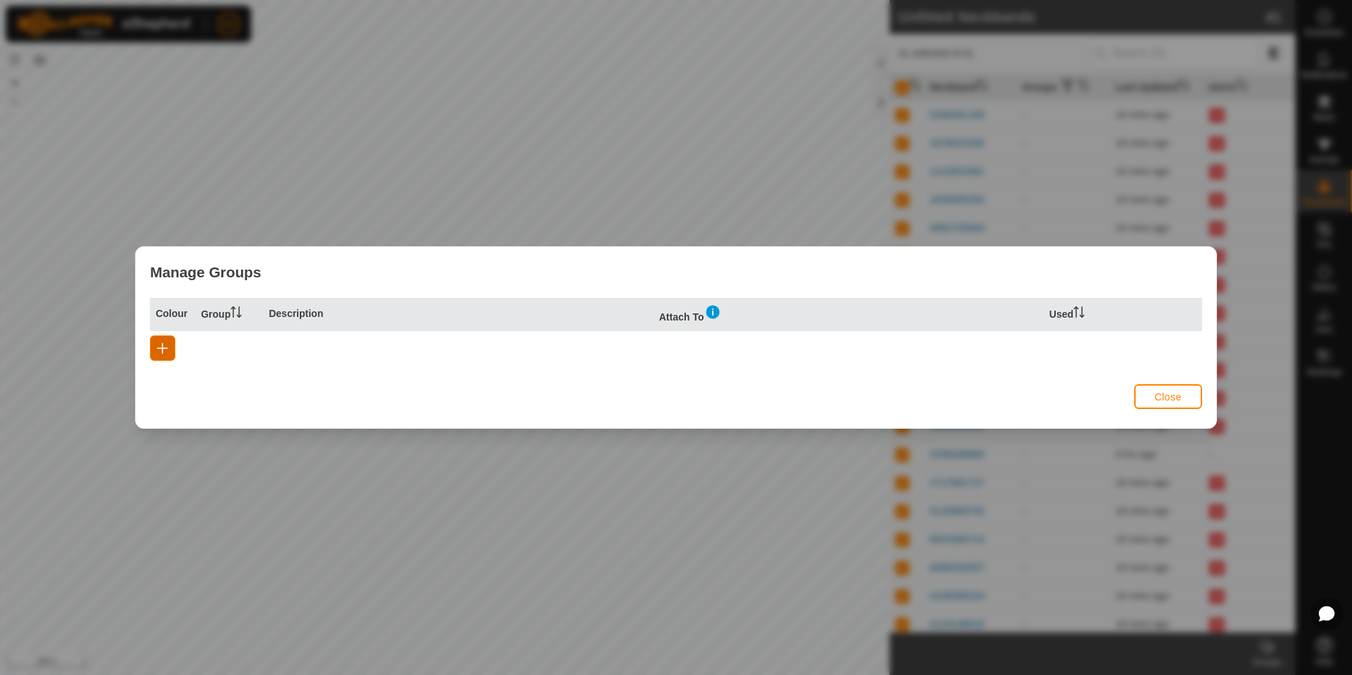
click at [163, 354] on button "button" at bounding box center [162, 347] width 25 height 25
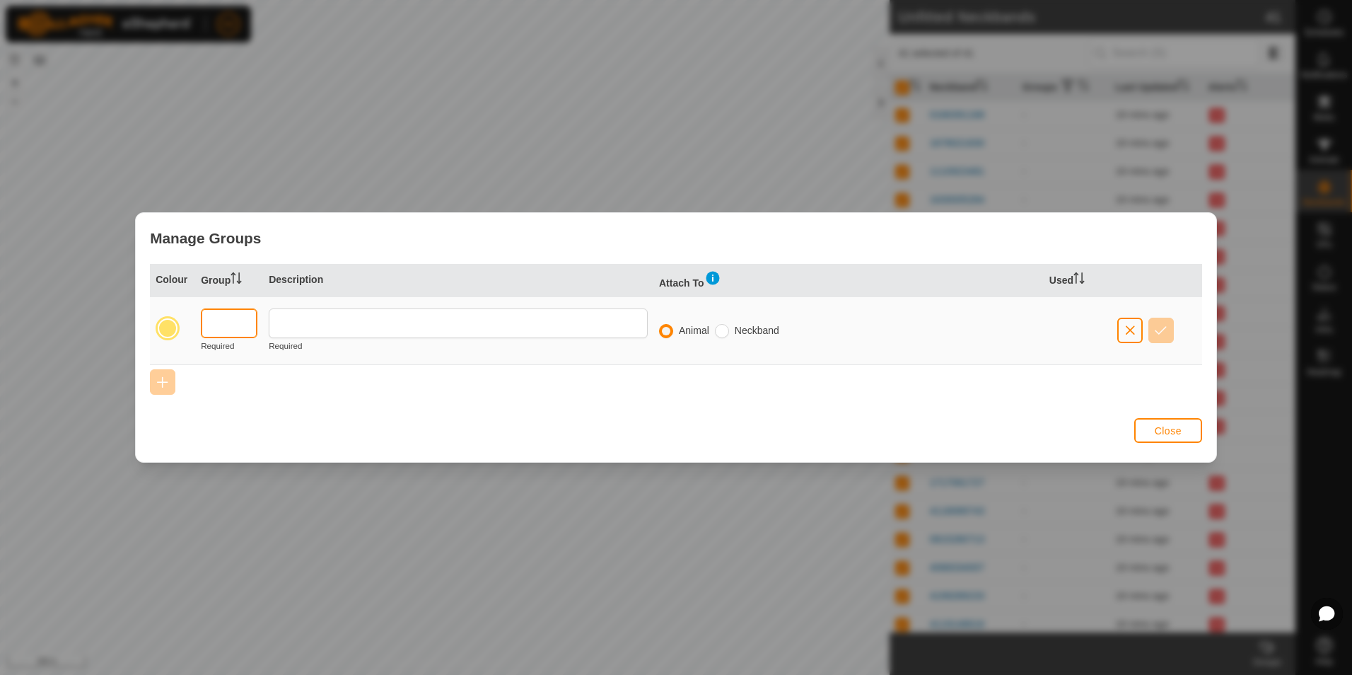
click at [227, 327] on input "text" at bounding box center [229, 323] width 57 height 30
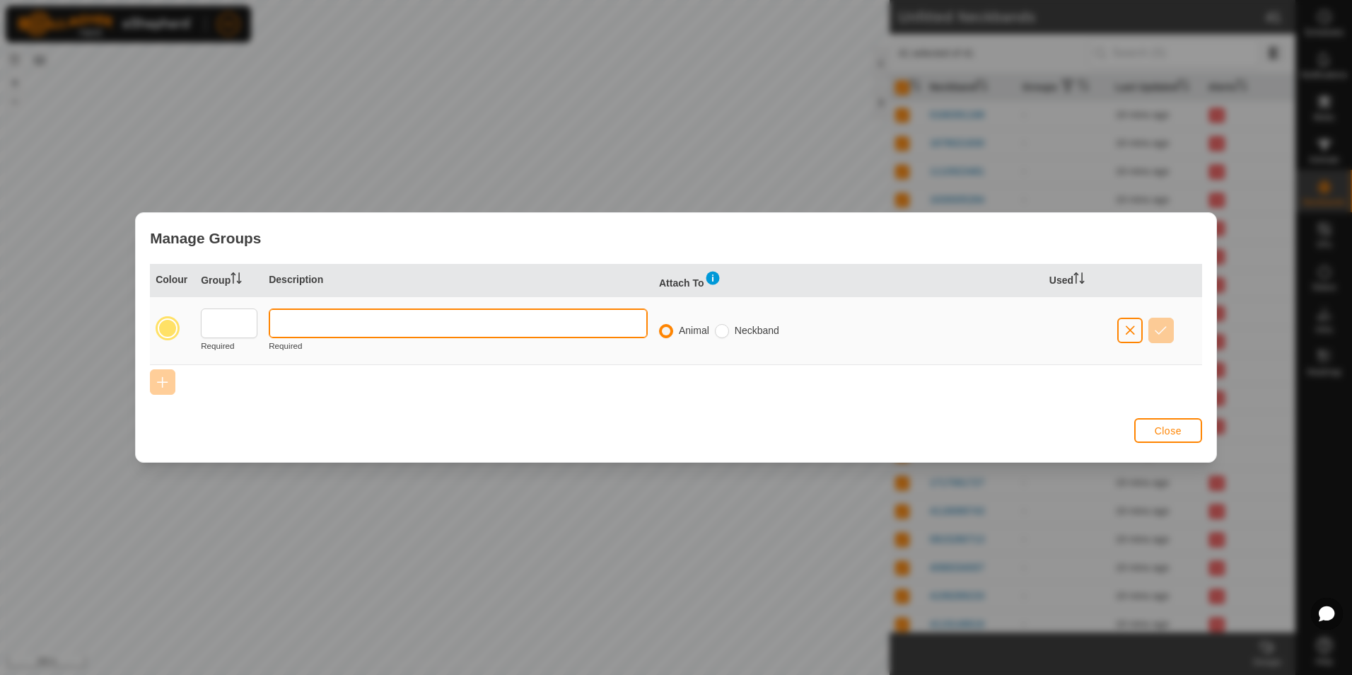
click at [302, 327] on input "text" at bounding box center [458, 323] width 379 height 30
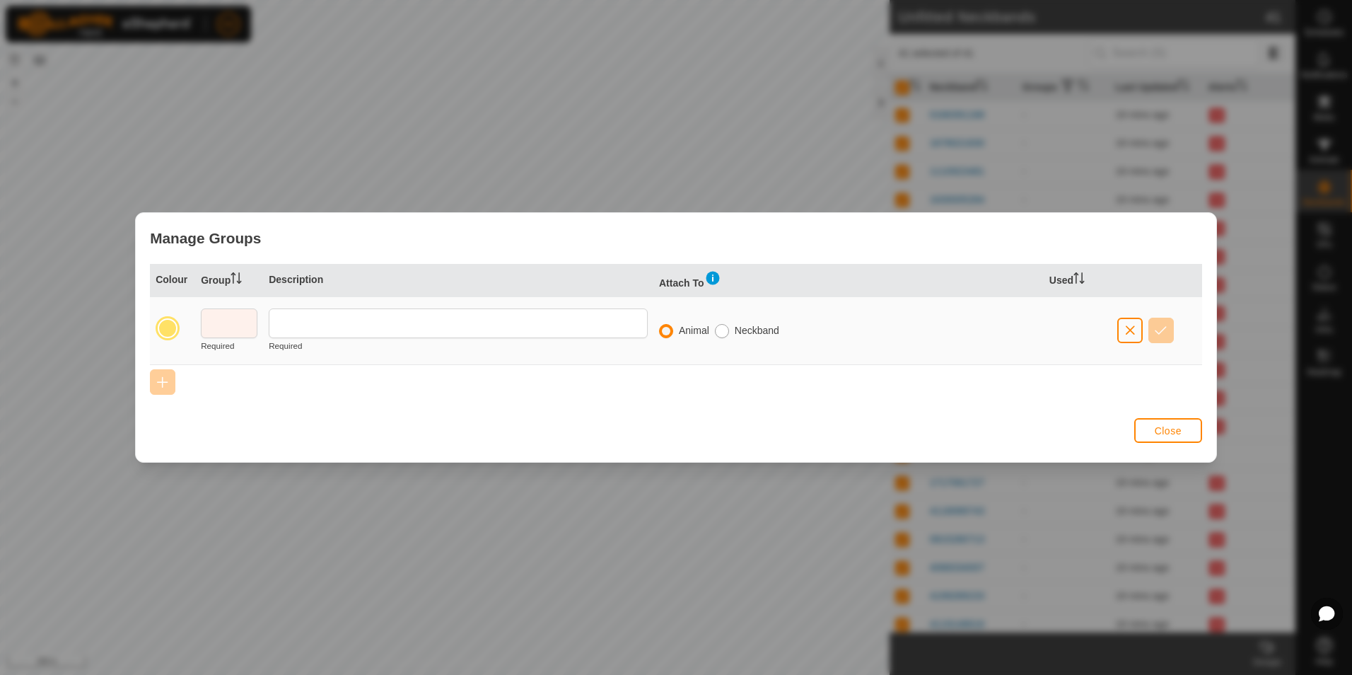
click at [725, 332] on input "radio" at bounding box center [722, 331] width 14 height 14
click at [666, 333] on input "radio" at bounding box center [666, 331] width 14 height 14
click at [725, 335] on input "radio" at bounding box center [722, 331] width 14 height 14
click at [1183, 435] on button "Close" at bounding box center [1169, 430] width 68 height 25
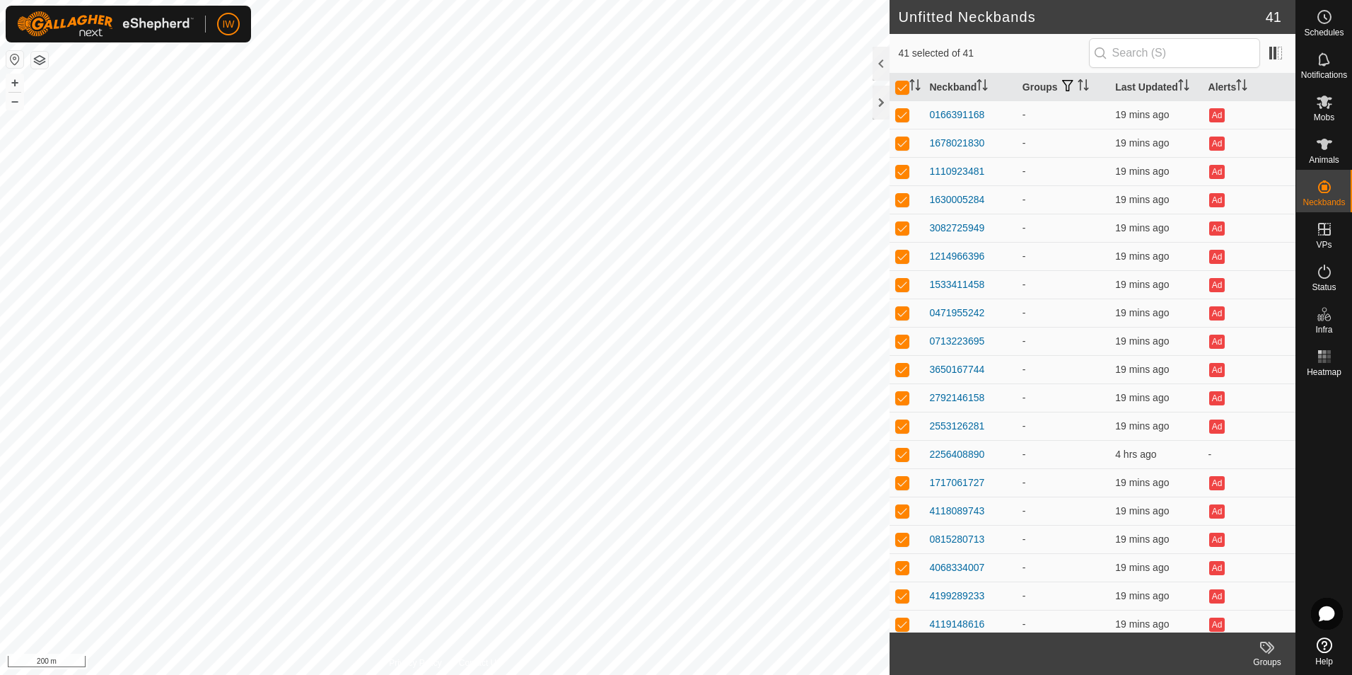
click at [1268, 651] on icon at bounding box center [1267, 647] width 17 height 17
click at [1205, 586] on link "Clear Groups" at bounding box center [1225, 586] width 140 height 28
click at [1274, 654] on icon at bounding box center [1267, 647] width 17 height 17
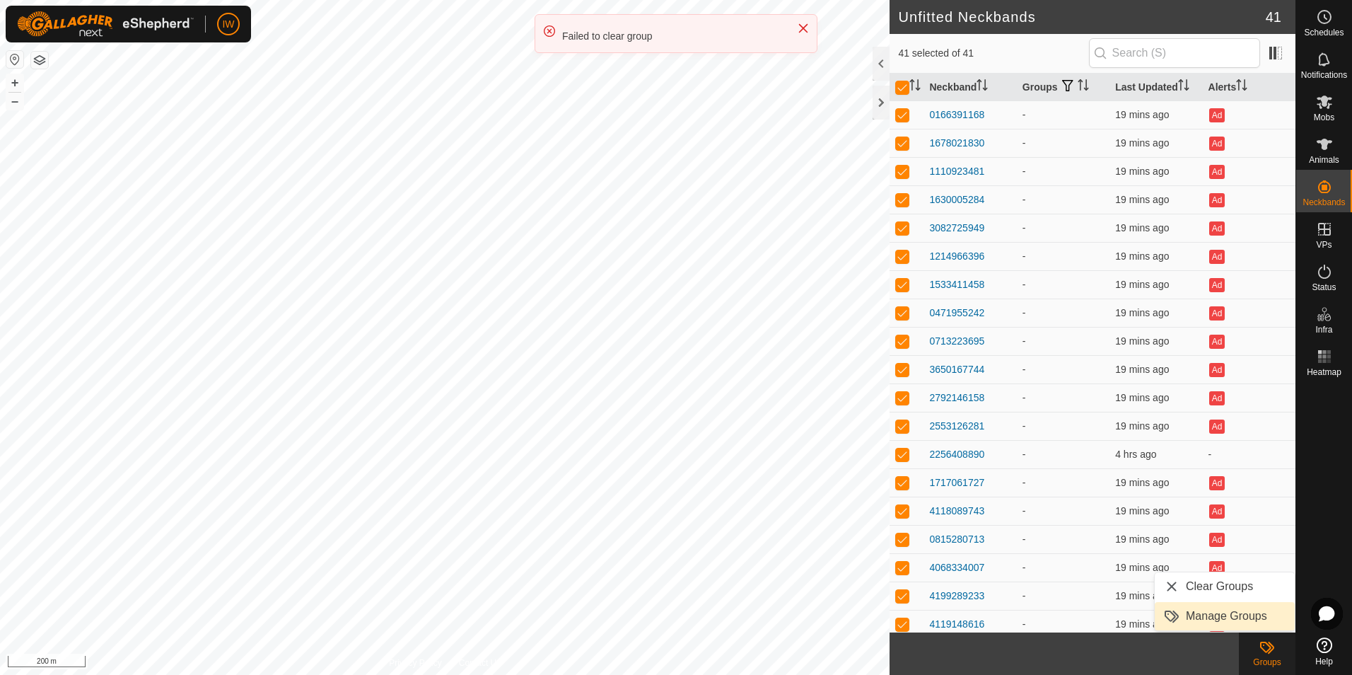
click at [1260, 622] on link "Manage Groups" at bounding box center [1225, 616] width 140 height 28
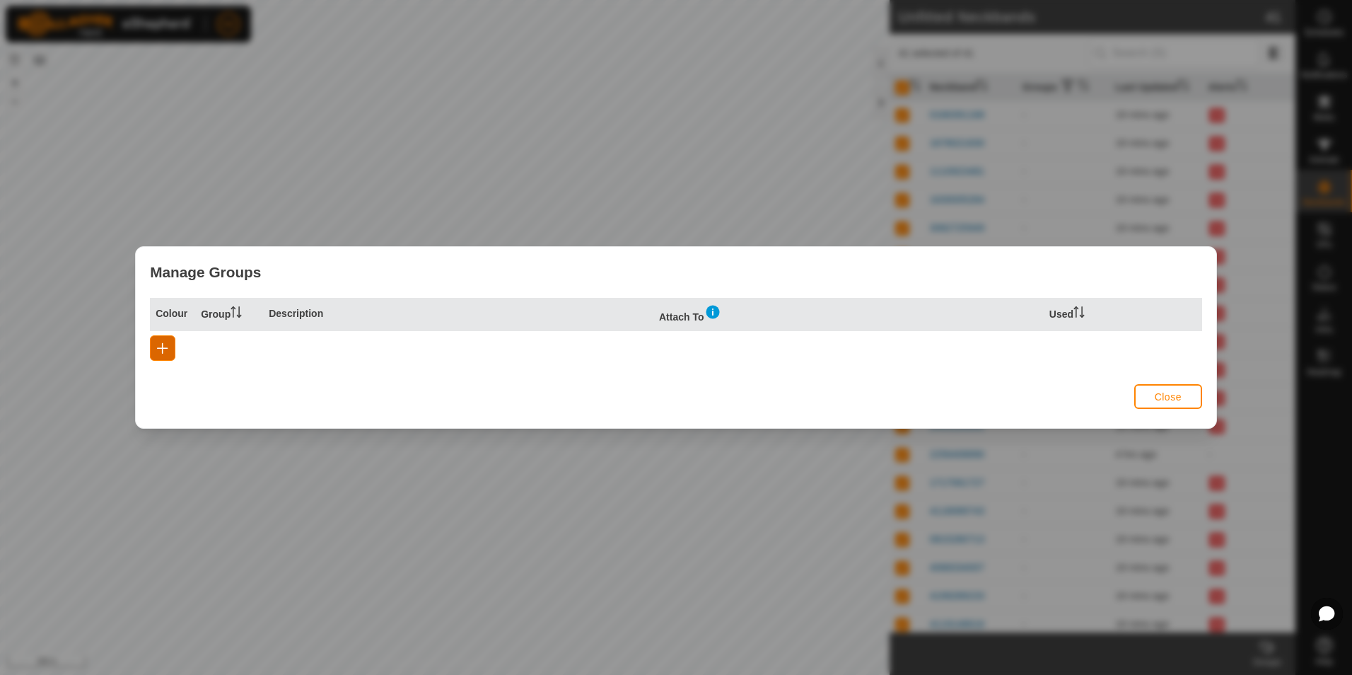
click at [158, 354] on button "button" at bounding box center [162, 347] width 25 height 25
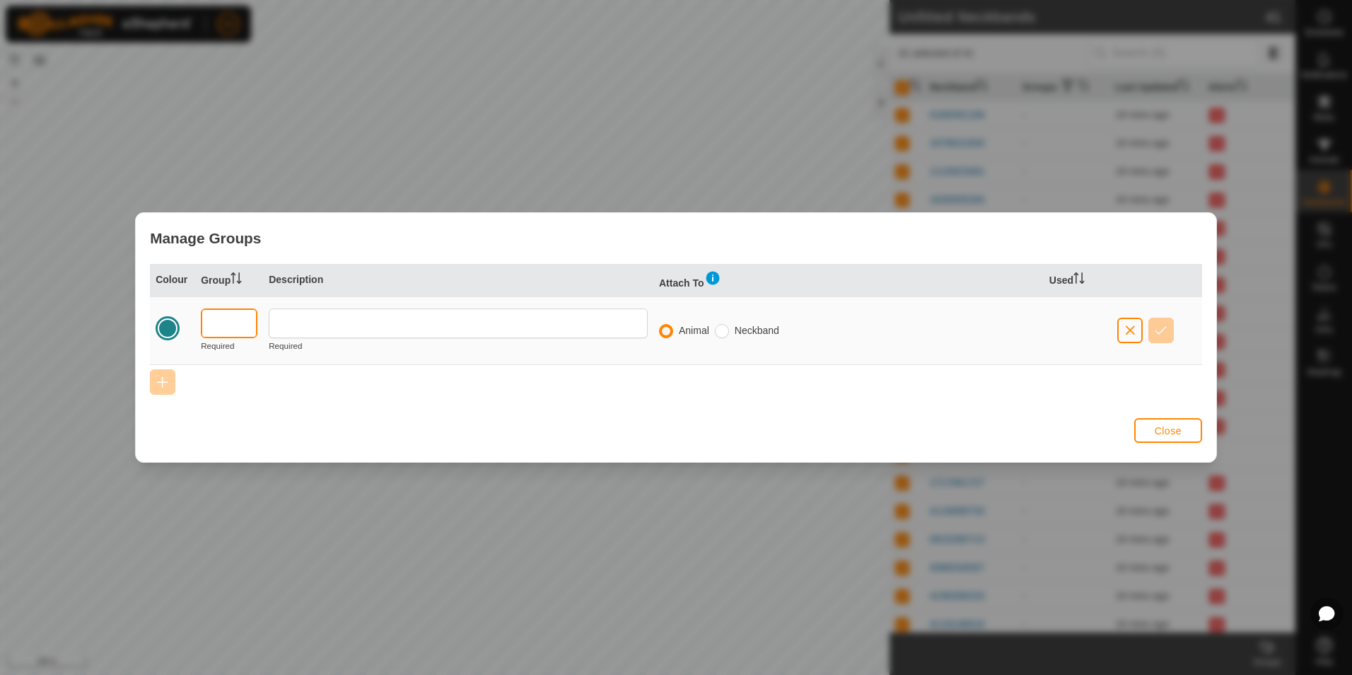
click at [222, 330] on input "text" at bounding box center [229, 323] width 57 height 30
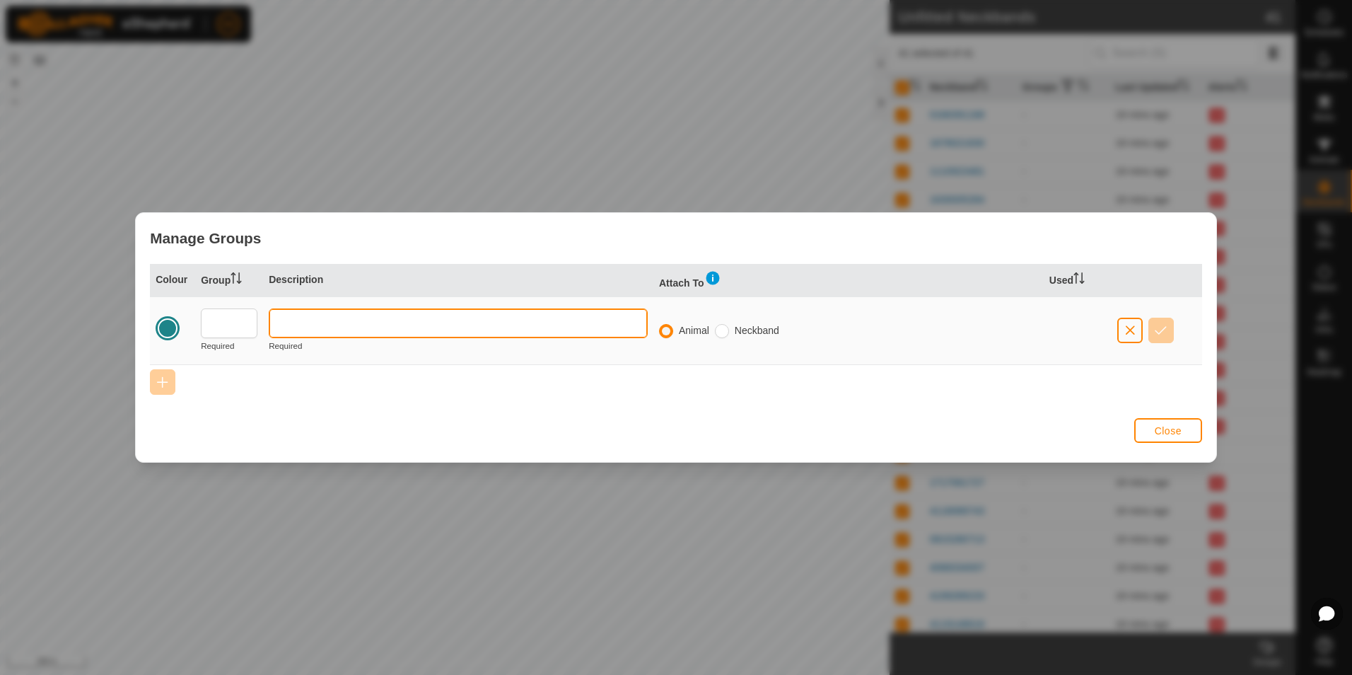
click at [287, 328] on input "text" at bounding box center [458, 323] width 379 height 30
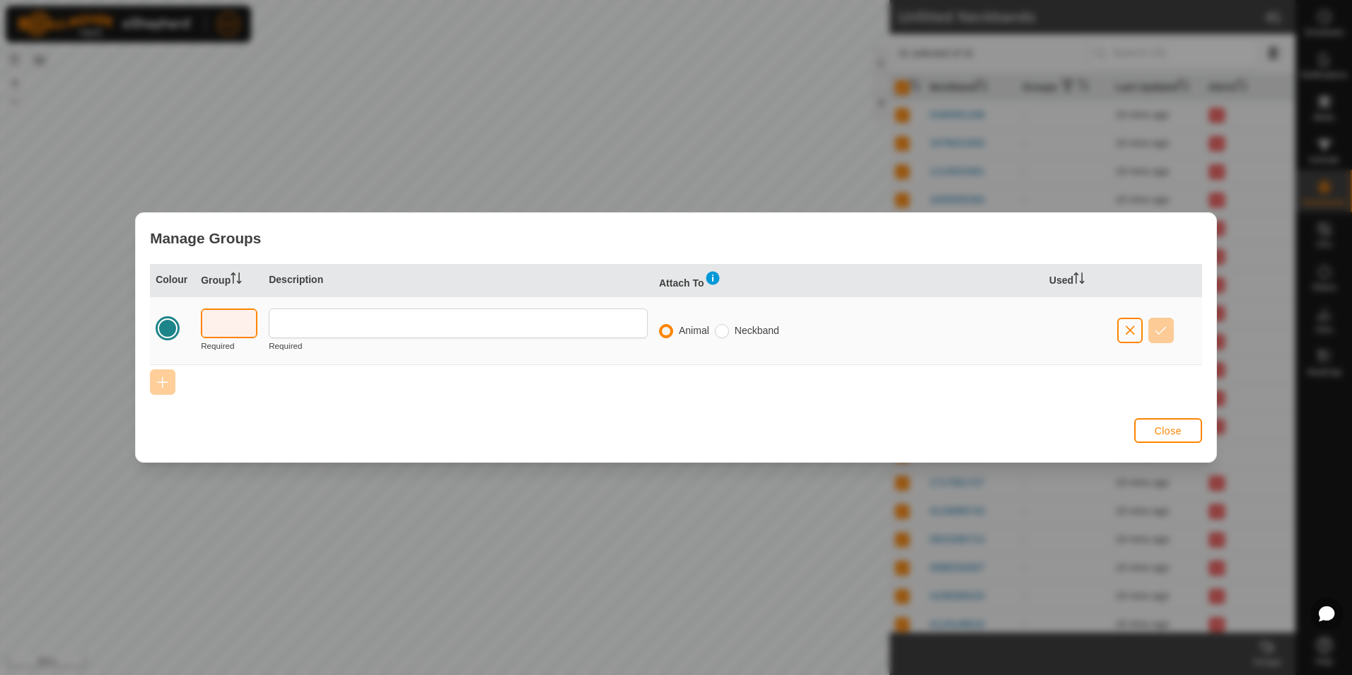
click at [233, 322] on input "text" at bounding box center [229, 323] width 57 height 30
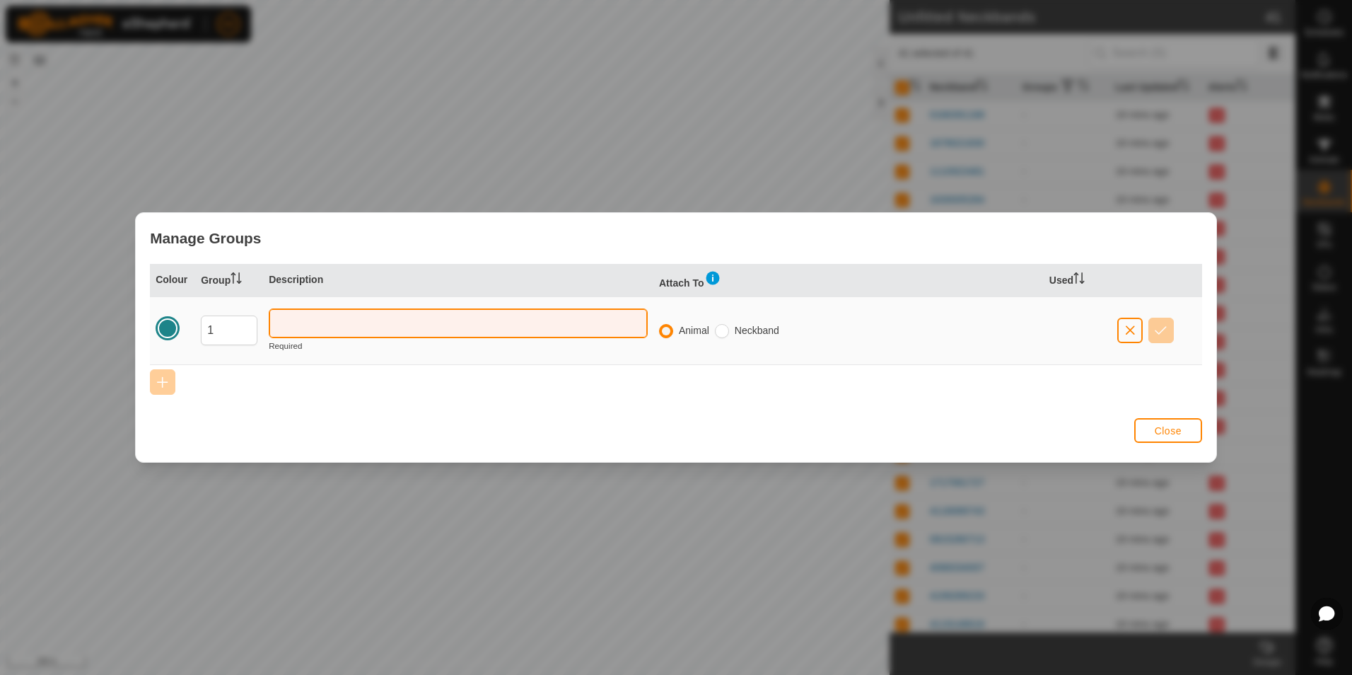
click at [325, 332] on input "text" at bounding box center [458, 323] width 379 height 30
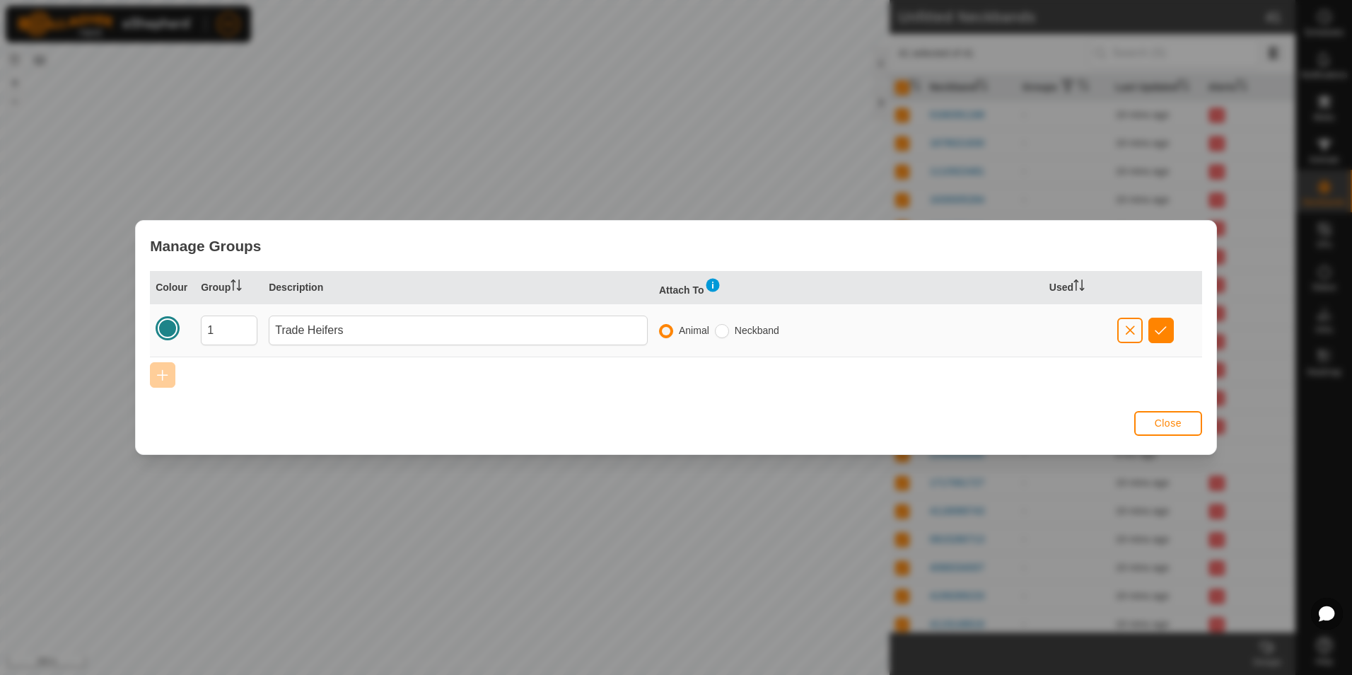
click at [710, 289] on img at bounding box center [713, 285] width 17 height 17
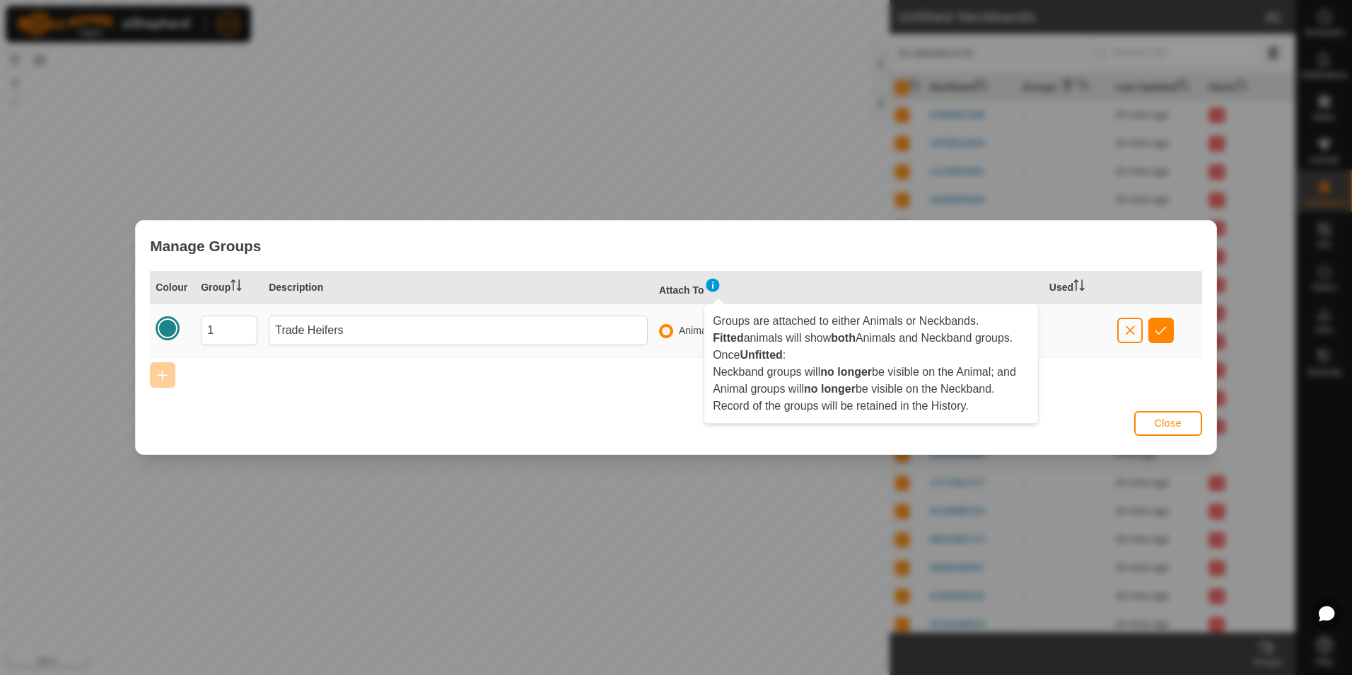
click at [757, 278] on th "Attach To" at bounding box center [849, 287] width 390 height 33
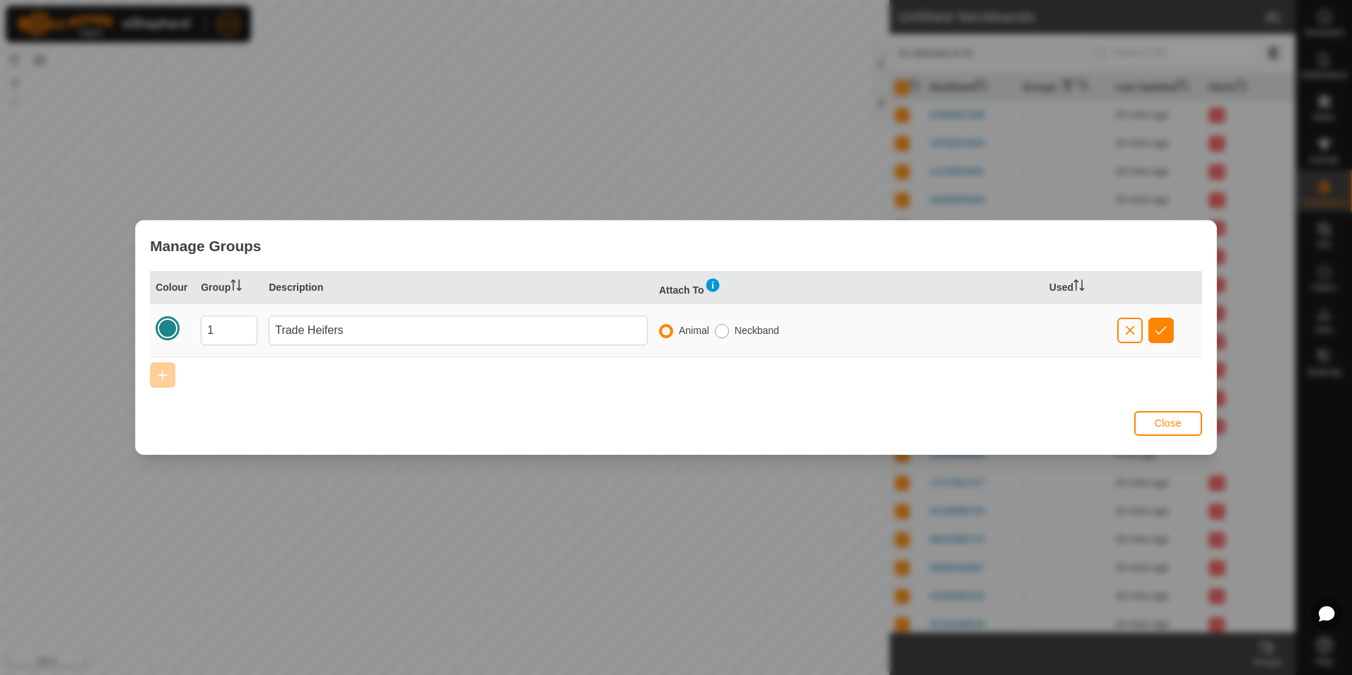
click at [725, 328] on input "radio" at bounding box center [722, 331] width 14 height 14
click at [1165, 330] on span "button" at bounding box center [1161, 330] width 12 height 11
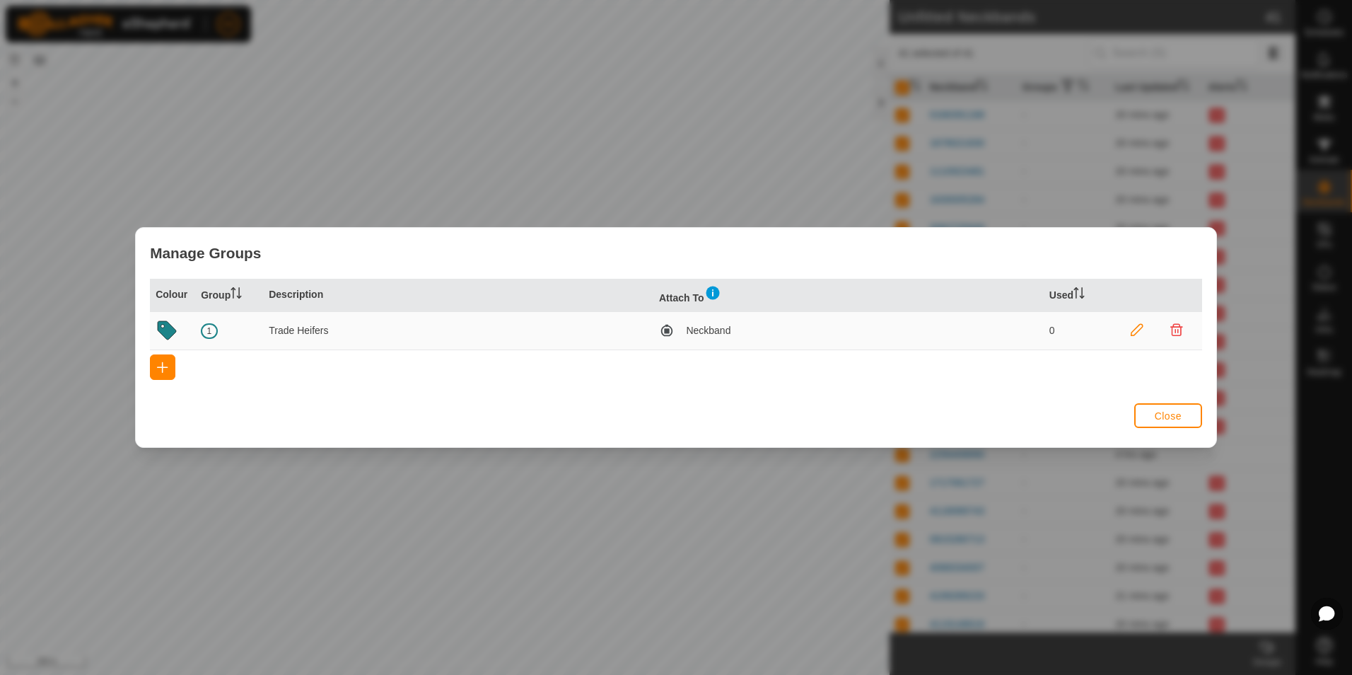
click at [705, 332] on span "Neckband" at bounding box center [708, 330] width 45 height 15
click at [1178, 423] on button "Close" at bounding box center [1169, 415] width 68 height 25
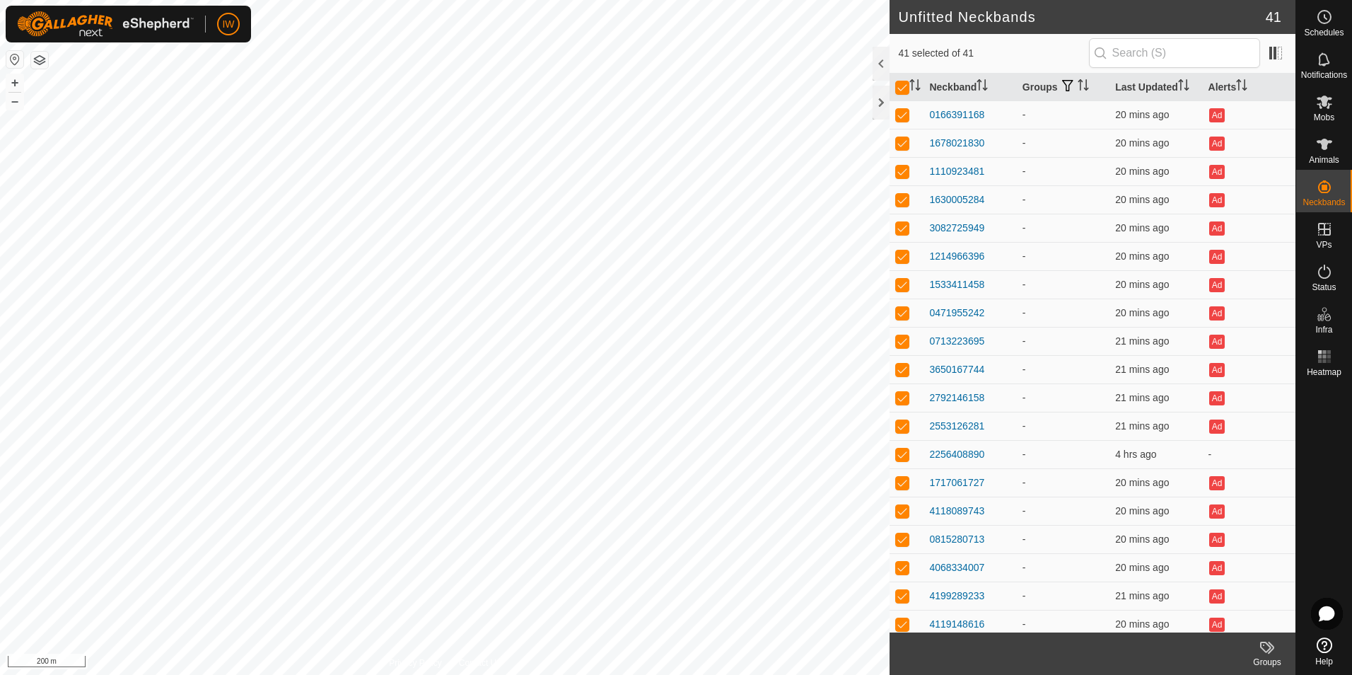
click at [1280, 652] on labels-svg-icon at bounding box center [1267, 647] width 57 height 17
click at [1246, 560] on link "1 Trade Heifers" at bounding box center [1224, 554] width 144 height 28
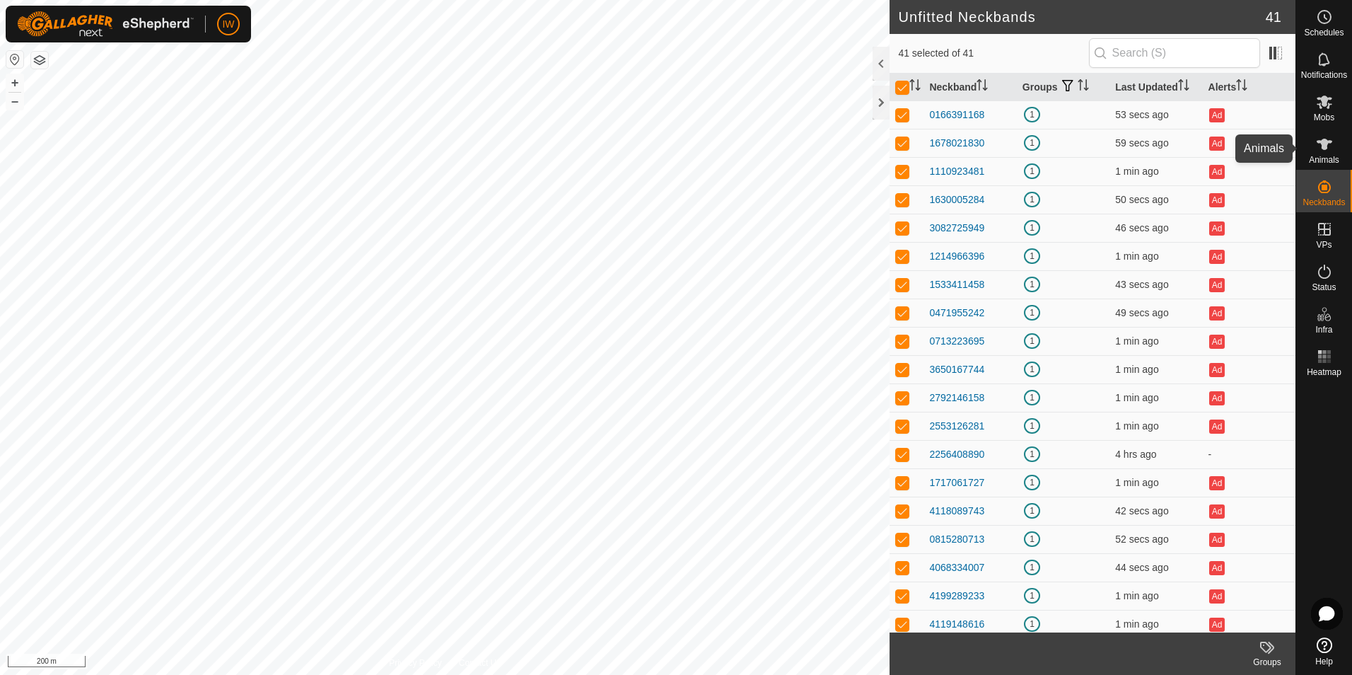
click at [1321, 140] on icon at bounding box center [1324, 144] width 17 height 17
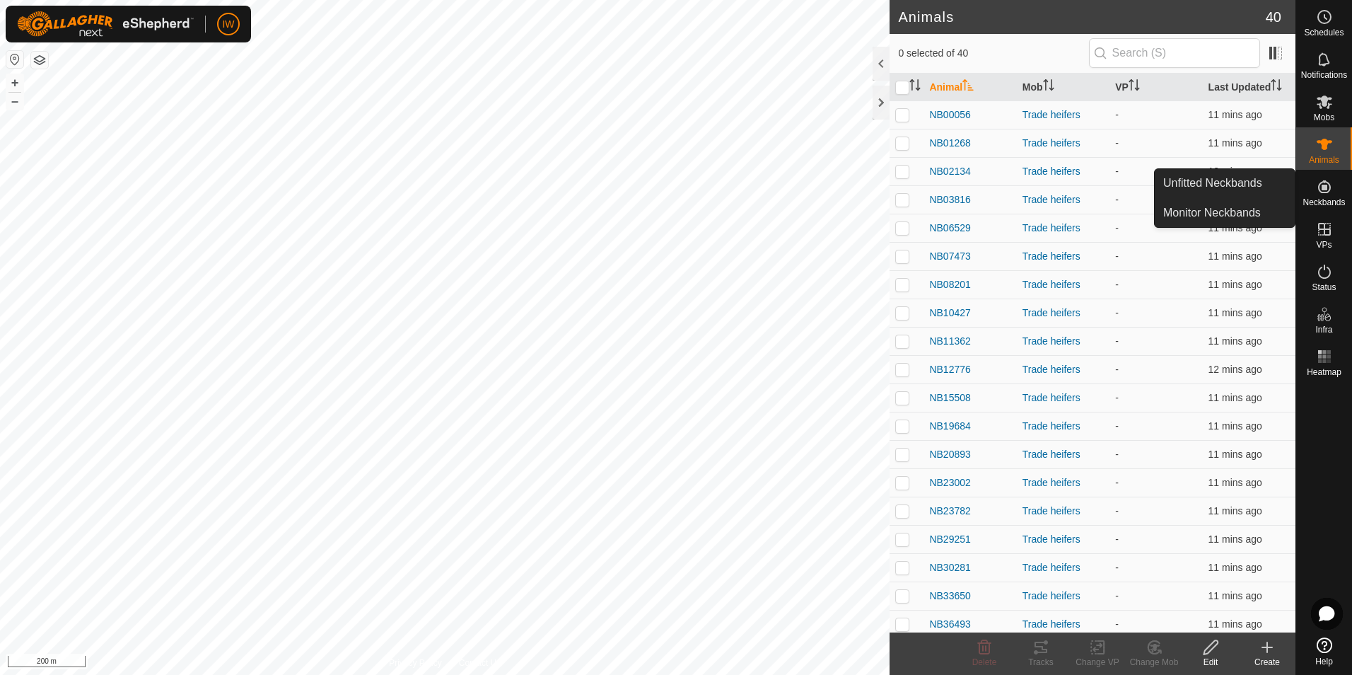
click at [1319, 198] on span "Neckbands" at bounding box center [1324, 202] width 42 height 8
click at [1214, 213] on link "Monitor Neckbands" at bounding box center [1225, 213] width 140 height 28
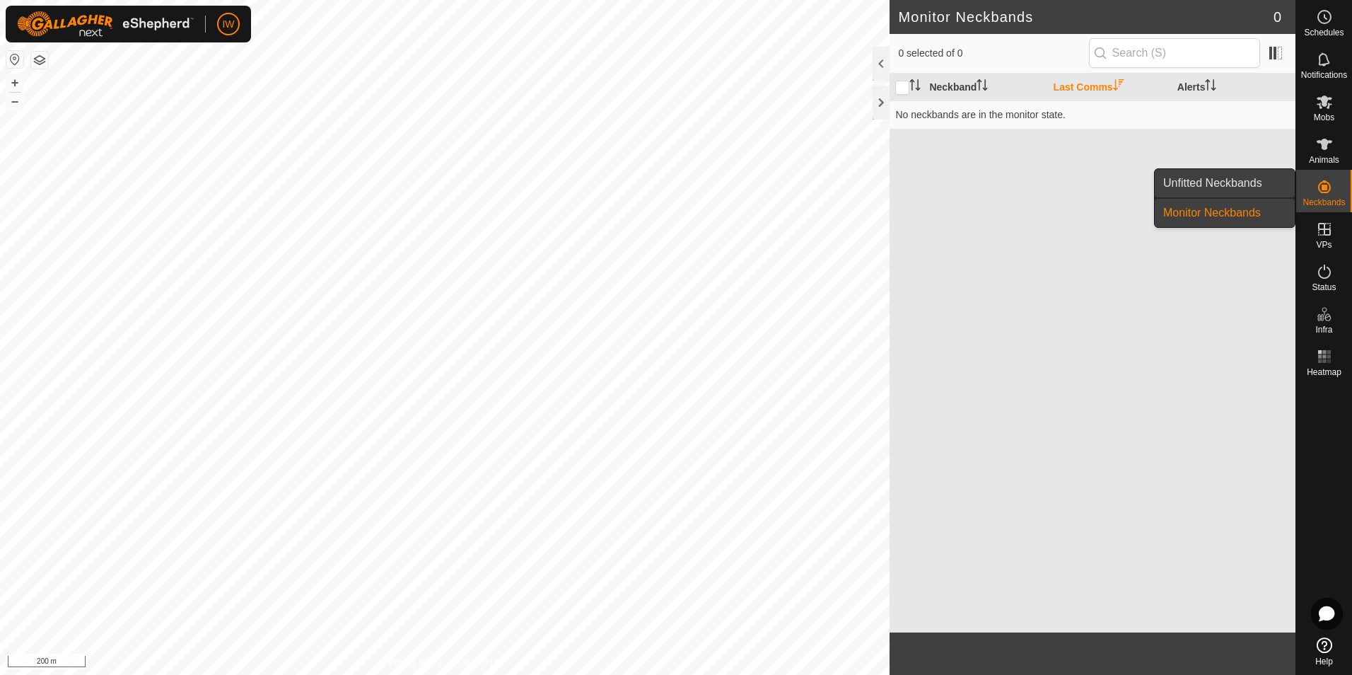
click at [1213, 193] on link "Unfitted Neckbands" at bounding box center [1225, 183] width 140 height 28
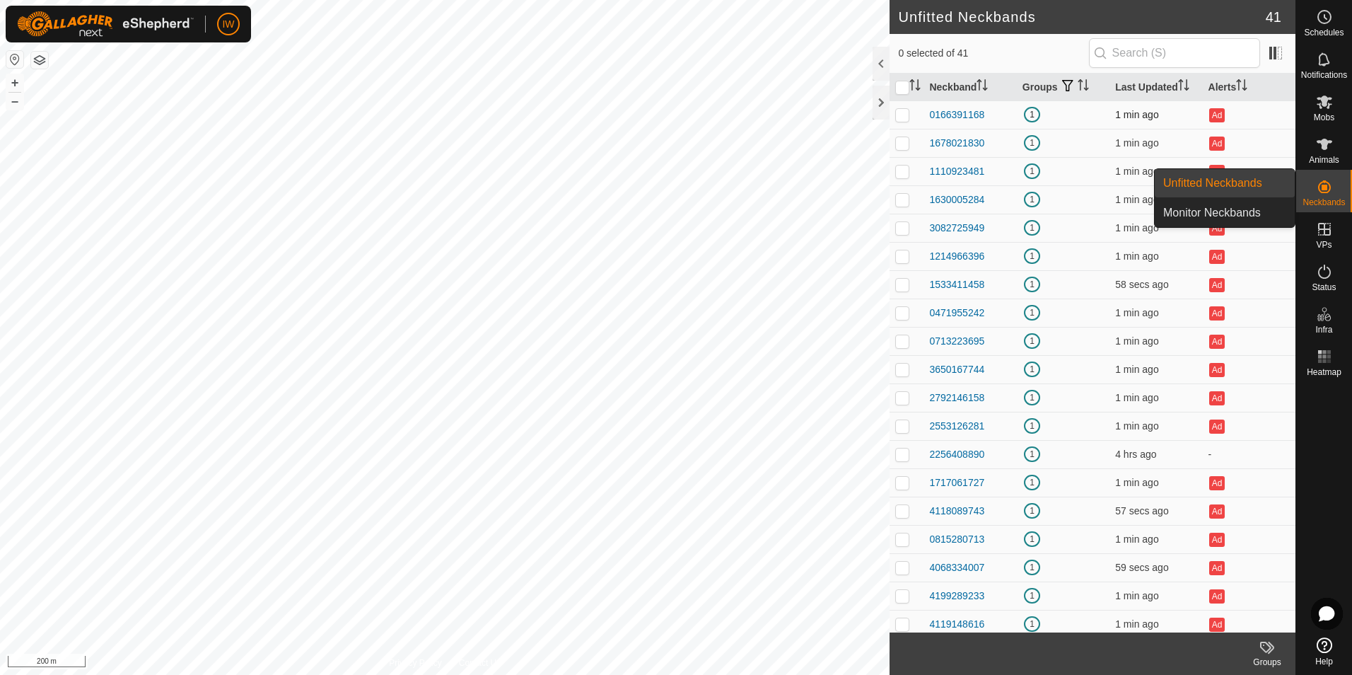
click at [1024, 110] on span "1" at bounding box center [1032, 115] width 16 height 16
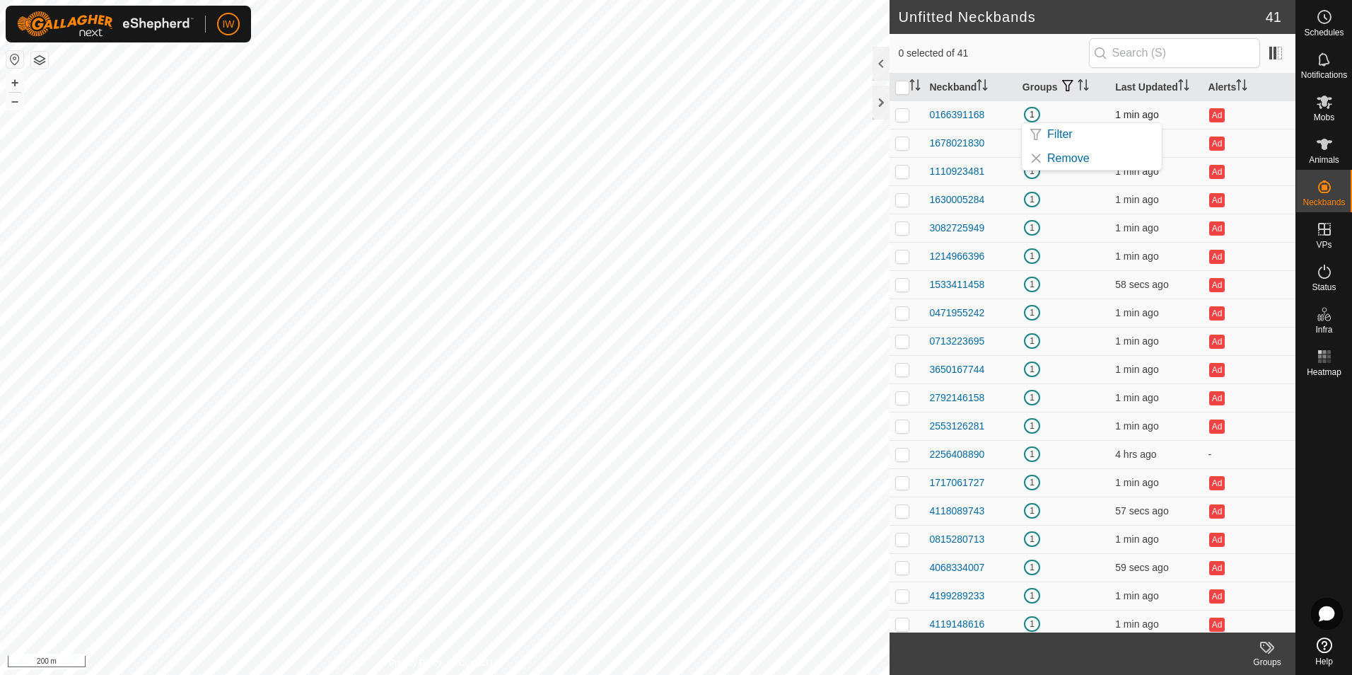
click at [1025, 111] on span "1" at bounding box center [1032, 115] width 16 height 16
click at [1024, 312] on span "1" at bounding box center [1032, 313] width 16 height 16
click at [1328, 116] on span "Mobs" at bounding box center [1324, 117] width 21 height 8
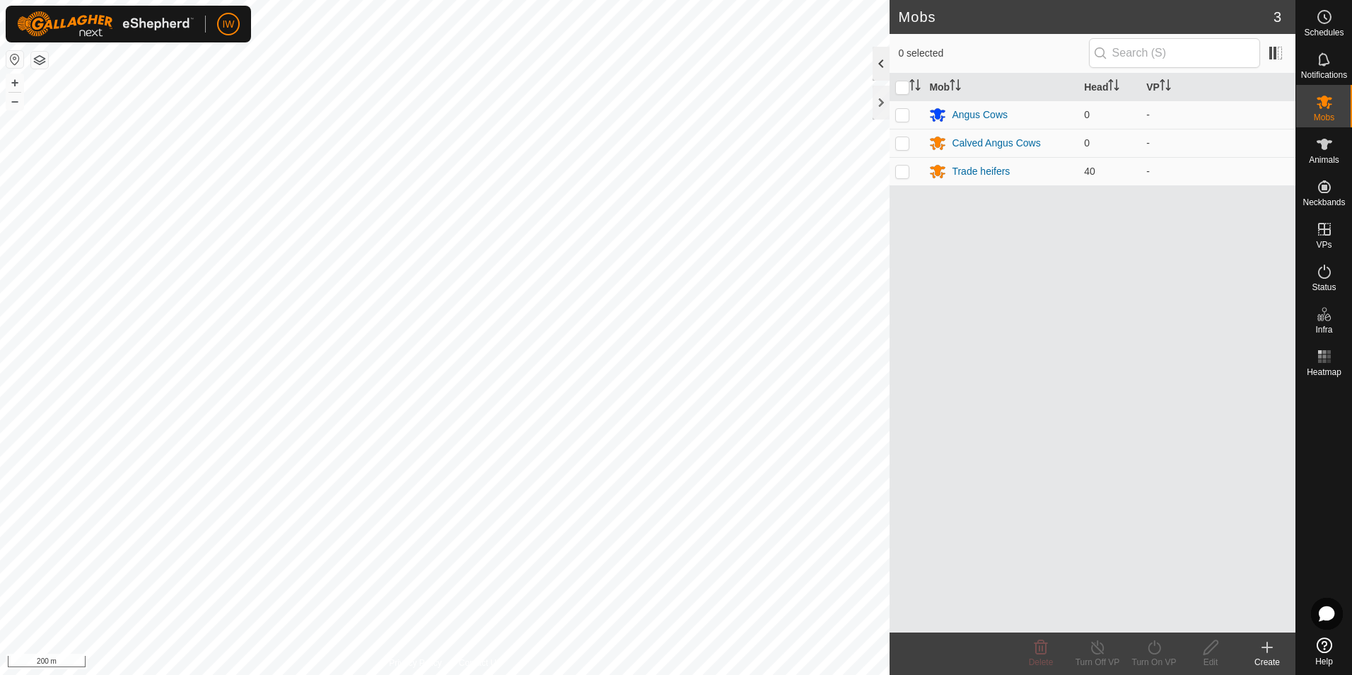
click at [884, 65] on div at bounding box center [881, 64] width 17 height 34
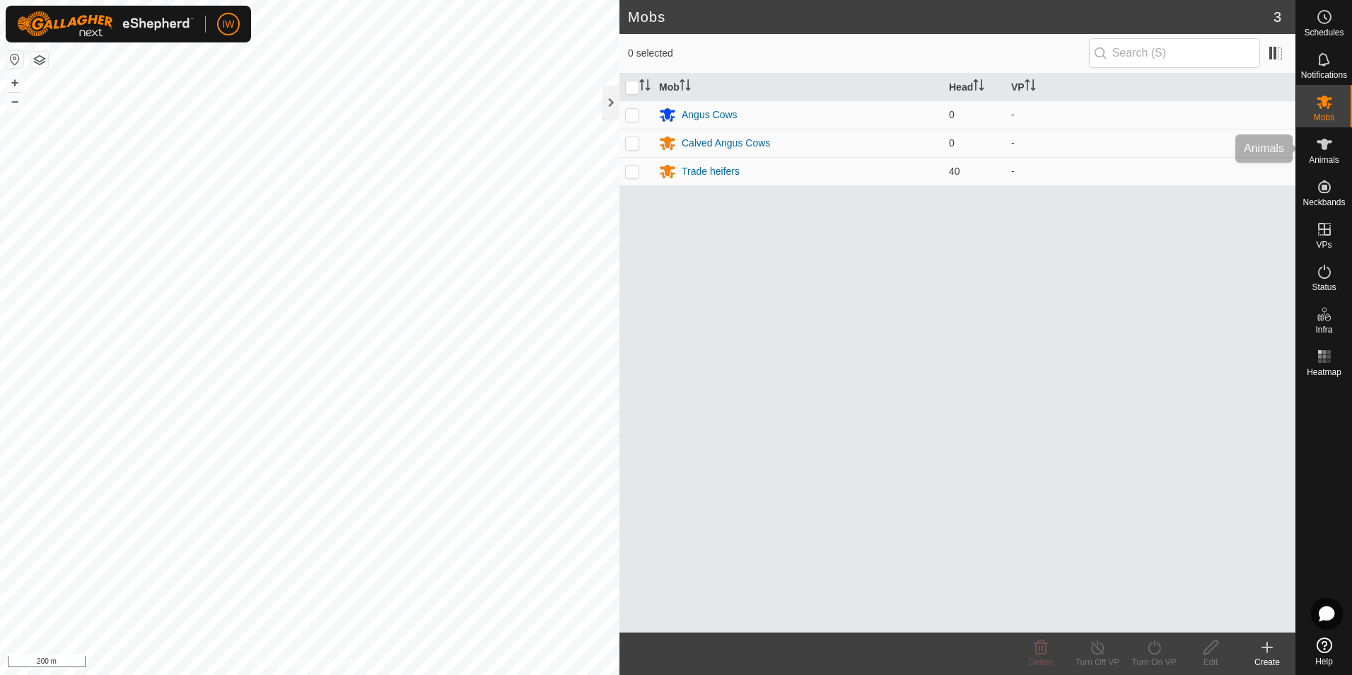
click at [1308, 153] on div "Animals" at bounding box center [1325, 148] width 56 height 42
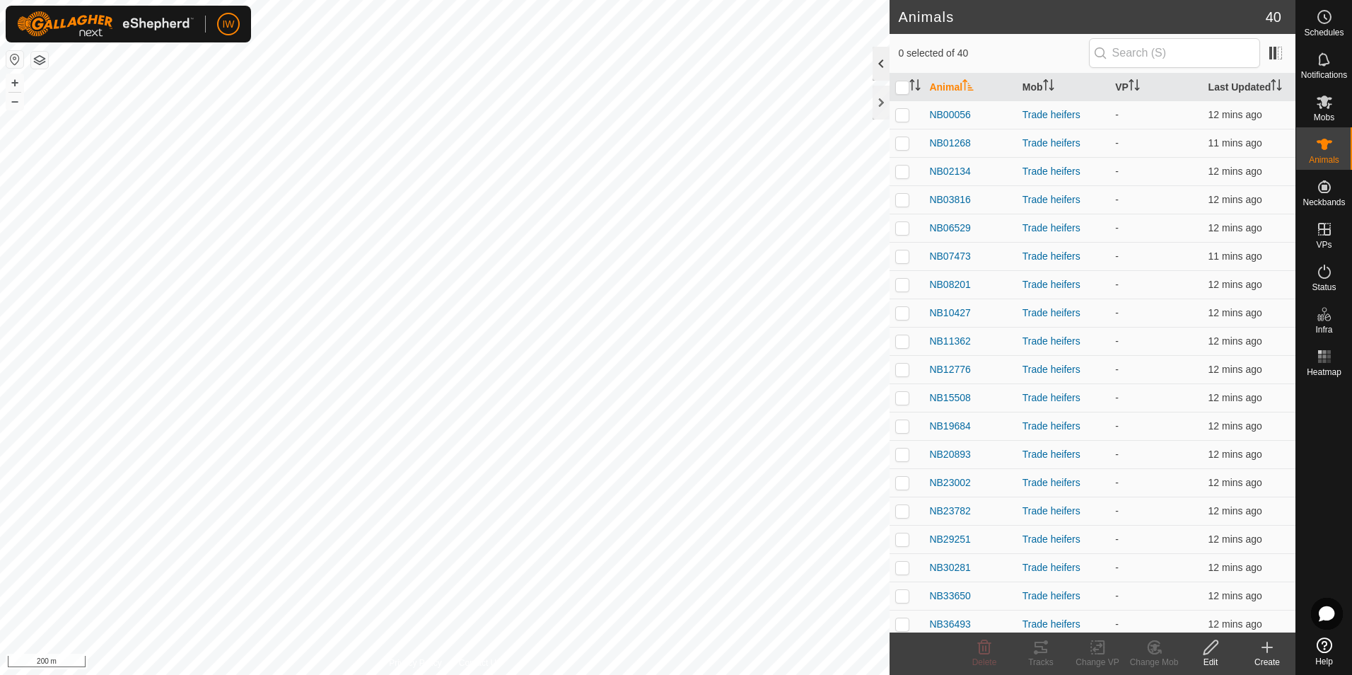
click at [884, 61] on div at bounding box center [881, 64] width 17 height 34
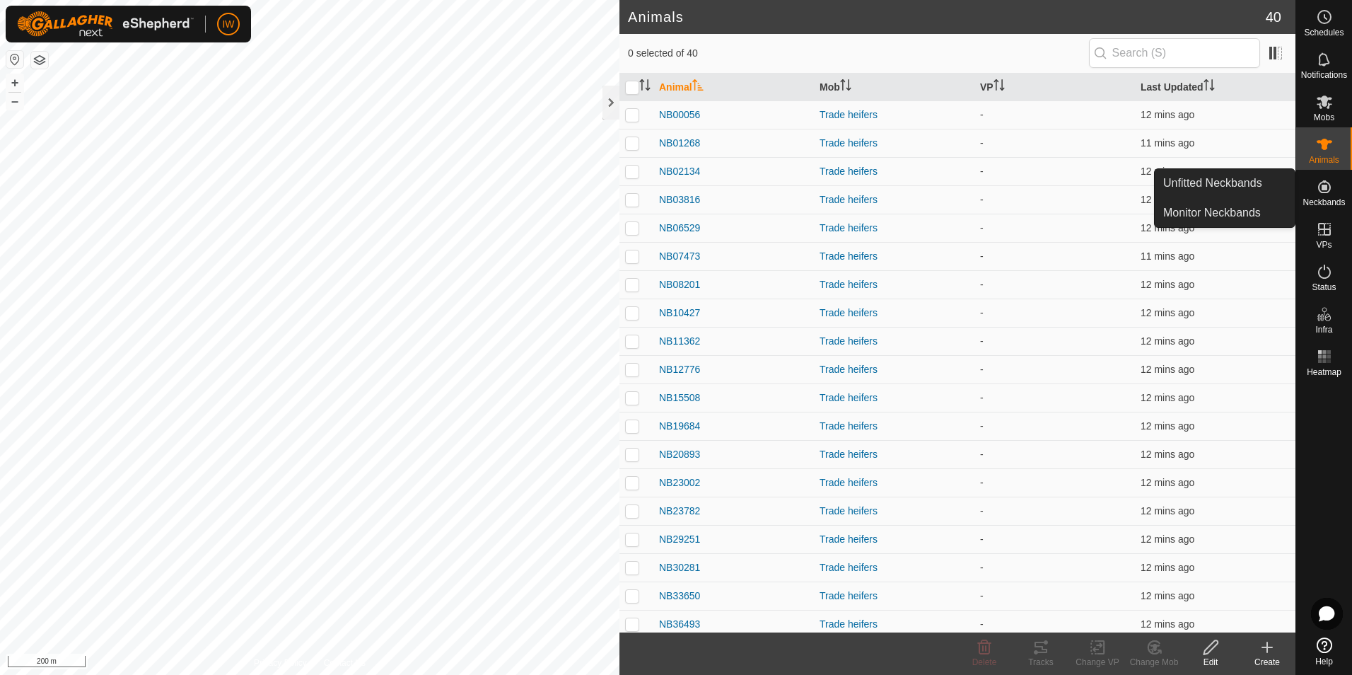
click at [1328, 181] on icon at bounding box center [1324, 186] width 17 height 17
click at [1325, 185] on icon at bounding box center [1325, 186] width 13 height 13
click at [1326, 195] on es-neckbands-svg-icon at bounding box center [1324, 186] width 25 height 23
click at [1234, 183] on link "Unfitted Neckbands" at bounding box center [1225, 183] width 140 height 28
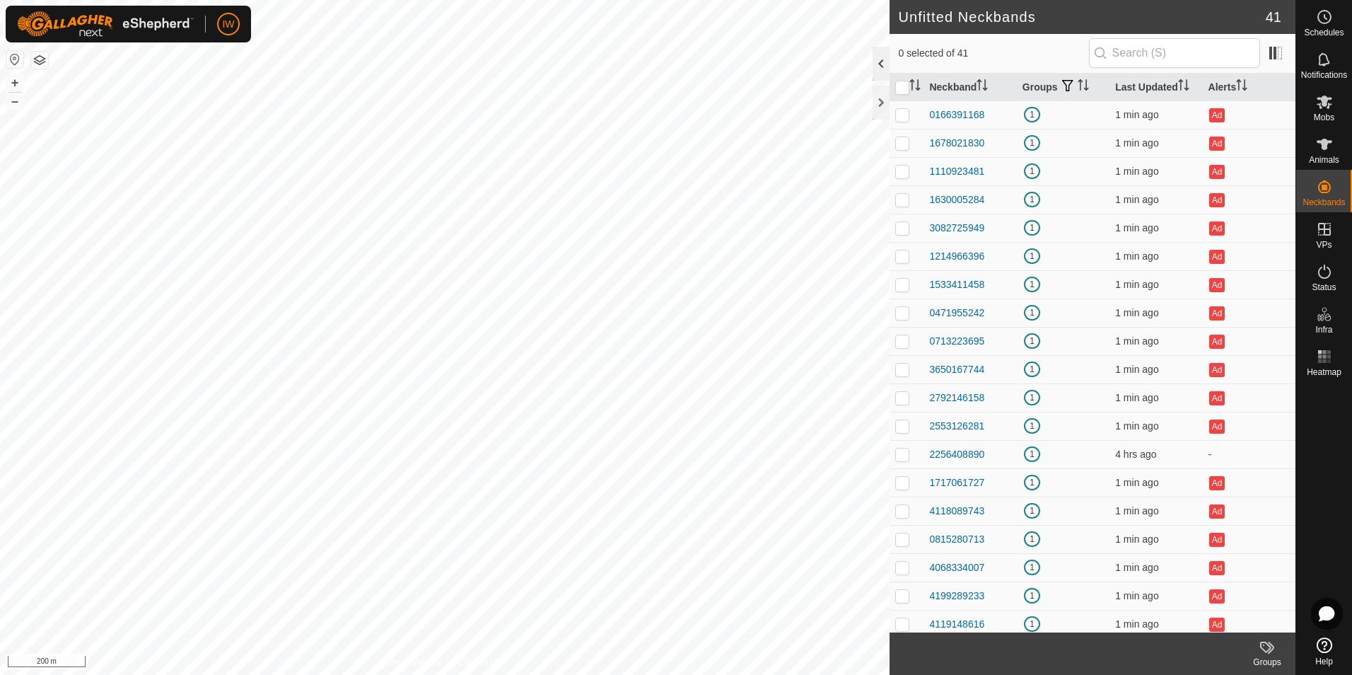
click at [882, 62] on div at bounding box center [881, 64] width 17 height 34
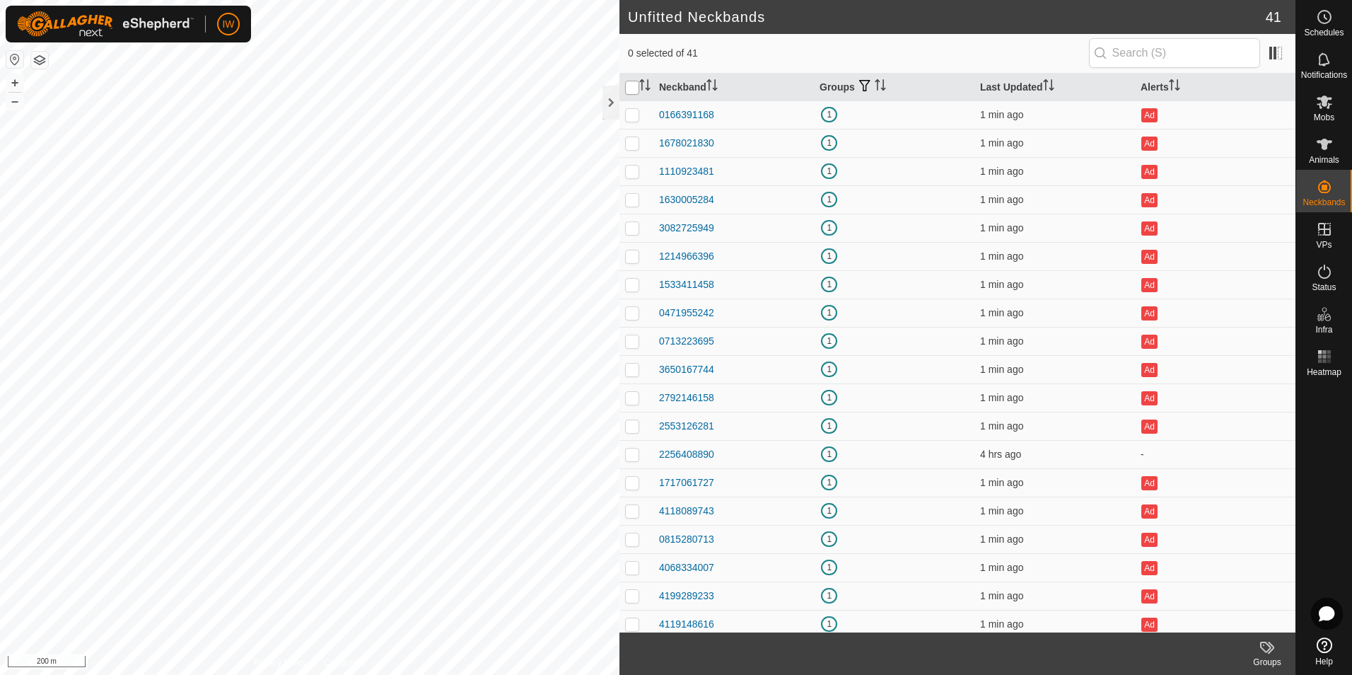
click at [632, 83] on input "checkbox" at bounding box center [632, 88] width 14 height 14
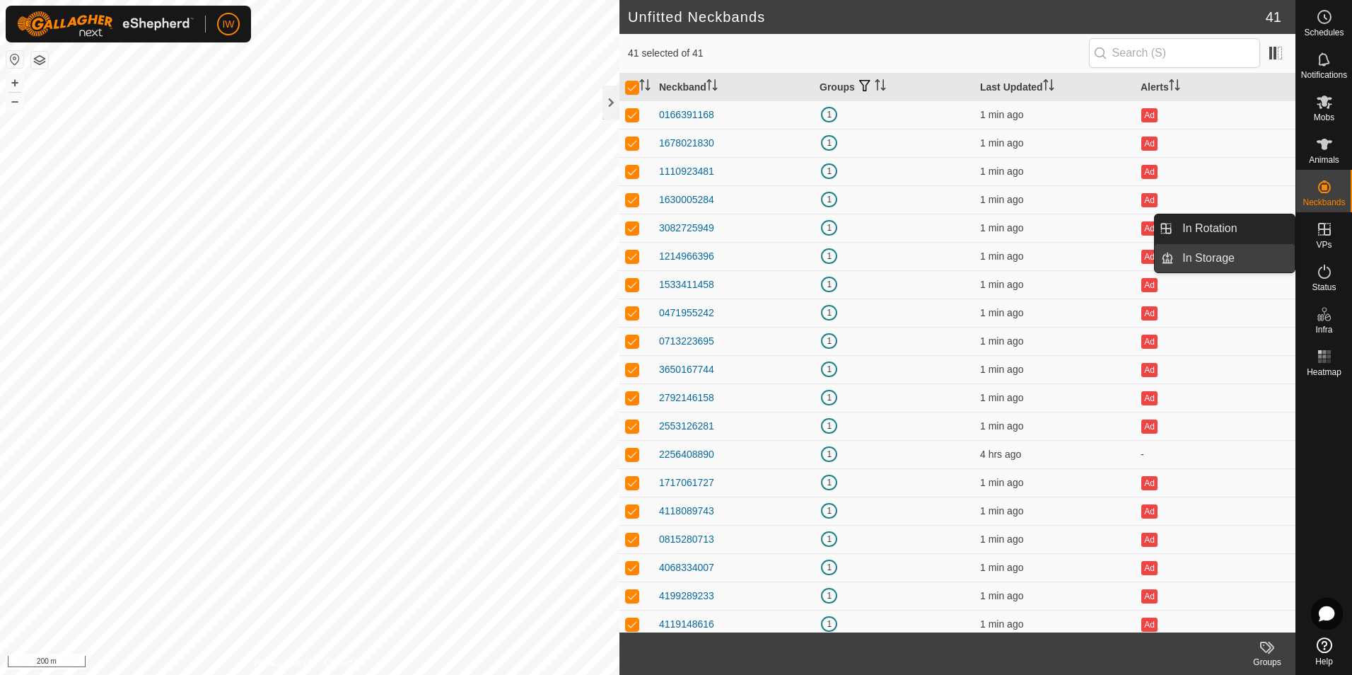
click at [1265, 252] on link "In Storage" at bounding box center [1234, 258] width 121 height 28
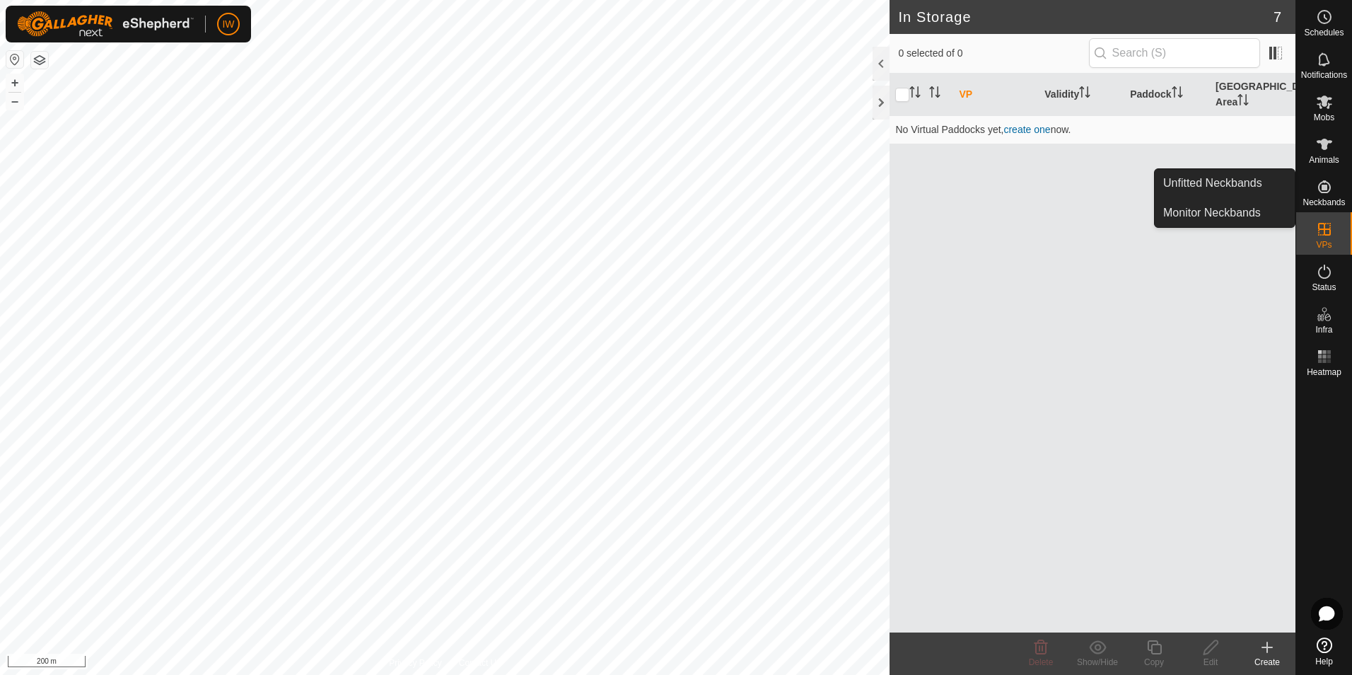
click at [1330, 198] on span "Neckbands" at bounding box center [1324, 202] width 42 height 8
click at [1241, 181] on link "Unfitted Neckbands" at bounding box center [1225, 183] width 140 height 28
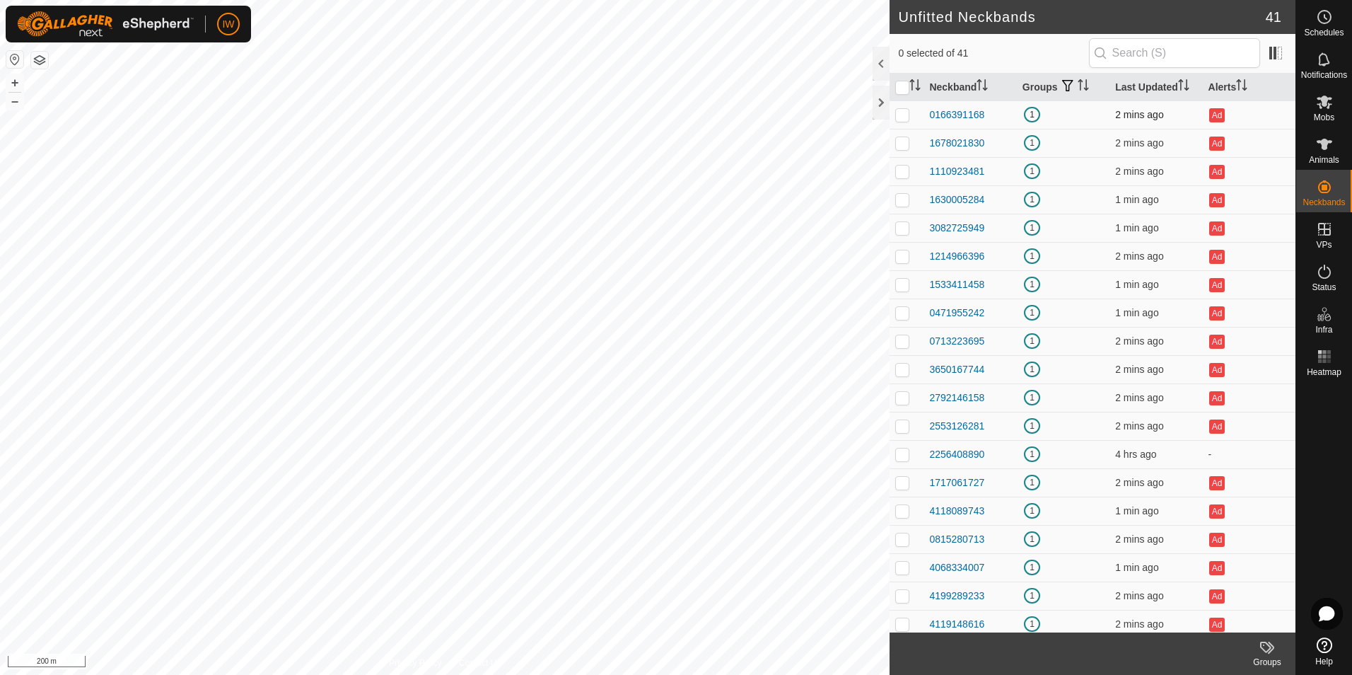
click at [905, 115] on p-checkbox at bounding box center [903, 114] width 14 height 11
click at [1327, 146] on icon at bounding box center [1325, 144] width 16 height 11
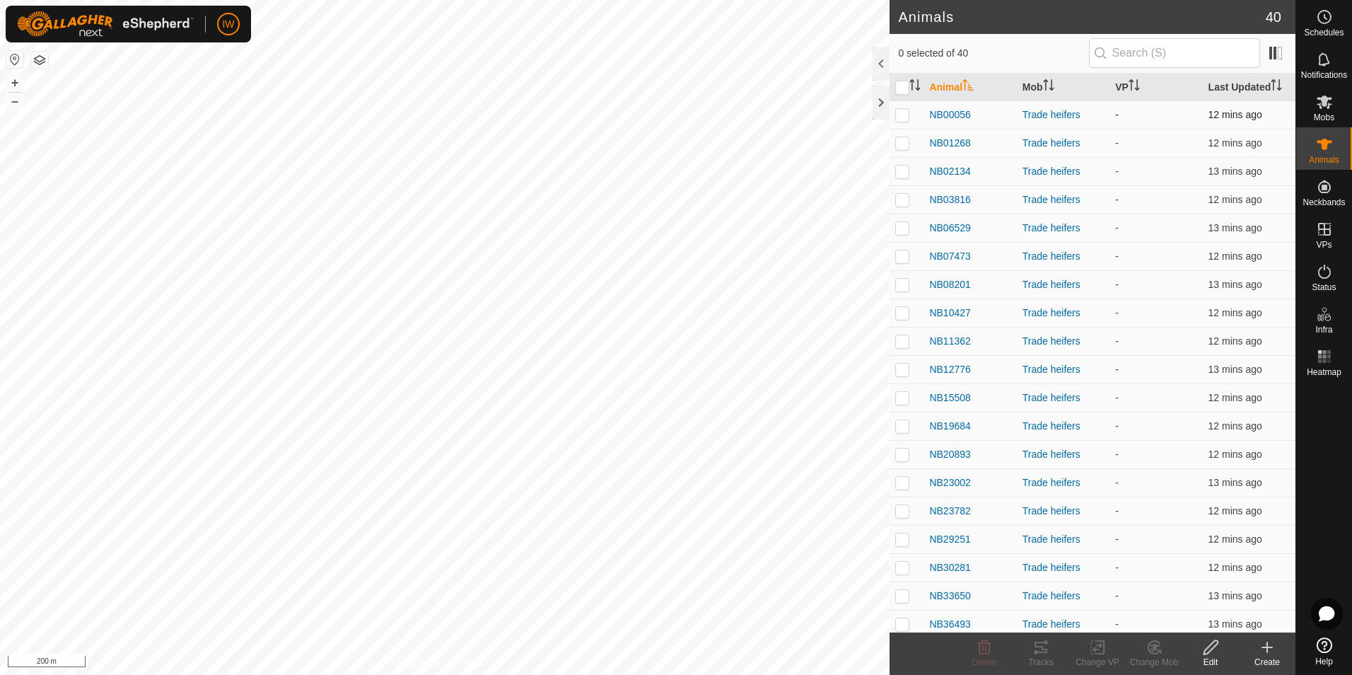
click at [905, 114] on p-checkbox at bounding box center [903, 114] width 14 height 11
click at [933, 113] on span "NB00056" at bounding box center [949, 115] width 41 height 15
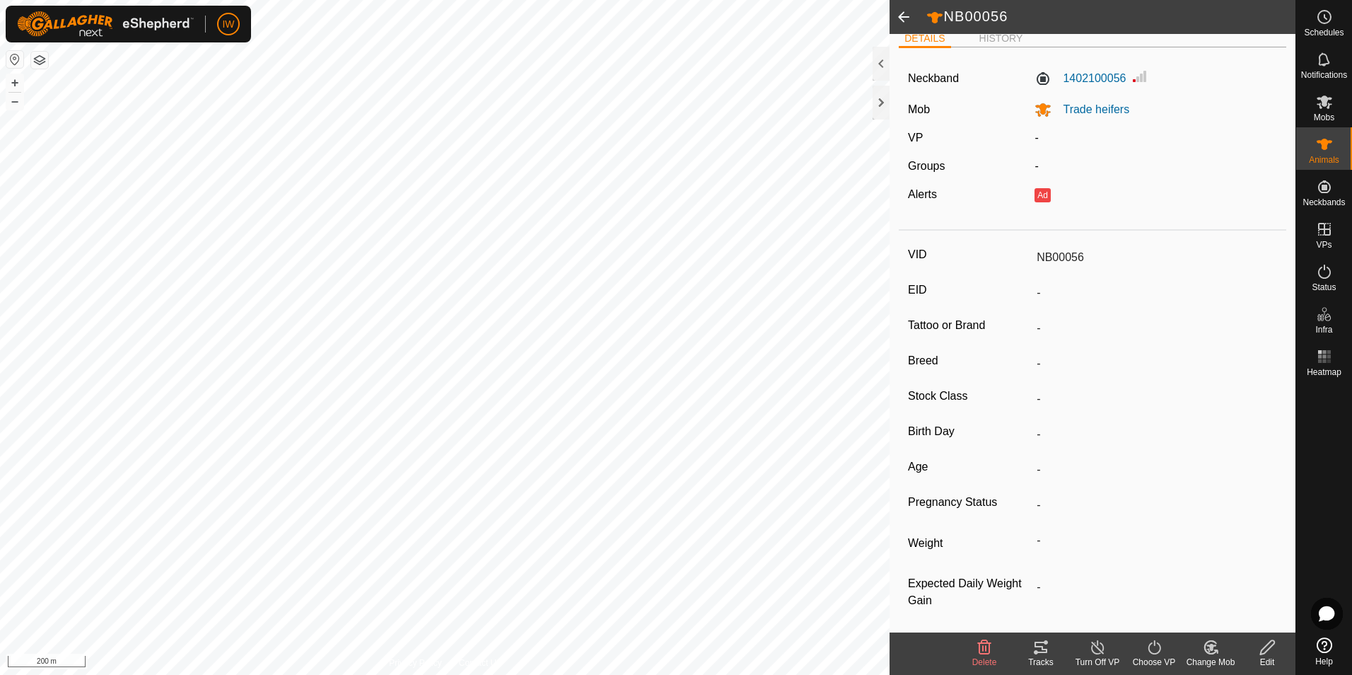
scroll to position [16, 0]
click at [1265, 647] on icon at bounding box center [1268, 647] width 14 height 14
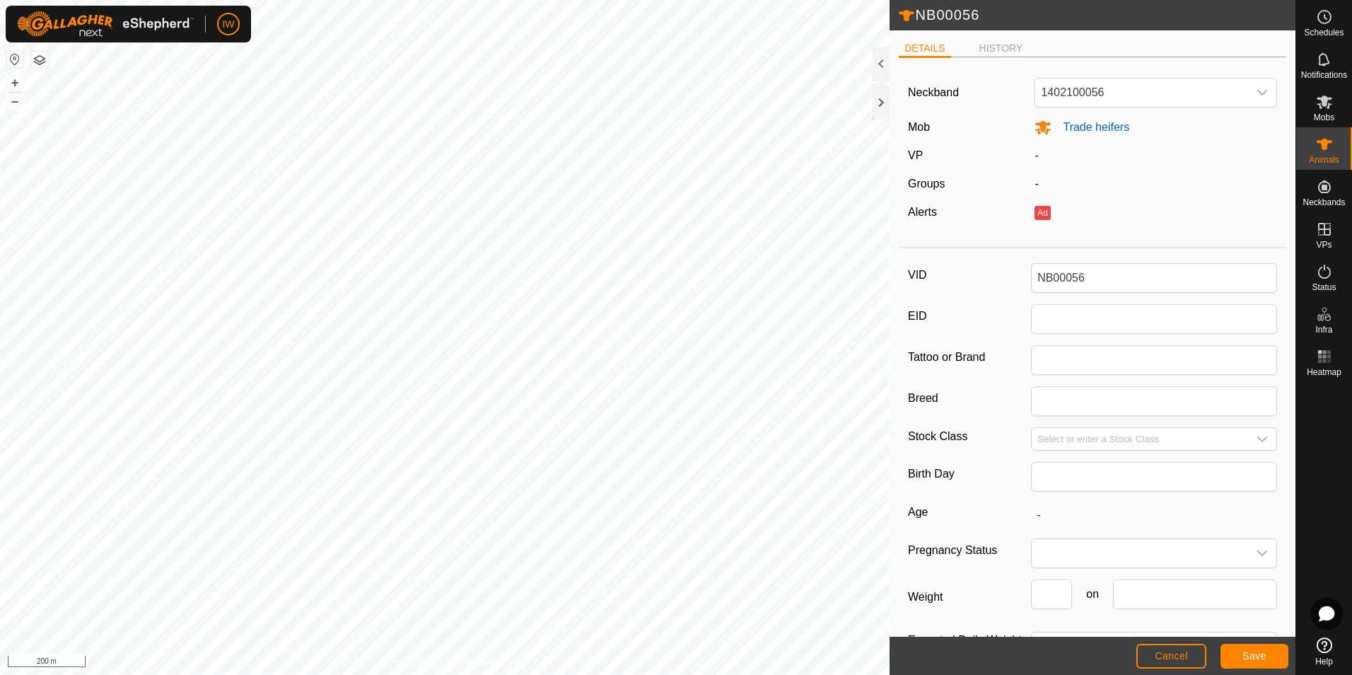
scroll to position [55, 0]
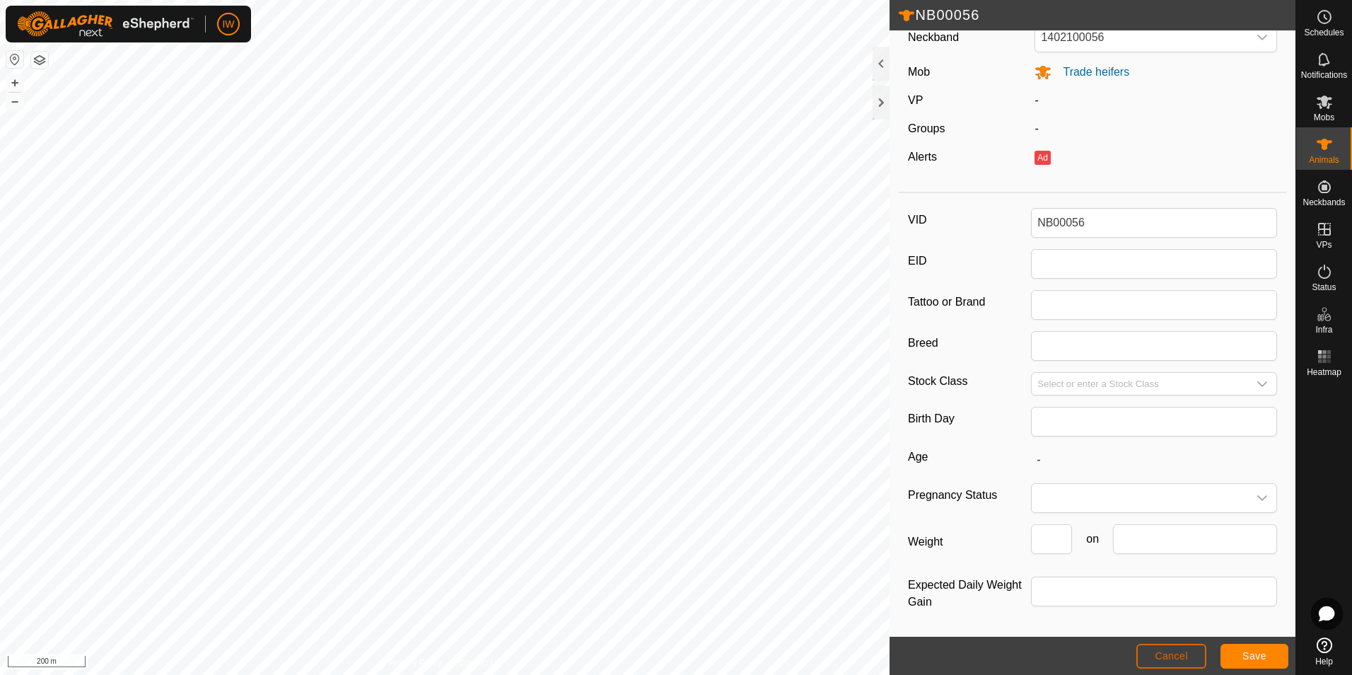
click at [1190, 654] on button "Cancel" at bounding box center [1172, 656] width 70 height 25
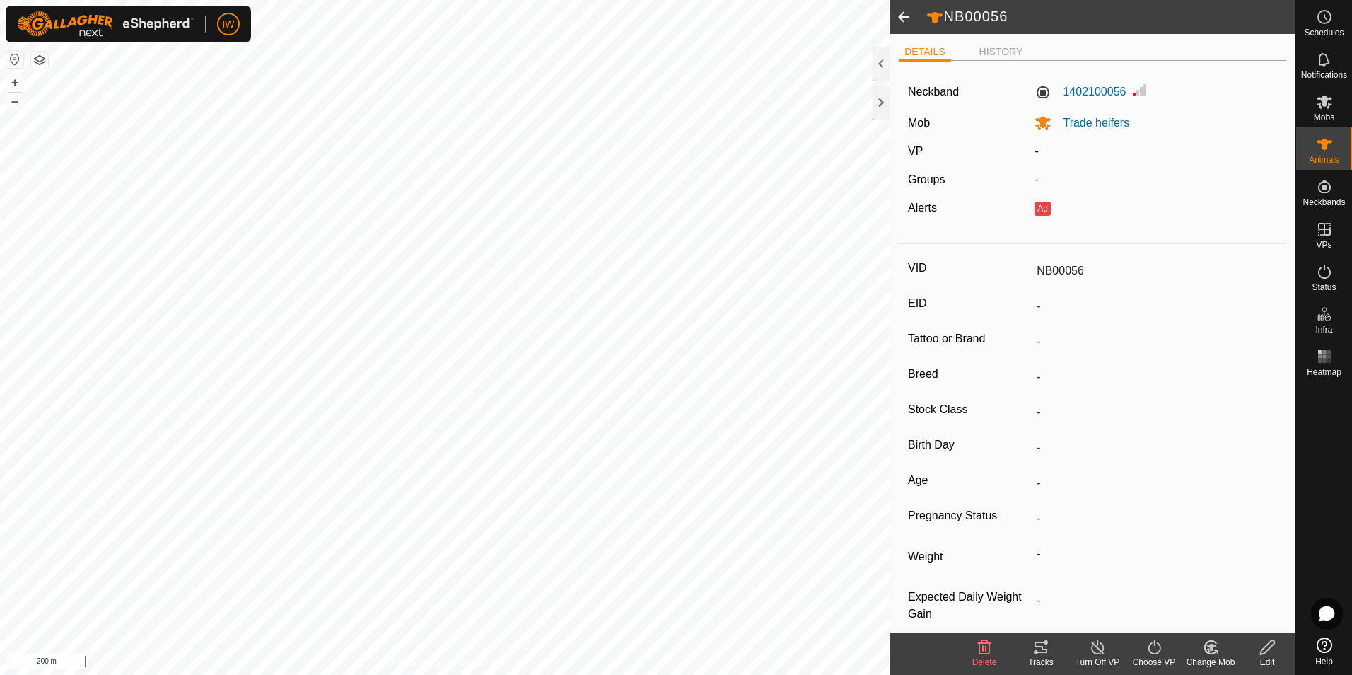
click at [900, 17] on span at bounding box center [904, 17] width 28 height 34
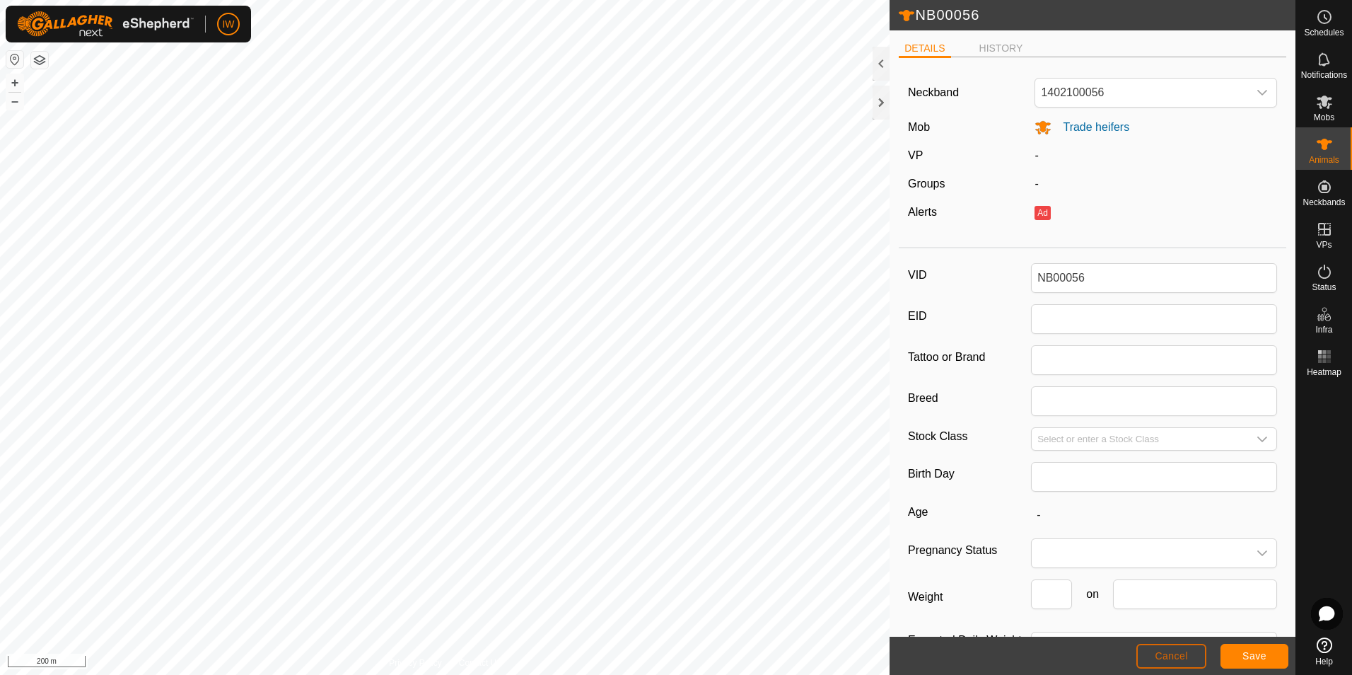
click at [1167, 657] on span "Cancel" at bounding box center [1171, 655] width 33 height 11
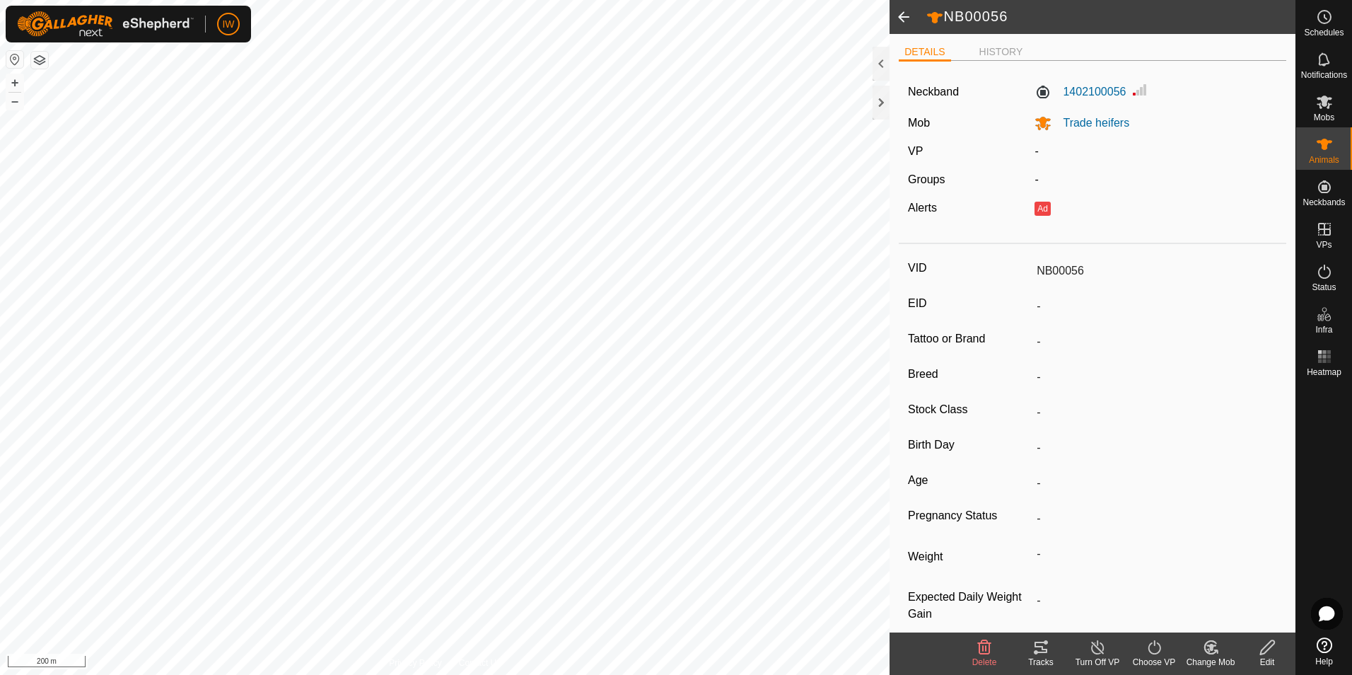
click at [901, 13] on span at bounding box center [904, 17] width 28 height 34
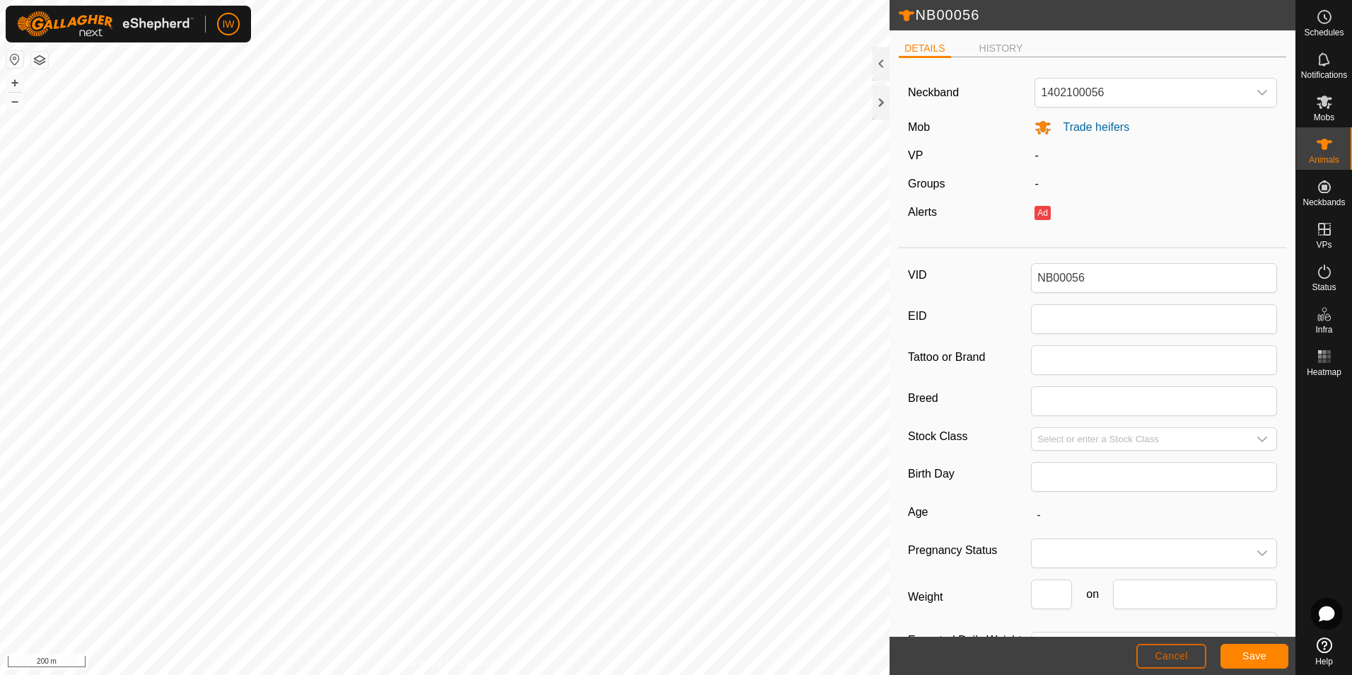
click at [1161, 655] on span "Cancel" at bounding box center [1171, 655] width 33 height 11
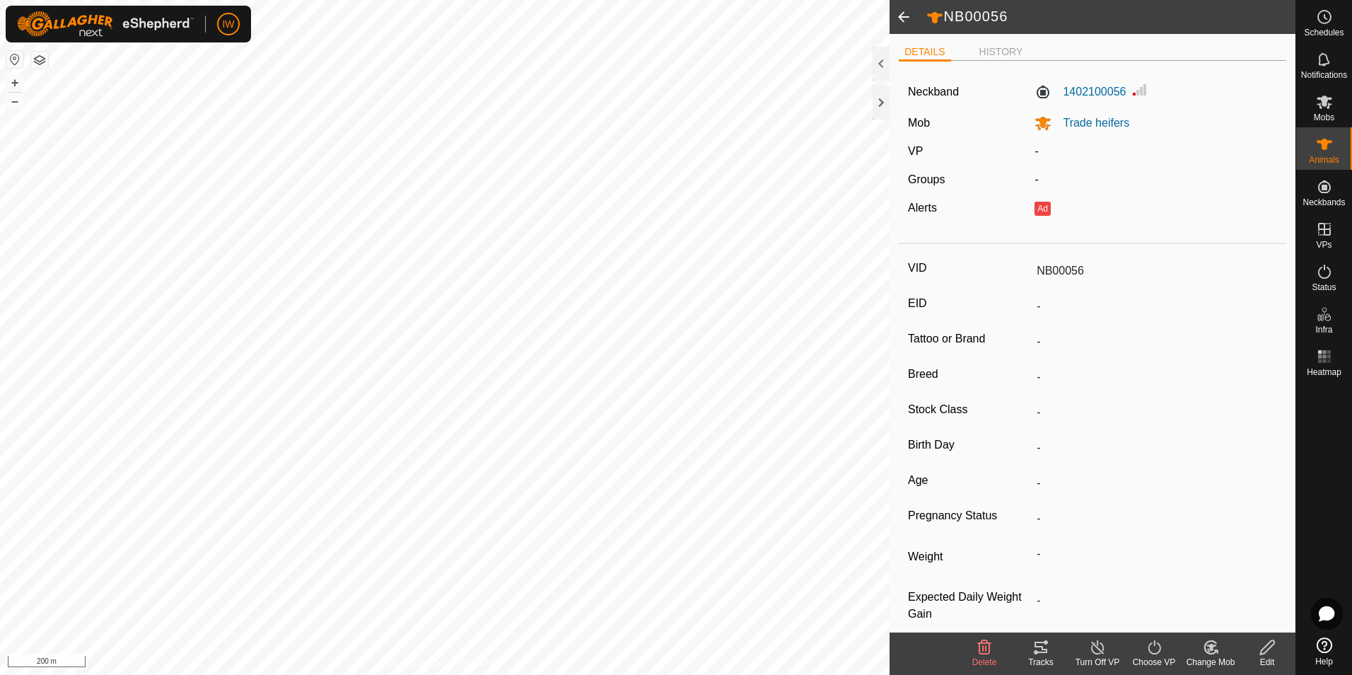
click at [903, 18] on span at bounding box center [904, 17] width 28 height 34
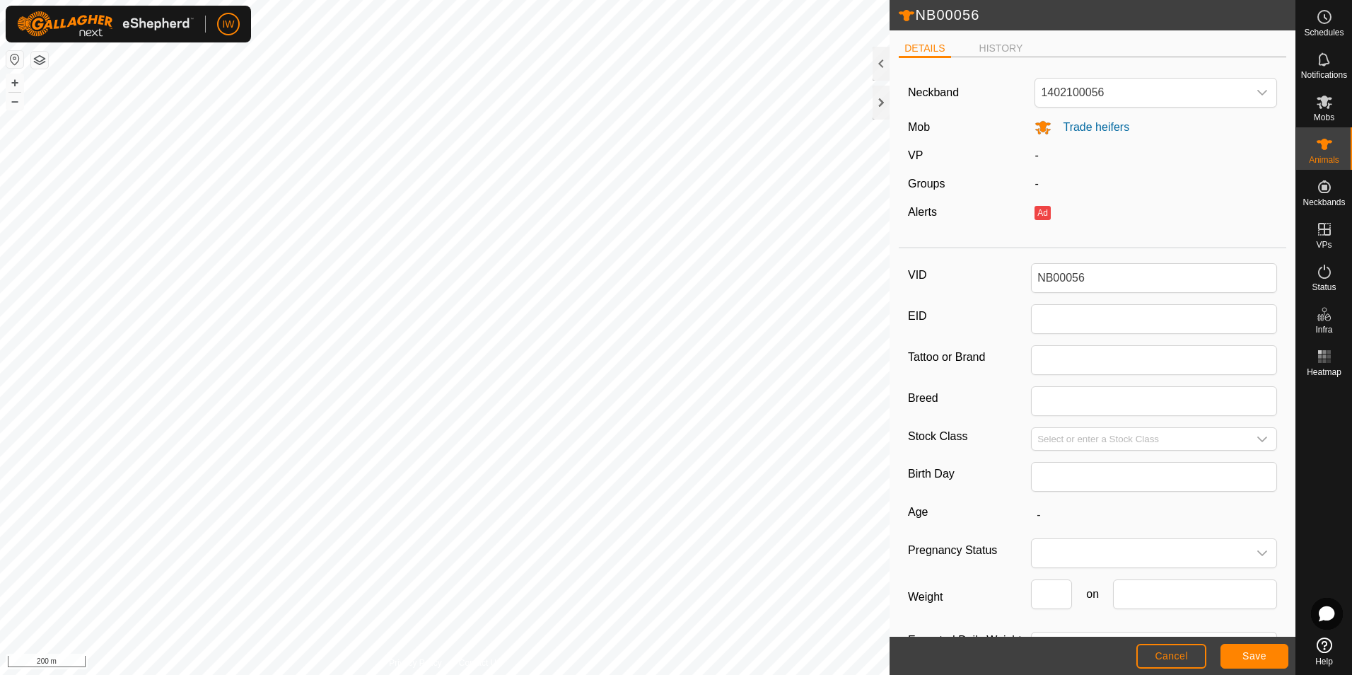
click at [903, 18] on icon at bounding box center [906, 15] width 17 height 17
click at [883, 104] on div at bounding box center [881, 103] width 17 height 34
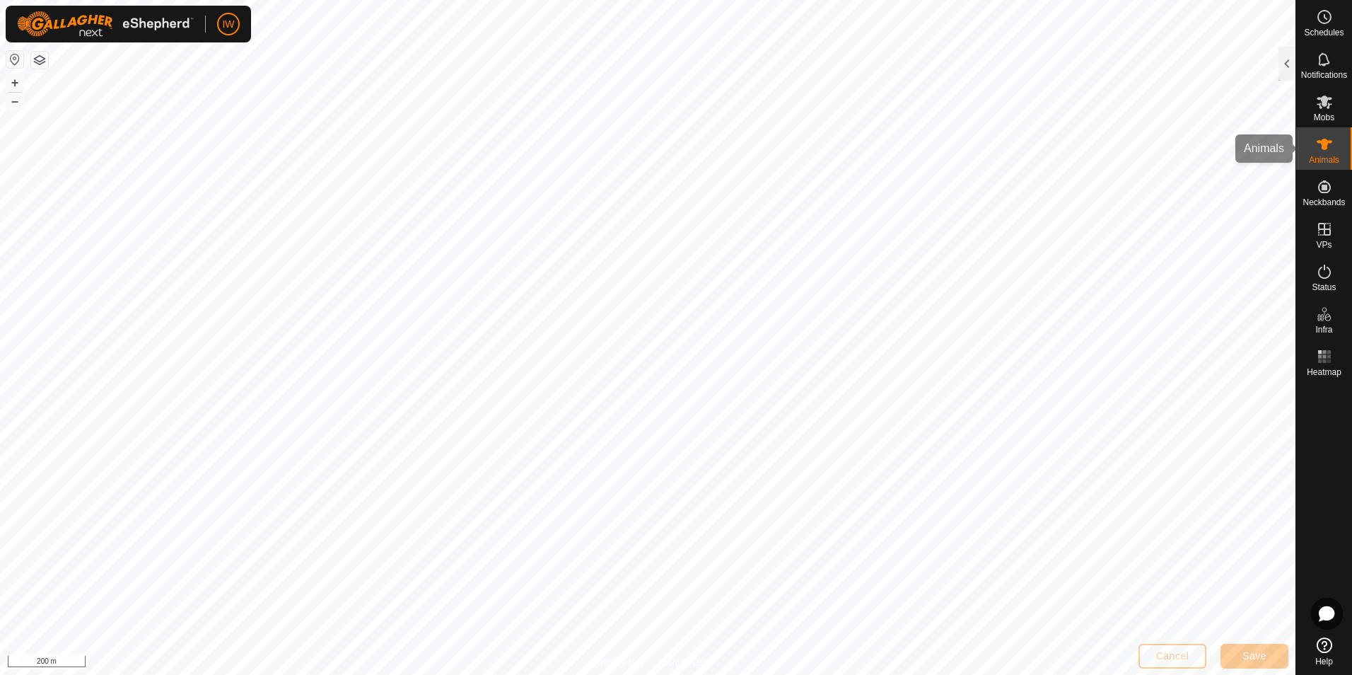
click at [1327, 141] on icon at bounding box center [1325, 144] width 16 height 11
click at [1321, 99] on icon at bounding box center [1325, 101] width 16 height 13
click at [1328, 142] on icon at bounding box center [1325, 144] width 16 height 11
click at [1329, 110] on icon at bounding box center [1324, 101] width 17 height 17
click at [1333, 142] on icon at bounding box center [1324, 144] width 17 height 17
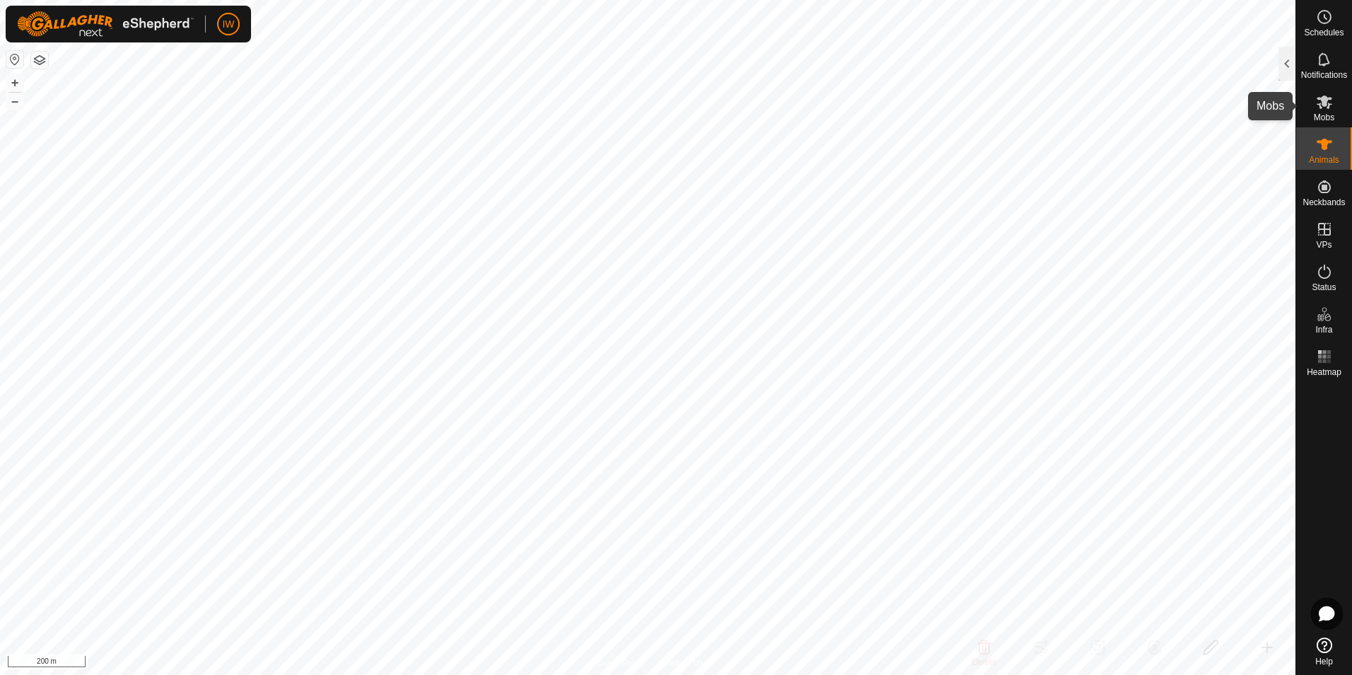
click at [1330, 109] on icon at bounding box center [1324, 101] width 17 height 17
drag, startPoint x: 1331, startPoint y: 151, endPoint x: 1334, endPoint y: 119, distance: 32.7
click at [1331, 151] on icon at bounding box center [1324, 144] width 17 height 17
click at [1335, 113] on span "Mobs" at bounding box center [1324, 117] width 21 height 8
click at [1332, 157] on span "Animals" at bounding box center [1324, 160] width 30 height 8
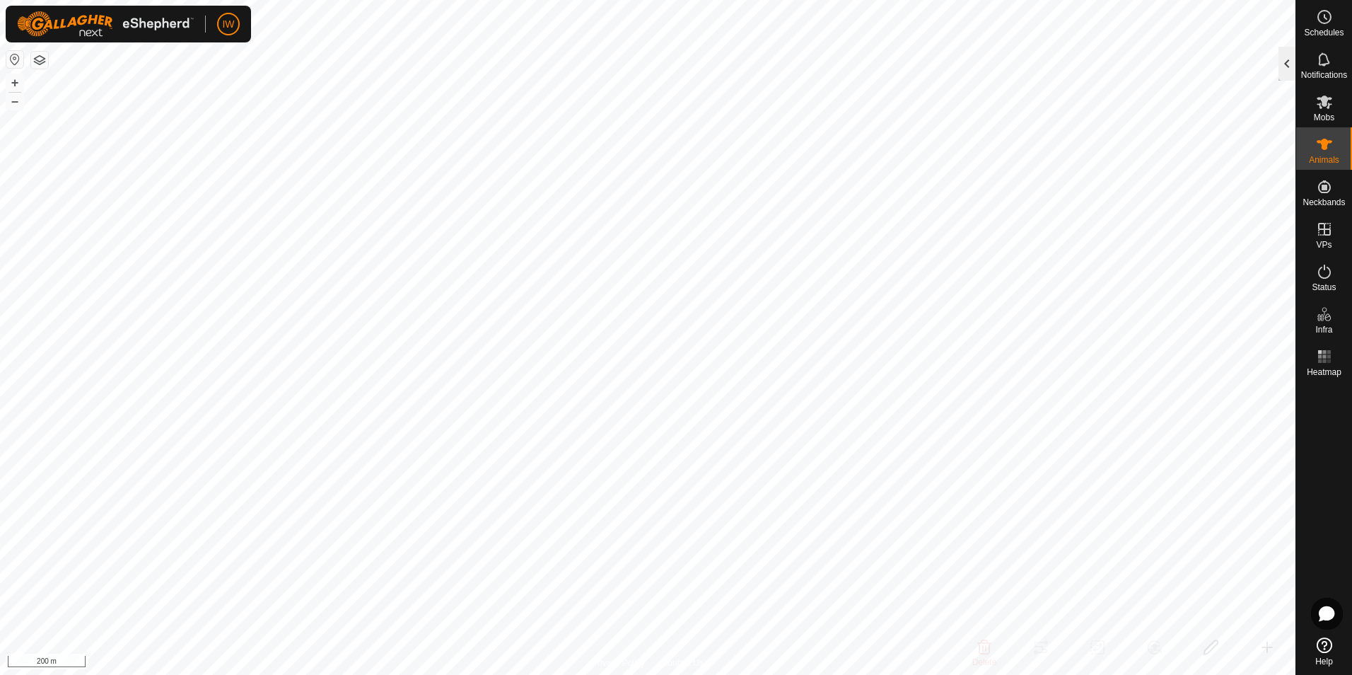
click at [1290, 62] on div at bounding box center [1287, 64] width 17 height 34
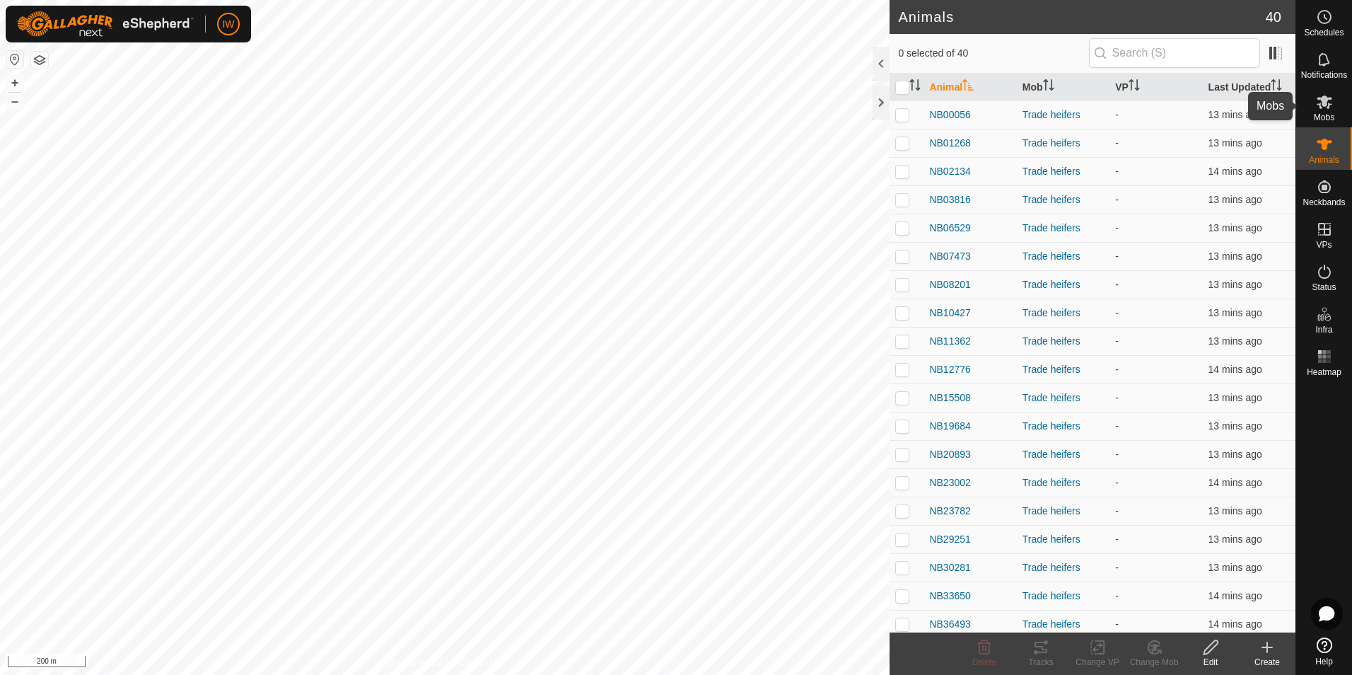
click at [1316, 108] on icon at bounding box center [1324, 101] width 17 height 17
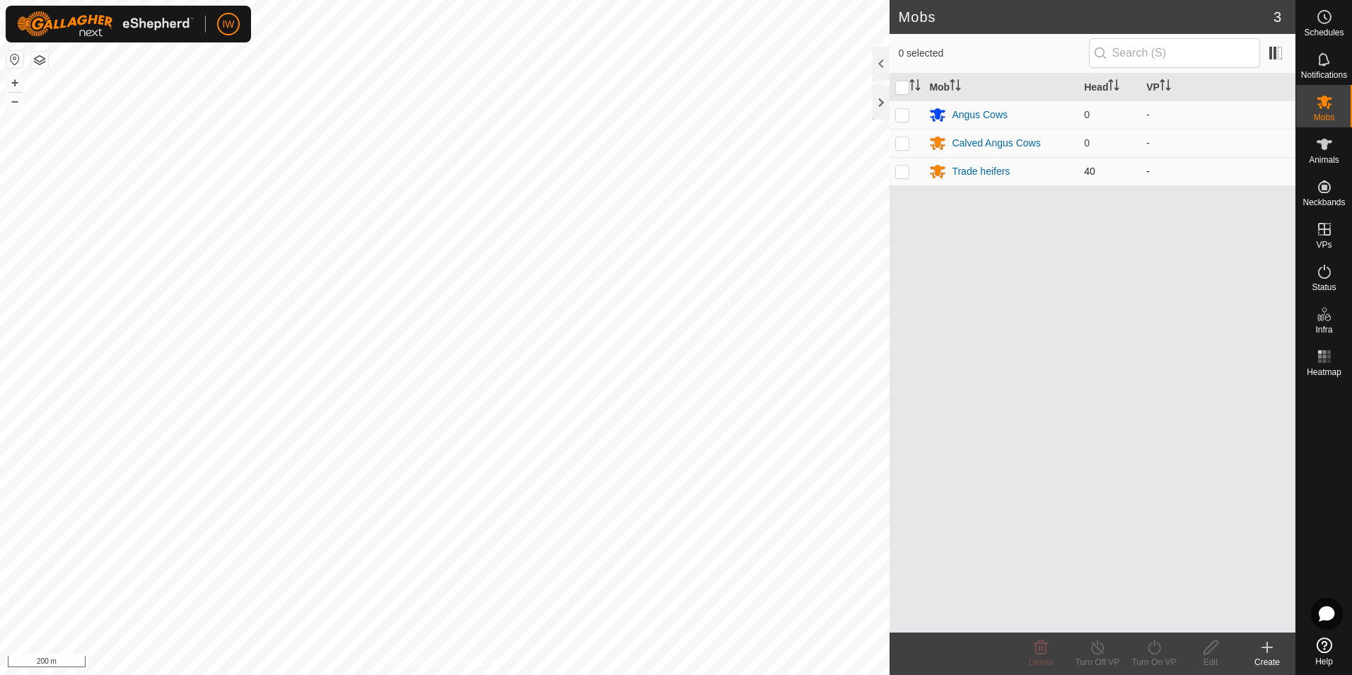
click at [902, 169] on p-checkbox at bounding box center [903, 171] width 14 height 11
click at [1213, 650] on icon at bounding box center [1211, 647] width 18 height 17
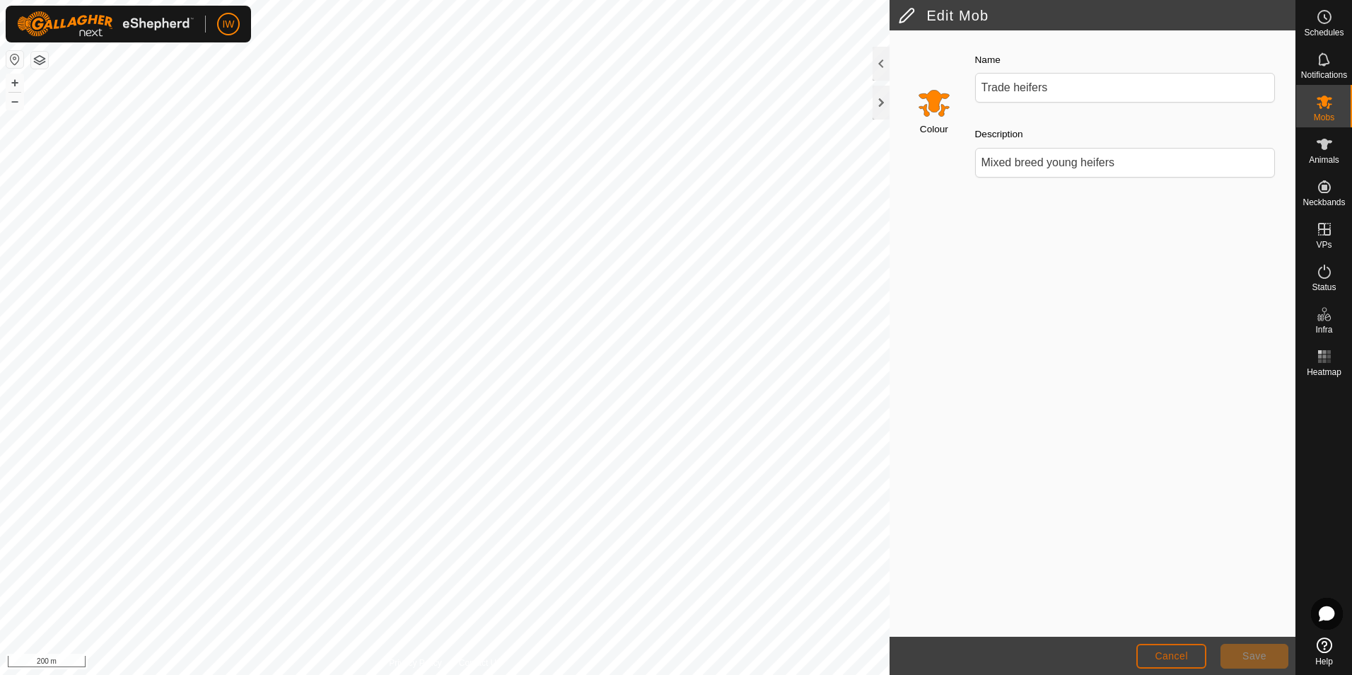
click at [1180, 656] on span "Cancel" at bounding box center [1171, 655] width 33 height 11
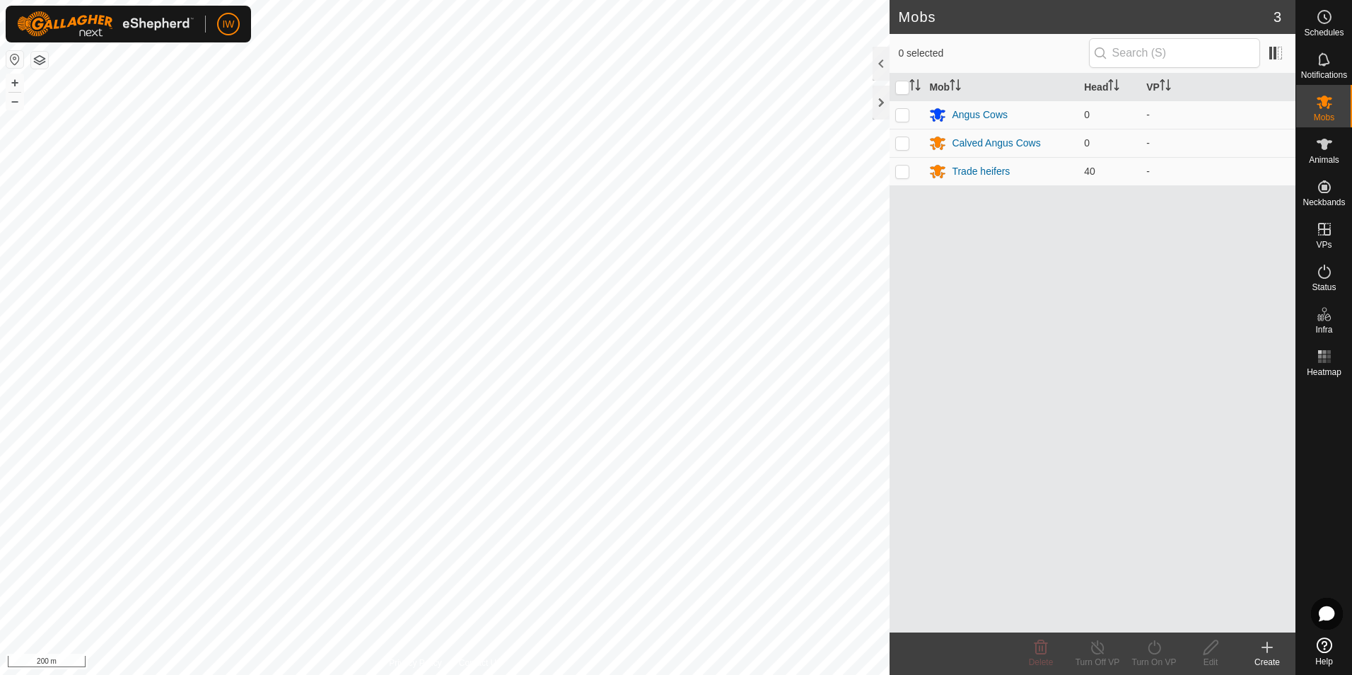
click at [1268, 649] on icon at bounding box center [1268, 647] width 0 height 10
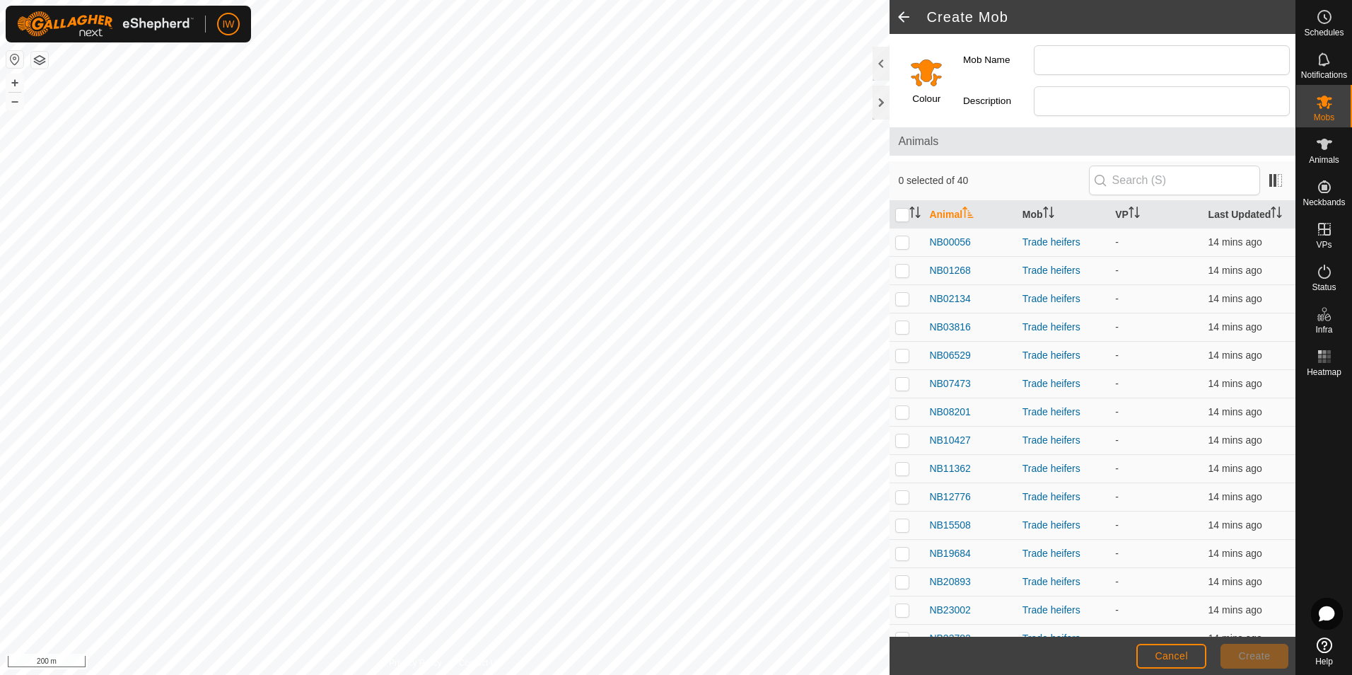
click at [903, 13] on span at bounding box center [904, 17] width 28 height 34
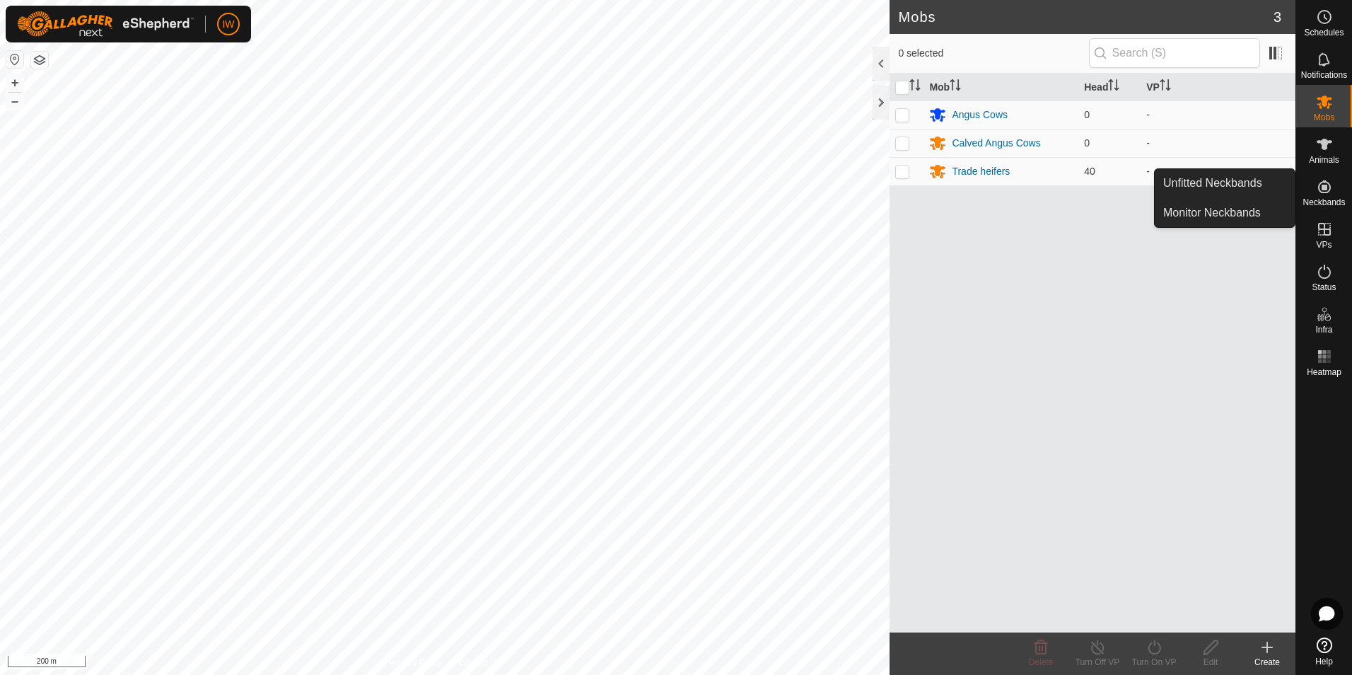
click at [1331, 198] on span "Neckbands" at bounding box center [1324, 202] width 42 height 8
click at [1237, 186] on link "Unfitted Neckbands" at bounding box center [1225, 183] width 140 height 28
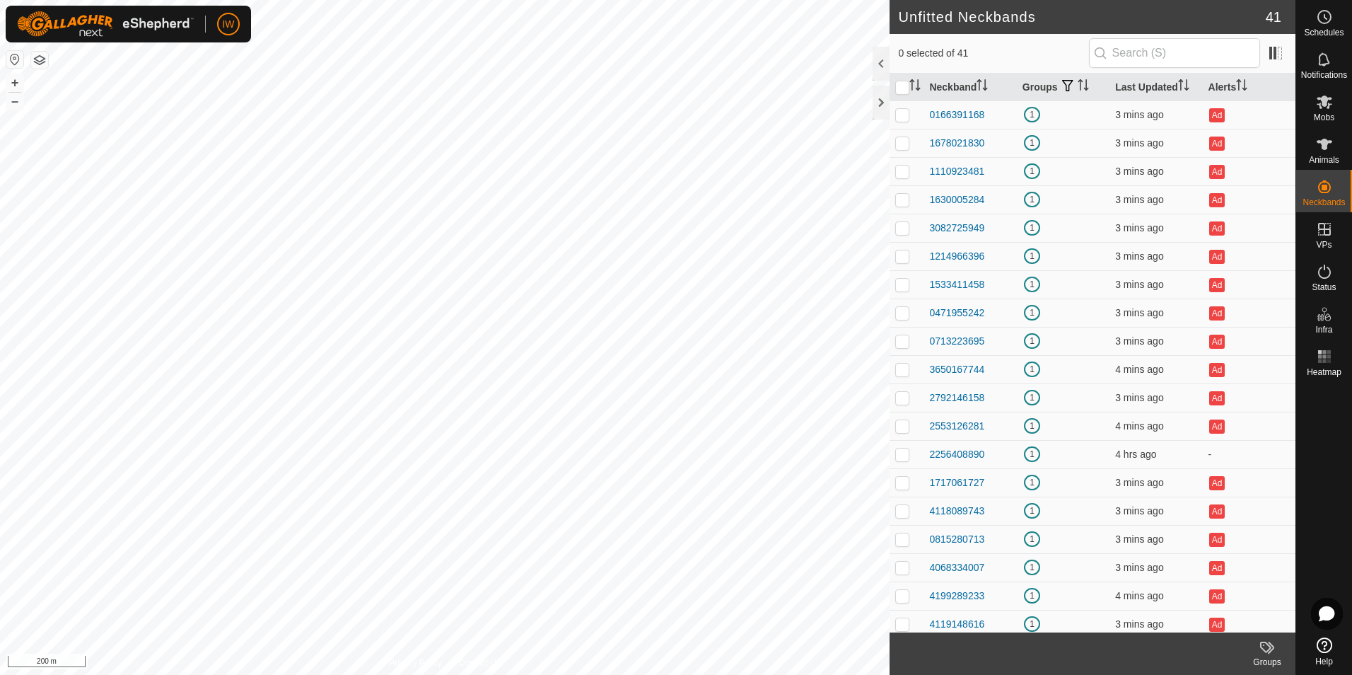
click at [1325, 651] on icon at bounding box center [1325, 645] width 16 height 16
click at [1333, 607] on icon at bounding box center [1327, 613] width 16 height 16
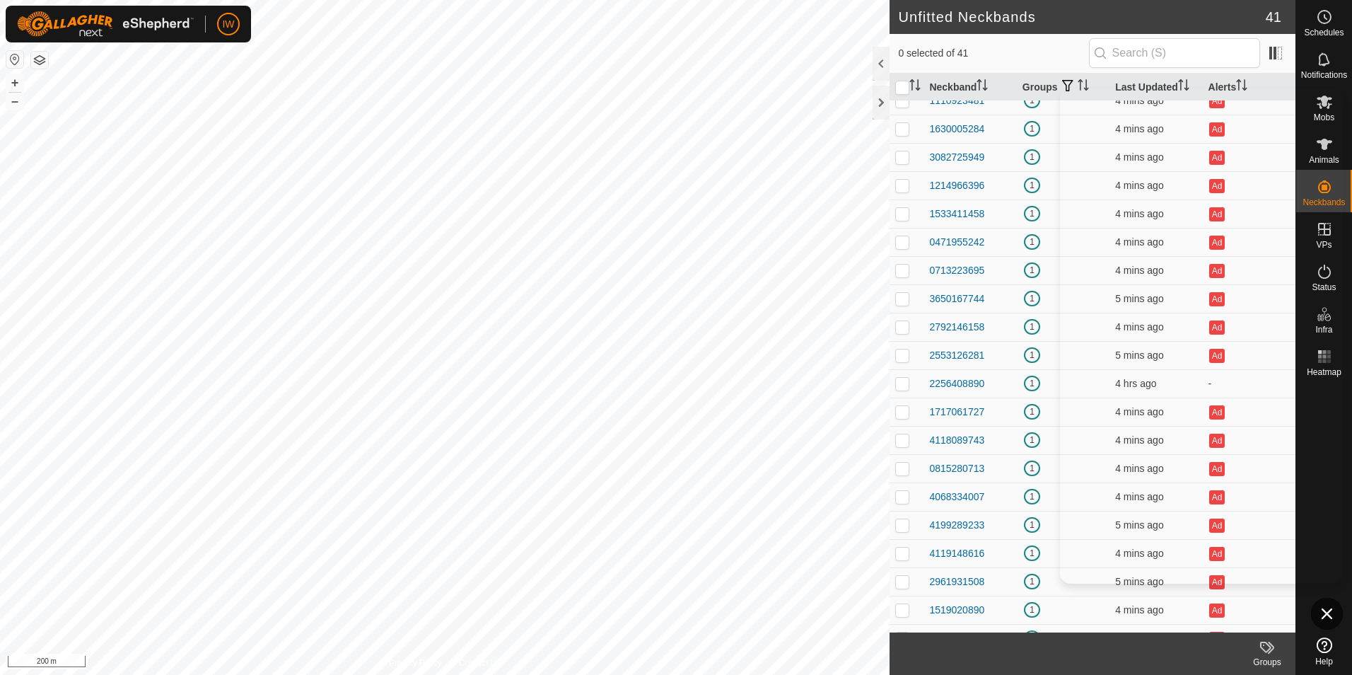
scroll to position [141, 0]
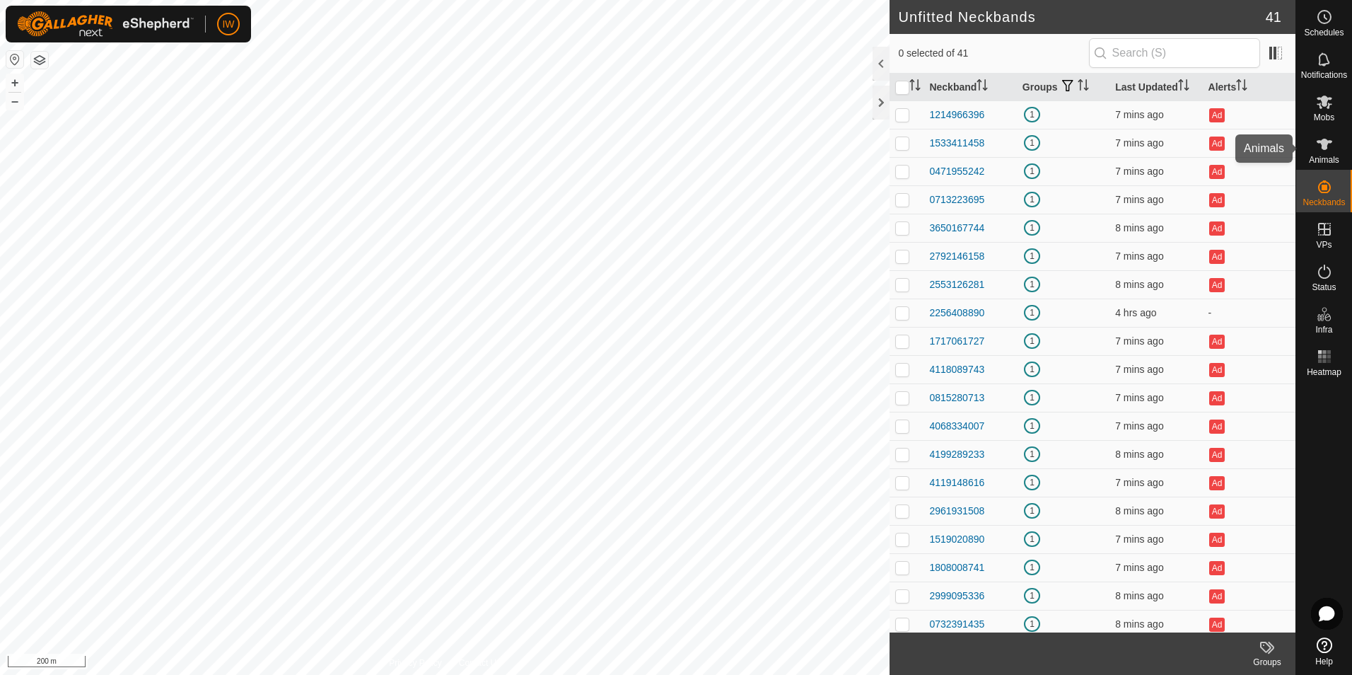
click at [1319, 147] on icon at bounding box center [1324, 144] width 17 height 17
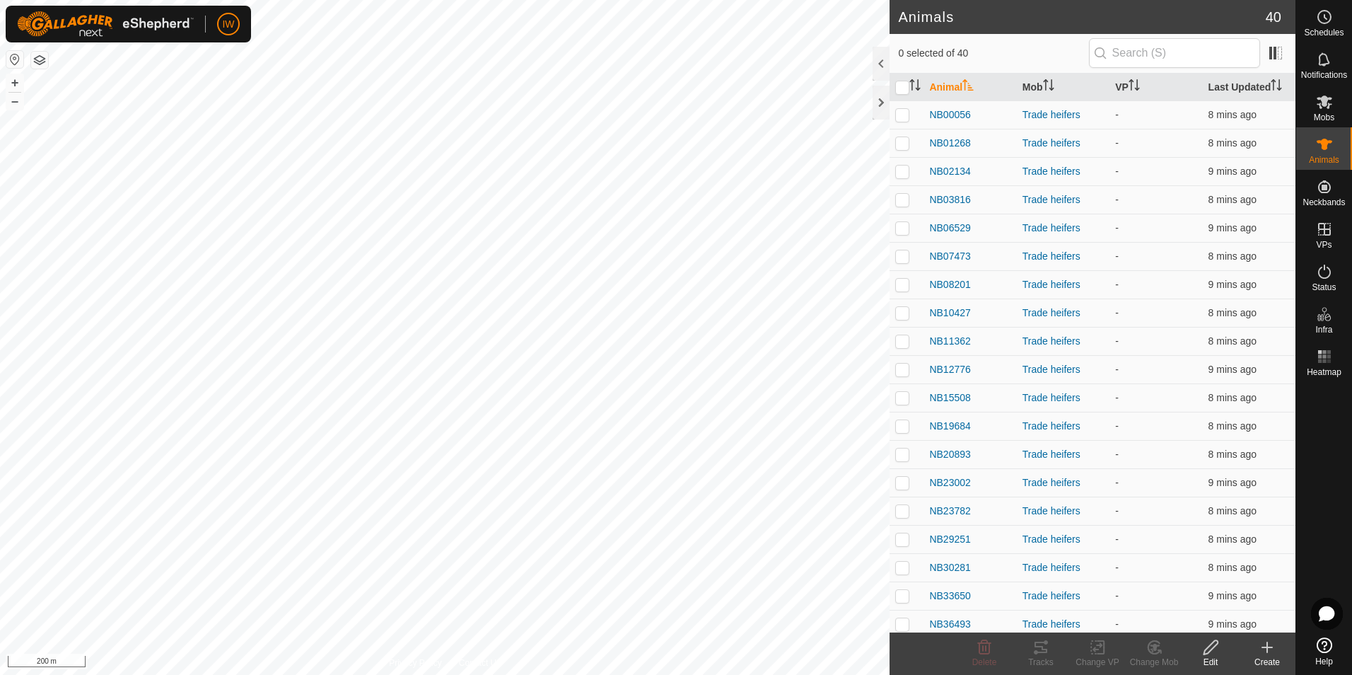
click at [1262, 644] on icon at bounding box center [1267, 647] width 17 height 17
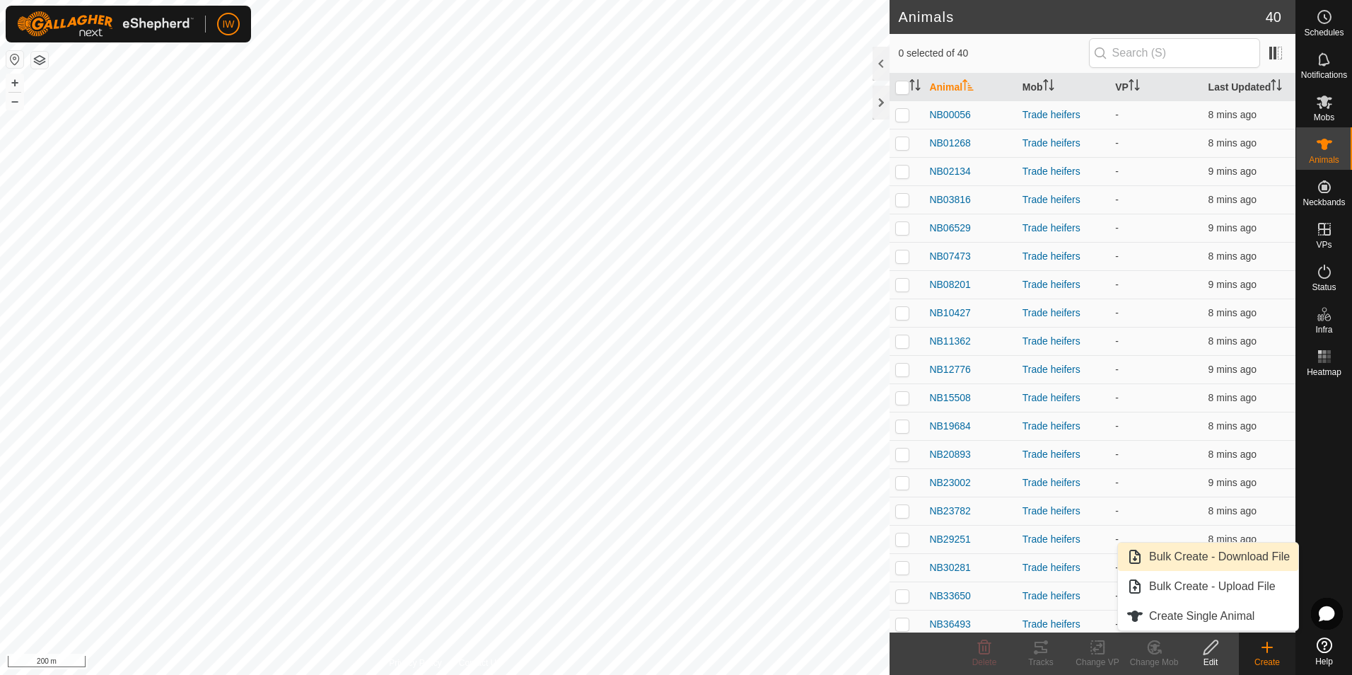
click at [1210, 561] on link "Bulk Create - Download File" at bounding box center [1208, 557] width 180 height 28
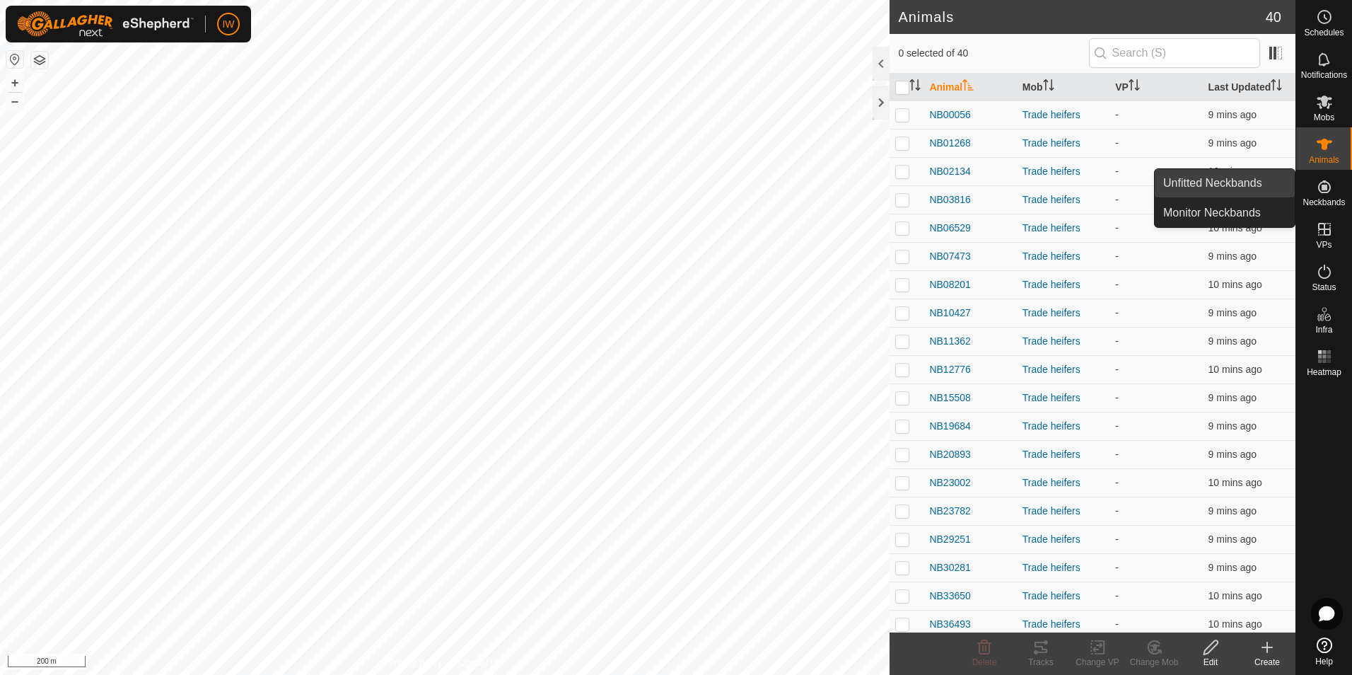
click at [1241, 182] on link "Unfitted Neckbands" at bounding box center [1225, 183] width 140 height 28
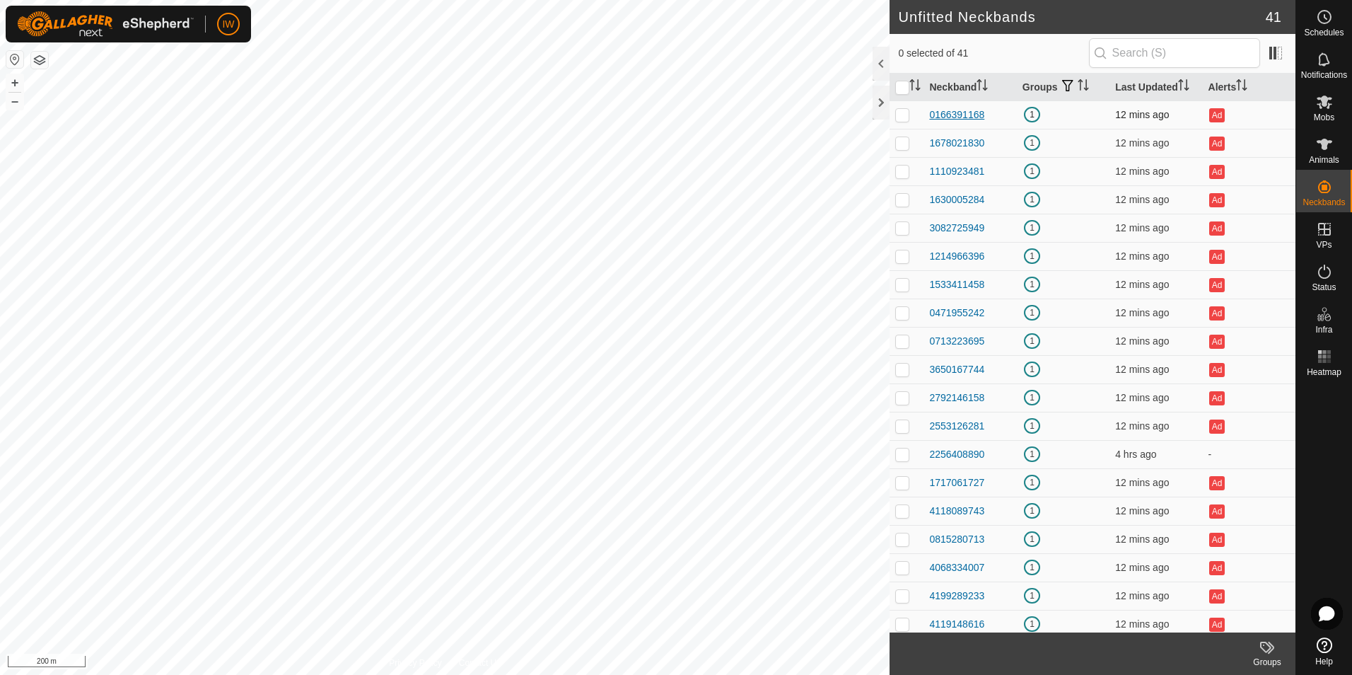
click at [955, 118] on div "0166391168" at bounding box center [956, 115] width 55 height 15
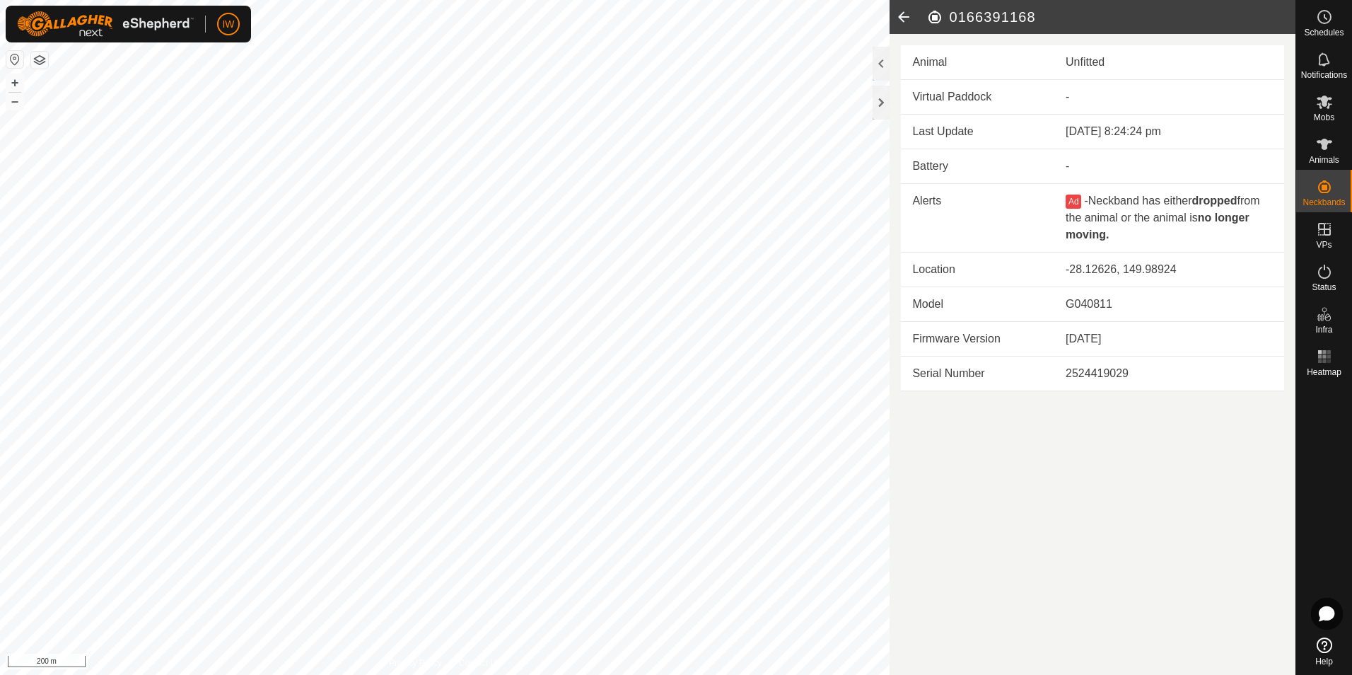
click at [900, 18] on icon at bounding box center [904, 17] width 28 height 34
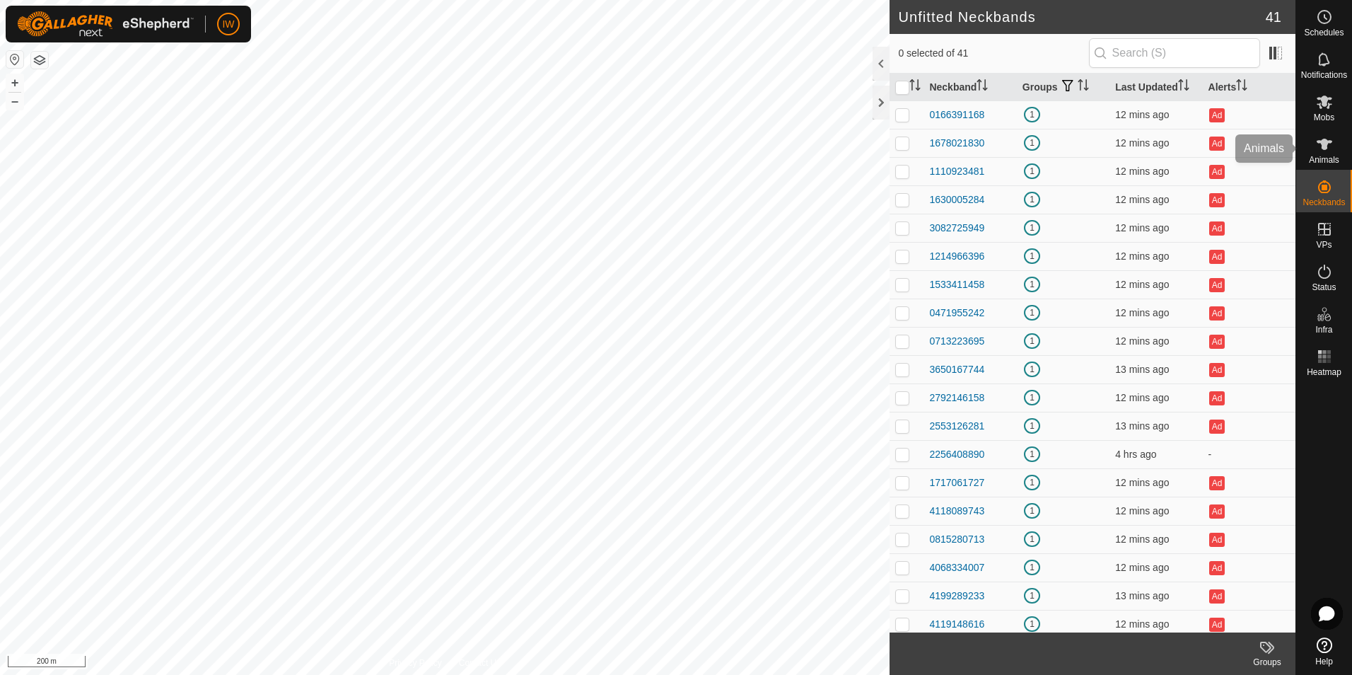
click at [1326, 133] on es-animals-svg-icon at bounding box center [1324, 144] width 25 height 23
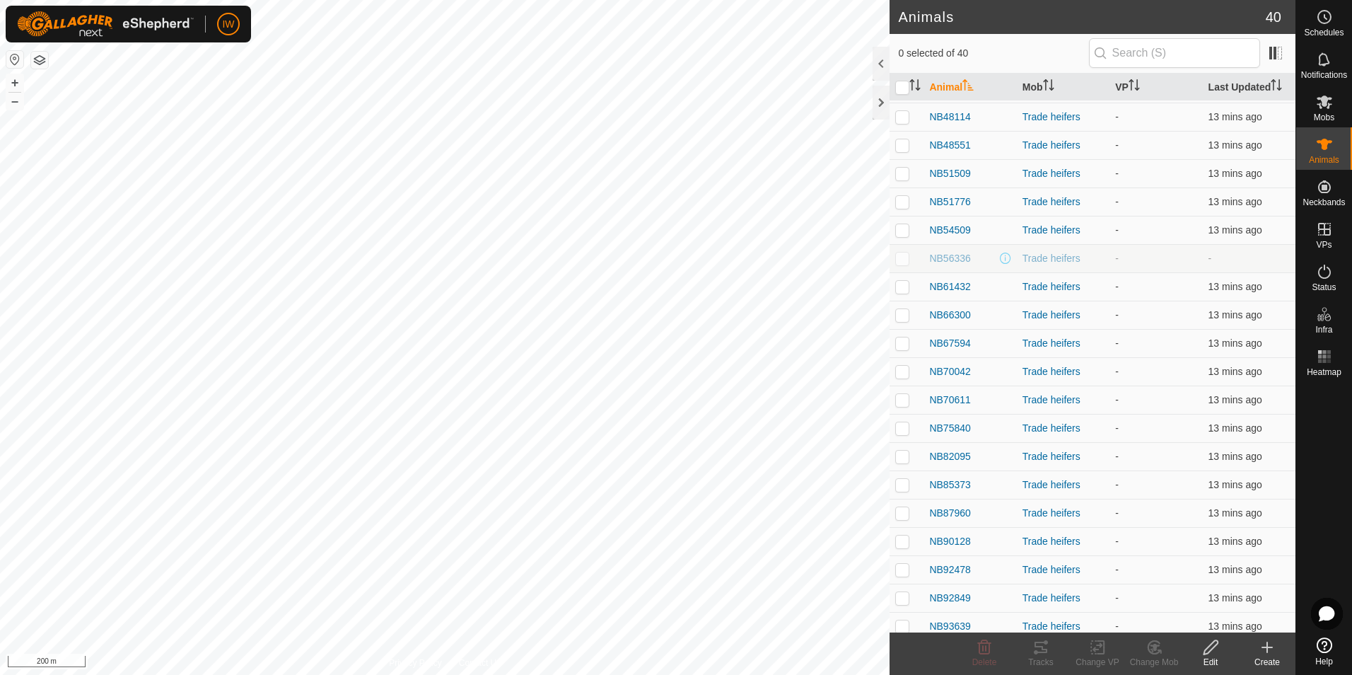
scroll to position [601, 0]
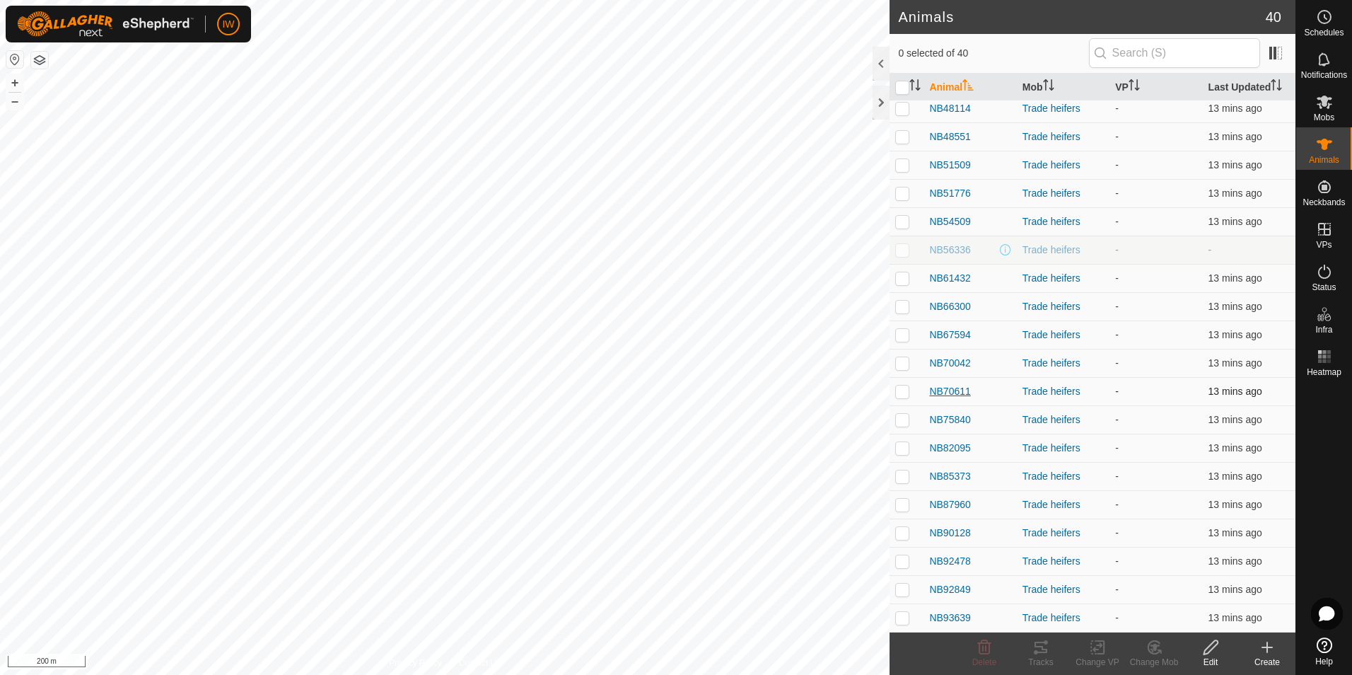
click at [957, 390] on span "NB70611" at bounding box center [949, 391] width 41 height 15
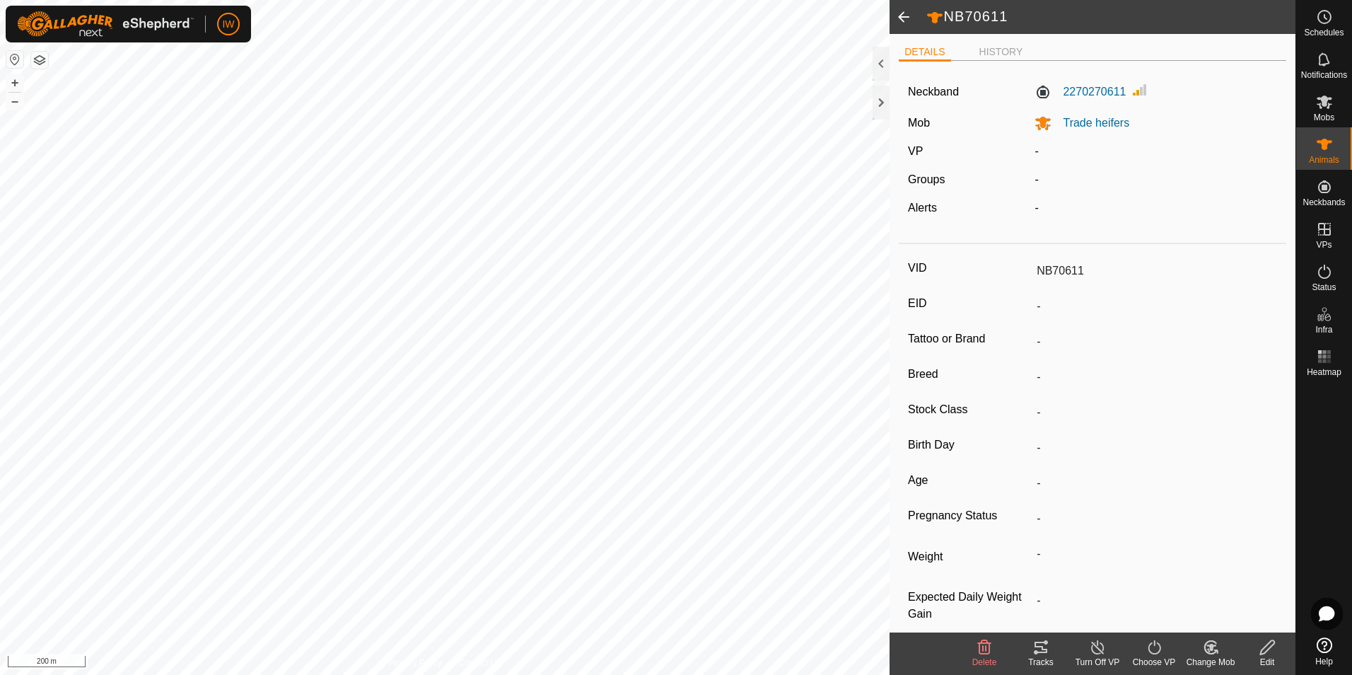
click at [903, 18] on span at bounding box center [904, 17] width 28 height 34
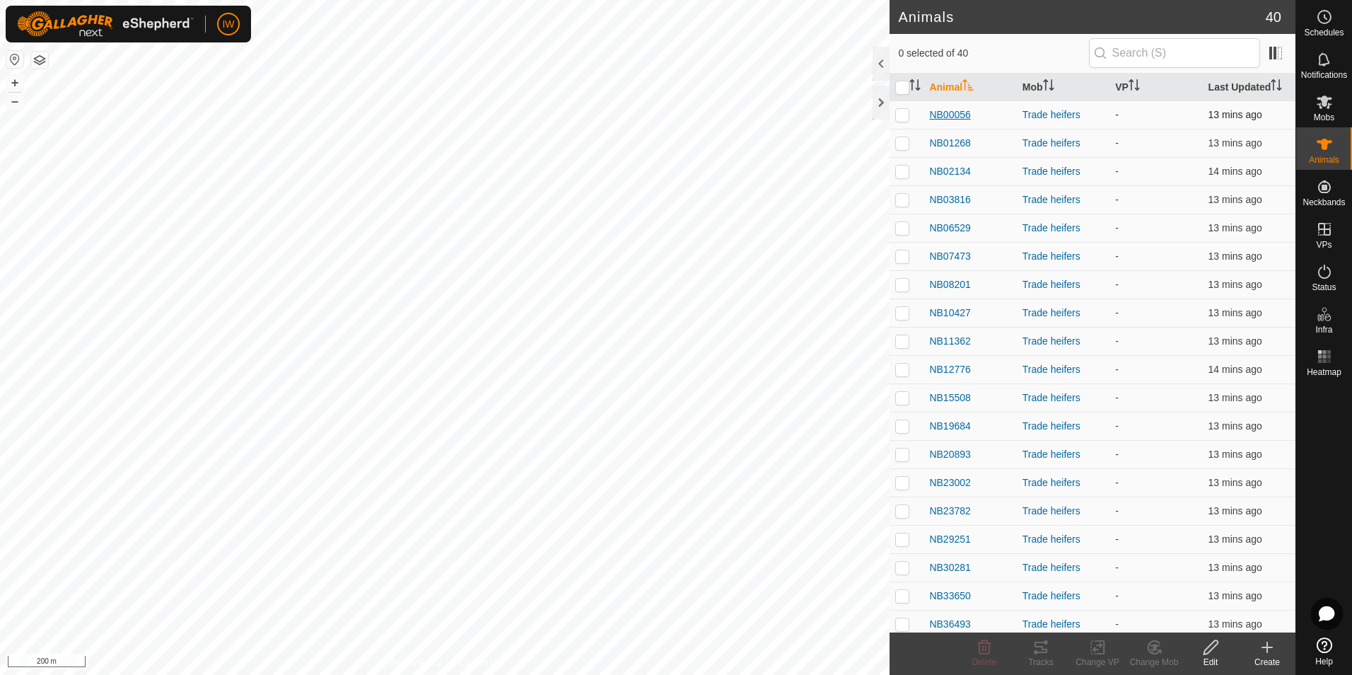
click at [961, 117] on span "NB00056" at bounding box center [949, 115] width 41 height 15
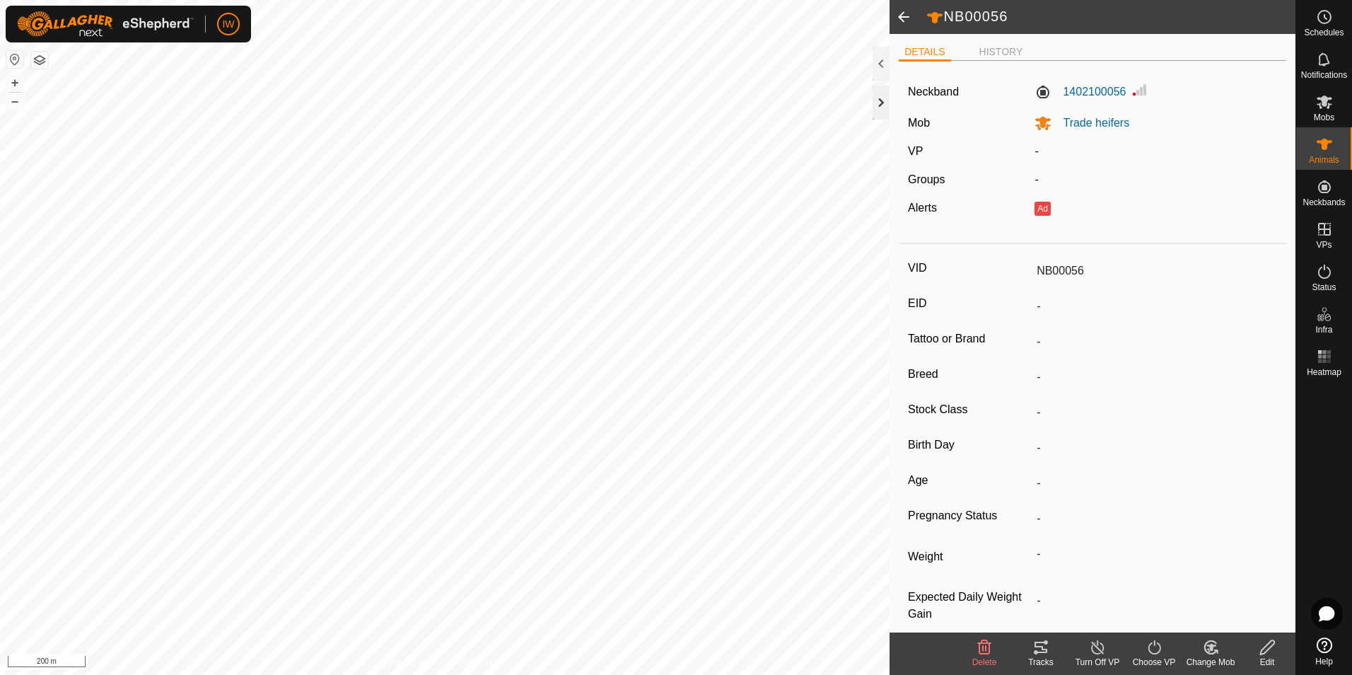
click at [886, 101] on div at bounding box center [881, 103] width 17 height 34
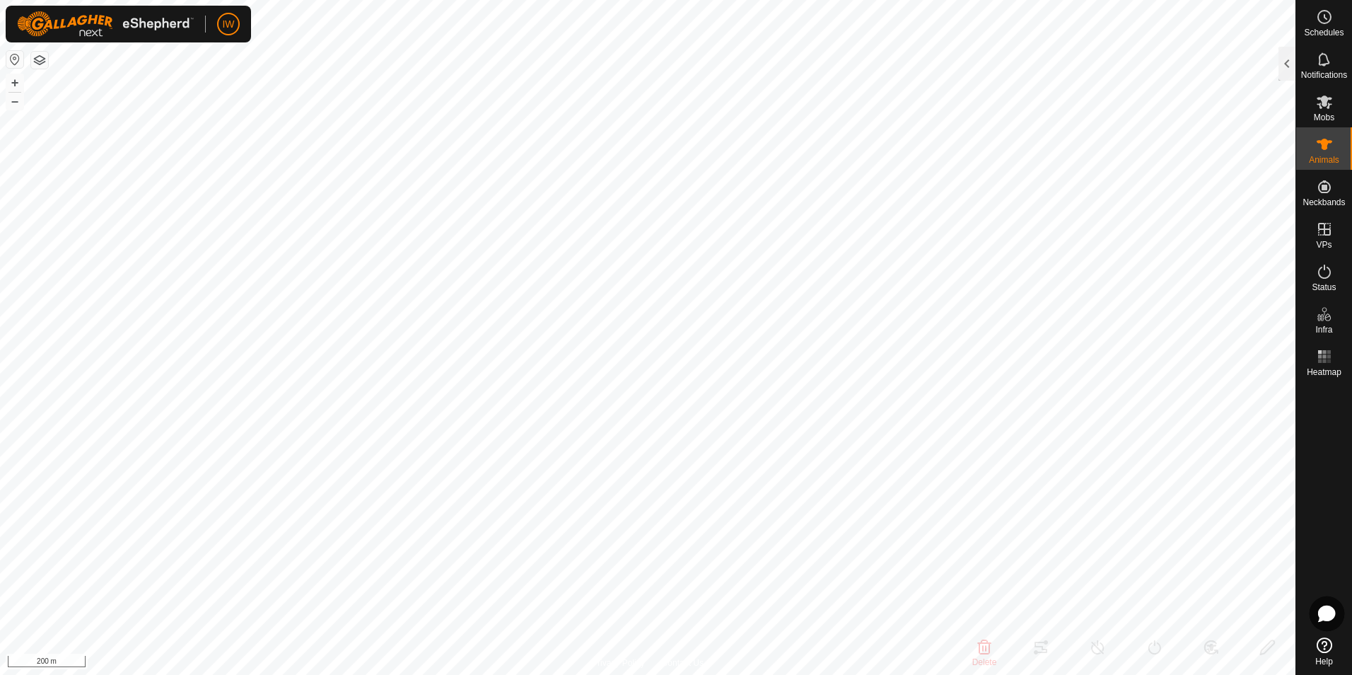
click at [1330, 615] on icon at bounding box center [1327, 613] width 16 height 15
click at [1319, 141] on icon at bounding box center [1325, 144] width 16 height 11
click at [1315, 151] on es-animals-svg-icon at bounding box center [1324, 144] width 25 height 23
click at [1287, 70] on div at bounding box center [1287, 64] width 17 height 34
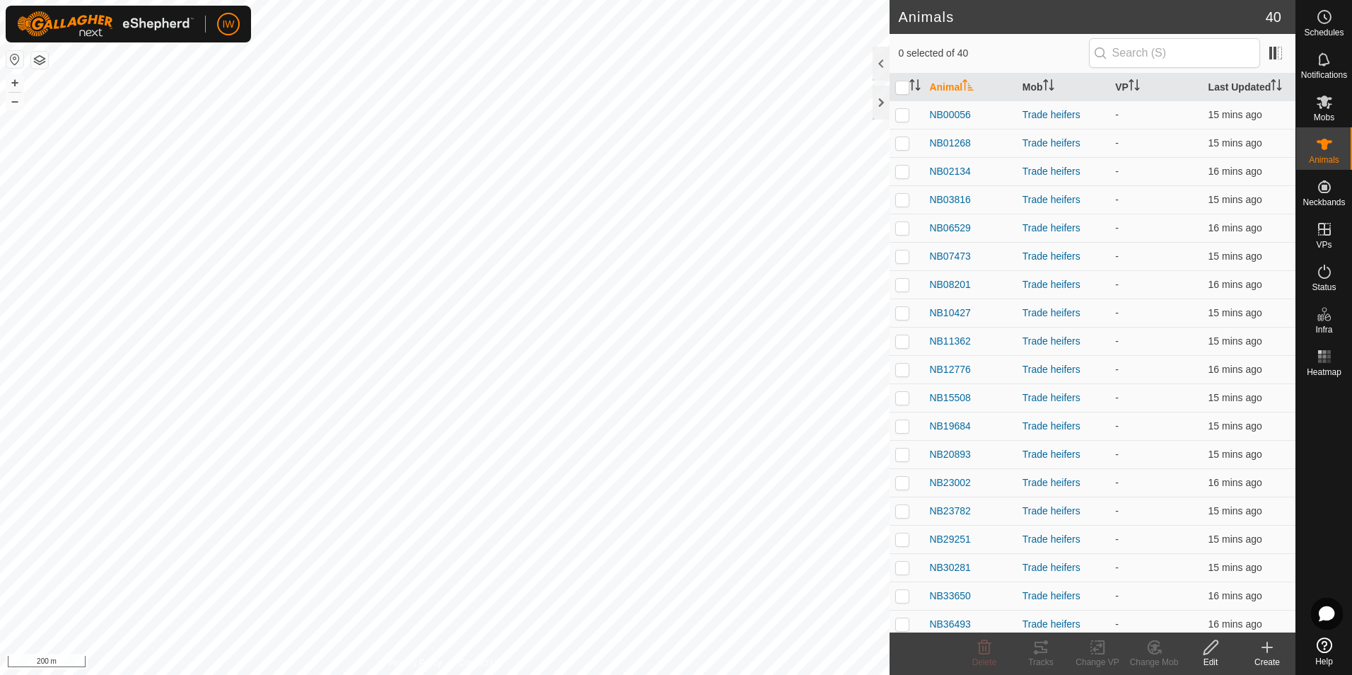
click at [1265, 642] on icon at bounding box center [1267, 647] width 17 height 17
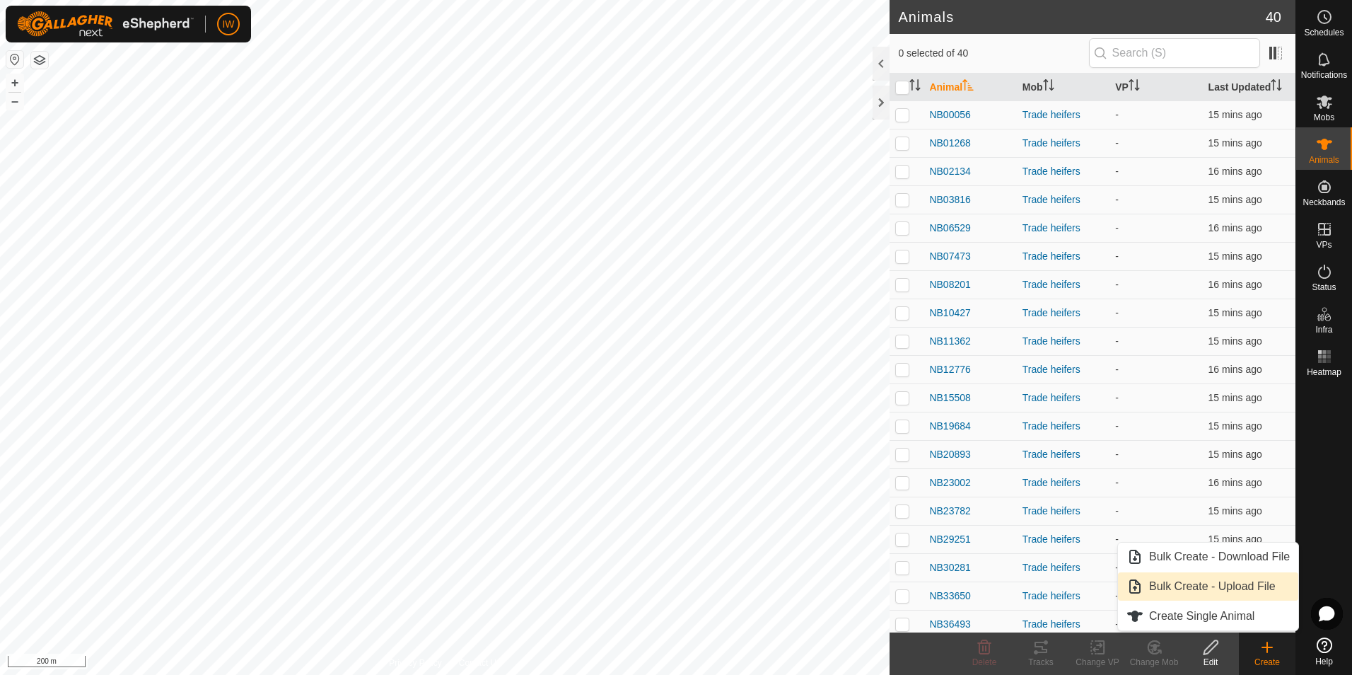
click at [1252, 590] on link "Bulk Create - Upload File" at bounding box center [1208, 586] width 180 height 28
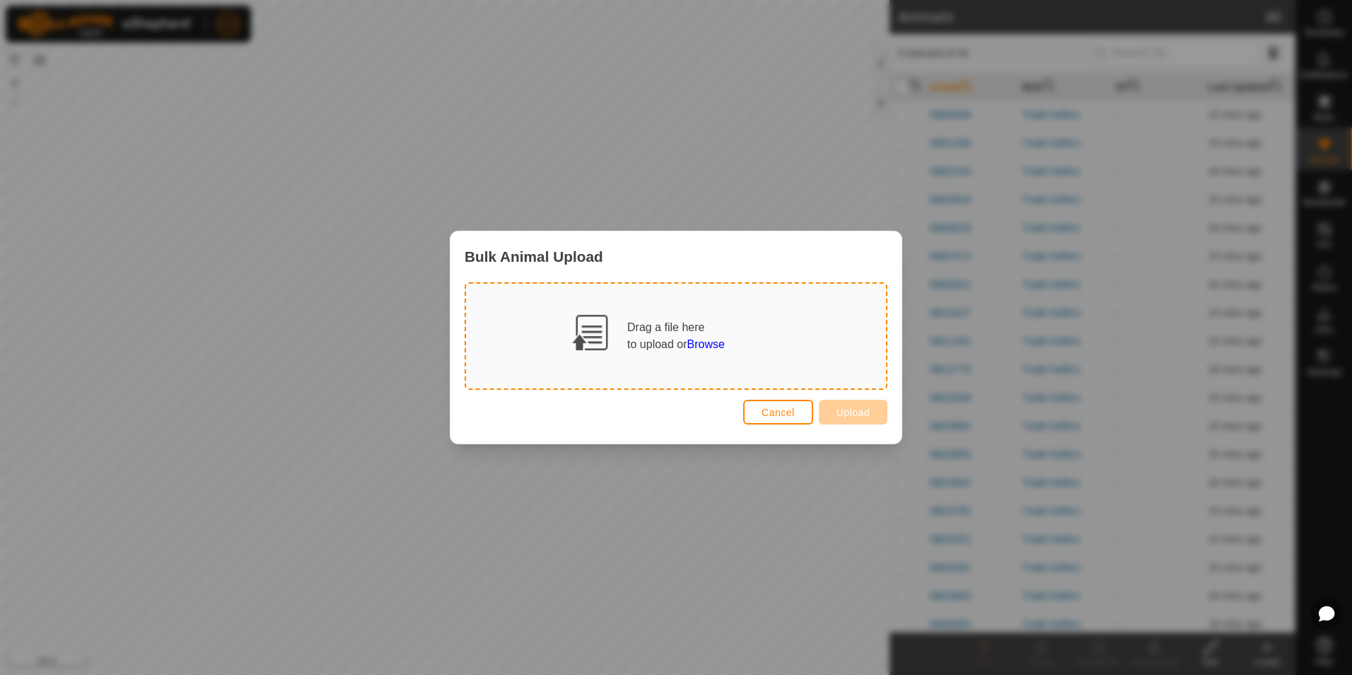
click at [717, 346] on span "Browse" at bounding box center [706, 344] width 37 height 12
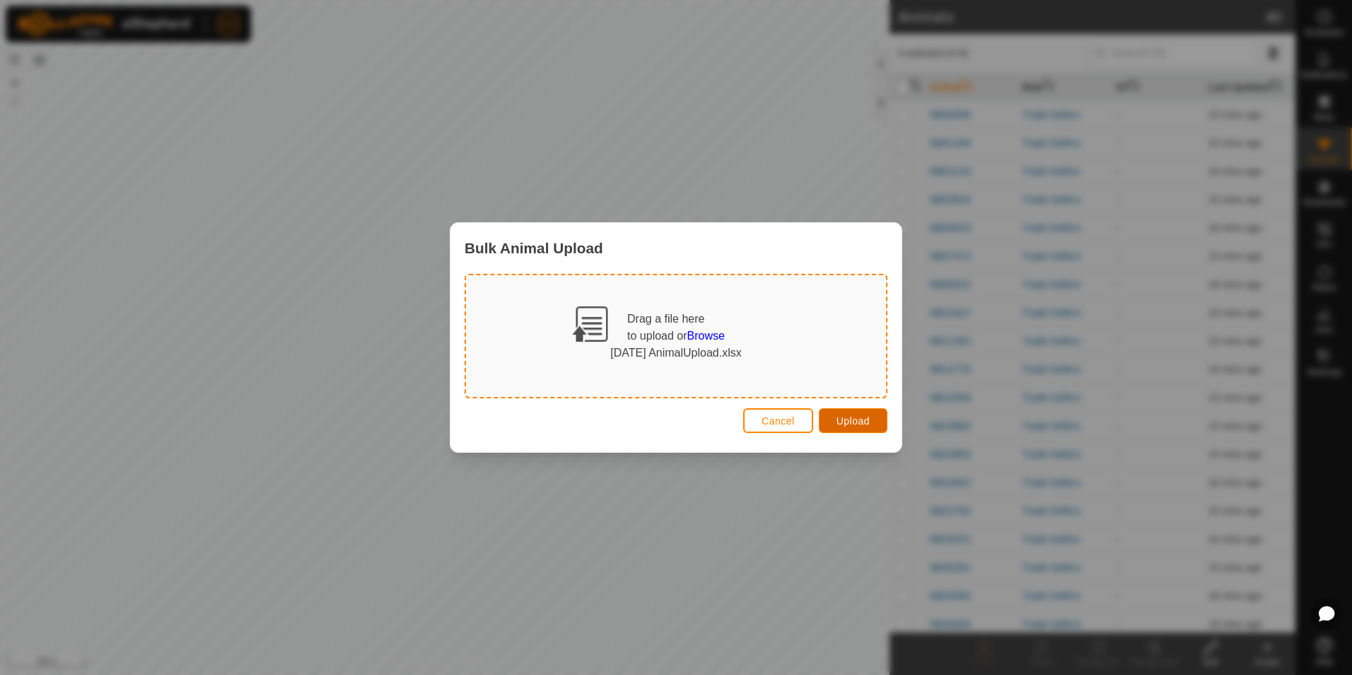
click at [847, 419] on span "Upload" at bounding box center [853, 420] width 33 height 11
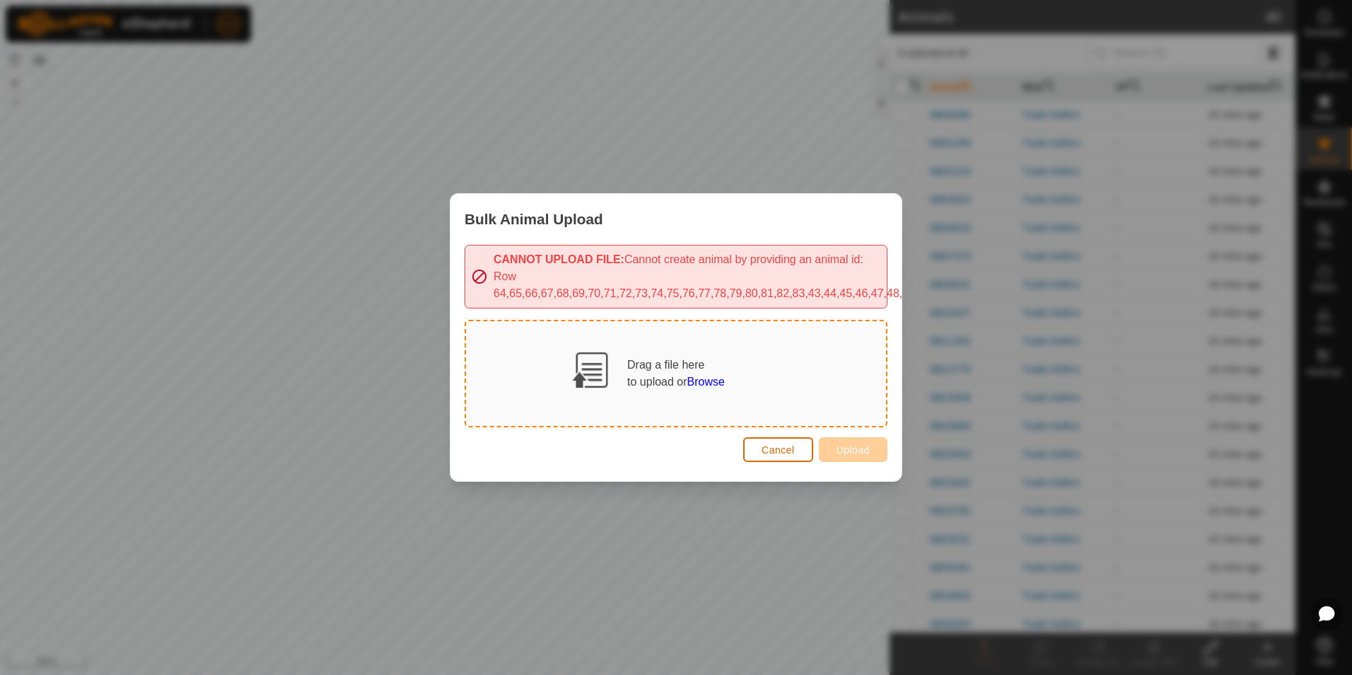
click at [789, 447] on span "Cancel" at bounding box center [778, 449] width 33 height 11
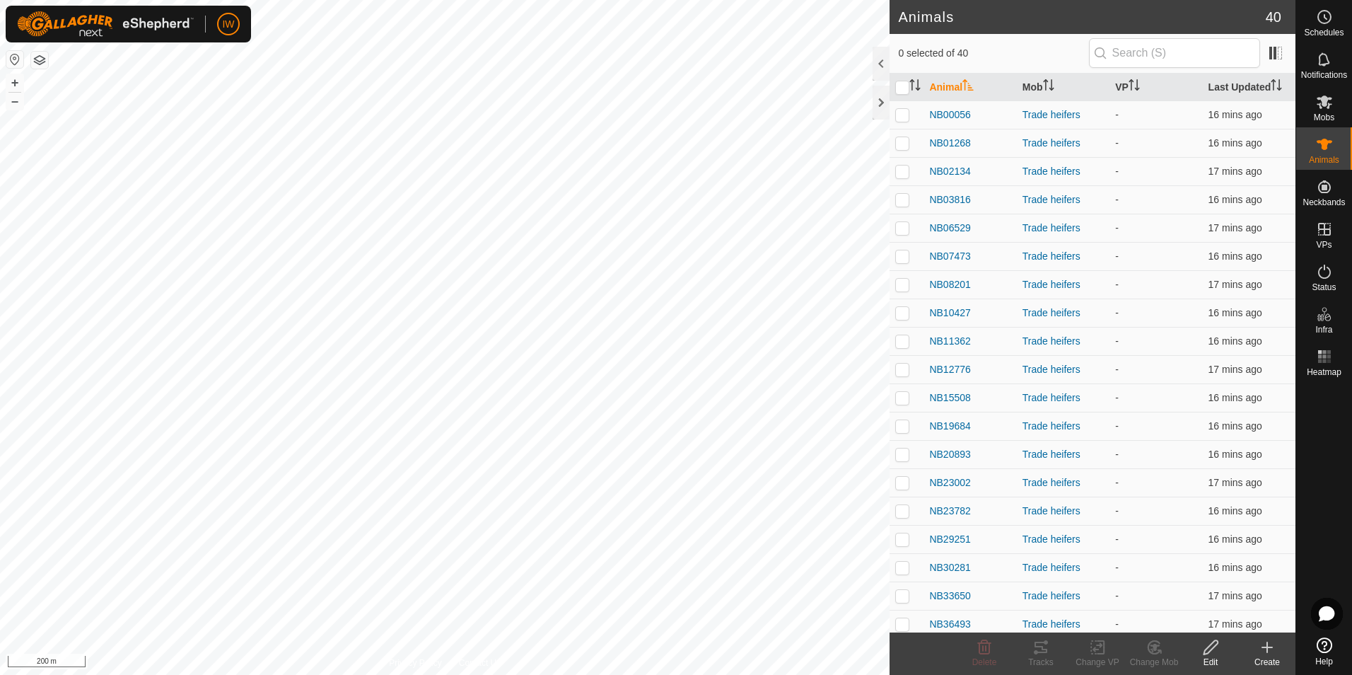
click at [1264, 649] on icon at bounding box center [1267, 647] width 17 height 17
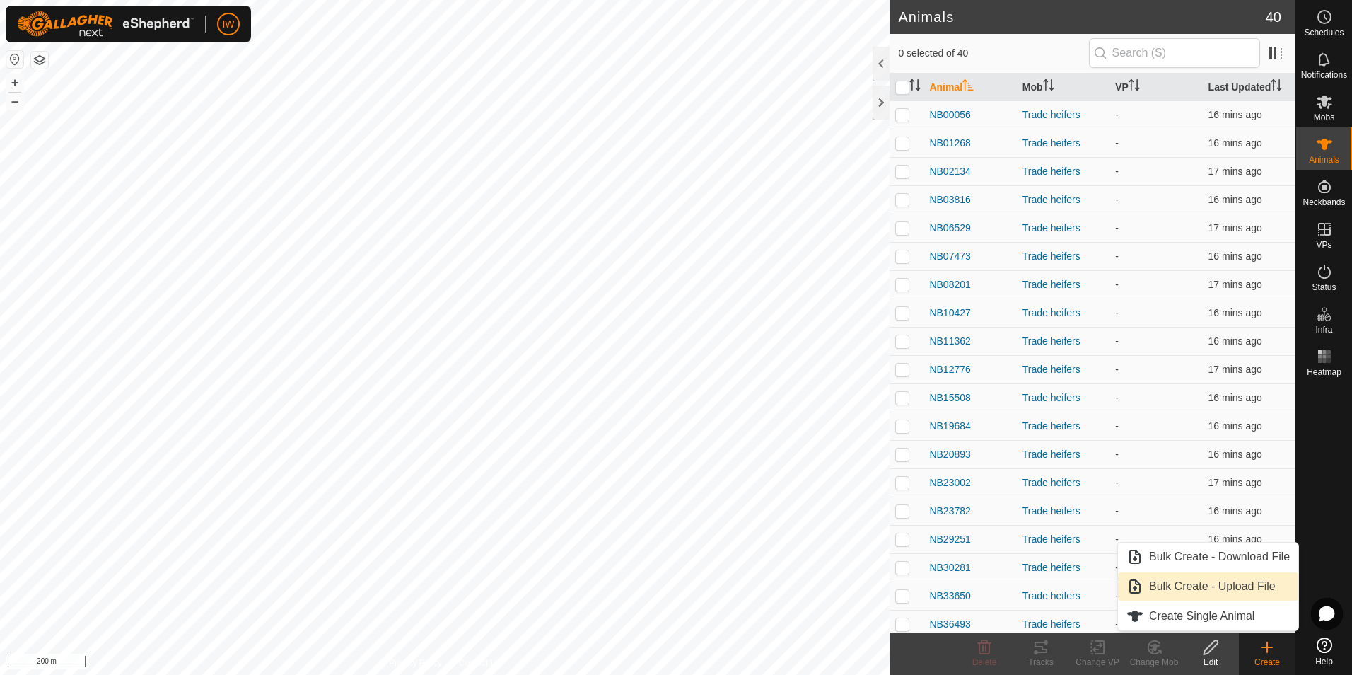
click at [1222, 593] on link "Bulk Create - Upload File" at bounding box center [1208, 586] width 180 height 28
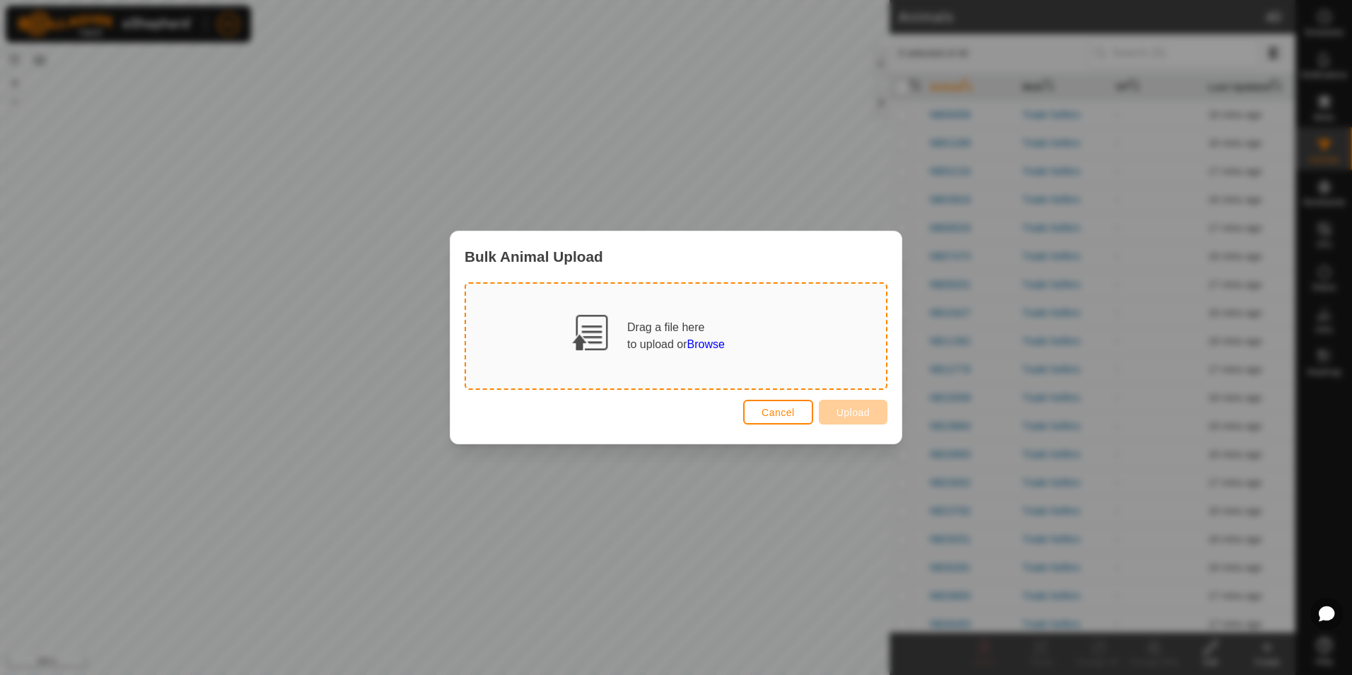
click at [702, 344] on span "Browse" at bounding box center [706, 344] width 37 height 12
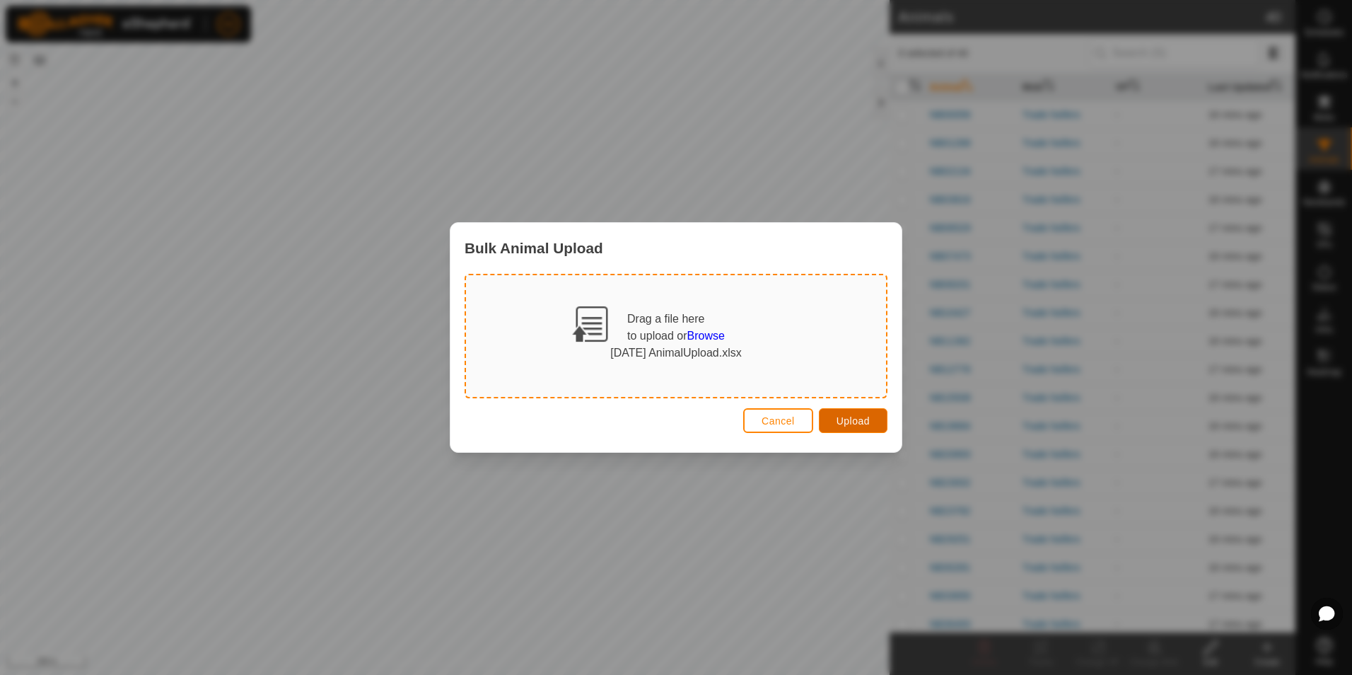
click at [864, 422] on span "Upload" at bounding box center [853, 420] width 33 height 11
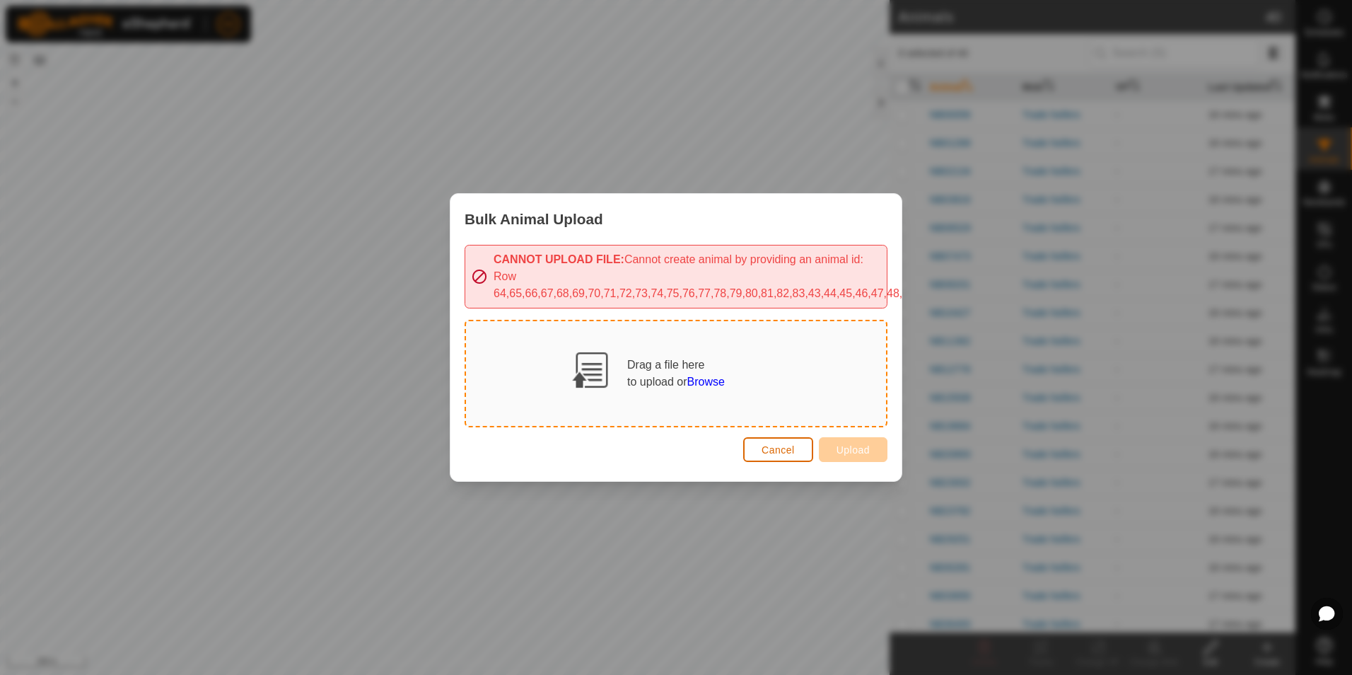
click at [772, 444] on span "Cancel" at bounding box center [778, 449] width 33 height 11
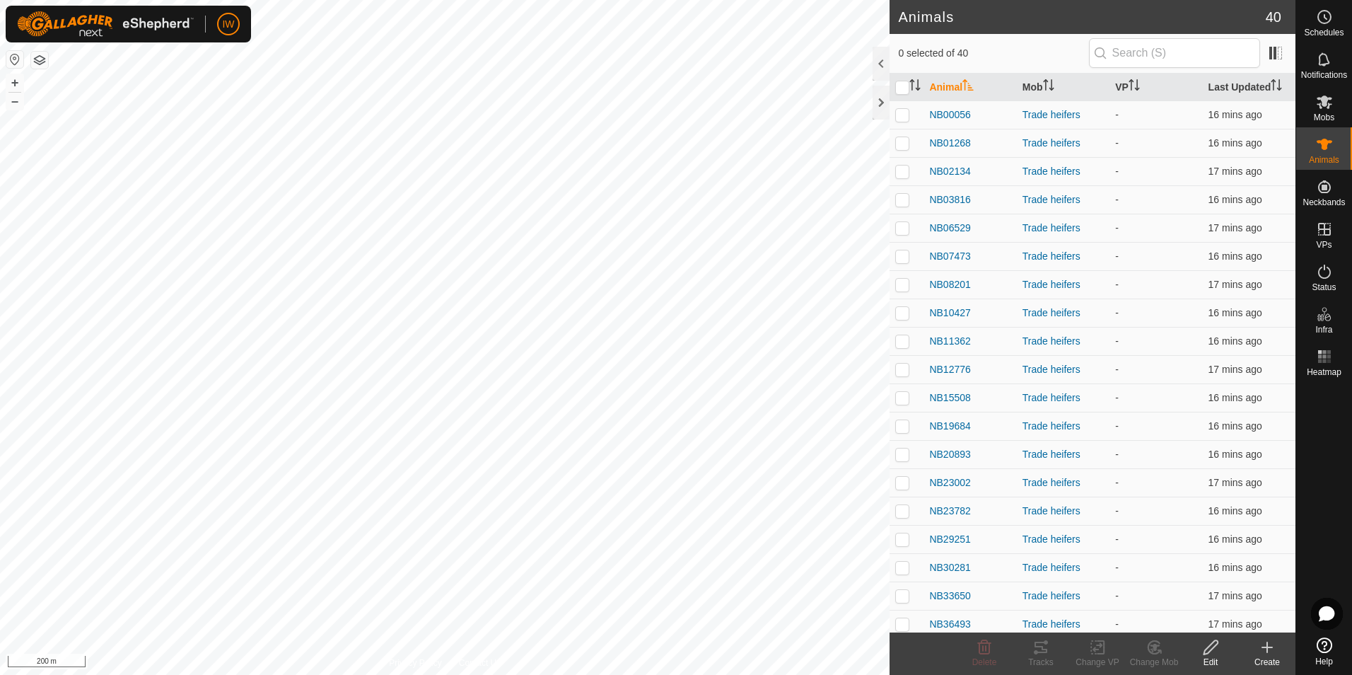
click at [1270, 646] on icon at bounding box center [1267, 647] width 17 height 17
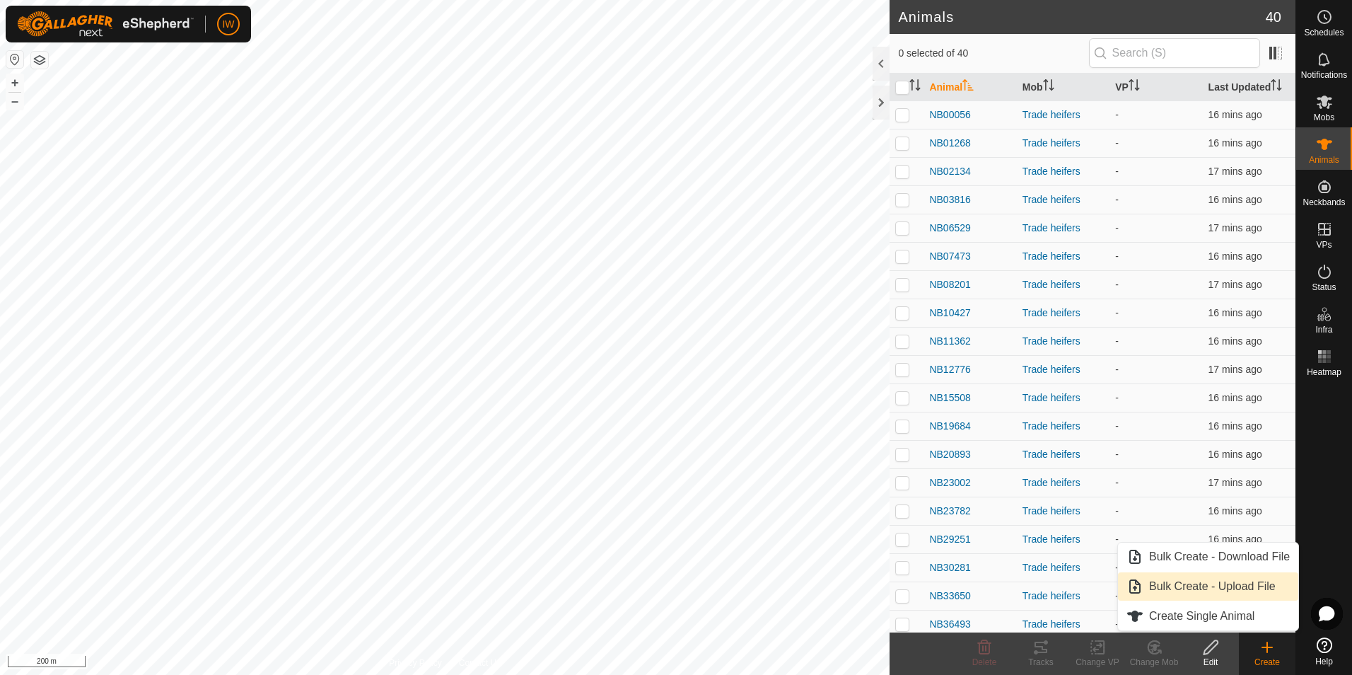
click at [1201, 586] on link "Bulk Create - Upload File" at bounding box center [1208, 586] width 180 height 28
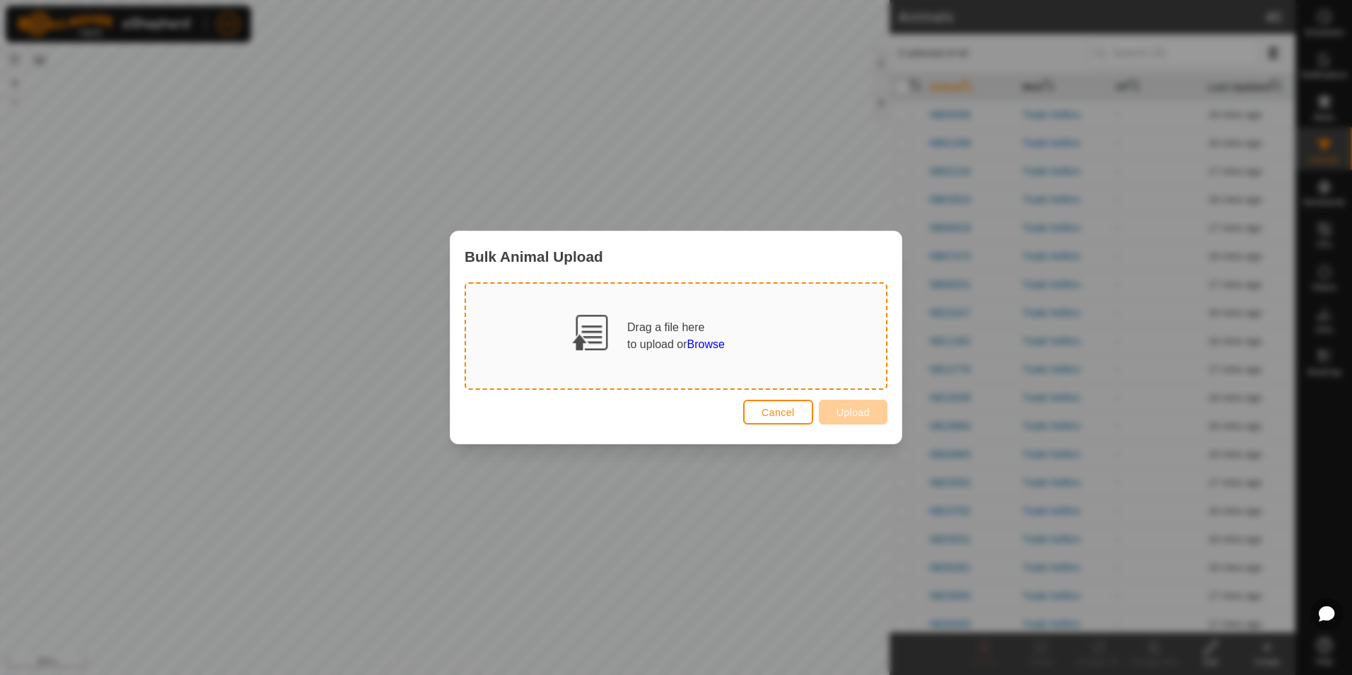
click at [712, 347] on span "Browse" at bounding box center [706, 344] width 37 height 12
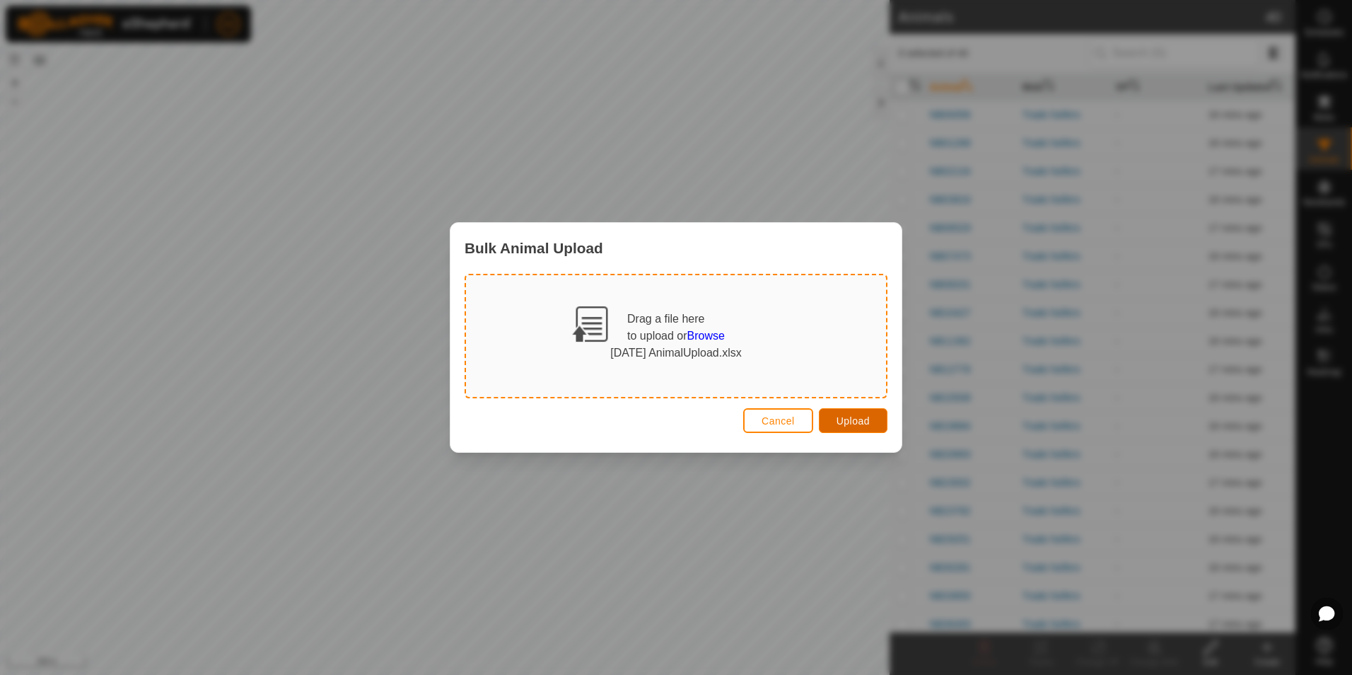
click at [857, 418] on span "Upload" at bounding box center [853, 420] width 33 height 11
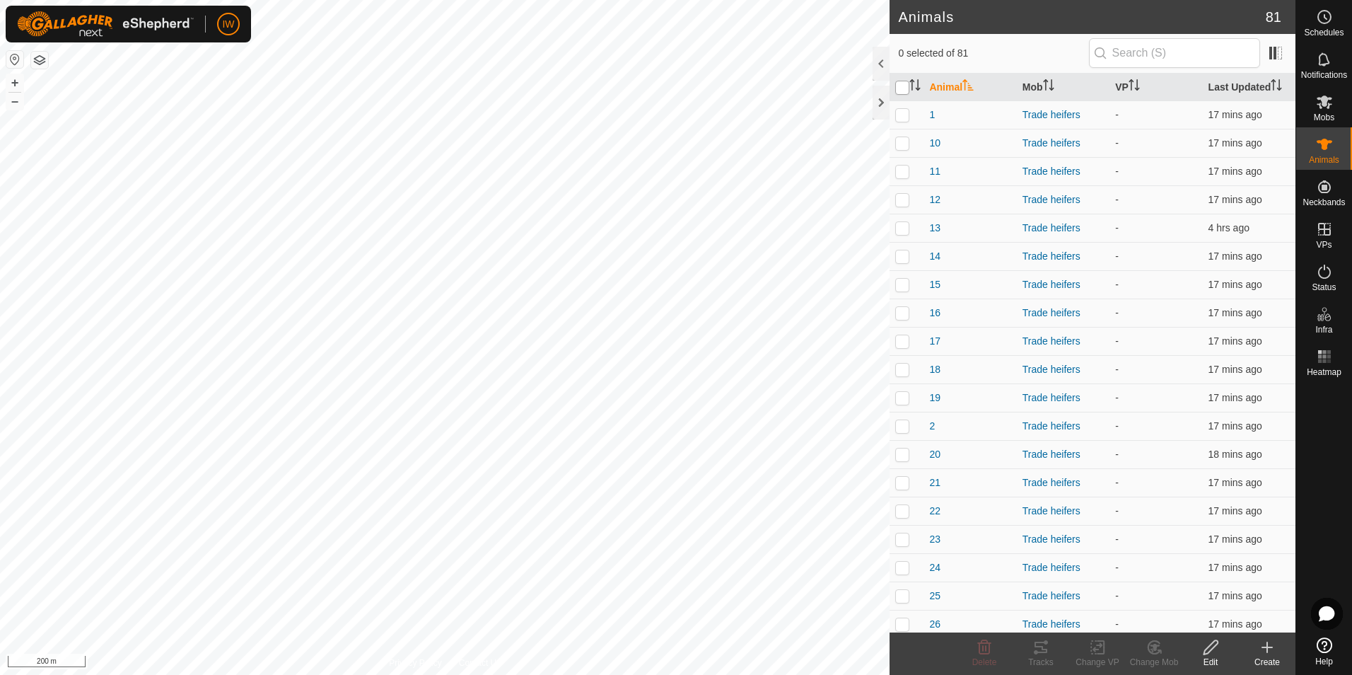
click at [900, 86] on input "checkbox" at bounding box center [903, 88] width 14 height 14
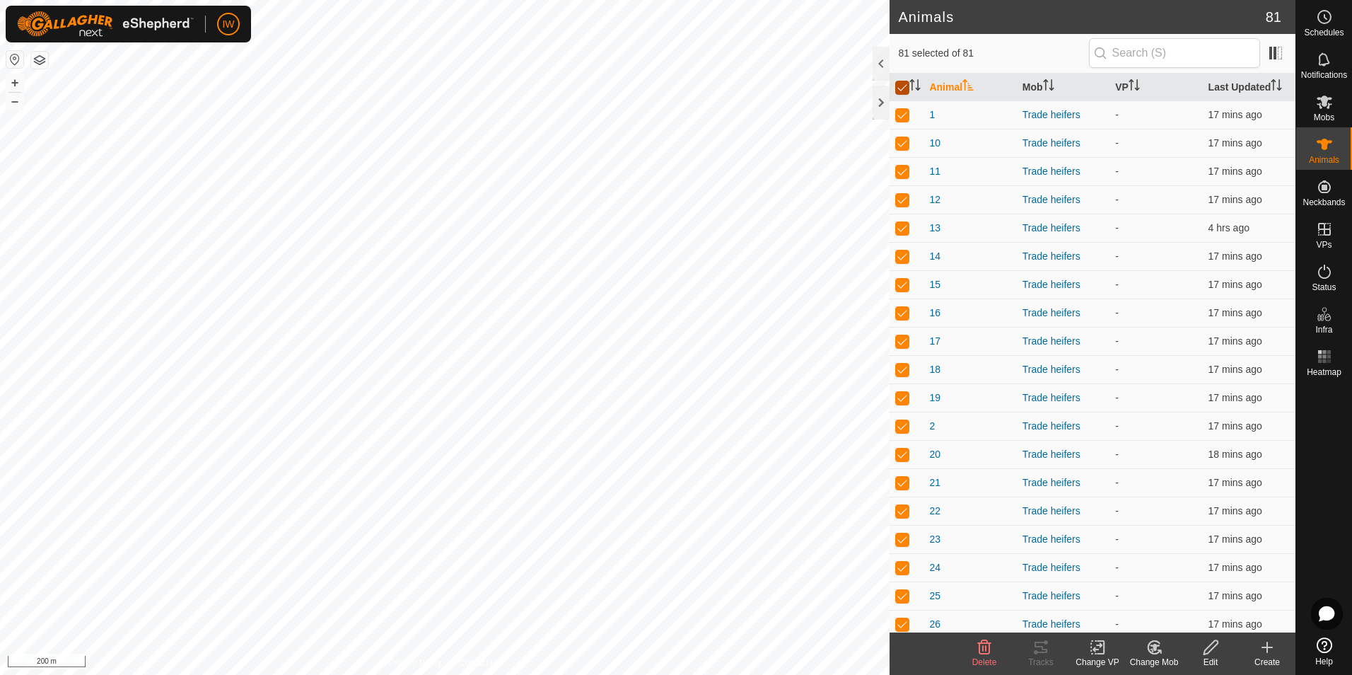
click at [901, 86] on input "checkbox" at bounding box center [903, 88] width 14 height 14
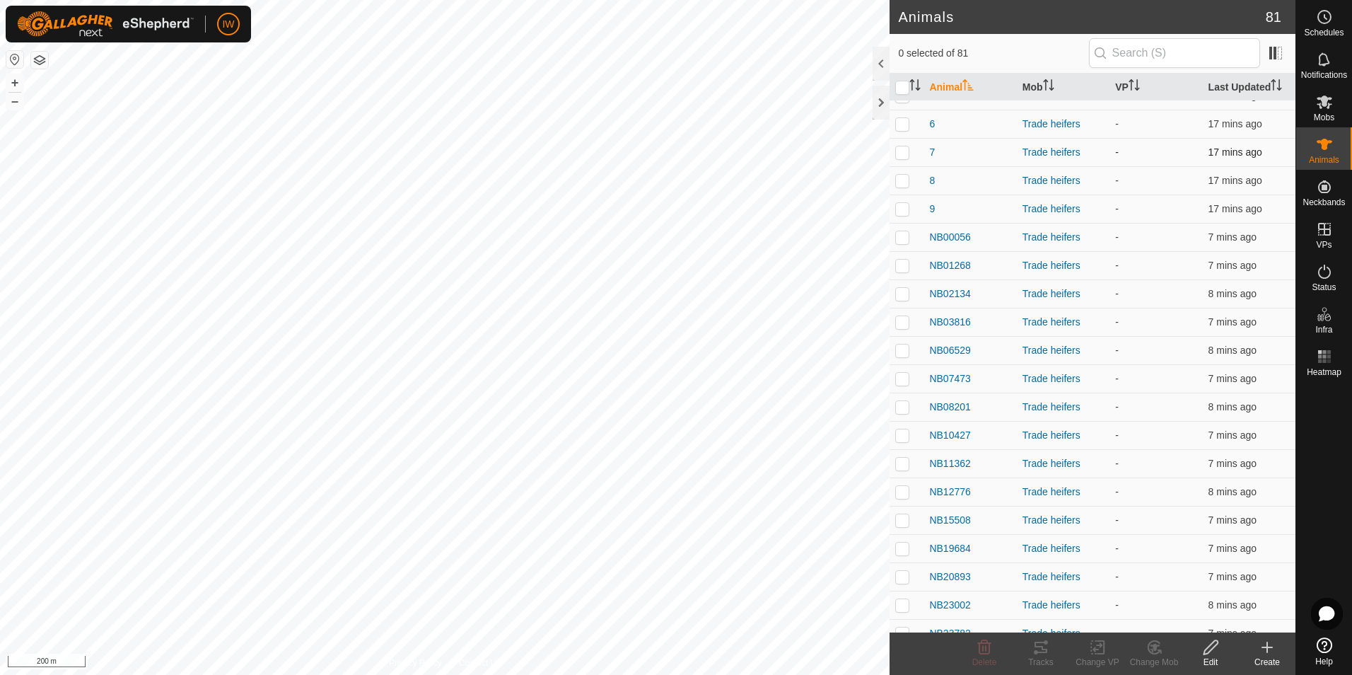
scroll to position [1061, 0]
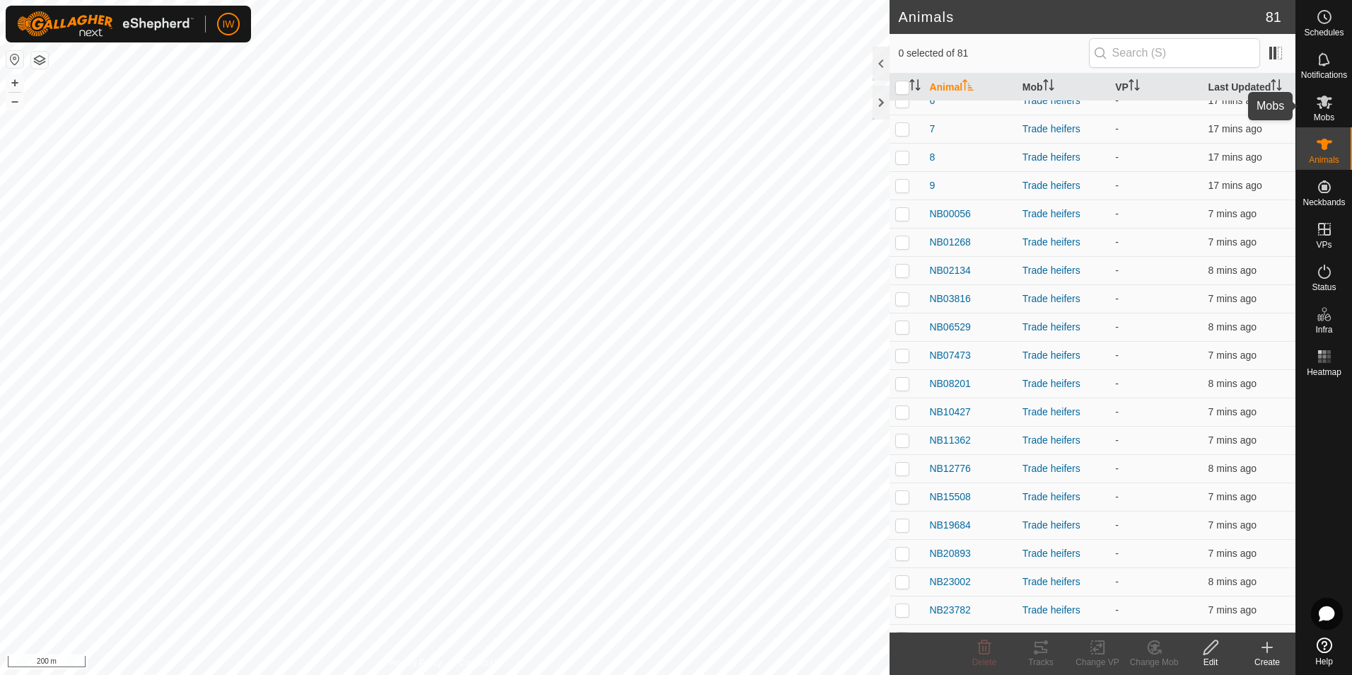
click at [1314, 105] on es-mob-svg-icon at bounding box center [1324, 102] width 25 height 23
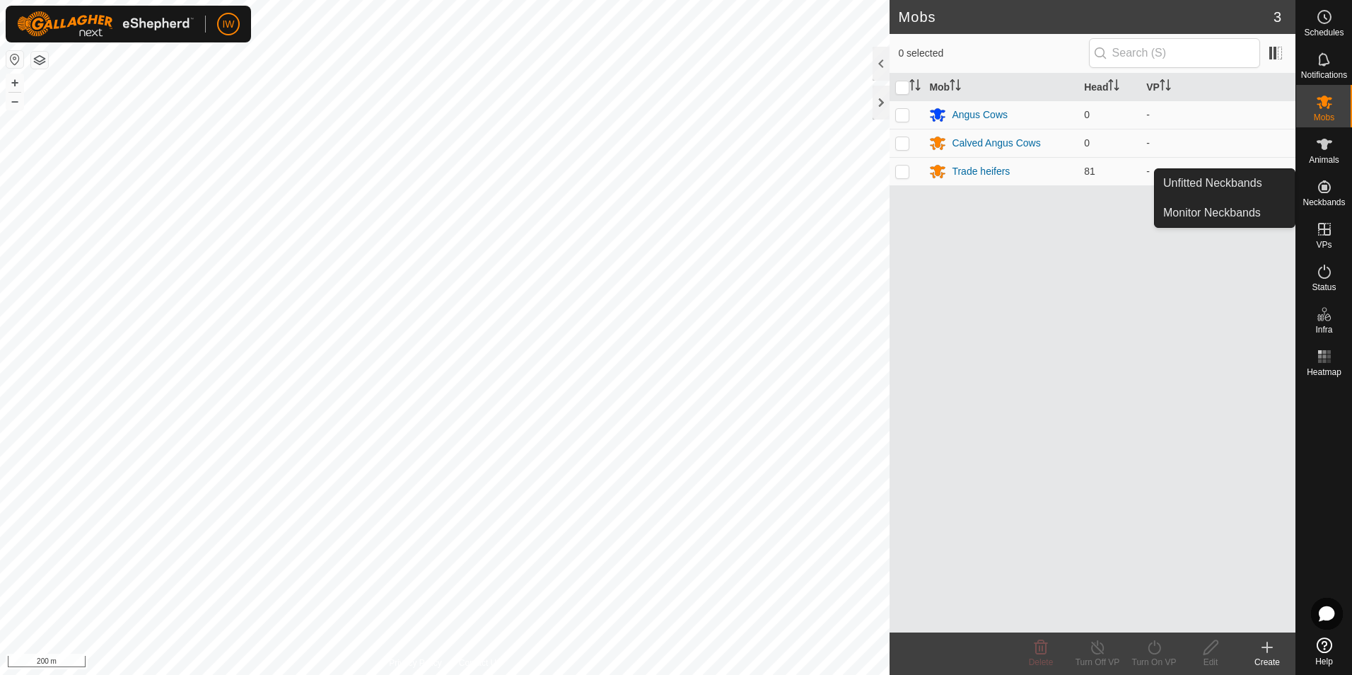
click at [1328, 187] on icon at bounding box center [1324, 186] width 17 height 17
click at [1263, 190] on link "Unfitted Neckbands" at bounding box center [1225, 183] width 140 height 28
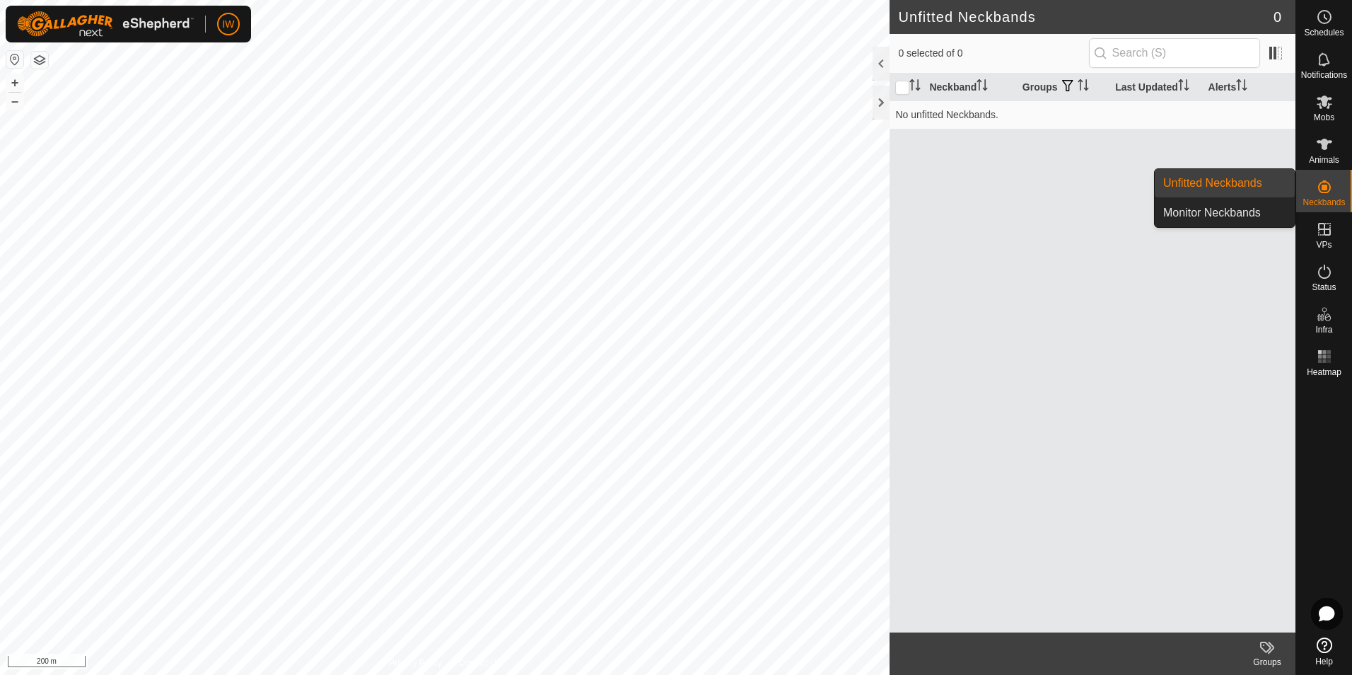
click at [1328, 187] on icon at bounding box center [1324, 186] width 17 height 17
click at [1321, 147] on icon at bounding box center [1324, 144] width 17 height 17
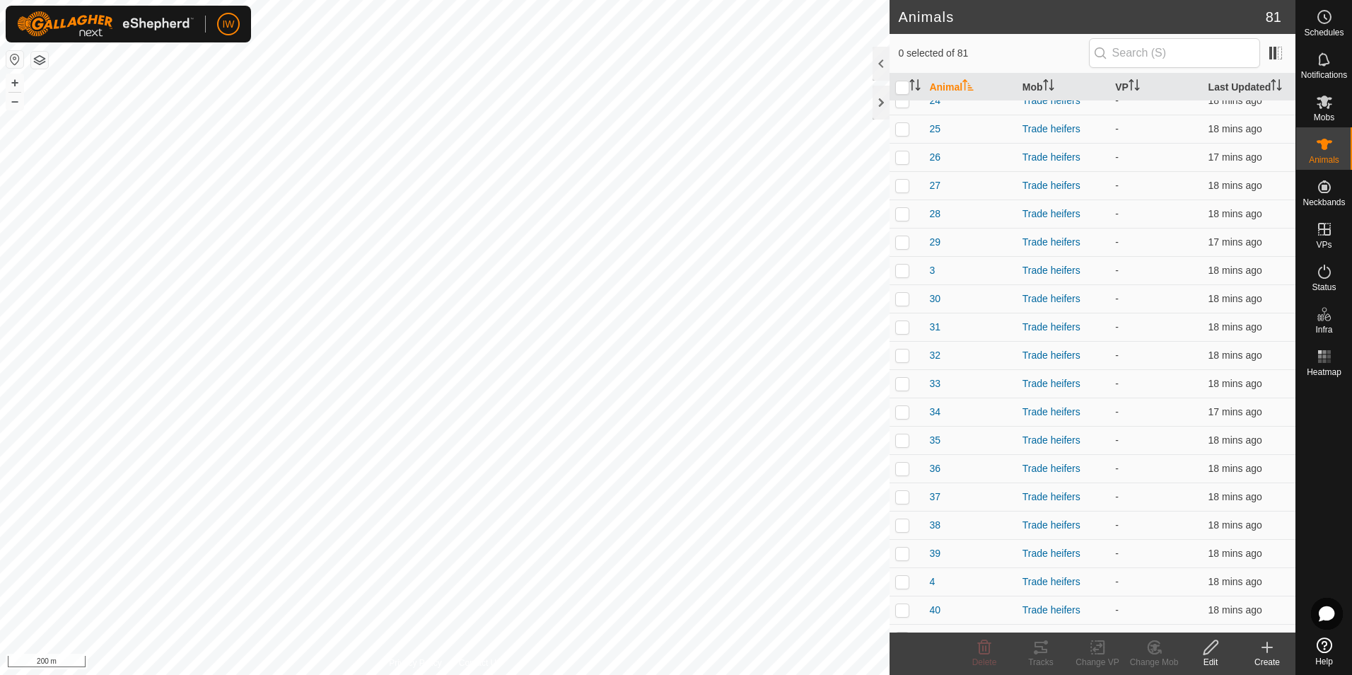
scroll to position [1761, 0]
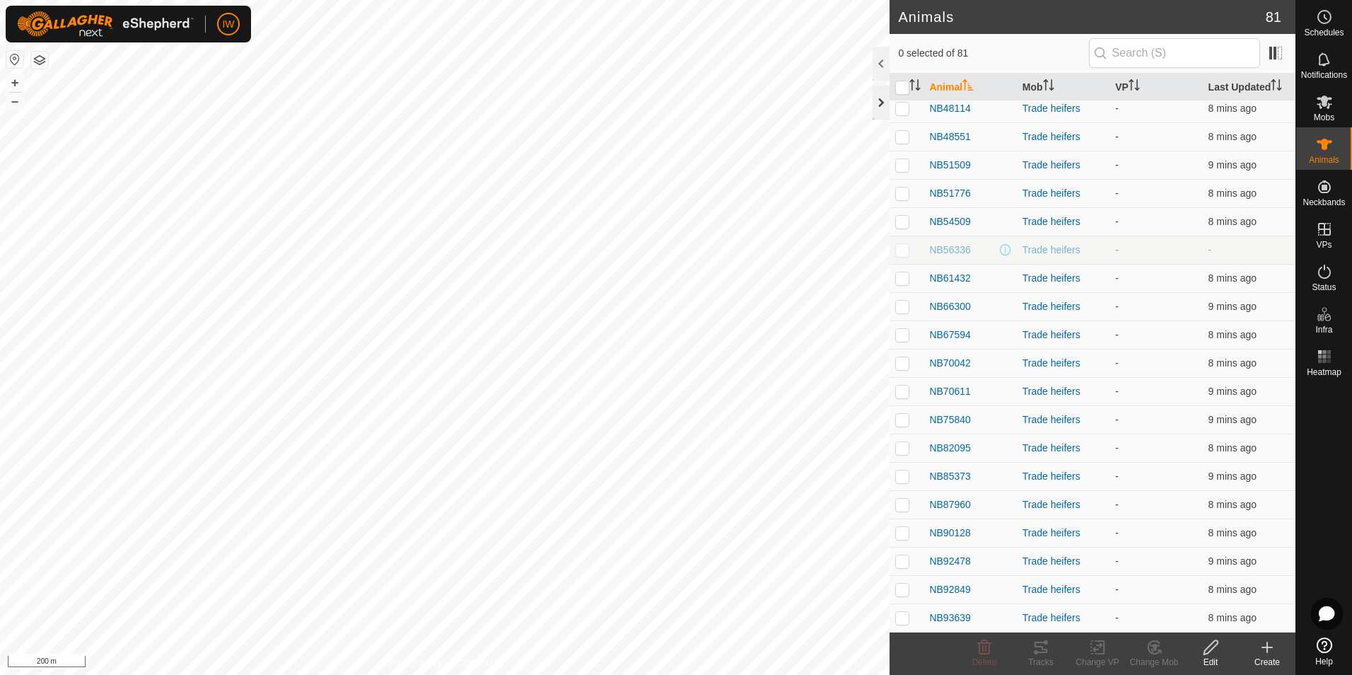
click at [875, 102] on div at bounding box center [881, 103] width 17 height 34
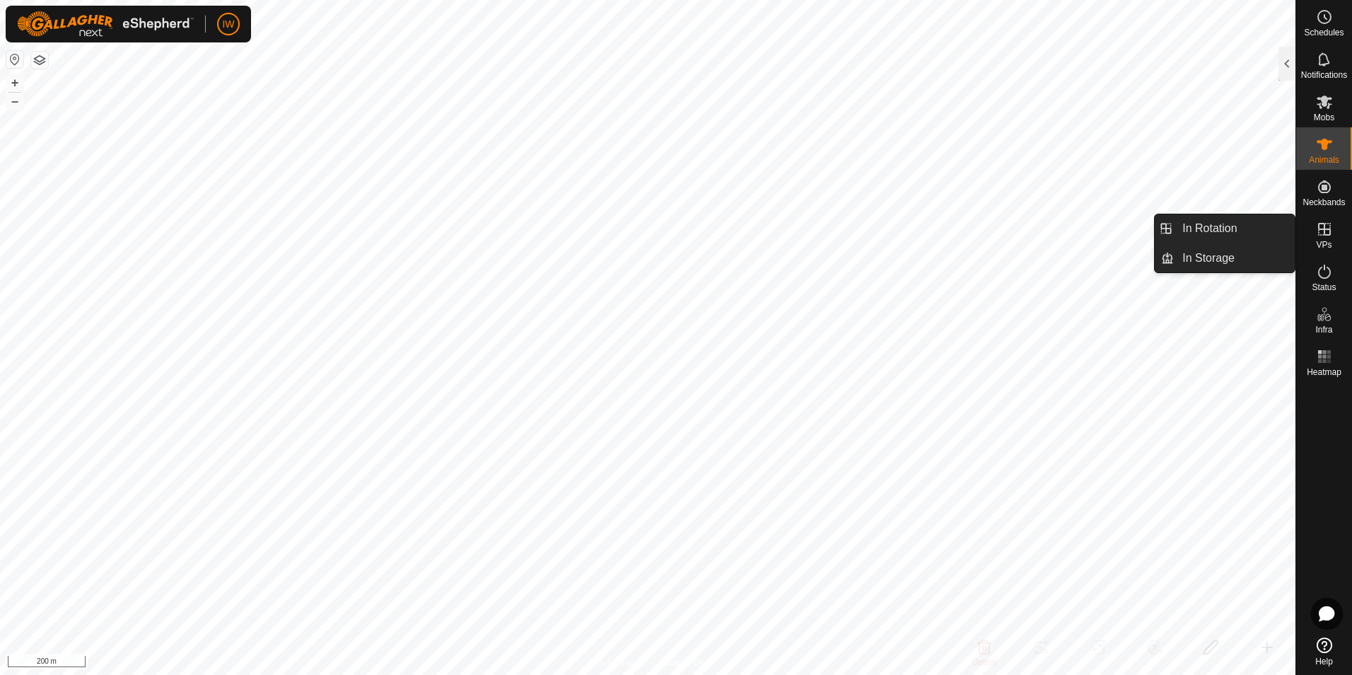
click at [1316, 225] on icon at bounding box center [1324, 229] width 17 height 17
click at [1241, 222] on link "In Rotation" at bounding box center [1234, 228] width 121 height 28
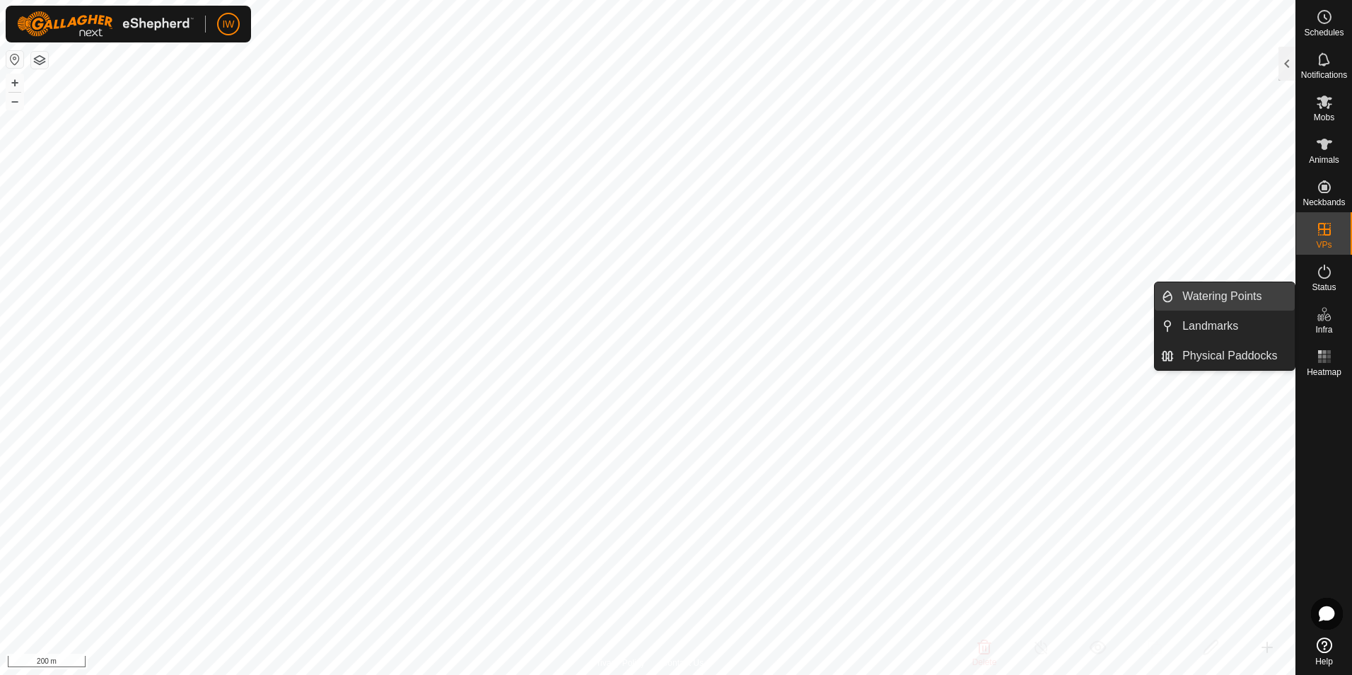
click at [1248, 297] on link "Watering Points" at bounding box center [1234, 296] width 121 height 28
drag, startPoint x: 1292, startPoint y: 316, endPoint x: 1194, endPoint y: 291, distance: 100.9
click at [1194, 291] on link "Watering Points" at bounding box center [1234, 296] width 121 height 28
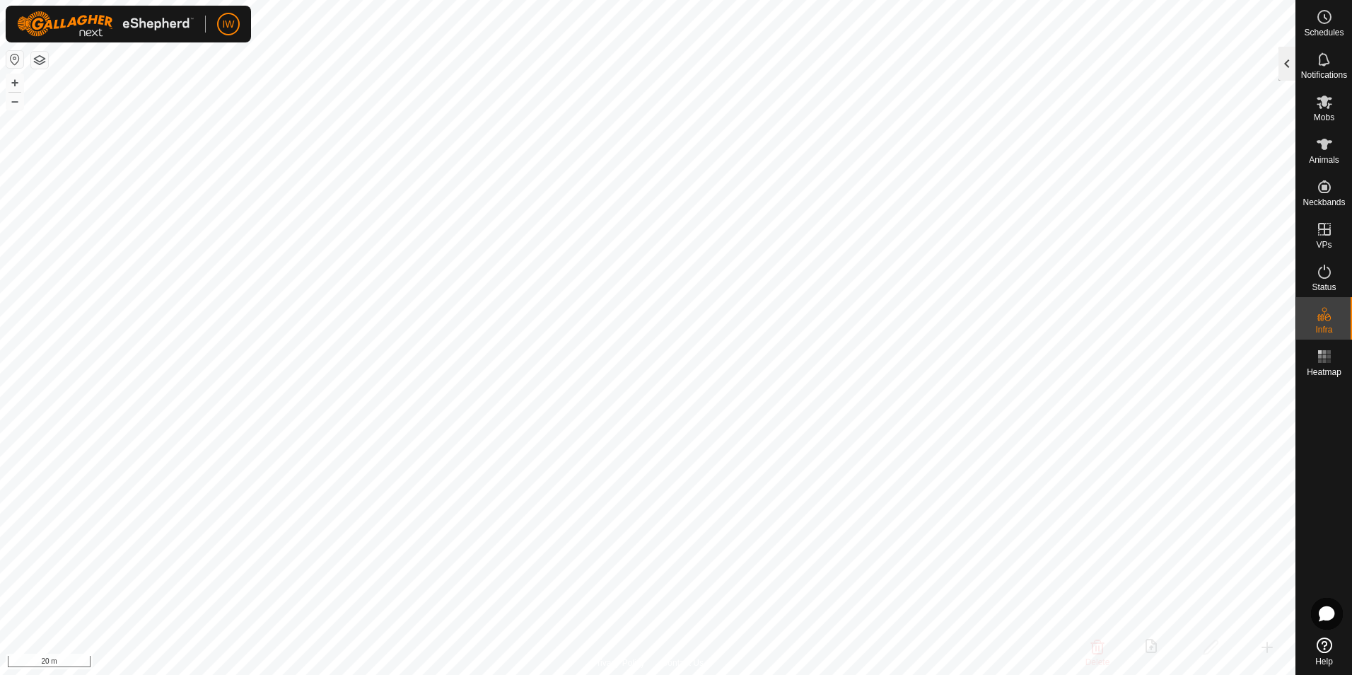
click at [1285, 58] on div at bounding box center [1287, 64] width 17 height 34
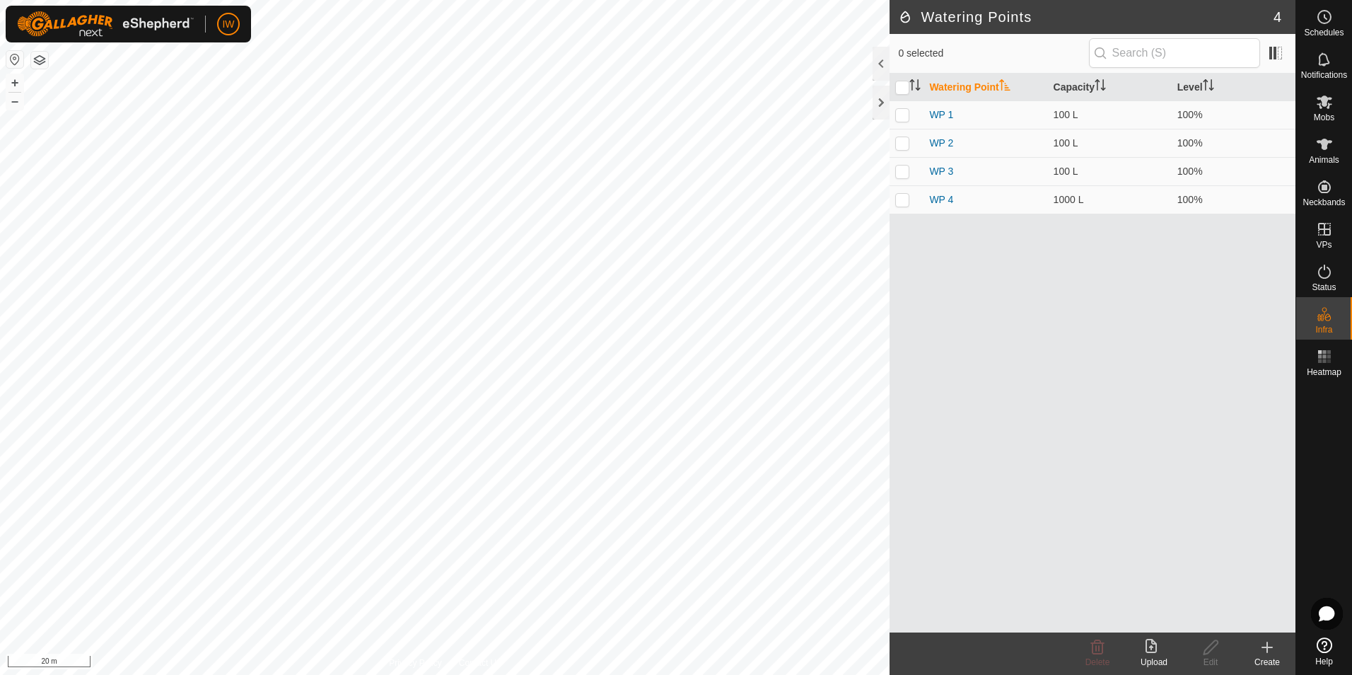
click at [1266, 651] on icon at bounding box center [1267, 647] width 17 height 17
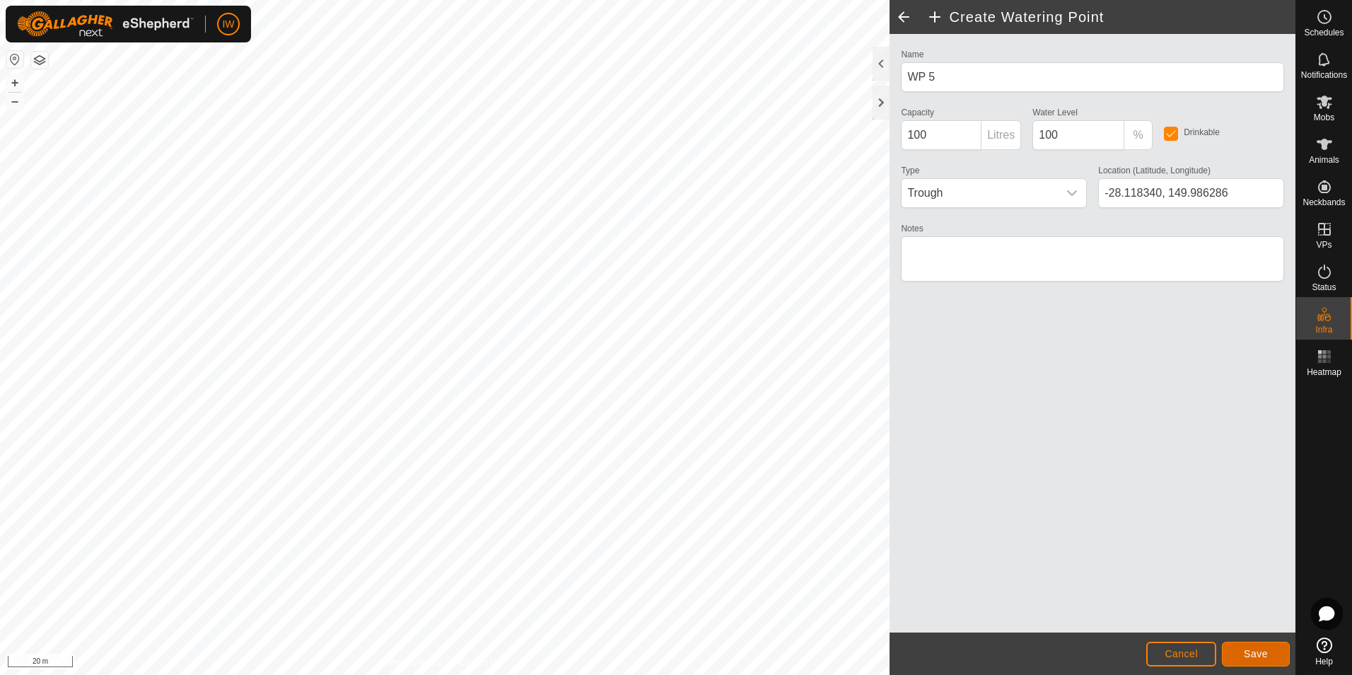
click at [1253, 653] on span "Save" at bounding box center [1256, 653] width 24 height 11
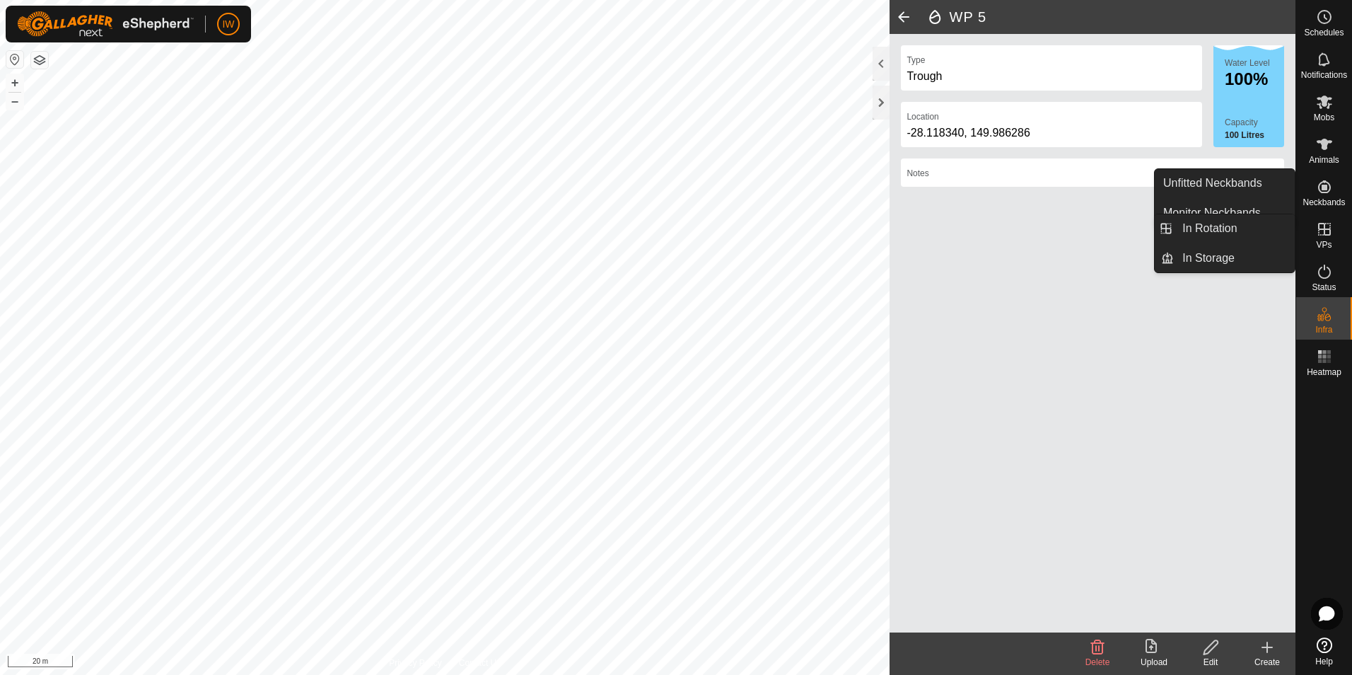
drag, startPoint x: 1345, startPoint y: 227, endPoint x: 1332, endPoint y: 235, distance: 14.9
click at [1332, 236] on icon at bounding box center [1324, 229] width 17 height 17
click at [1333, 231] on es-virtualpaddocks-svg-icon at bounding box center [1324, 229] width 25 height 23
click at [1263, 217] on link "In Rotation" at bounding box center [1234, 228] width 121 height 28
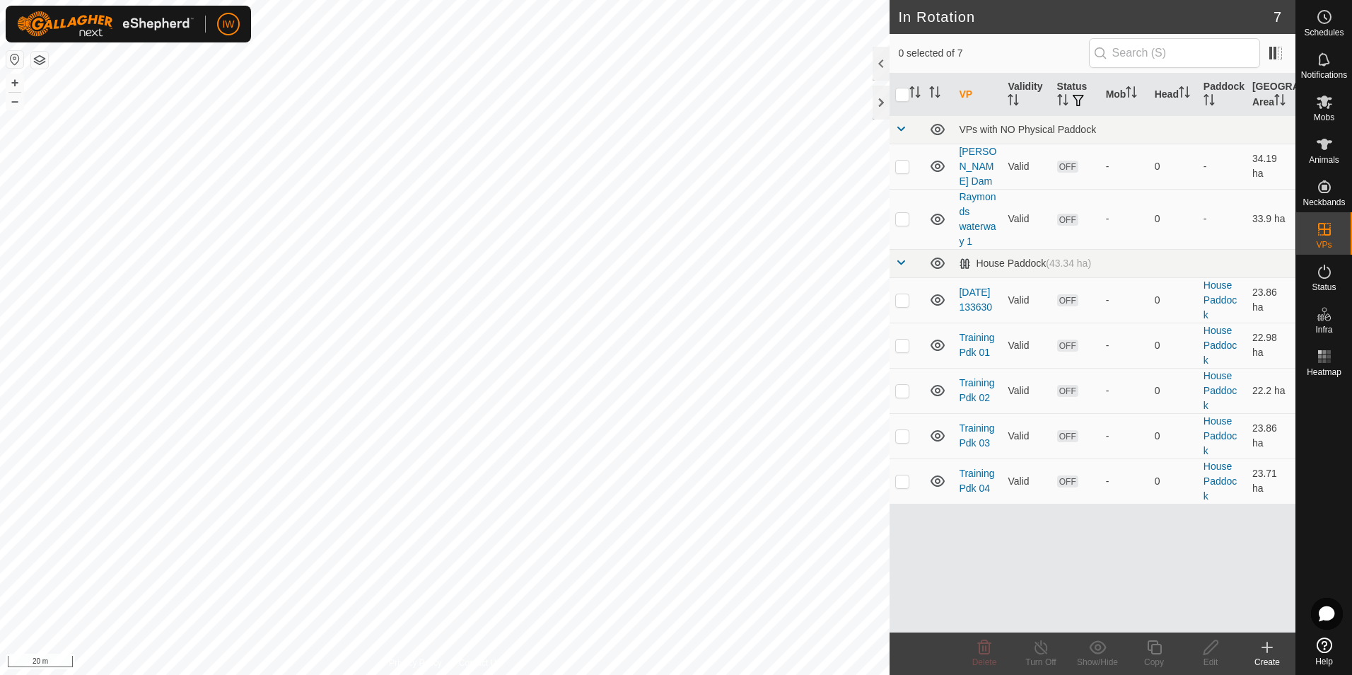
click at [1258, 647] on create-svg-icon at bounding box center [1267, 647] width 57 height 17
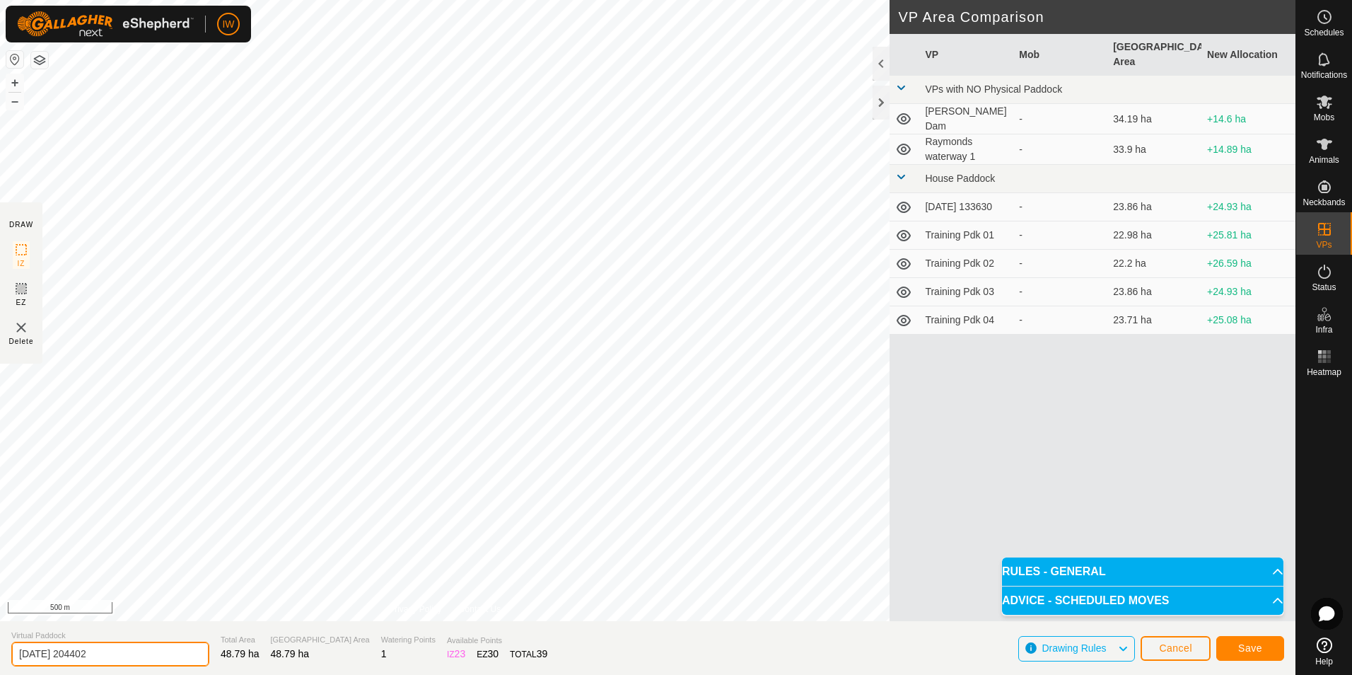
drag, startPoint x: 149, startPoint y: 655, endPoint x: -3, endPoint y: 678, distance: 153.2
click at [0, 674] on html "IW Schedules Notifications Mobs Animals Neckbands VPs Status Infra Heatmap Help…" at bounding box center [676, 337] width 1352 height 675
click at [1272, 646] on button "Save" at bounding box center [1251, 648] width 68 height 25
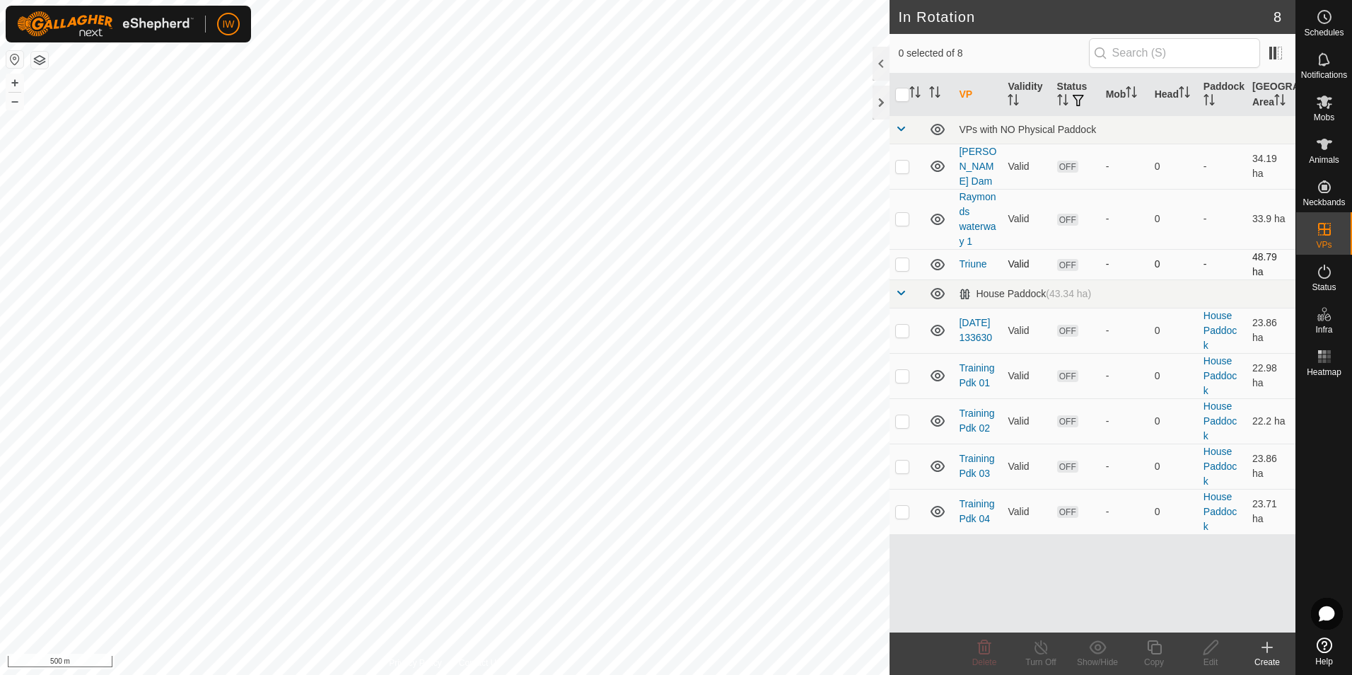
click at [906, 258] on p-checkbox at bounding box center [903, 263] width 14 height 11
click at [1212, 646] on icon at bounding box center [1211, 647] width 18 height 17
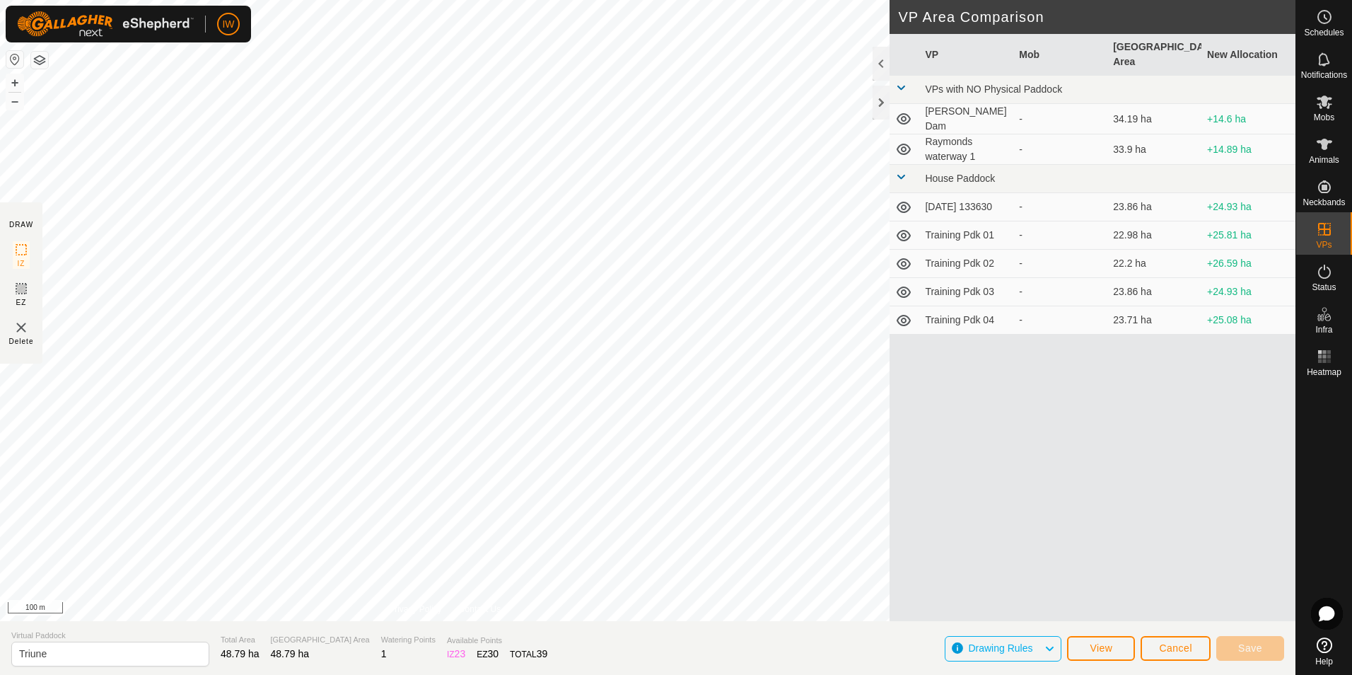
click at [1007, 465] on div "VP Mob Grazing Area New Allocation VPs with NO Physical [PERSON_NAME] Dam - 34.…" at bounding box center [1093, 344] width 406 height 621
click at [1168, 647] on span "Cancel" at bounding box center [1175, 647] width 33 height 11
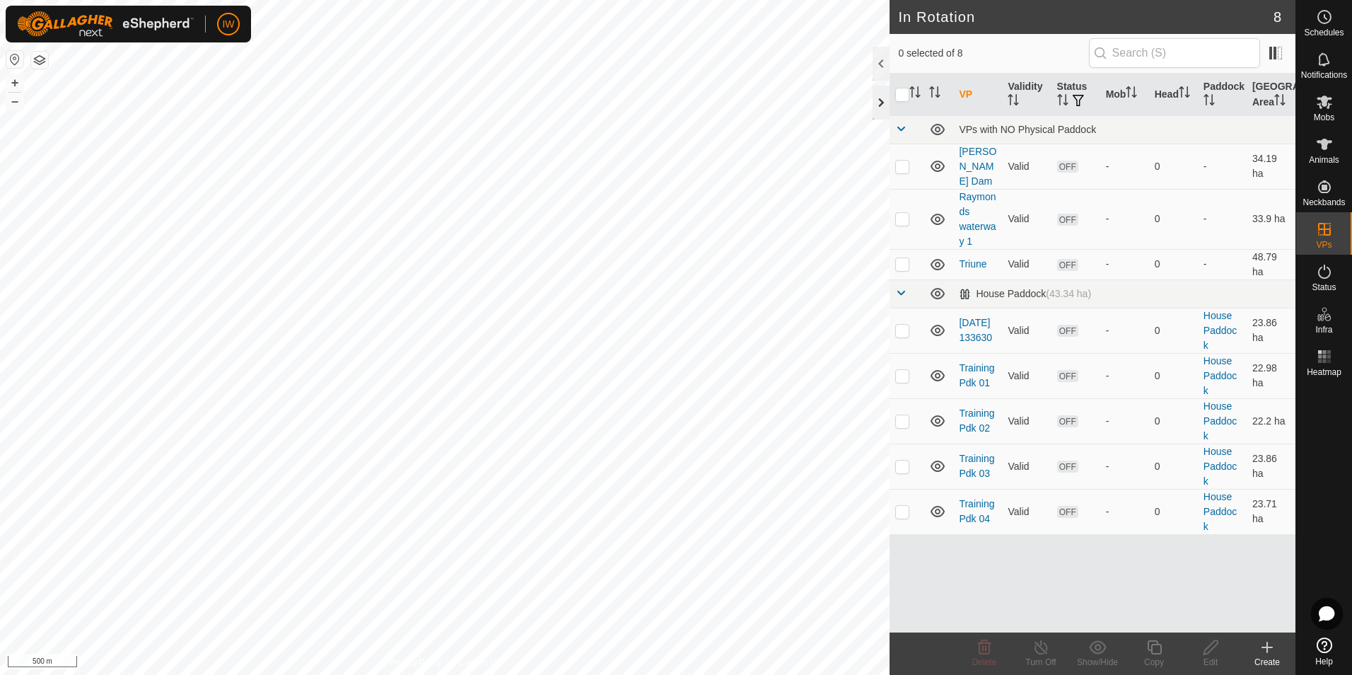
click at [878, 102] on div at bounding box center [881, 103] width 17 height 34
